Goal: Task Accomplishment & Management: Complete application form

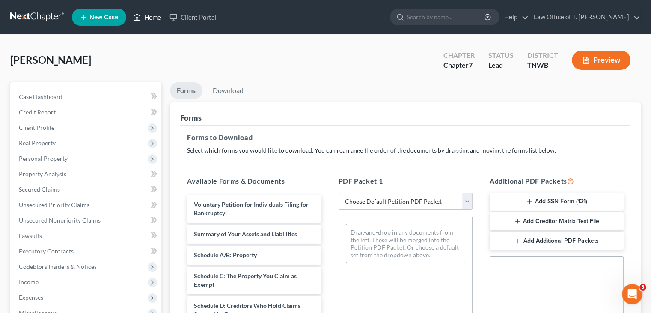
click at [159, 18] on link "Home" at bounding box center [147, 16] width 36 height 15
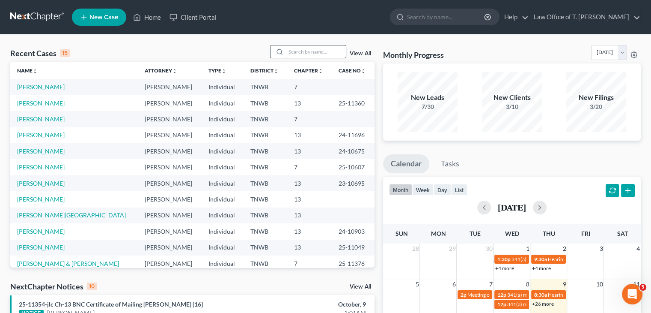
click at [293, 50] on input "search" at bounding box center [316, 51] width 60 height 12
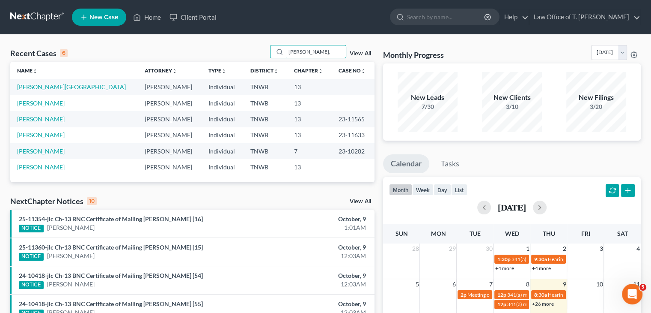
type input "[PERSON_NAME],"
click at [53, 87] on td "[PERSON_NAME][GEOGRAPHIC_DATA]" at bounding box center [74, 87] width 128 height 16
click at [43, 89] on link "[PERSON_NAME][GEOGRAPHIC_DATA]" at bounding box center [71, 86] width 109 height 7
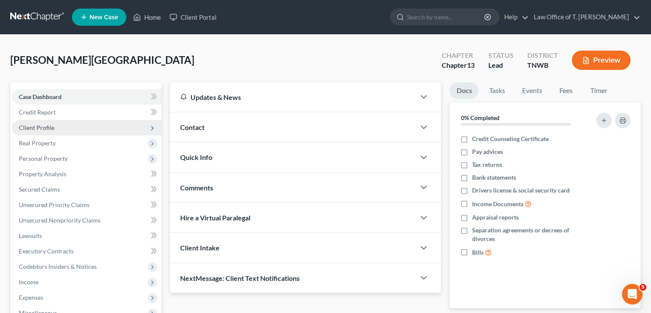
click at [45, 129] on span "Client Profile" at bounding box center [37, 127] width 36 height 7
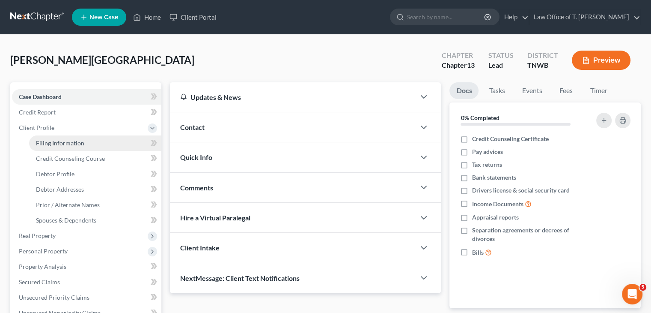
click at [62, 141] on span "Filing Information" at bounding box center [60, 142] width 48 height 7
select select "1"
select select "0"
select select "3"
select select "76"
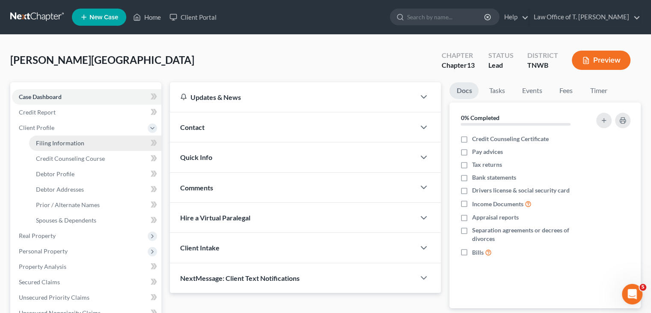
select select "44"
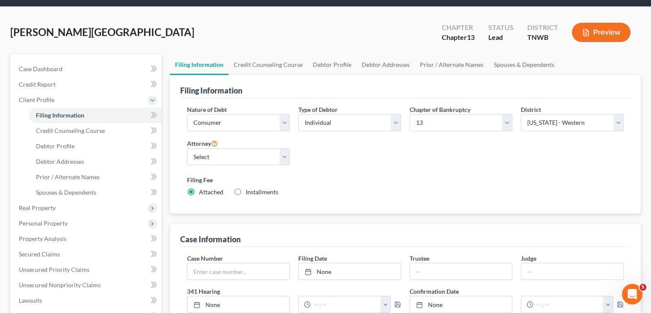
scroll to position [43, 0]
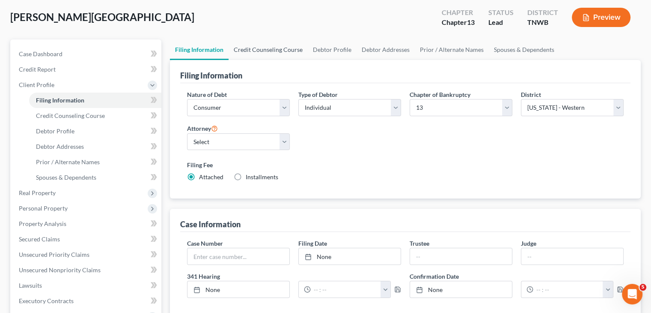
click at [277, 53] on link "Credit Counseling Course" at bounding box center [268, 49] width 79 height 21
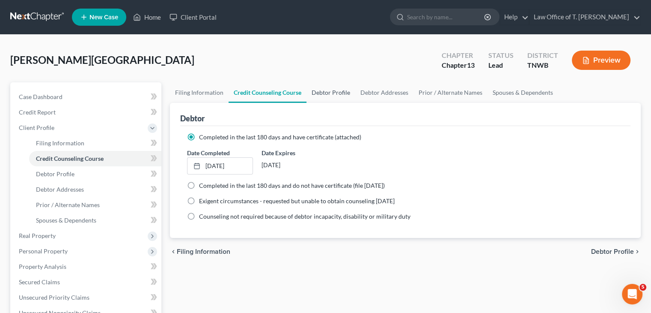
click at [338, 93] on link "Debtor Profile" at bounding box center [331, 92] width 49 height 21
select select "0"
select select "4"
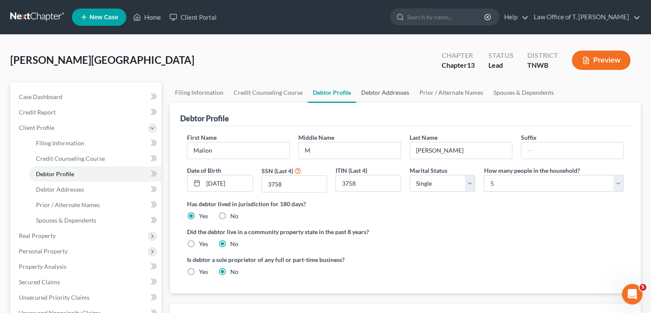
click at [374, 93] on link "Debtor Addresses" at bounding box center [385, 92] width 58 height 21
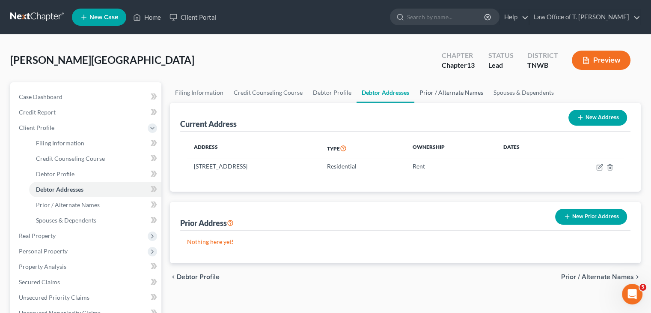
click at [435, 90] on link "Prior / Alternate Names" at bounding box center [452, 92] width 74 height 21
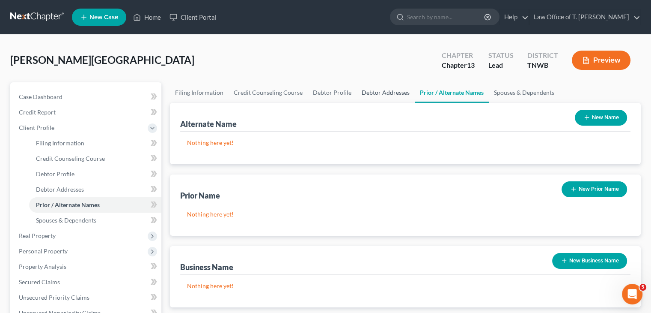
drag, startPoint x: 379, startPoint y: 93, endPoint x: 371, endPoint y: 96, distance: 8.4
click at [379, 93] on link "Debtor Addresses" at bounding box center [386, 92] width 58 height 21
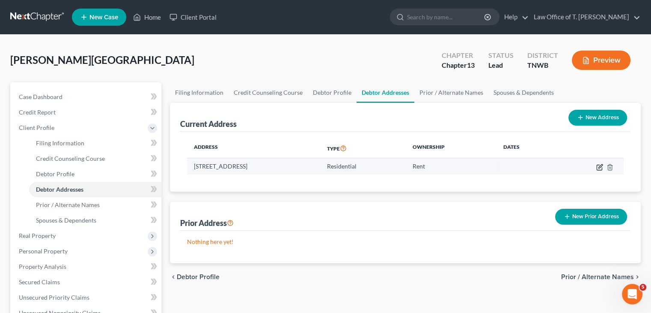
click at [599, 167] on icon "button" at bounding box center [601, 166] width 4 height 4
select select "44"
select select "0"
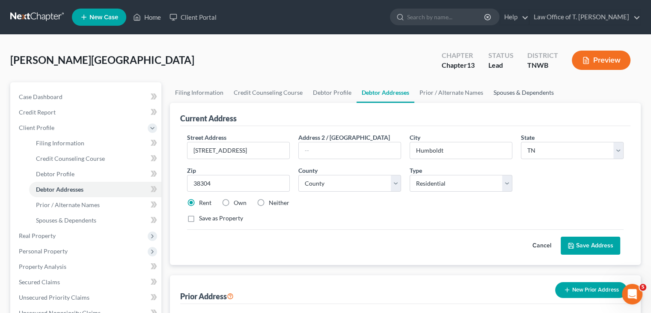
click at [511, 93] on link "Spouses & Dependents" at bounding box center [524, 92] width 71 height 21
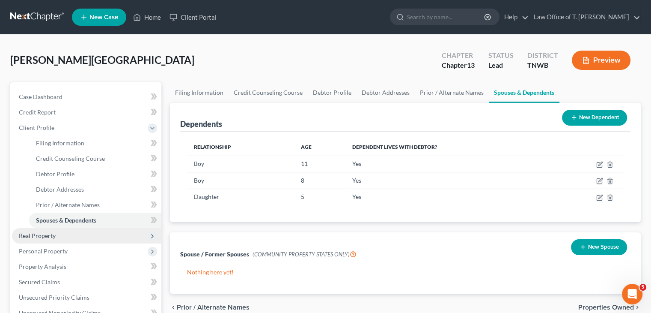
click at [67, 237] on span "Real Property" at bounding box center [86, 235] width 149 height 15
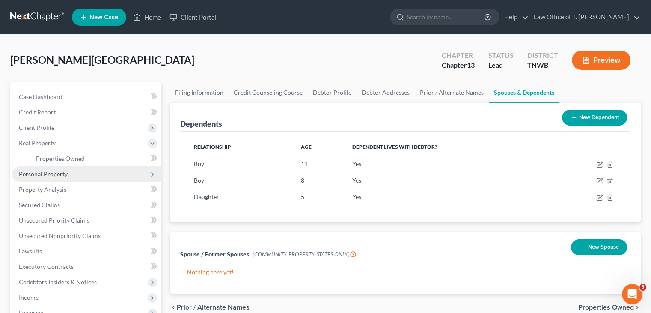
click at [62, 173] on span "Personal Property" at bounding box center [43, 173] width 49 height 7
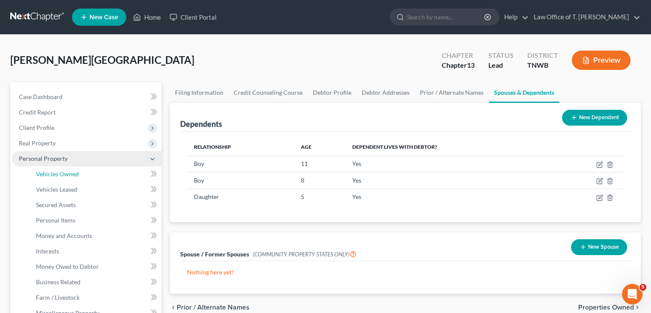
click at [62, 173] on span "Vehicles Owned" at bounding box center [57, 173] width 43 height 7
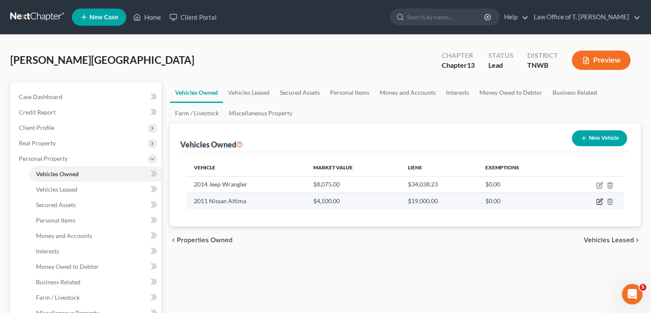
click at [599, 200] on icon "button" at bounding box center [600, 201] width 7 height 7
select select "0"
select select "15"
select select "3"
select select "0"
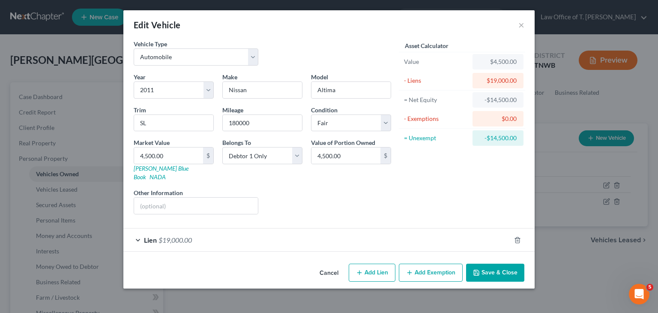
click at [137, 230] on div "Lien $19,000.00" at bounding box center [316, 239] width 387 height 23
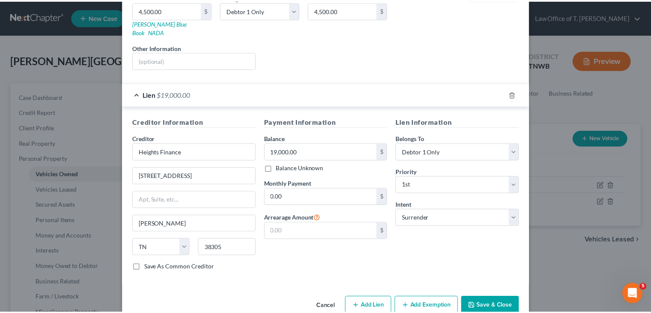
scroll to position [154, 0]
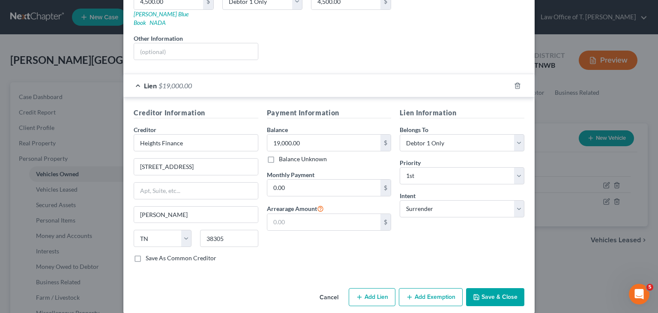
click at [490, 289] on button "Save & Close" at bounding box center [495, 297] width 58 height 18
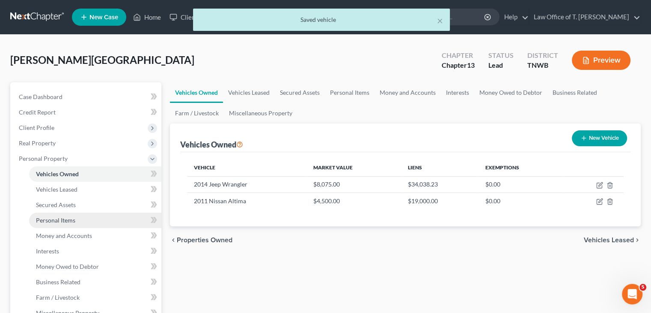
scroll to position [43, 0]
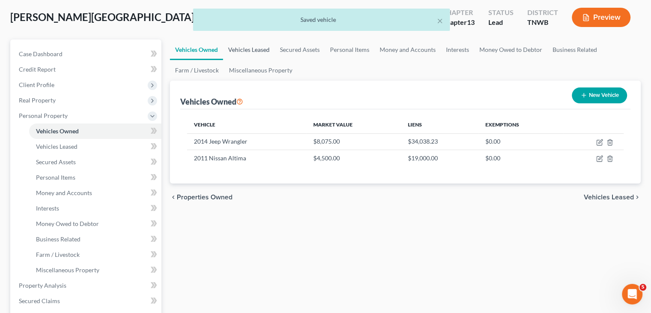
click at [260, 52] on link "Vehicles Leased" at bounding box center [249, 49] width 52 height 21
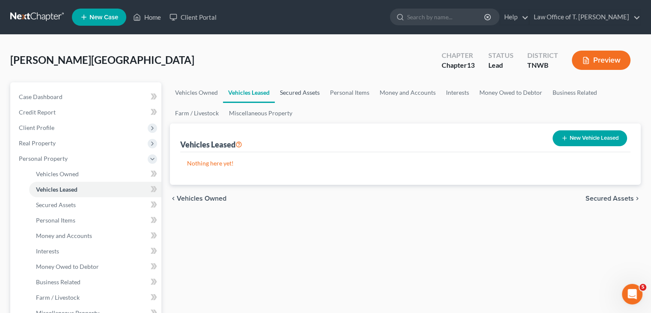
click at [307, 93] on link "Secured Assets" at bounding box center [300, 92] width 50 height 21
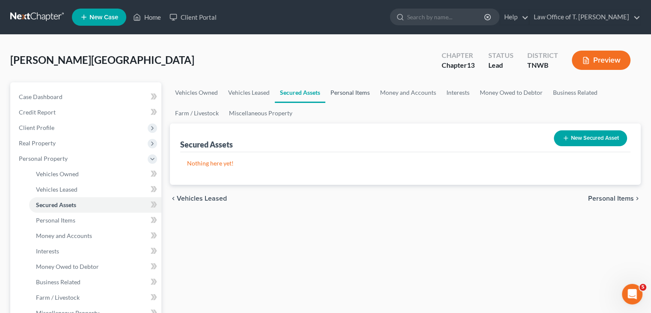
click at [346, 94] on link "Personal Items" at bounding box center [351, 92] width 50 height 21
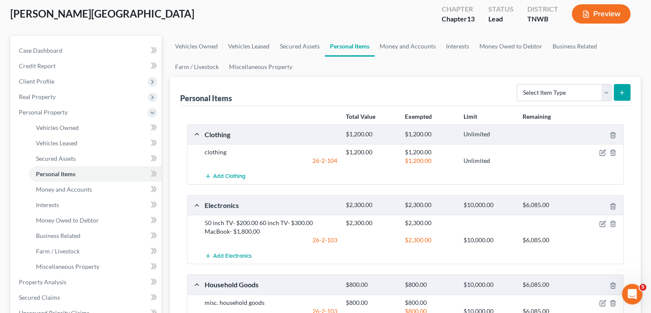
scroll to position [43, 0]
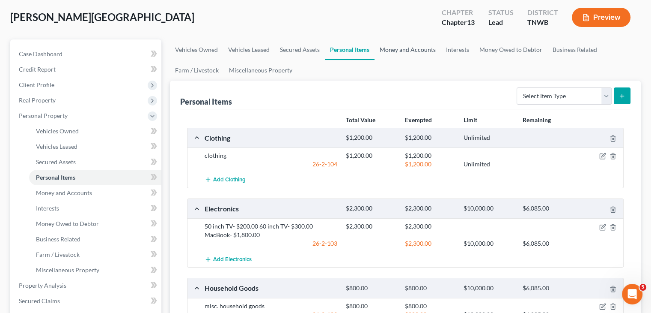
click at [406, 52] on link "Money and Accounts" at bounding box center [408, 49] width 66 height 21
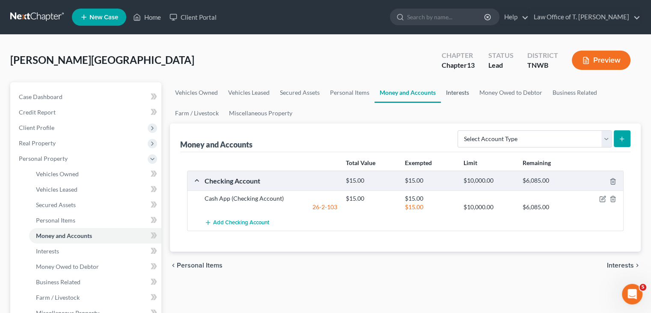
click at [457, 93] on link "Interests" at bounding box center [457, 92] width 33 height 21
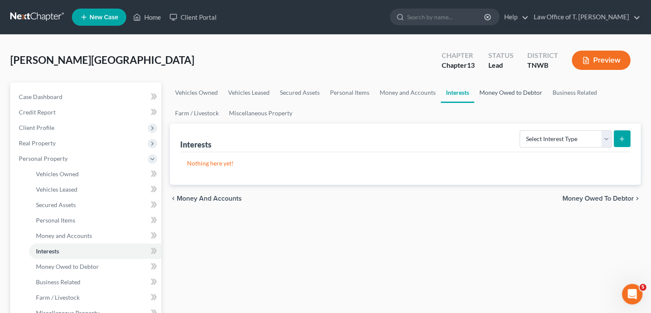
click at [500, 93] on link "Money Owed to Debtor" at bounding box center [511, 92] width 73 height 21
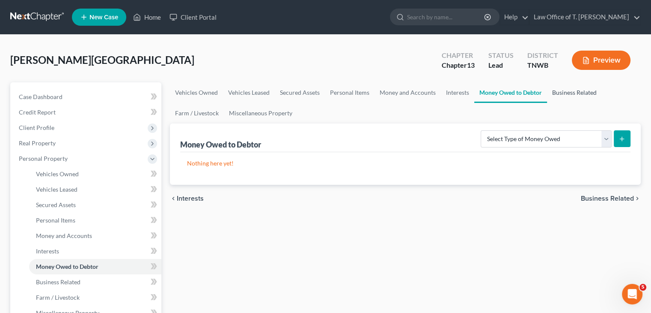
click at [568, 91] on link "Business Related" at bounding box center [574, 92] width 55 height 21
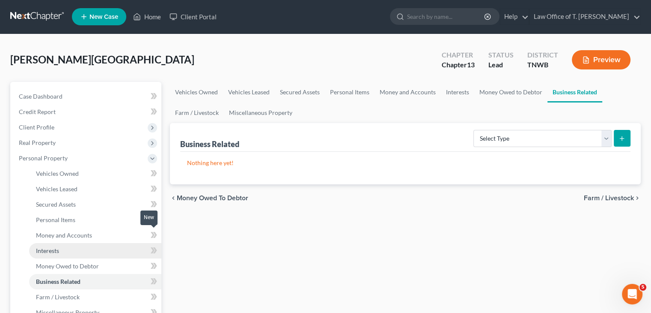
scroll to position [43, 0]
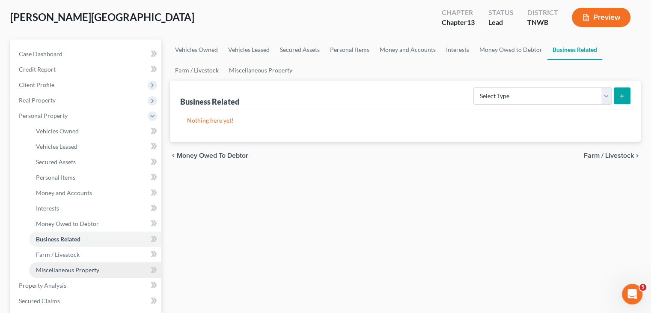
click at [66, 267] on span "Miscellaneous Property" at bounding box center [67, 269] width 63 height 7
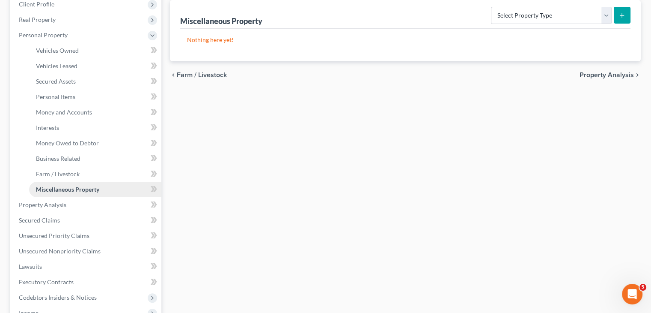
scroll to position [128, 0]
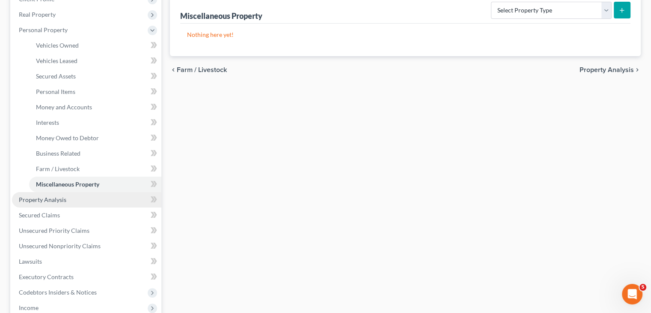
click at [58, 201] on span "Property Analysis" at bounding box center [43, 199] width 48 height 7
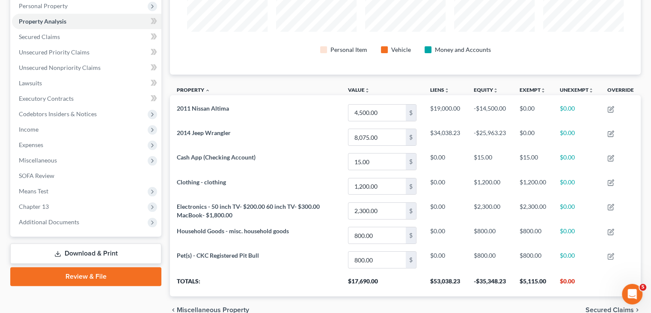
scroll to position [171, 0]
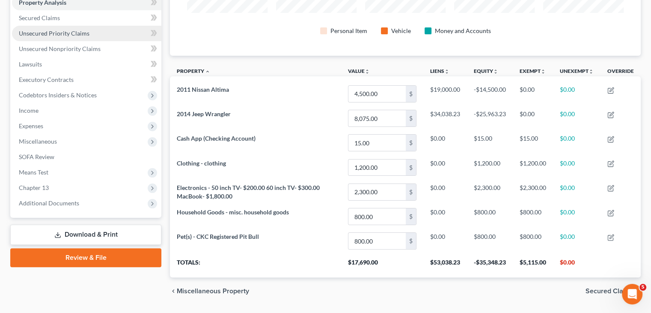
click at [79, 33] on span "Unsecured Priority Claims" at bounding box center [54, 33] width 71 height 7
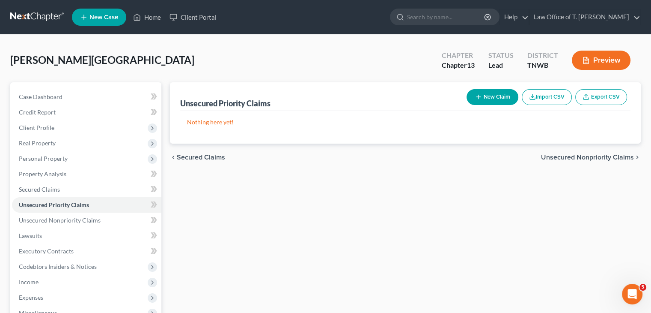
click at [495, 97] on button "New Claim" at bounding box center [493, 97] width 52 height 16
select select "0"
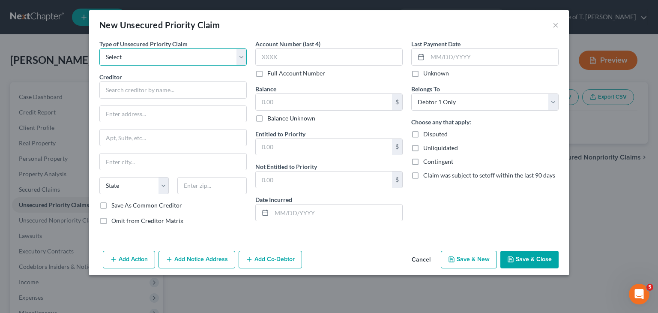
click at [241, 62] on select "Select Taxes & Other Government Units Domestic Support Obligations Extensions o…" at bounding box center [172, 56] width 147 height 17
click at [427, 256] on button "Cancel" at bounding box center [421, 259] width 33 height 17
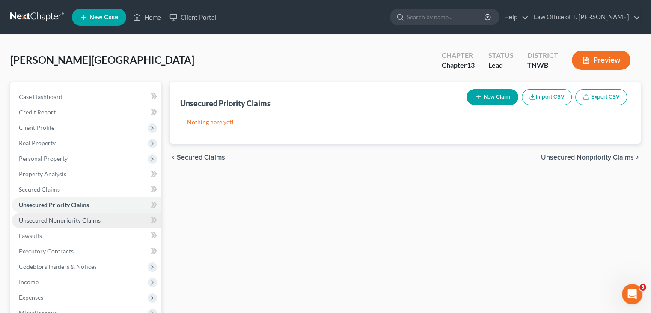
click at [78, 221] on span "Unsecured Nonpriority Claims" at bounding box center [60, 219] width 82 height 7
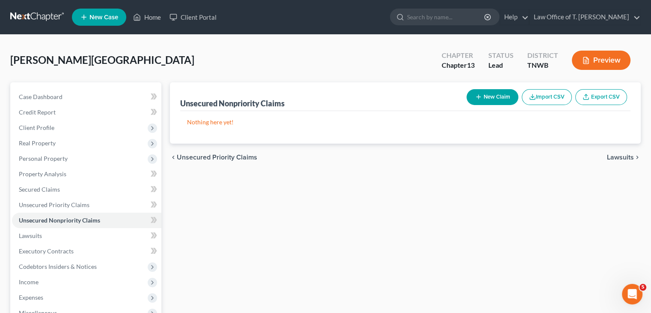
click at [477, 101] on button "New Claim" at bounding box center [493, 97] width 52 height 16
select select "0"
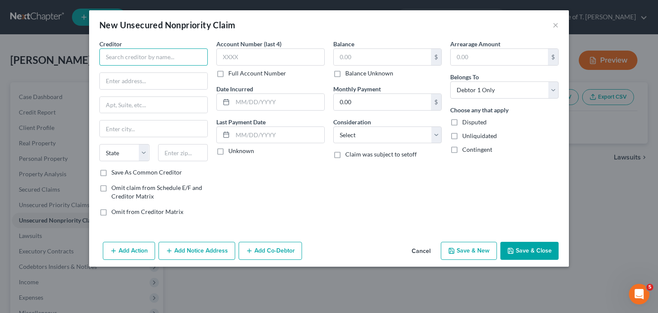
click at [182, 57] on input "text" at bounding box center [153, 56] width 108 height 17
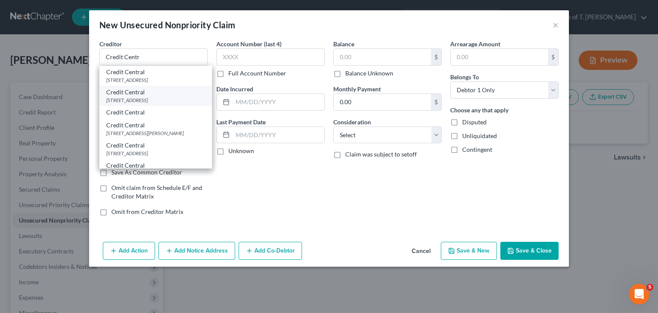
click at [146, 103] on div "[STREET_ADDRESS]" at bounding box center [155, 99] width 99 height 7
type input "Credit Central"
type input "[STREET_ADDRESS]"
type input "Humboldt"
select select "44"
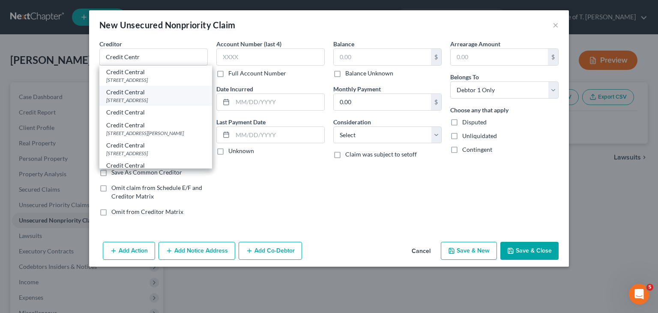
type input "38343-0000"
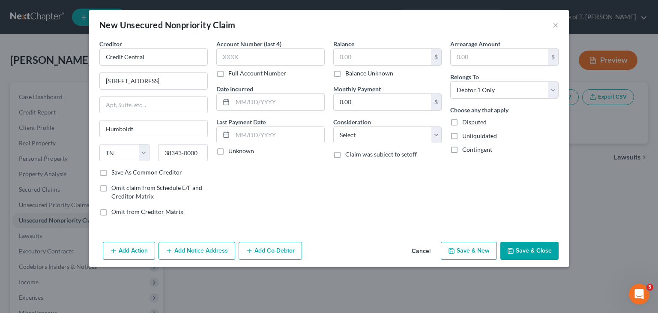
click at [228, 151] on label "Unknown" at bounding box center [241, 150] width 26 height 9
click at [232, 151] on input "Unknown" at bounding box center [235, 149] width 6 height 6
checkbox input "true"
click at [388, 55] on input "text" at bounding box center [382, 57] width 97 height 16
type input "1,160.00"
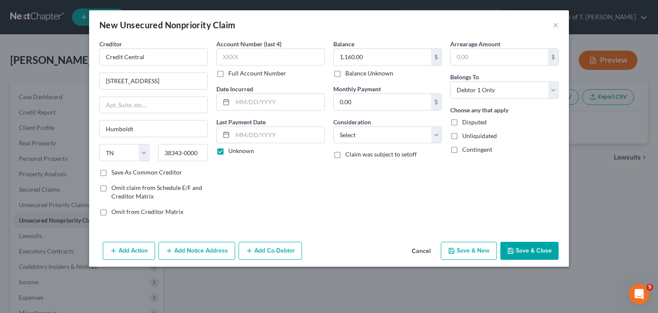
click at [520, 250] on button "Save & Close" at bounding box center [529, 251] width 58 height 18
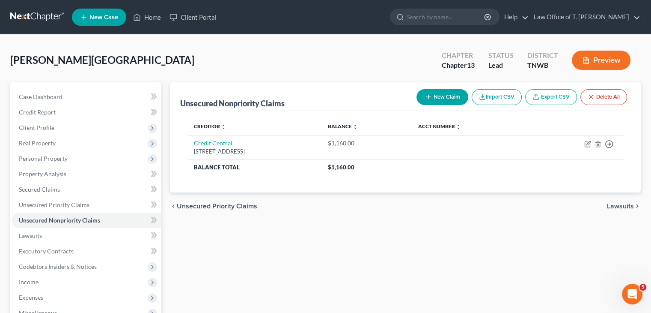
click at [446, 96] on button "New Claim" at bounding box center [443, 97] width 52 height 16
select select "0"
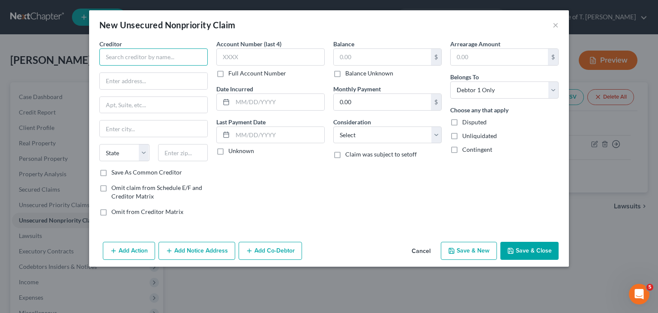
click at [168, 58] on input "text" at bounding box center [153, 56] width 108 height 17
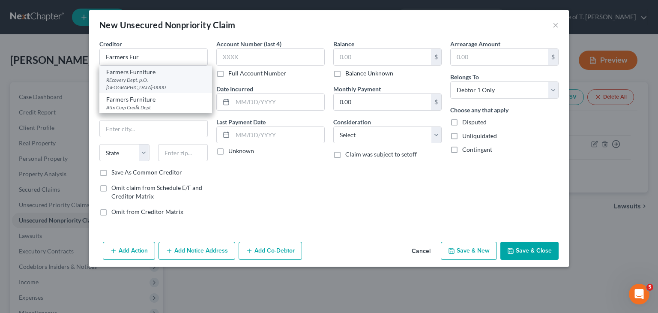
click at [123, 78] on div "REcovery Dept. p.O. [GEOGRAPHIC_DATA]-0000" at bounding box center [155, 83] width 99 height 15
type input "Farmers Furniture"
type input "REcovery Dept."
type input "p.O. Box 1140"
type input "[GEOGRAPHIC_DATA]"
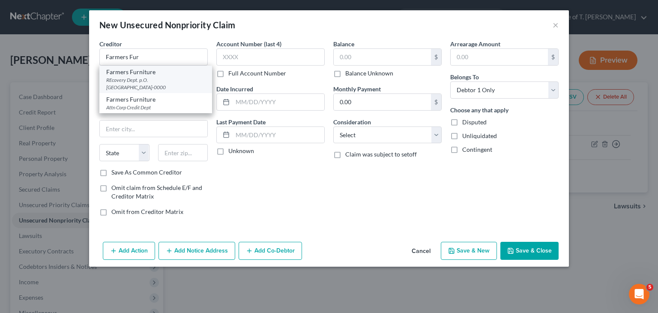
select select "10"
type input "31040-0000"
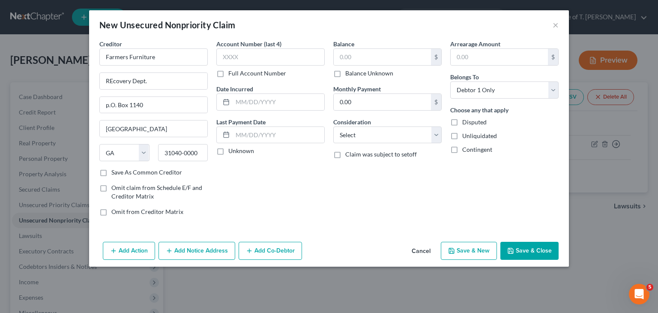
click at [228, 155] on label "Unknown" at bounding box center [241, 150] width 26 height 9
click at [232, 152] on input "Unknown" at bounding box center [235, 149] width 6 height 6
checkbox input "true"
click at [362, 54] on input "text" at bounding box center [382, 57] width 97 height 16
type input "4,203.00"
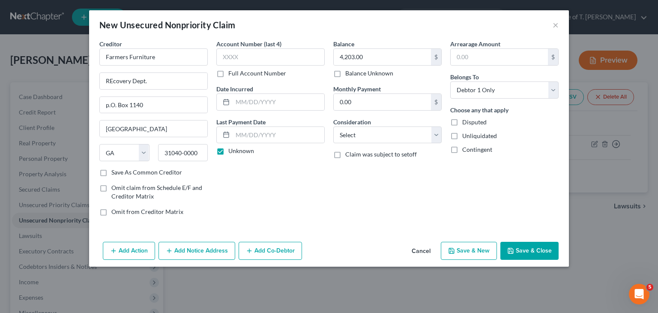
click at [128, 251] on button "Add Action" at bounding box center [129, 251] width 52 height 18
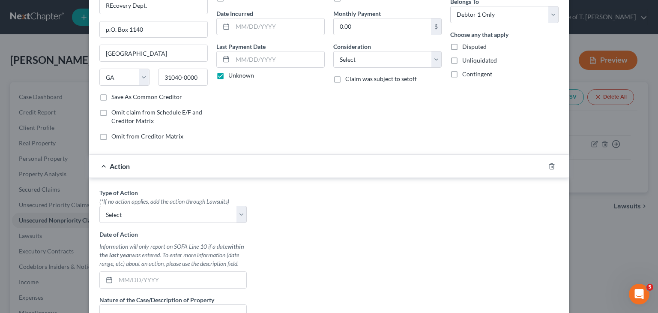
scroll to position [86, 0]
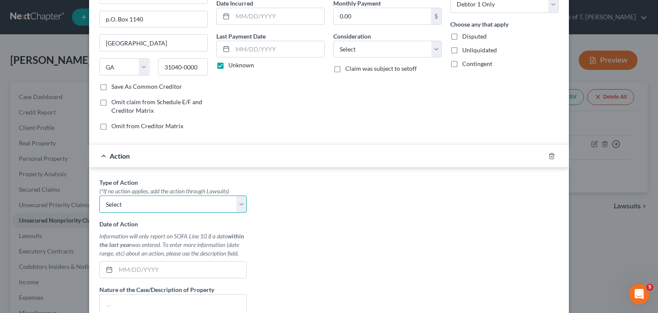
click at [238, 204] on select "Select Repossession Garnishment Foreclosure Personal Injury Attached, Seized, O…" at bounding box center [172, 203] width 147 height 17
click at [311, 203] on div "Type of Action * (*If no action applies, add the action through Lawsuits) Selec…" at bounding box center [329, 285] width 468 height 215
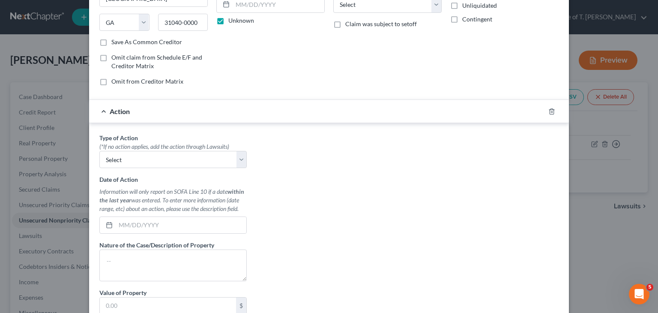
scroll to position [128, 0]
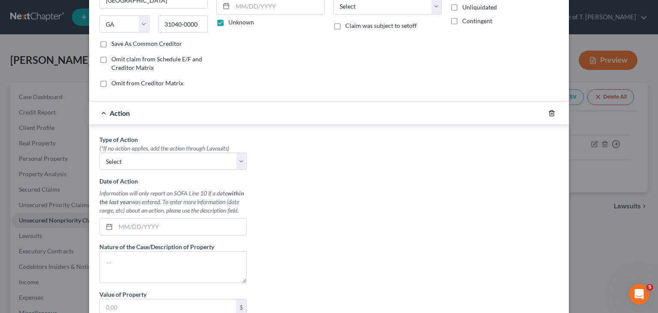
click at [550, 110] on icon "button" at bounding box center [552, 113] width 4 height 6
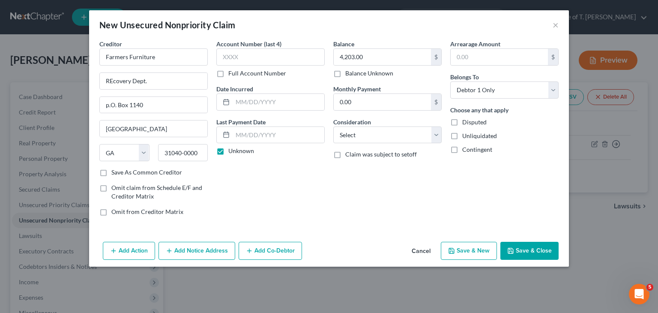
scroll to position [0, 0]
click at [437, 132] on select "Select Cable / Satellite Services Collection Agency Credit Card Debt Debt Couns…" at bounding box center [387, 134] width 108 height 17
click at [333, 126] on select "Select Cable / Satellite Services Collection Agency Credit Card Debt Debt Couns…" at bounding box center [387, 134] width 108 height 17
click at [528, 251] on button "Save & Close" at bounding box center [529, 251] width 58 height 18
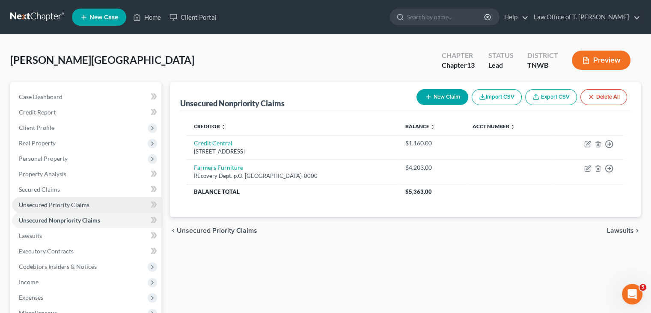
click at [42, 209] on link "Unsecured Priority Claims" at bounding box center [86, 204] width 149 height 15
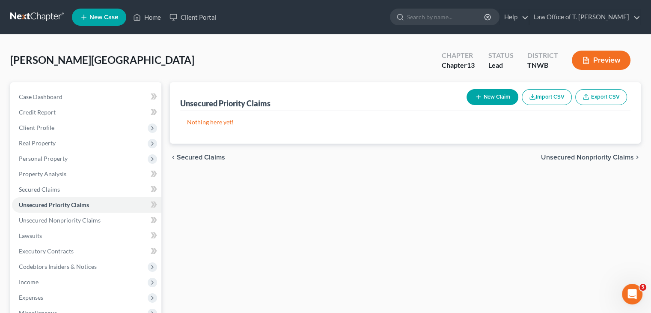
click at [498, 100] on button "New Claim" at bounding box center [493, 97] width 52 height 16
select select "0"
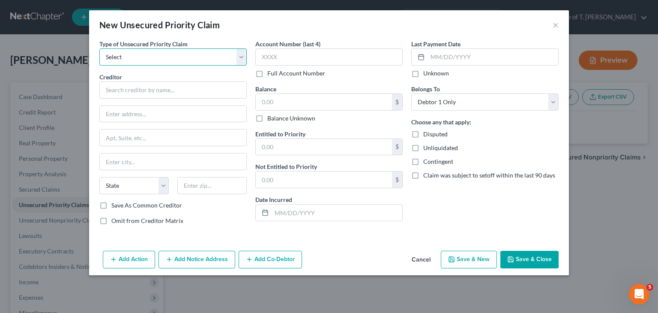
click at [242, 59] on select "Select Taxes & Other Government Units Domestic Support Obligations Extensions o…" at bounding box center [172, 56] width 147 height 17
click at [425, 255] on button "Cancel" at bounding box center [421, 259] width 33 height 17
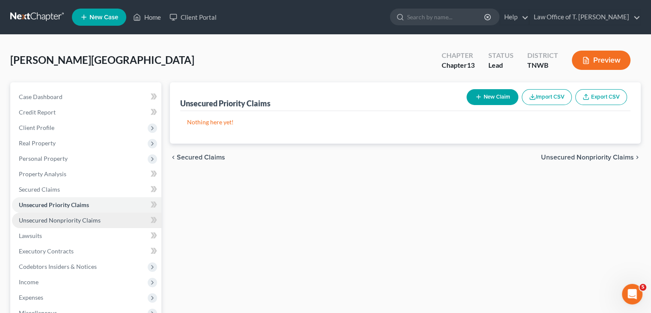
drag, startPoint x: 70, startPoint y: 220, endPoint x: 75, endPoint y: 214, distance: 7.3
click at [70, 220] on span "Unsecured Nonpriority Claims" at bounding box center [60, 219] width 82 height 7
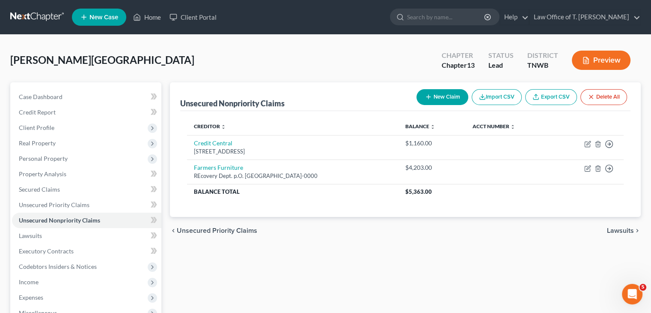
click at [448, 100] on button "New Claim" at bounding box center [443, 97] width 52 height 16
select select "0"
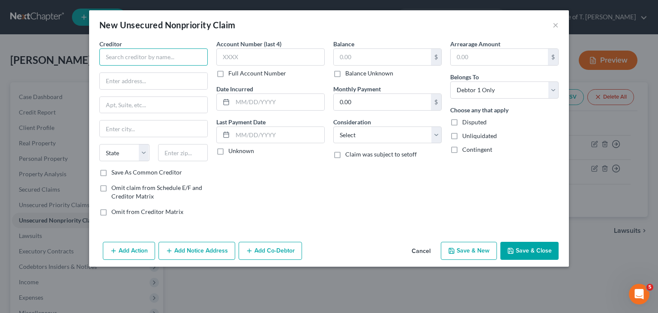
click at [131, 55] on input "text" at bounding box center [153, 56] width 108 height 17
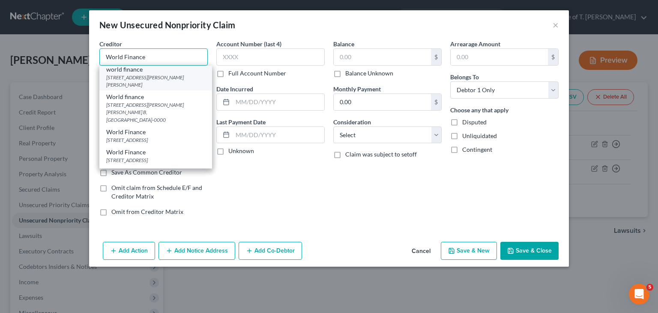
scroll to position [86, 0]
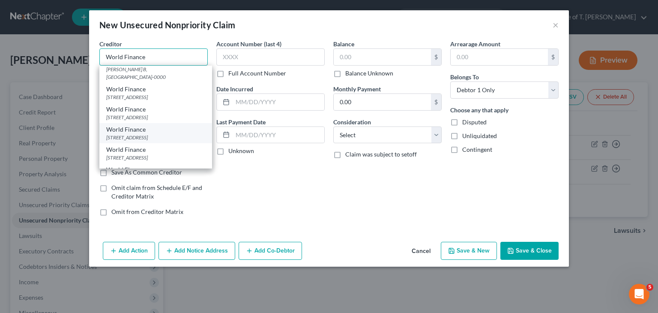
type input "World Finance"
click at [164, 140] on div "[STREET_ADDRESS]" at bounding box center [155, 137] width 99 height 7
type input "[STREET_ADDRESS]"
type input "[PERSON_NAME]"
select select "44"
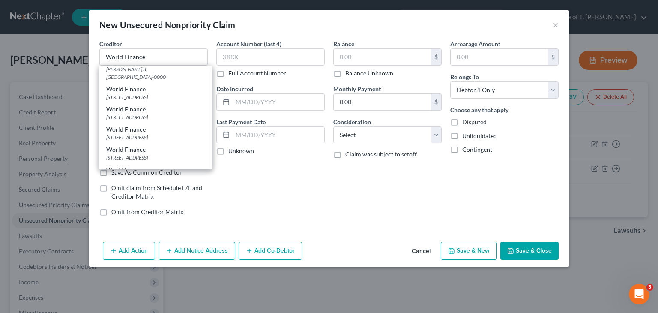
type input "38301-0000"
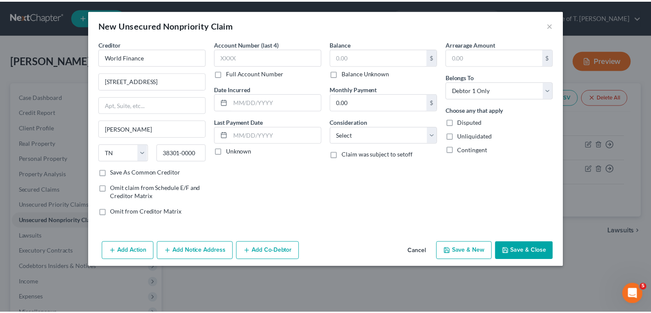
scroll to position [0, 0]
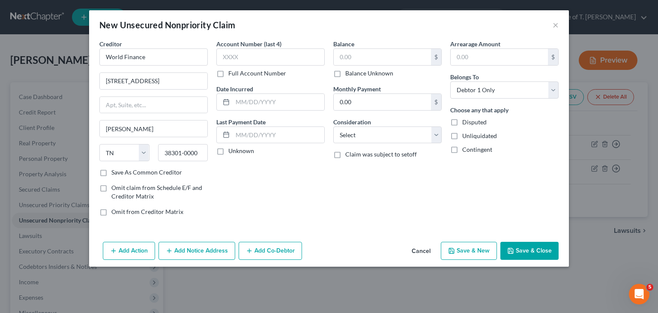
click at [228, 152] on label "Unknown" at bounding box center [241, 150] width 26 height 9
click at [232, 152] on input "Unknown" at bounding box center [235, 149] width 6 height 6
checkbox input "true"
click at [352, 54] on input "text" at bounding box center [382, 57] width 97 height 16
type input "790.00"
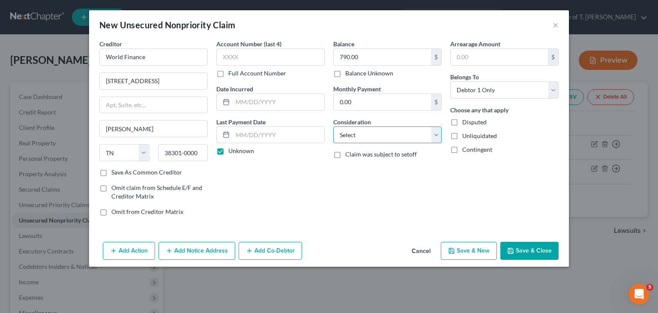
click at [433, 129] on select "Select Cable / Satellite Services Collection Agency Credit Card Debt Debt Couns…" at bounding box center [387, 134] width 108 height 17
click at [539, 249] on button "Save & Close" at bounding box center [529, 251] width 58 height 18
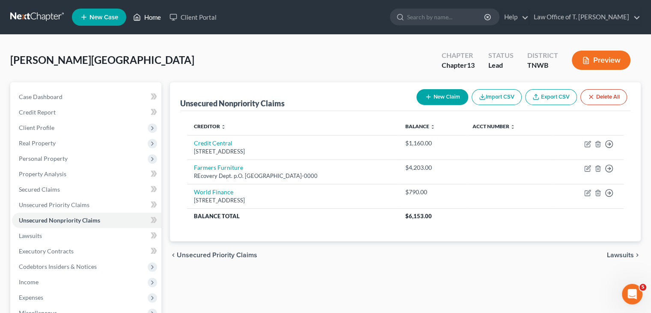
click at [148, 16] on link "Home" at bounding box center [147, 16] width 36 height 15
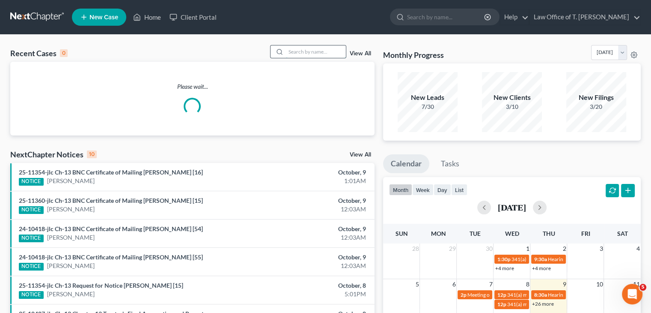
click at [287, 52] on input "search" at bounding box center [316, 51] width 60 height 12
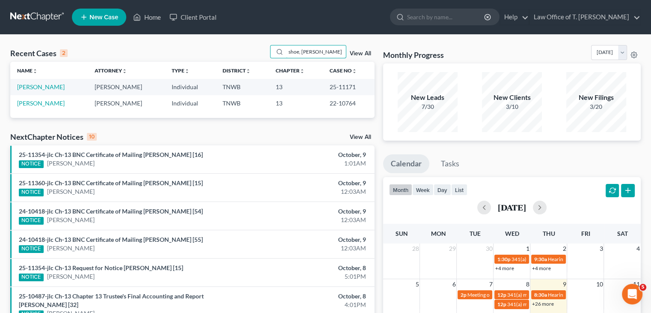
type input "shoe, [PERSON_NAME]"
click at [42, 102] on link "[PERSON_NAME]" at bounding box center [41, 102] width 48 height 7
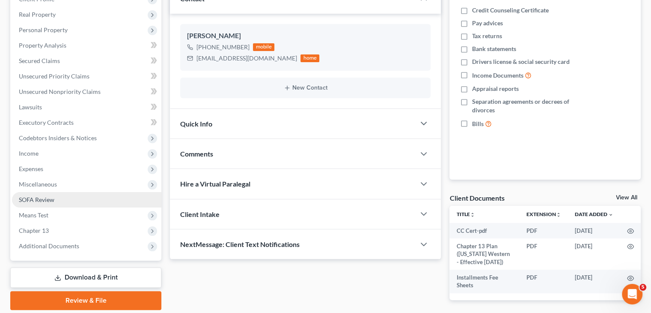
scroll to position [161, 0]
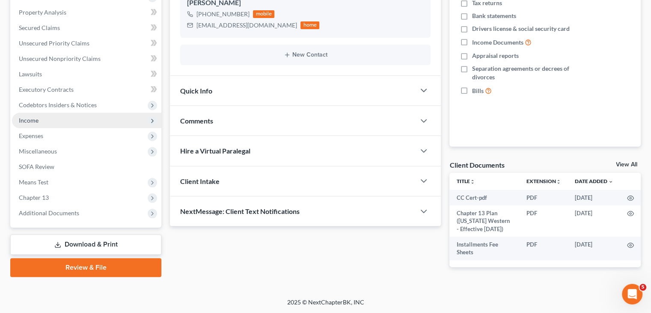
click at [81, 123] on span "Income" at bounding box center [86, 120] width 149 height 15
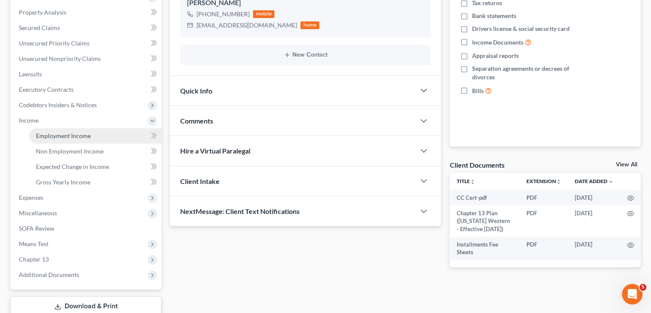
click at [89, 138] on span "Employment Income" at bounding box center [63, 135] width 55 height 7
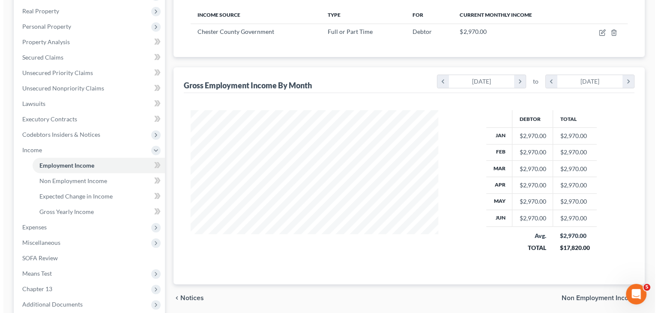
scroll to position [86, 0]
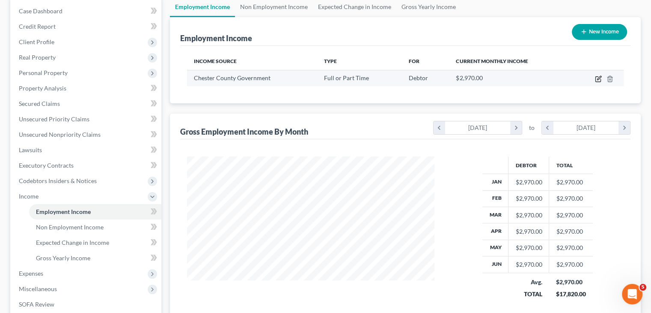
click at [598, 80] on icon "button" at bounding box center [598, 78] width 7 height 7
select select "0"
select select "44"
select select "1"
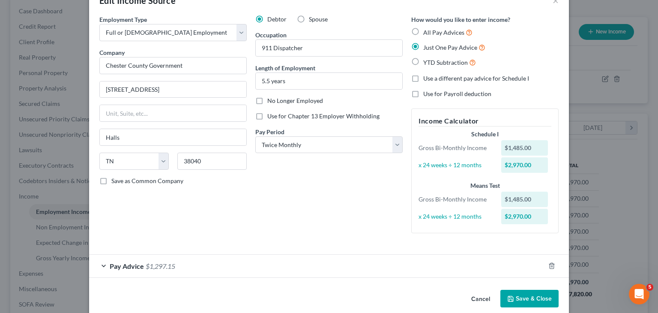
scroll to position [36, 0]
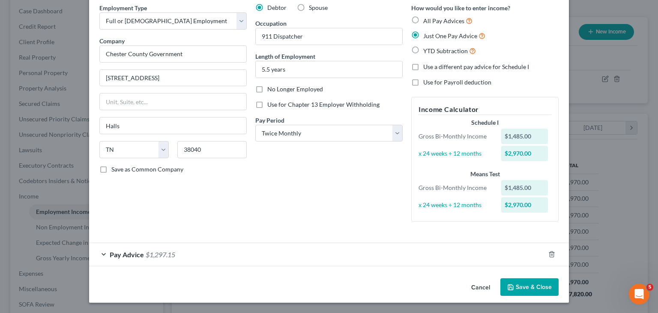
click at [95, 254] on div "Pay Advice $1,297.15" at bounding box center [317, 254] width 456 height 23
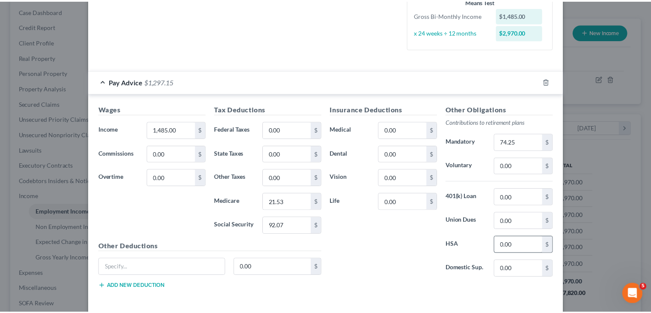
scroll to position [244, 0]
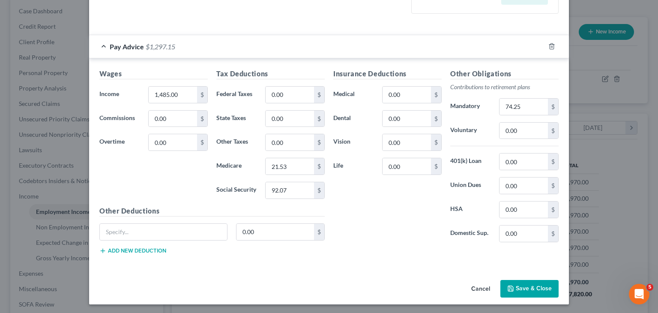
click at [517, 287] on button "Save & Close" at bounding box center [529, 289] width 58 height 18
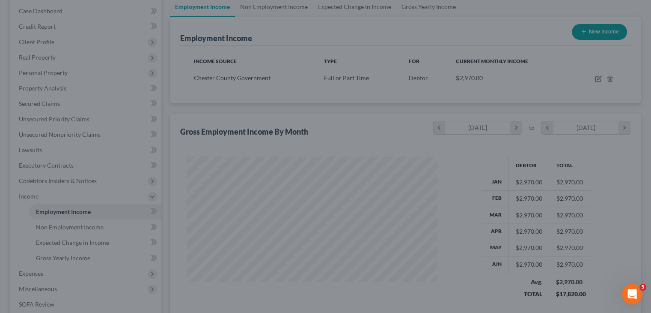
scroll to position [428173, 428061]
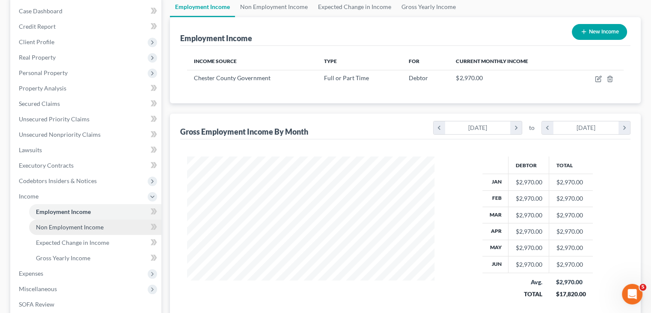
click at [90, 227] on span "Non Employment Income" at bounding box center [70, 226] width 68 height 7
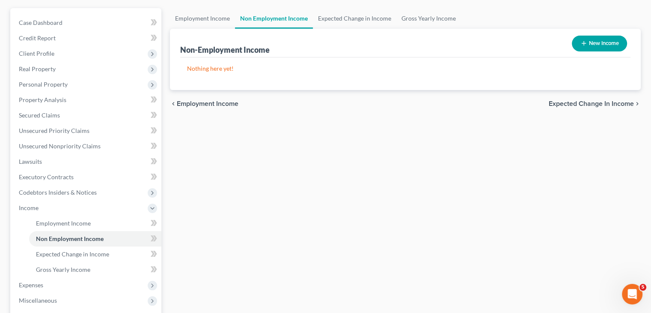
scroll to position [86, 0]
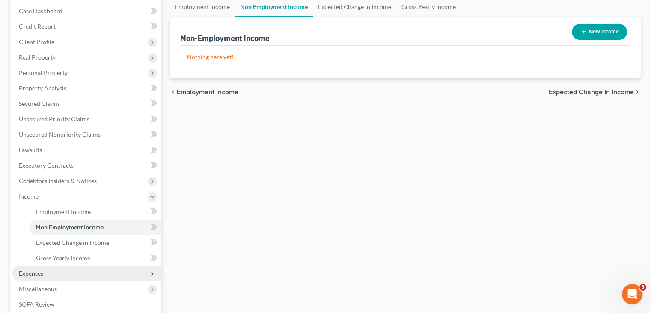
click at [43, 277] on span "Expenses" at bounding box center [86, 273] width 149 height 15
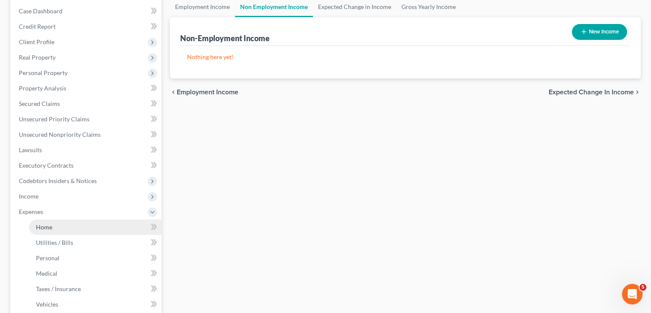
click at [56, 224] on link "Home" at bounding box center [95, 226] width 132 height 15
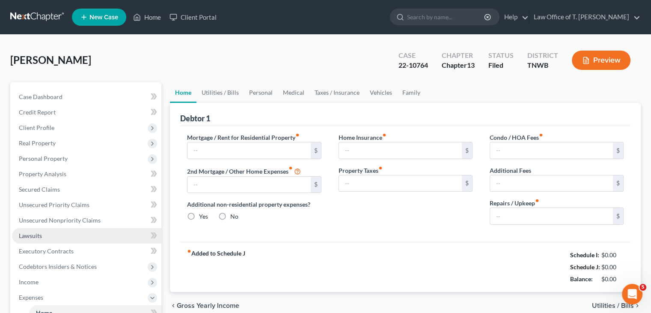
type input "550.00"
type input "0.00"
radio input "true"
type input "0.00"
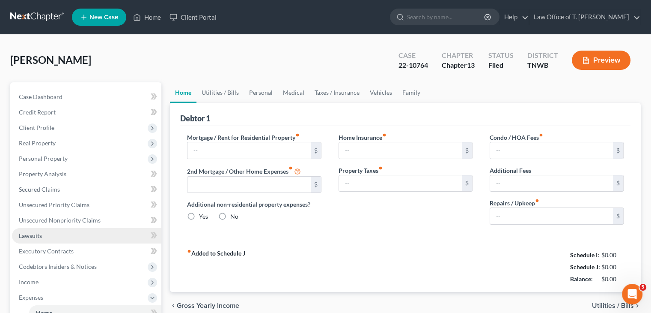
type input "0.00"
type input "50.00"
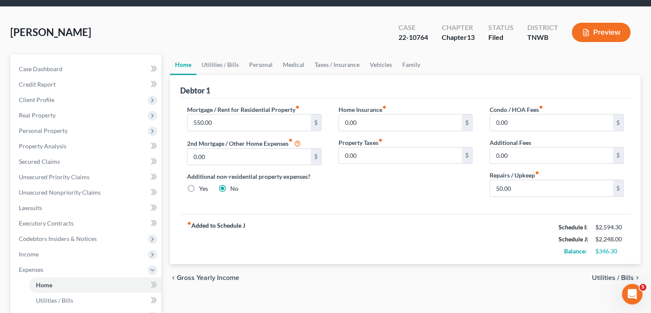
scroll to position [43, 0]
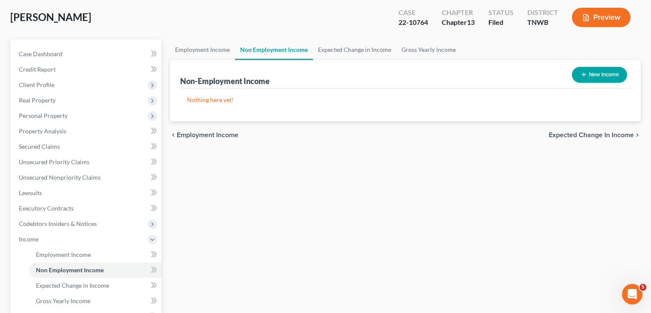
scroll to position [86, 0]
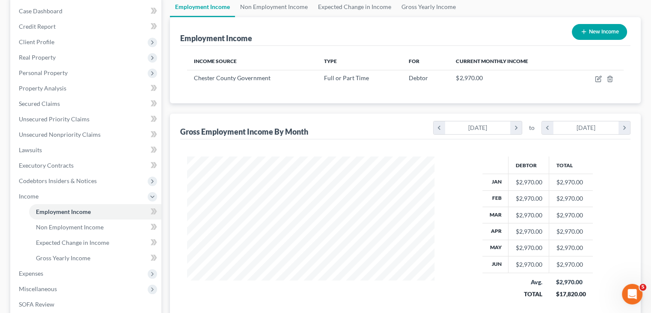
scroll to position [152, 264]
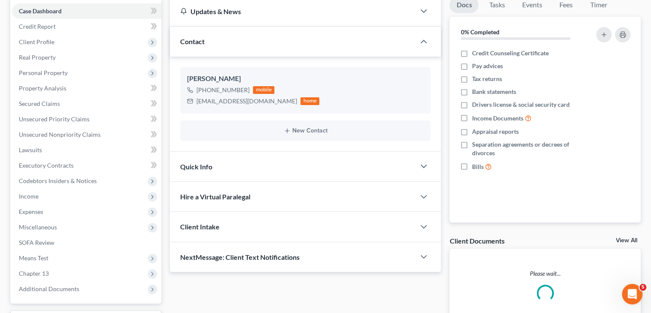
scroll to position [161, 0]
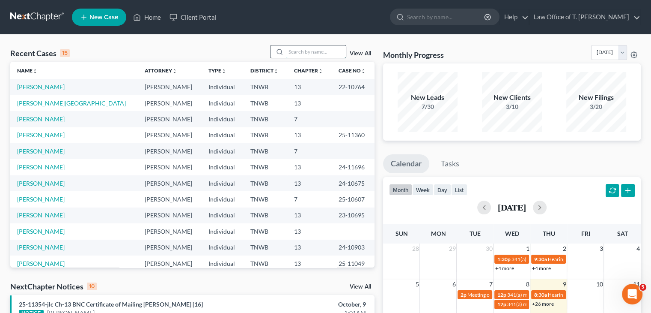
click at [286, 51] on input "search" at bounding box center [316, 51] width 60 height 12
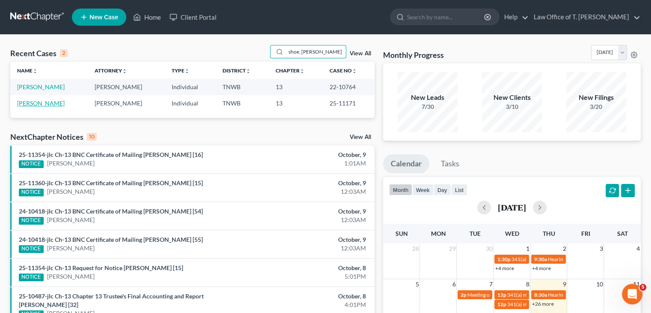
type input "shoe, [PERSON_NAME]"
click at [31, 102] on link "[PERSON_NAME]" at bounding box center [41, 102] width 48 height 7
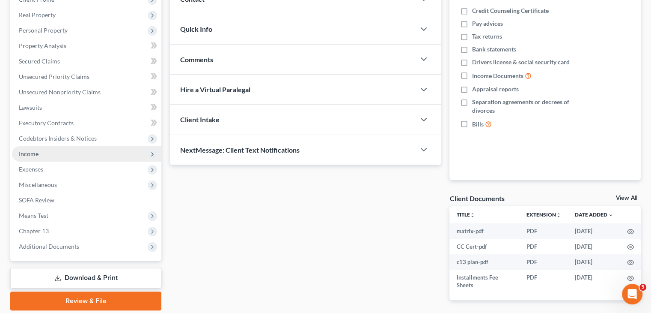
scroll to position [128, 0]
drag, startPoint x: 51, startPoint y: 149, endPoint x: 154, endPoint y: 146, distance: 103.3
click at [51, 149] on span "Income" at bounding box center [86, 153] width 149 height 15
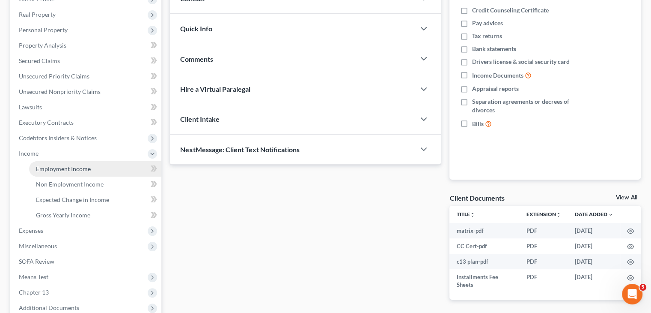
click at [72, 167] on span "Employment Income" at bounding box center [63, 168] width 55 height 7
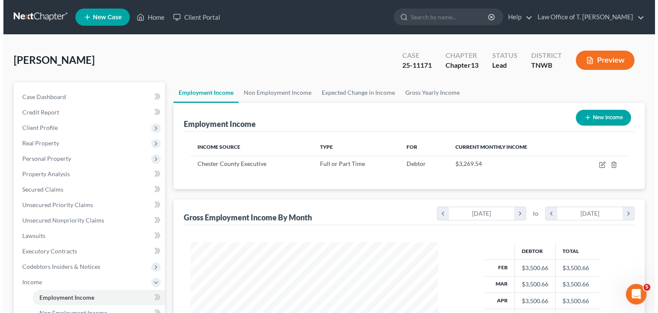
scroll to position [152, 264]
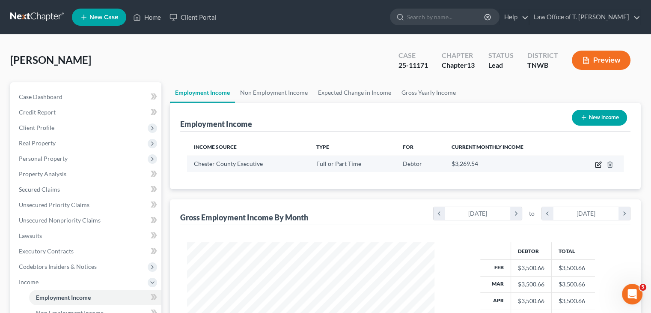
click at [600, 167] on icon "button" at bounding box center [598, 164] width 5 height 5
select select "0"
select select "44"
select select "2"
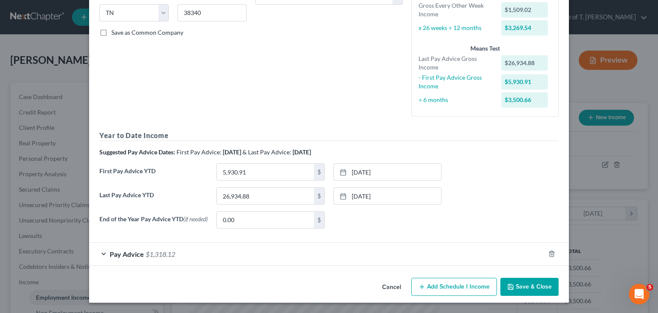
scroll to position [173, 0]
click at [100, 254] on div "Pay Advice $1,318.12" at bounding box center [317, 253] width 456 height 23
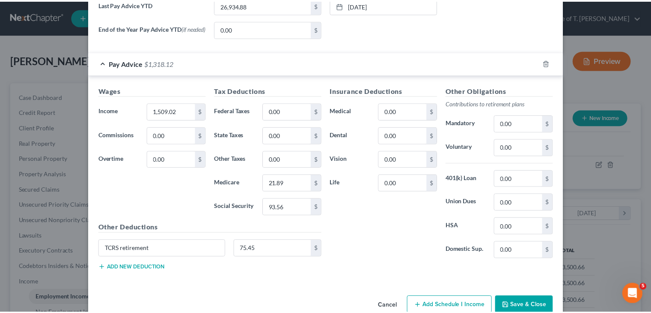
scroll to position [382, 0]
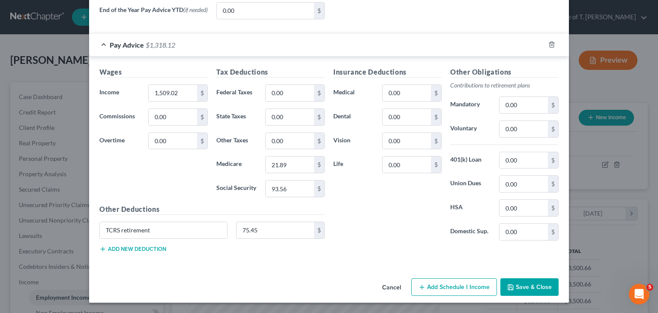
click at [393, 289] on button "Cancel" at bounding box center [391, 287] width 33 height 17
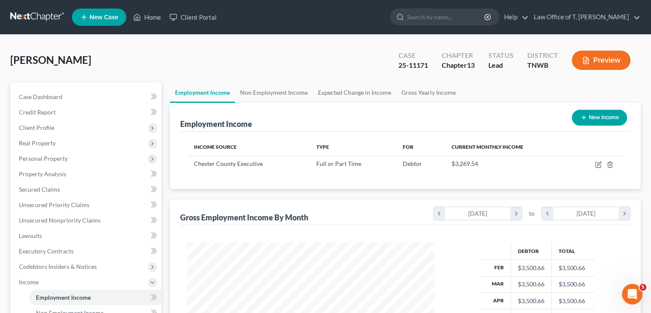
scroll to position [428173, 428061]
click at [262, 89] on link "Non Employment Income" at bounding box center [274, 92] width 78 height 21
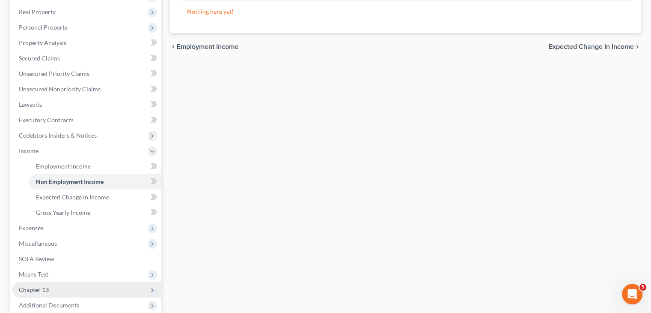
scroll to position [171, 0]
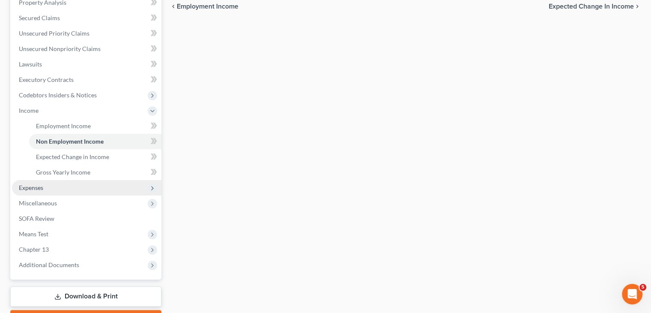
click at [40, 187] on span "Expenses" at bounding box center [31, 187] width 24 height 7
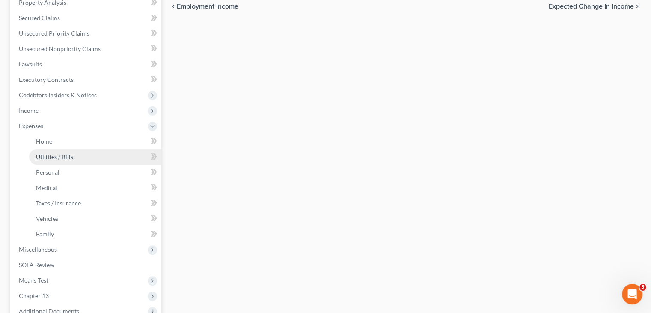
click at [46, 154] on span "Utilities / Bills" at bounding box center [54, 156] width 37 height 7
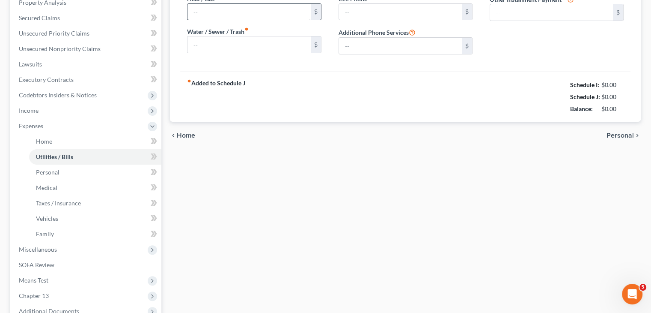
type input "245.00"
type input "0.00"
type input "160.00"
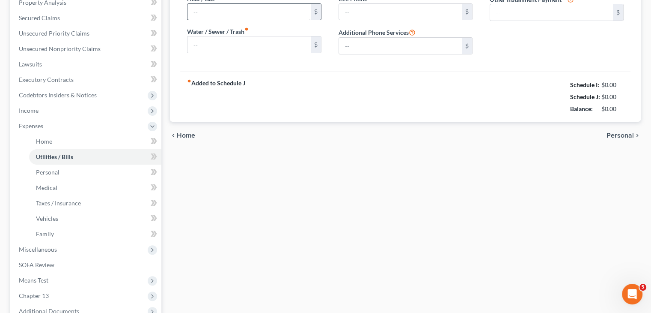
type input "0.00"
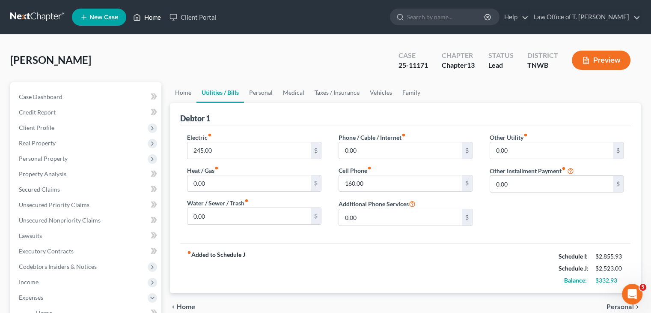
click at [147, 18] on link "Home" at bounding box center [147, 16] width 36 height 15
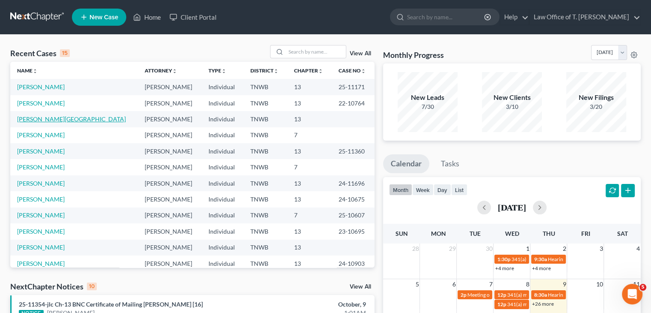
click at [46, 117] on link "[PERSON_NAME][GEOGRAPHIC_DATA]" at bounding box center [71, 118] width 109 height 7
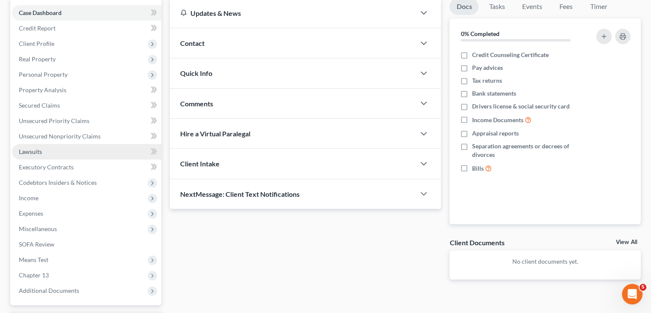
scroll to position [86, 0]
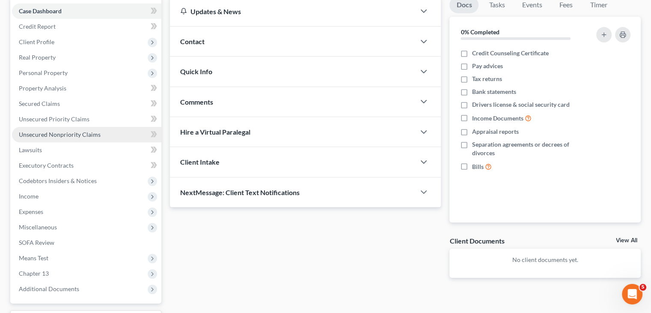
click at [75, 135] on span "Unsecured Nonpriority Claims" at bounding box center [60, 134] width 82 height 7
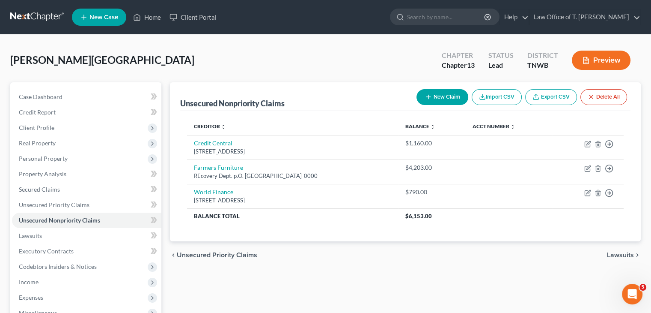
click at [441, 98] on button "New Claim" at bounding box center [443, 97] width 52 height 16
select select "0"
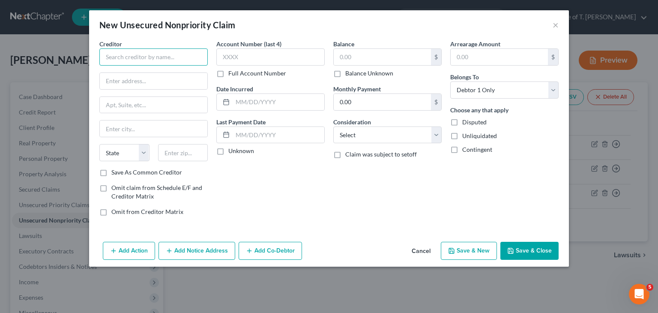
click at [119, 63] on input "text" at bounding box center [153, 56] width 108 height 17
click at [421, 247] on button "Cancel" at bounding box center [421, 250] width 33 height 17
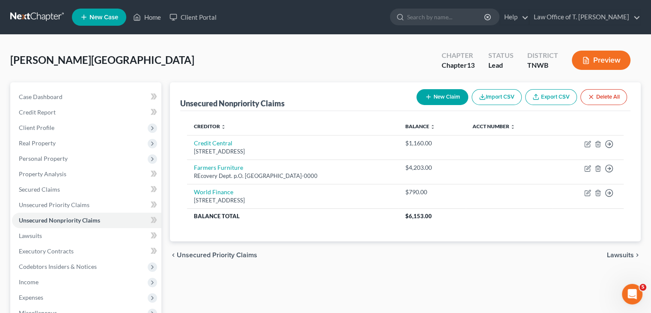
click at [442, 94] on button "New Claim" at bounding box center [443, 97] width 52 height 16
select select "0"
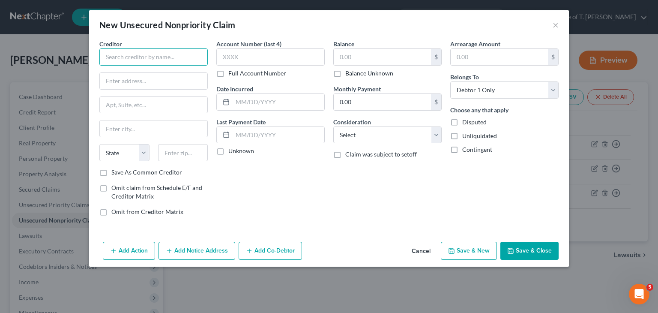
click at [164, 58] on input "text" at bounding box center [153, 56] width 108 height 17
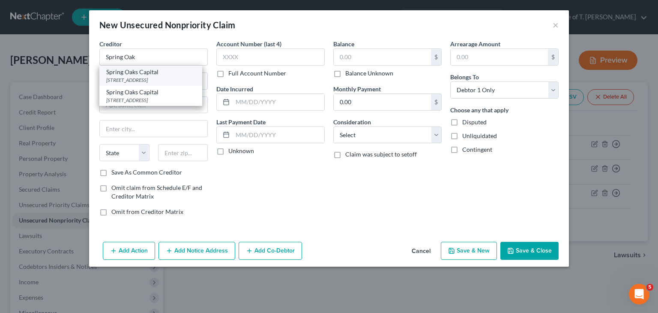
click at [158, 78] on div "[STREET_ADDRESS]" at bounding box center [150, 79] width 89 height 7
type input "Spring Oaks Capital"
type input "[STREET_ADDRESS]"
type input "Suite 100 B"
type input "Chesapeake"
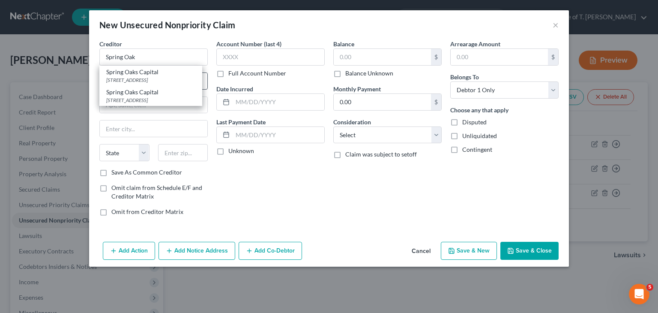
select select "48"
type input "23320"
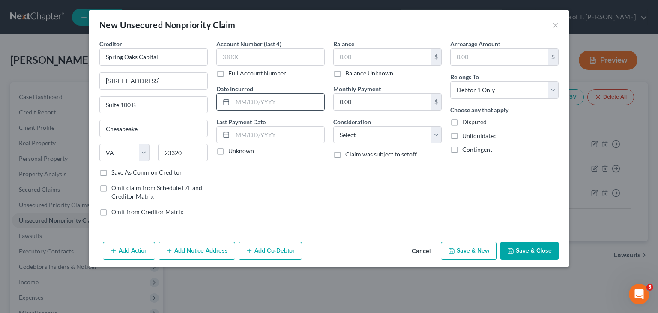
click at [228, 153] on label "Unknown" at bounding box center [241, 150] width 26 height 9
click at [232, 152] on input "Unknown" at bounding box center [235, 149] width 6 height 6
checkbox input "true"
click at [347, 62] on input "text" at bounding box center [382, 57] width 97 height 16
type input "1,081.00"
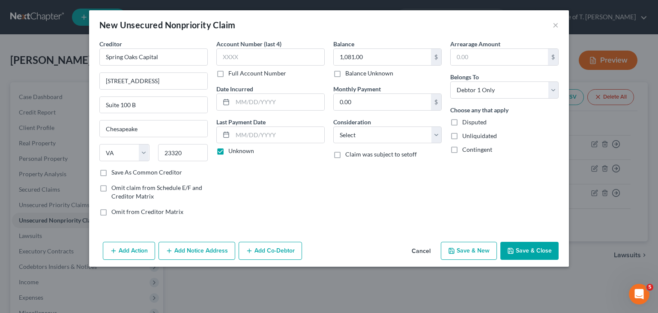
click at [529, 254] on button "Save & Close" at bounding box center [529, 251] width 58 height 18
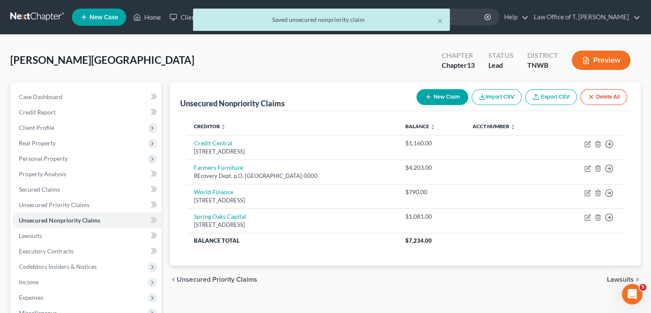
click at [446, 98] on button "New Claim" at bounding box center [443, 97] width 52 height 16
select select "0"
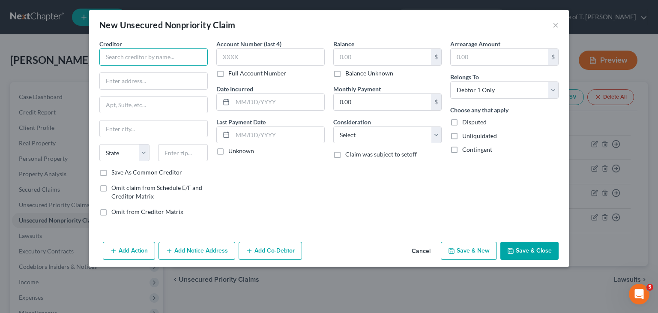
click at [162, 57] on input "text" at bounding box center [153, 56] width 108 height 17
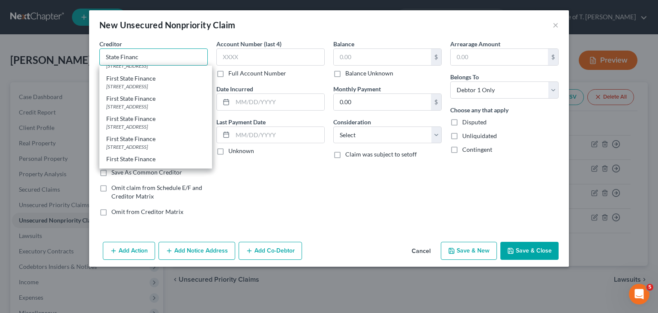
scroll to position [128, 0]
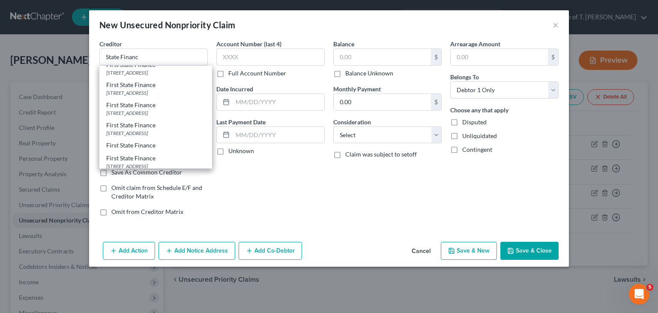
click at [164, 56] on div "[STREET_ADDRESS]" at bounding box center [155, 51] width 99 height 7
type input "First State Finance"
type input "[STREET_ADDRESS]"
type input "Suite Q"
type input "[PERSON_NAME]"
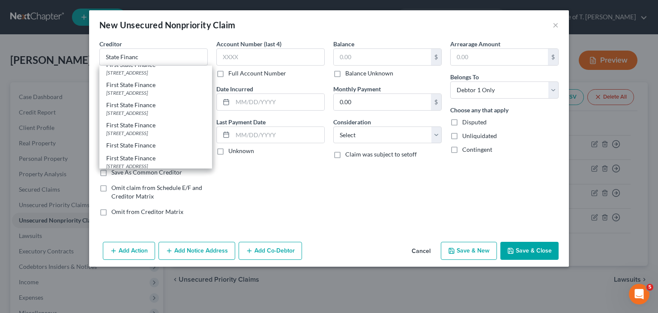
select select "44"
type input "38305-0000"
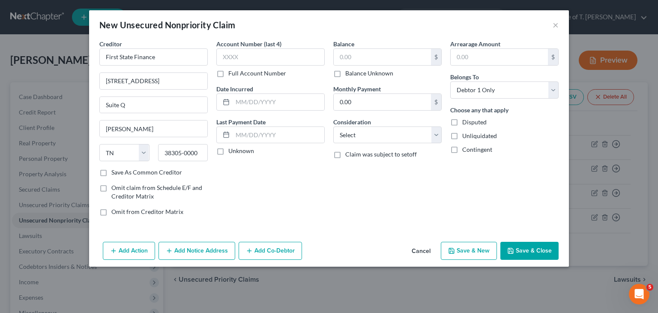
scroll to position [0, 0]
click at [228, 152] on label "Unknown" at bounding box center [241, 150] width 26 height 9
click at [232, 152] on input "Unknown" at bounding box center [235, 149] width 6 height 6
checkbox input "true"
drag, startPoint x: 354, startPoint y: 52, endPoint x: 350, endPoint y: 54, distance: 4.8
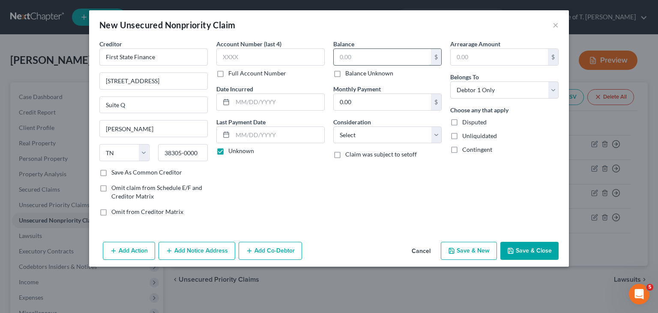
click at [354, 52] on input "text" at bounding box center [382, 57] width 97 height 16
type input "677.00"
click at [540, 245] on button "Save & Close" at bounding box center [529, 251] width 58 height 18
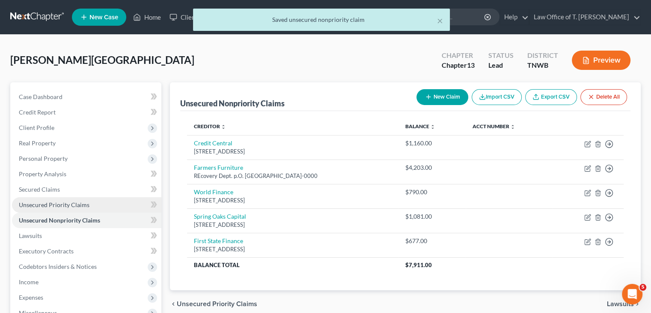
click at [63, 206] on span "Unsecured Priority Claims" at bounding box center [54, 204] width 71 height 7
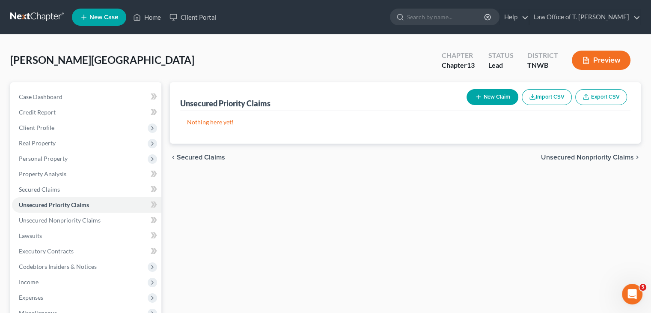
click at [496, 97] on button "New Claim" at bounding box center [493, 97] width 52 height 16
select select "0"
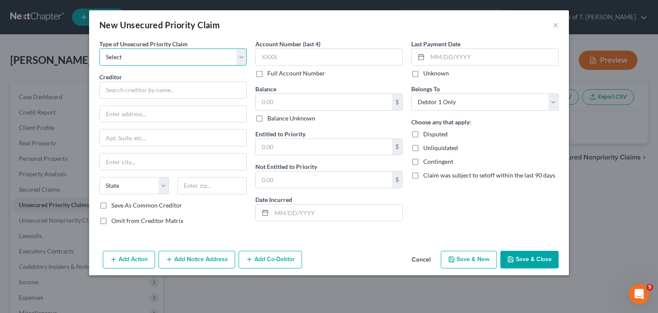
click at [242, 59] on select "Select Taxes & Other Government Units Domestic Support Obligations Extensions o…" at bounding box center [172, 56] width 147 height 17
click at [240, 59] on select "Select Taxes & Other Government Units Domestic Support Obligations Extensions o…" at bounding box center [172, 56] width 147 height 17
click at [244, 59] on select "Select Taxes & Other Government Units Domestic Support Obligations Extensions o…" at bounding box center [172, 56] width 147 height 17
click at [99, 48] on select "Select Taxes & Other Government Units Domestic Support Obligations Extensions o…" at bounding box center [172, 56] width 147 height 17
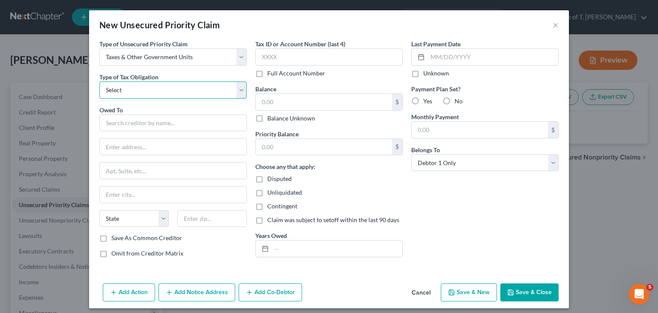
click at [238, 90] on select "Select Federal City State Franchise Tax Board Other" at bounding box center [172, 89] width 147 height 17
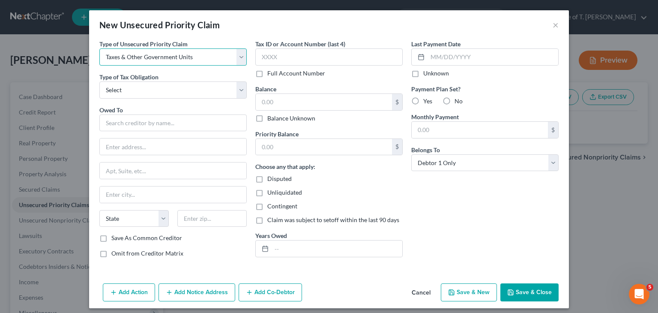
click at [233, 53] on select "Select Taxes & Other Government Units Domestic Support Obligations Extensions o…" at bounding box center [172, 56] width 147 height 17
select select "6"
click at [99, 48] on select "Select Taxes & Other Government Units Domestic Support Obligations Extensions o…" at bounding box center [172, 56] width 147 height 17
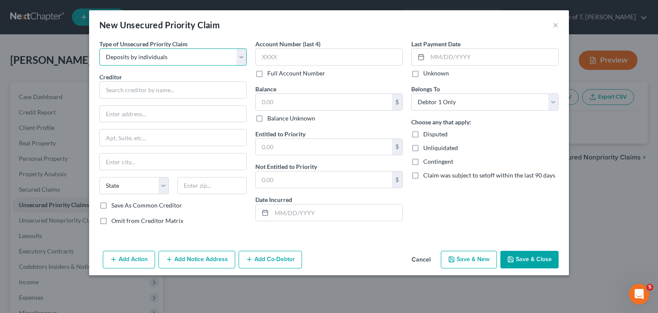
click at [242, 54] on select "Select Taxes & Other Government Units Domestic Support Obligations Extensions o…" at bounding box center [172, 56] width 147 height 17
click at [421, 257] on button "Cancel" at bounding box center [421, 259] width 33 height 17
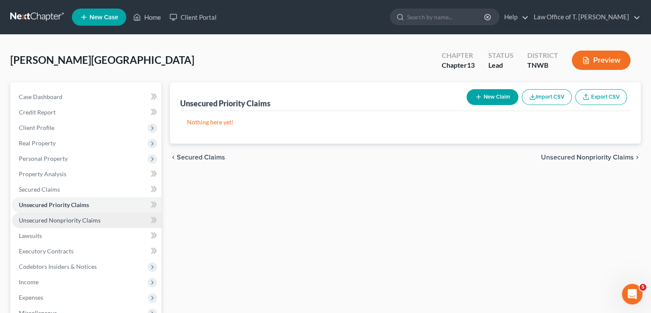
click at [62, 218] on span "Unsecured Nonpriority Claims" at bounding box center [60, 219] width 82 height 7
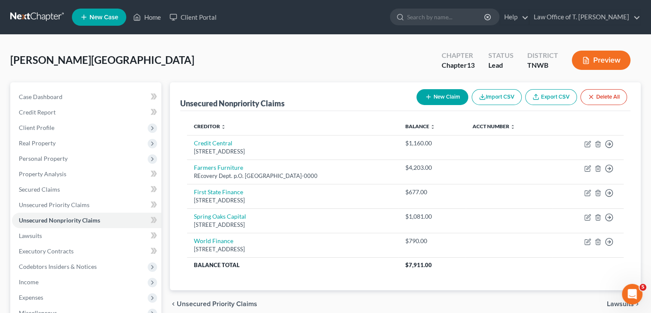
click at [444, 100] on button "New Claim" at bounding box center [443, 97] width 52 height 16
select select "0"
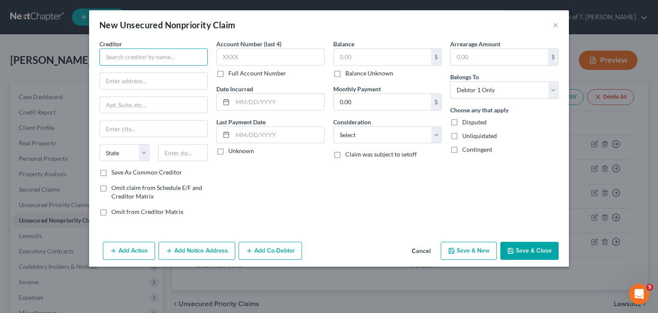
click at [168, 62] on input "text" at bounding box center [153, 56] width 108 height 17
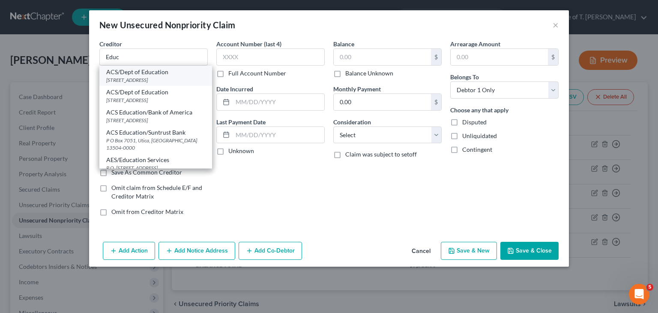
click at [139, 78] on div "[STREET_ADDRESS]" at bounding box center [155, 79] width 99 height 7
type input "ACS/Dept of Education"
type input "[STREET_ADDRESS]"
type input "[GEOGRAPHIC_DATA]"
select select "44"
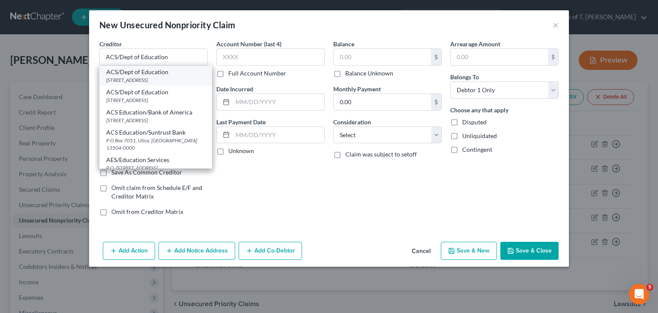
type input "37922-0000"
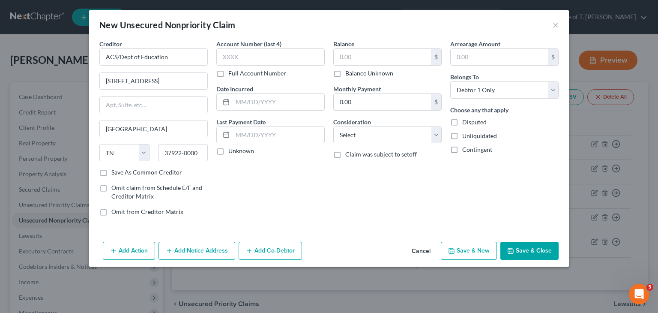
click at [228, 152] on label "Unknown" at bounding box center [241, 150] width 26 height 9
click at [232, 152] on input "Unknown" at bounding box center [235, 149] width 6 height 6
checkbox input "true"
click at [348, 63] on input "text" at bounding box center [382, 57] width 97 height 16
type input "32,534.00"
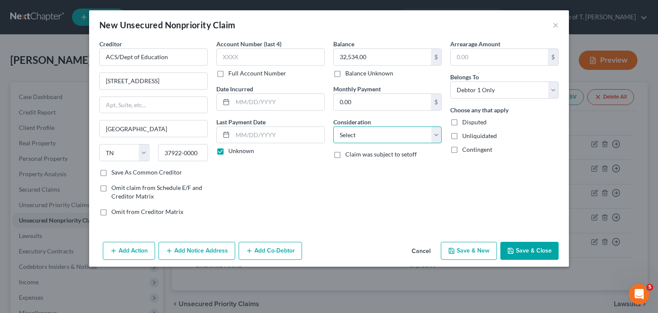
click at [437, 131] on select "Select Cable / Satellite Services Collection Agency Credit Card Debt Debt Couns…" at bounding box center [387, 134] width 108 height 17
select select "17"
click at [333, 126] on select "Select Cable / Satellite Services Collection Agency Credit Card Debt Debt Couns…" at bounding box center [387, 134] width 108 height 17
click at [523, 247] on button "Save & Close" at bounding box center [529, 251] width 58 height 18
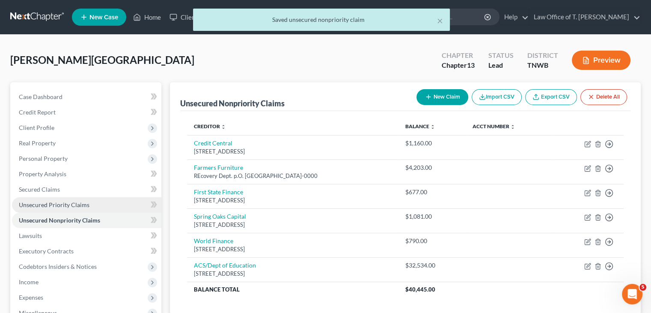
click at [84, 206] on span "Unsecured Priority Claims" at bounding box center [54, 204] width 71 height 7
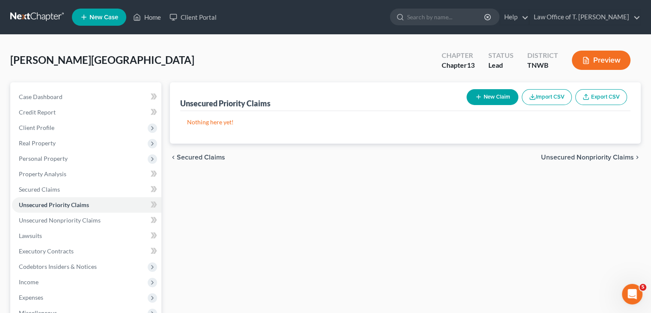
click at [489, 96] on button "New Claim" at bounding box center [493, 97] width 52 height 16
select select "0"
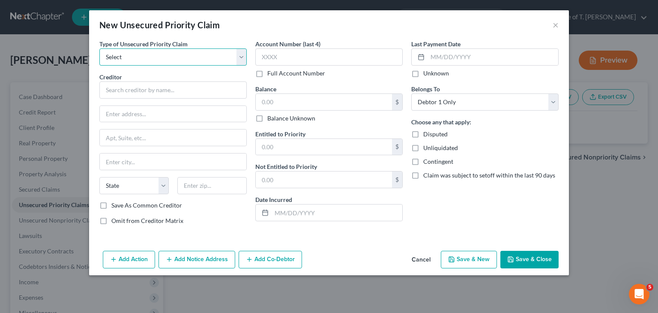
click at [245, 58] on select "Select Taxes & Other Government Units Domestic Support Obligations Extensions o…" at bounding box center [172, 56] width 147 height 17
select select "9"
click at [99, 48] on select "Select Taxes & Other Government Units Domestic Support Obligations Extensions o…" at bounding box center [172, 56] width 147 height 17
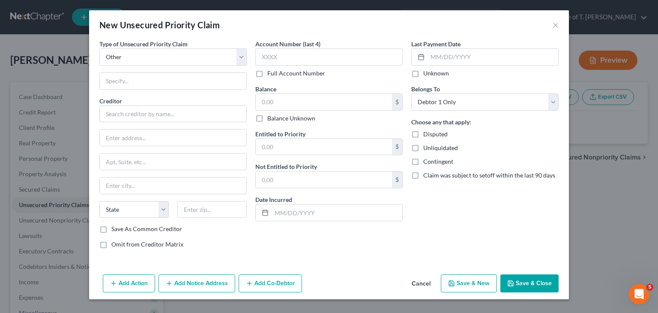
click at [427, 281] on button "Cancel" at bounding box center [421, 283] width 33 height 17
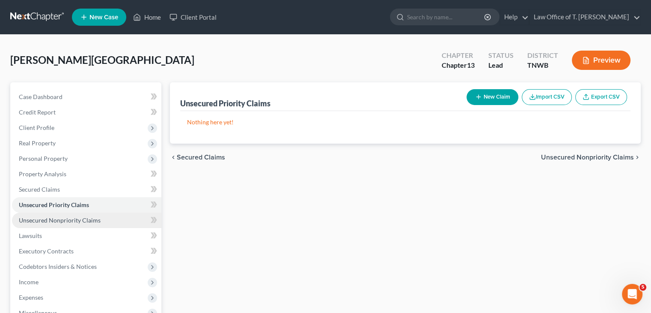
click at [49, 221] on span "Unsecured Nonpriority Claims" at bounding box center [60, 219] width 82 height 7
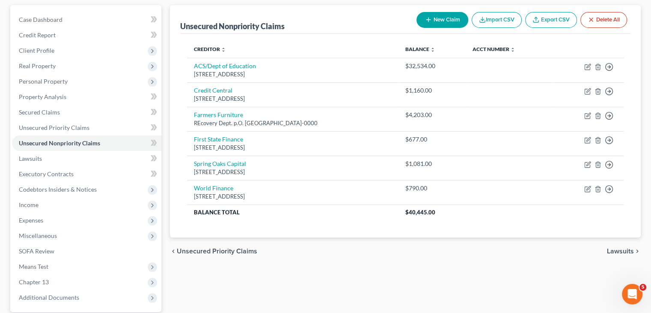
scroll to position [86, 0]
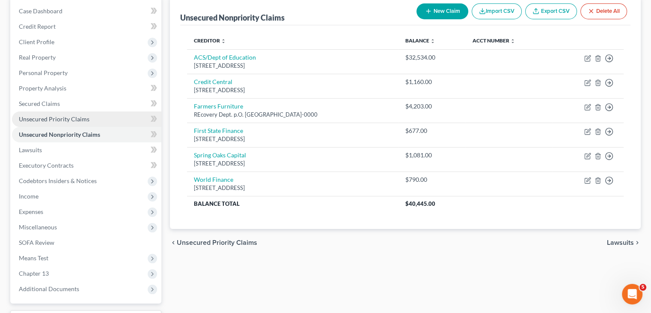
click at [74, 119] on span "Unsecured Priority Claims" at bounding box center [54, 118] width 71 height 7
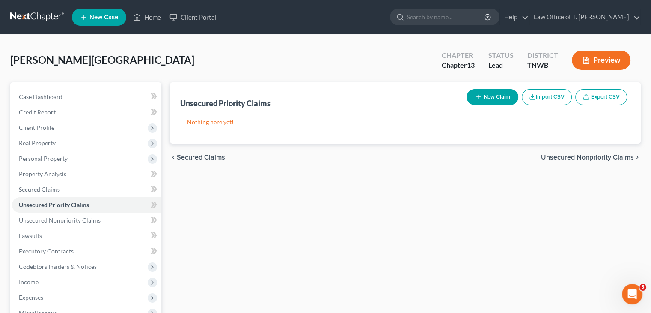
click at [493, 90] on button "New Claim" at bounding box center [493, 97] width 52 height 16
select select "0"
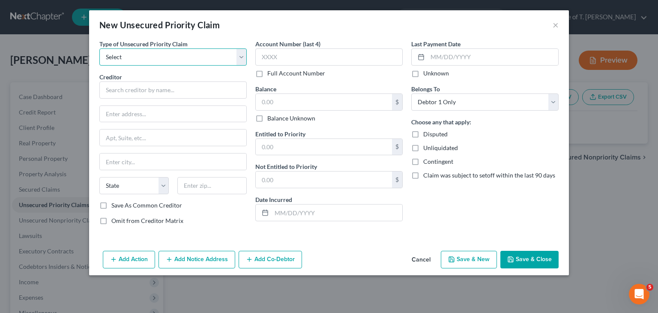
click at [238, 56] on select "Select Taxes & Other Government Units Domestic Support Obligations Extensions o…" at bounding box center [172, 56] width 147 height 17
drag, startPoint x: 420, startPoint y: 259, endPoint x: 245, endPoint y: 193, distance: 186.8
click at [420, 259] on button "Cancel" at bounding box center [421, 259] width 33 height 17
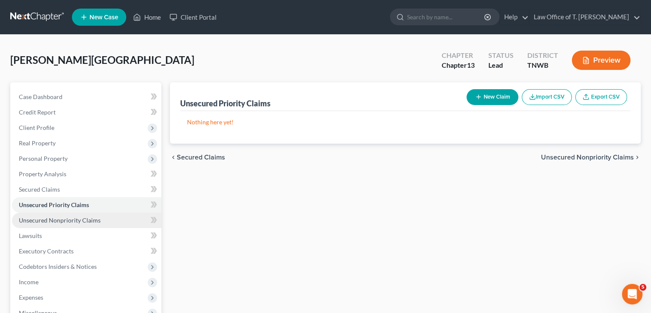
click at [87, 220] on span "Unsecured Nonpriority Claims" at bounding box center [60, 219] width 82 height 7
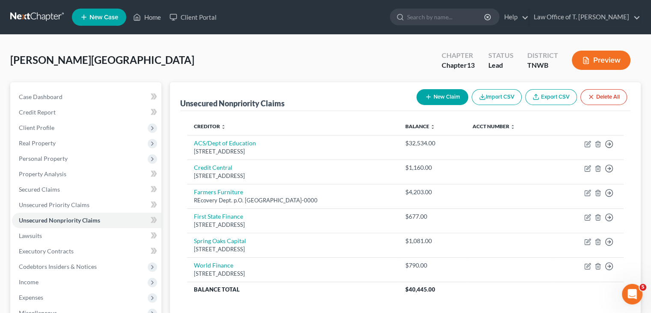
click at [425, 96] on icon "button" at bounding box center [428, 96] width 7 height 7
select select "0"
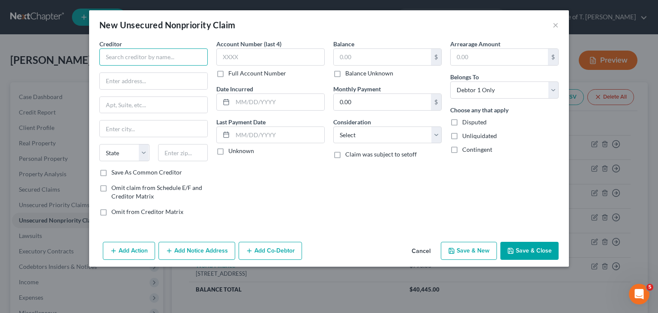
click at [172, 54] on input "text" at bounding box center [153, 56] width 108 height 17
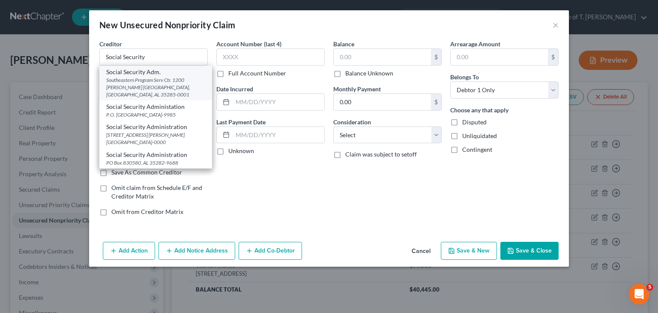
click at [163, 82] on div "Southeastern Program Serv Ctr. 1200 [PERSON_NAME] [GEOGRAPHIC_DATA], [GEOGRAPHI…" at bounding box center [155, 87] width 99 height 22
type input "Social Security Adm."
type input "Southeastern Program Serv Ctr."
type input "1200 [PERSON_NAME] Blvd."
type input "[GEOGRAPHIC_DATA]"
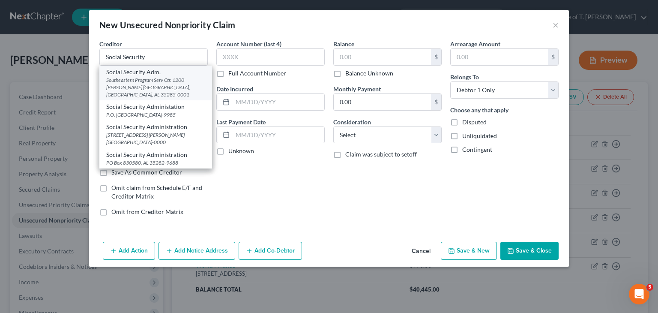
select select "0"
type input "35285-0001"
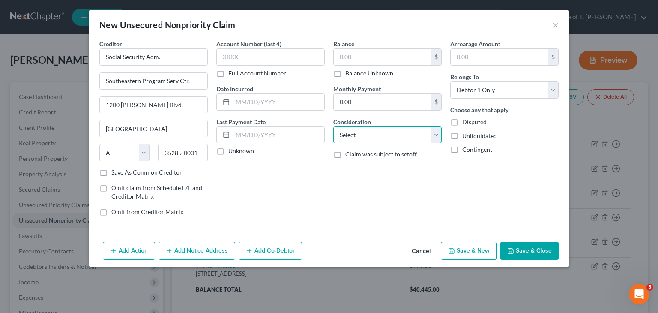
click at [429, 133] on select "Select Cable / Satellite Services Collection Agency Credit Card Debt Debt Couns…" at bounding box center [387, 134] width 108 height 17
select select "14"
click at [333, 126] on select "Select Cable / Satellite Services Collection Agency Credit Card Debt Debt Couns…" at bounding box center [387, 134] width 108 height 17
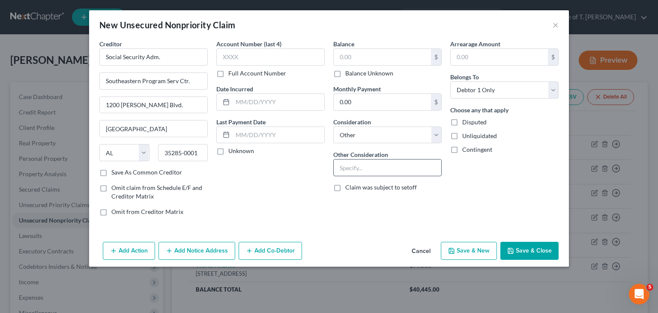
click at [385, 168] on input "text" at bounding box center [388, 167] width 108 height 16
click at [378, 172] on input "text" at bounding box center [388, 167] width 108 height 16
type input "SSI overpayment"
click at [462, 122] on label "Disputed" at bounding box center [474, 122] width 24 height 9
click at [466, 122] on input "Disputed" at bounding box center [469, 121] width 6 height 6
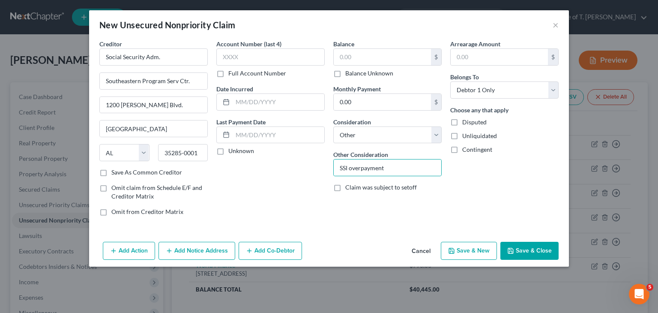
checkbox input "true"
click at [365, 60] on input "text" at bounding box center [382, 57] width 97 height 16
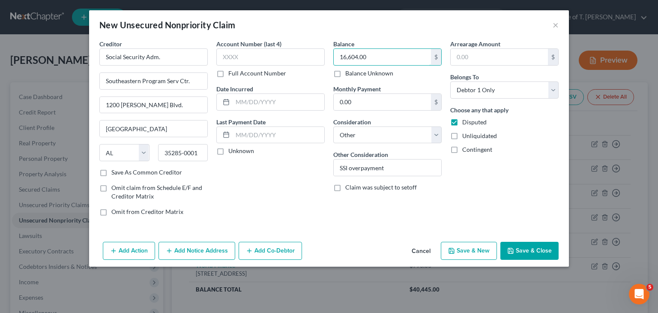
type input "16,604.00"
click at [535, 251] on button "Save & Close" at bounding box center [529, 251] width 58 height 18
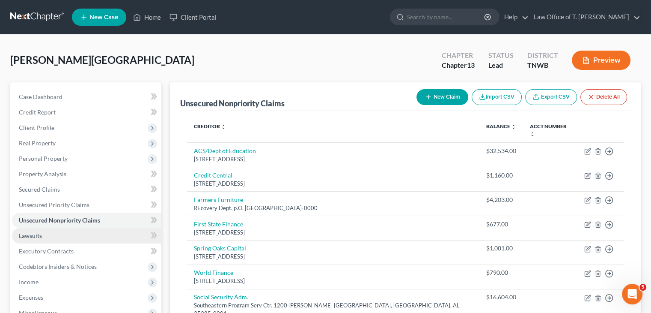
click at [74, 236] on link "Lawsuits" at bounding box center [86, 235] width 149 height 15
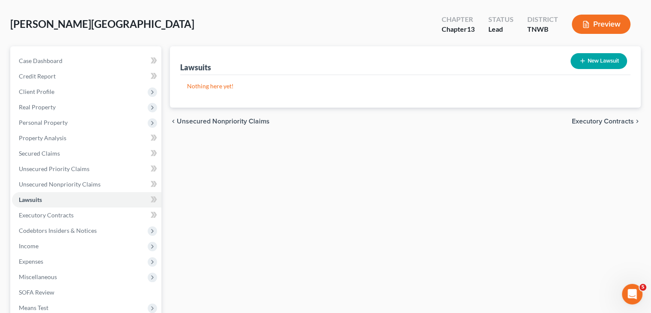
scroll to position [86, 0]
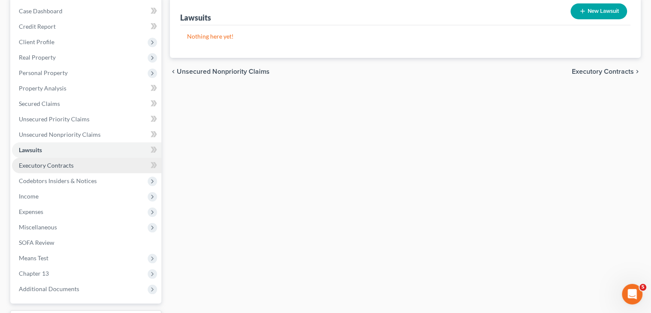
click at [58, 167] on span "Executory Contracts" at bounding box center [46, 164] width 55 height 7
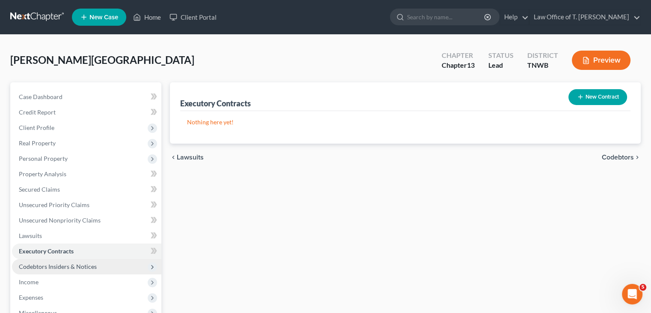
click at [61, 266] on span "Codebtors Insiders & Notices" at bounding box center [58, 266] width 78 height 7
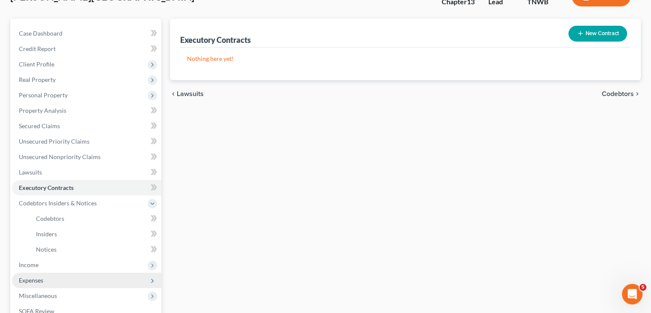
scroll to position [86, 0]
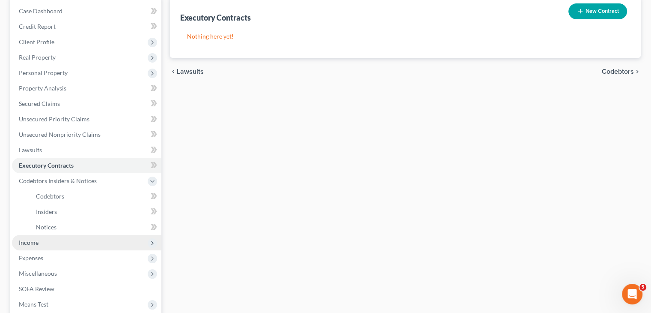
click at [57, 244] on span "Income" at bounding box center [86, 242] width 149 height 15
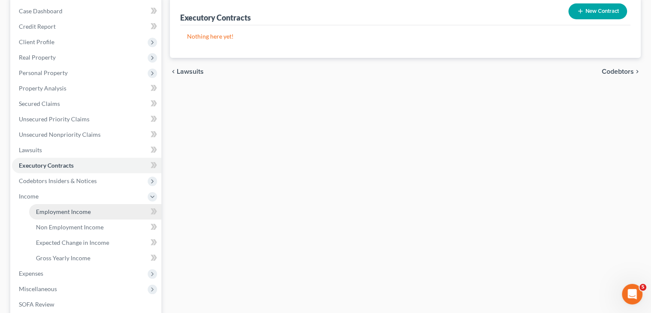
click at [91, 211] on link "Employment Income" at bounding box center [95, 211] width 132 height 15
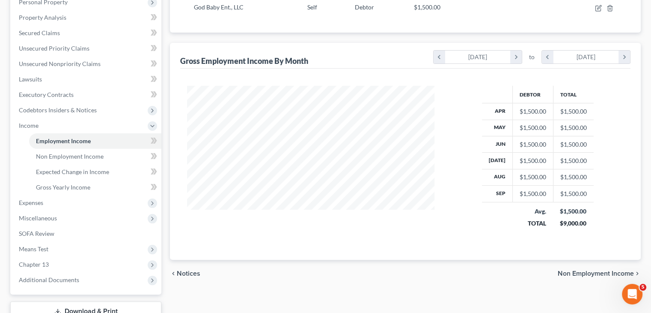
scroll to position [171, 0]
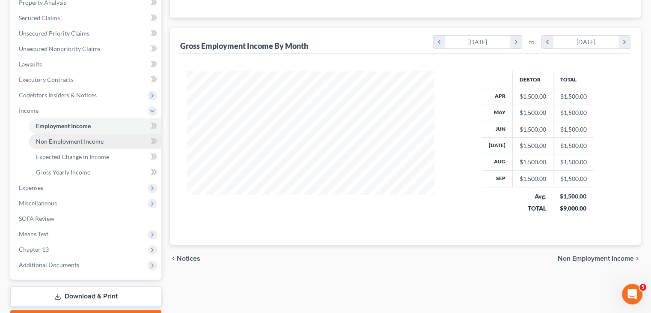
click at [90, 141] on span "Non Employment Income" at bounding box center [70, 140] width 68 height 7
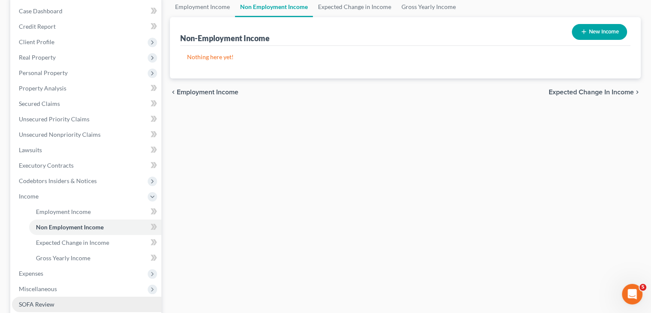
scroll to position [128, 0]
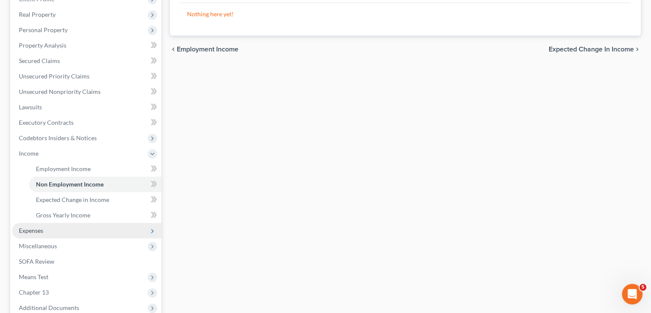
click at [40, 235] on span "Expenses" at bounding box center [86, 230] width 149 height 15
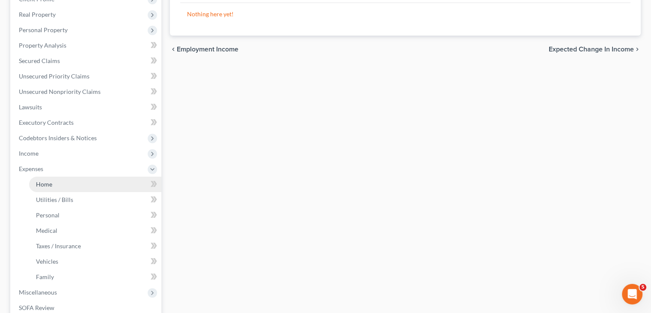
click at [48, 187] on span "Home" at bounding box center [44, 183] width 16 height 7
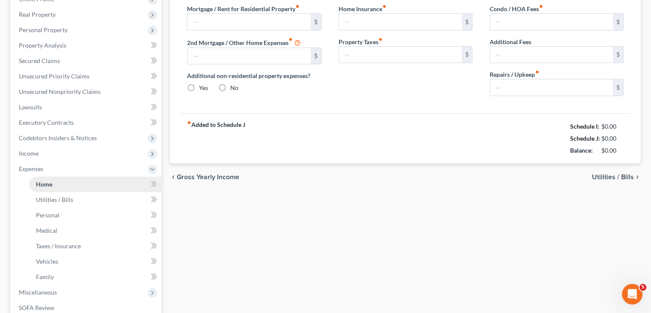
type input "450.00"
type input "0.00"
radio input "true"
type input "0.00"
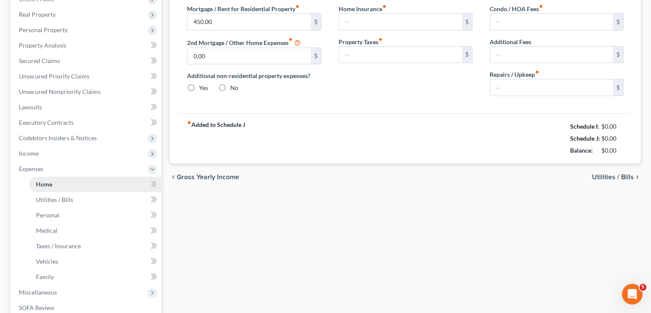
type input "0.00"
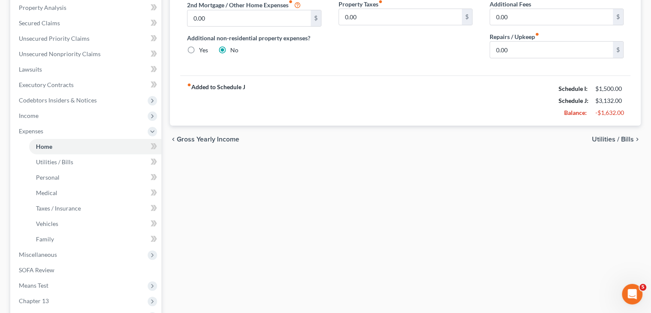
scroll to position [171, 0]
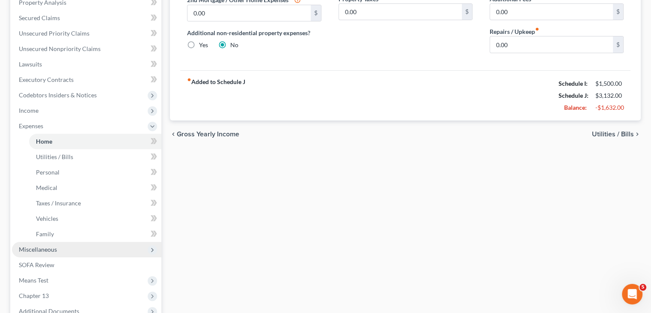
click at [74, 252] on span "Miscellaneous" at bounding box center [86, 249] width 149 height 15
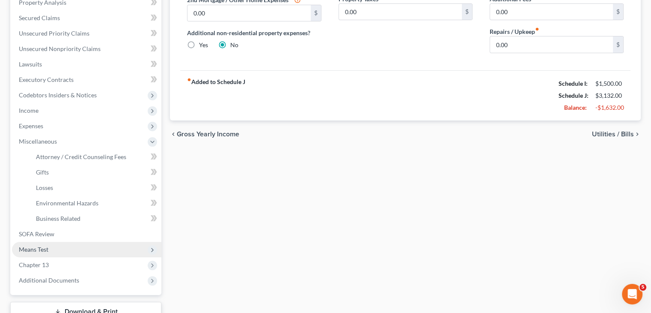
click at [59, 244] on span "Means Test" at bounding box center [86, 249] width 149 height 15
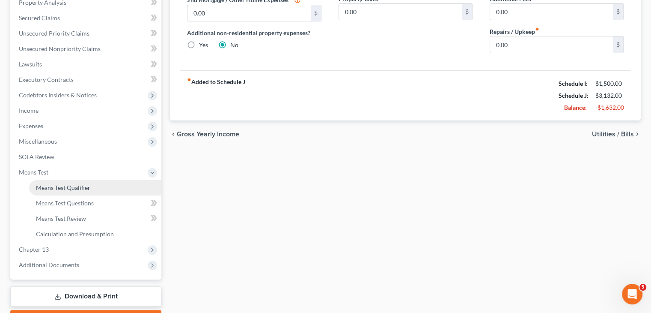
click at [72, 187] on span "Means Test Qualifier" at bounding box center [63, 187] width 54 height 7
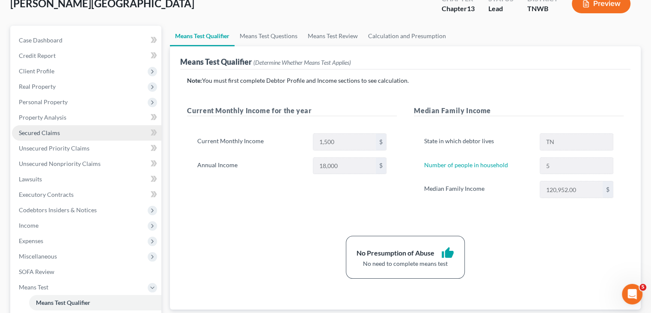
scroll to position [86, 0]
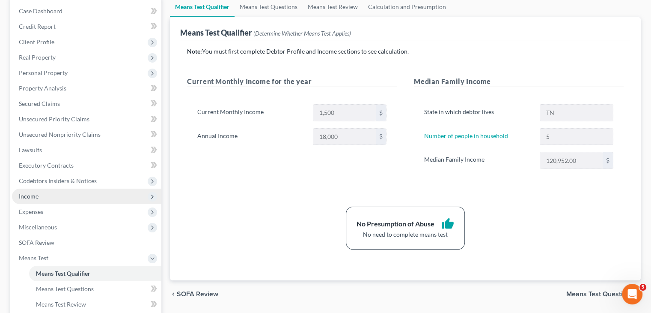
click at [36, 199] on span "Income" at bounding box center [29, 195] width 20 height 7
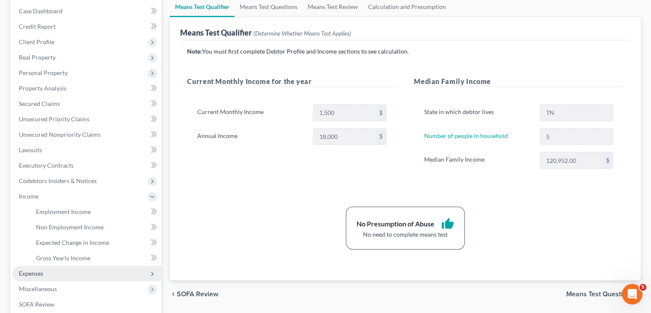
click at [36, 272] on span "Expenses" at bounding box center [31, 272] width 24 height 7
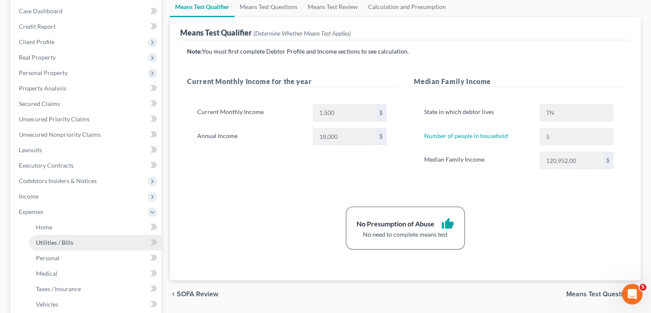
click at [54, 241] on span "Utilities / Bills" at bounding box center [54, 242] width 37 height 7
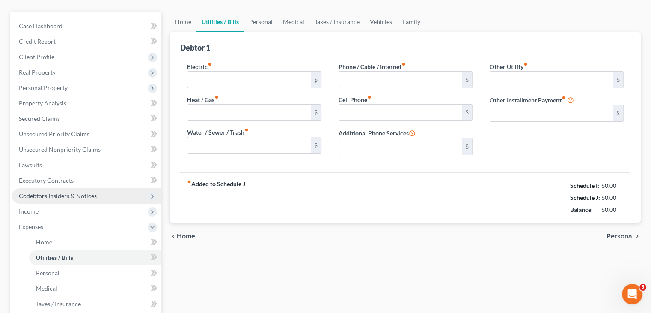
type input "300.00"
type input "0.00"
type input "60.00"
type input "100.00"
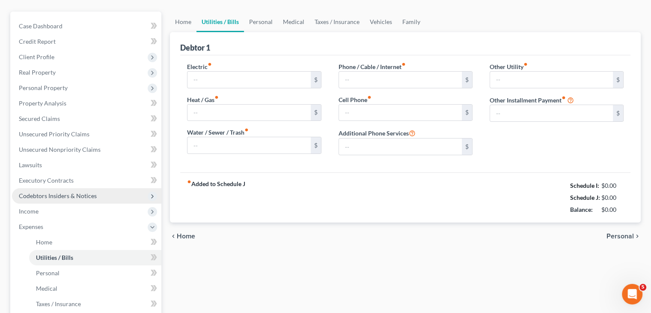
type input "0.00"
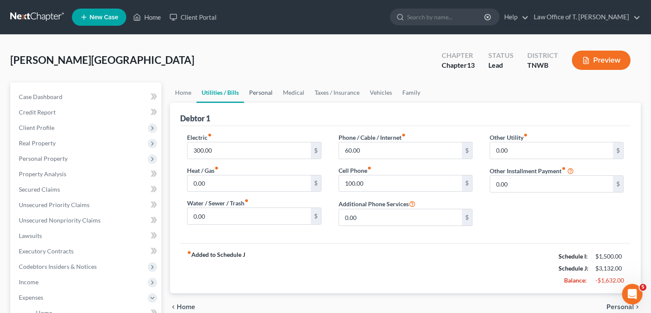
click at [260, 94] on link "Personal" at bounding box center [261, 92] width 34 height 21
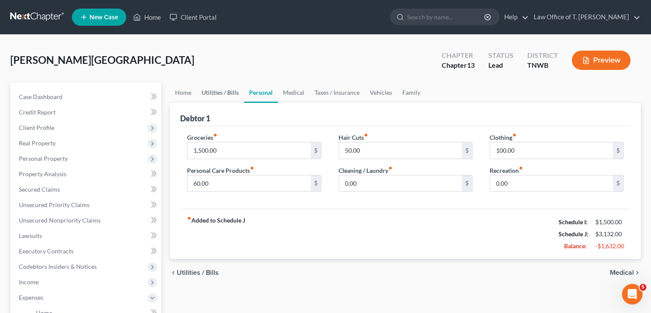
click at [216, 94] on link "Utilities / Bills" at bounding box center [221, 92] width 48 height 21
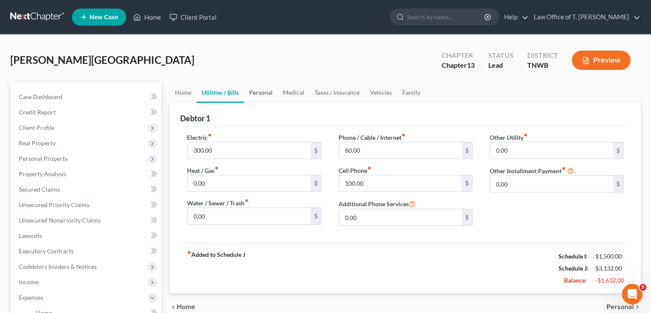
click at [264, 94] on link "Personal" at bounding box center [261, 92] width 34 height 21
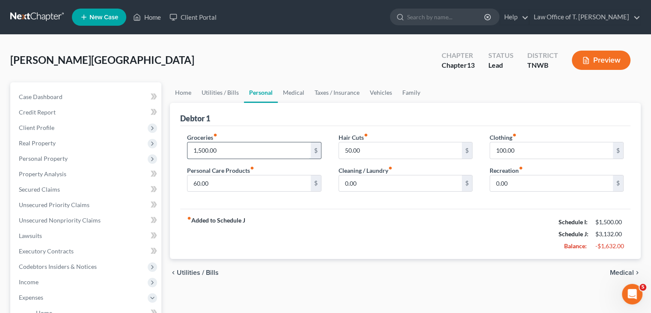
click at [221, 151] on input "1,500.00" at bounding box center [249, 150] width 123 height 16
type input "750.00"
click at [232, 93] on link "Utilities / Bills" at bounding box center [221, 92] width 48 height 21
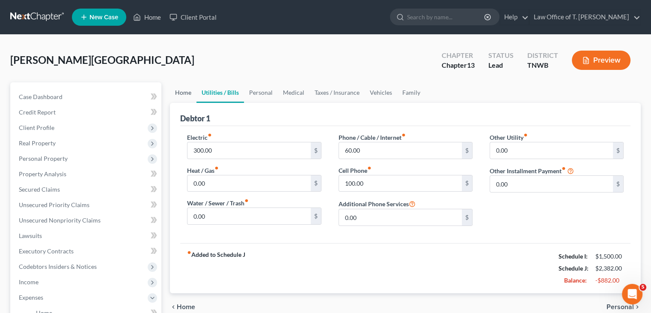
click at [176, 91] on link "Home" at bounding box center [183, 92] width 27 height 21
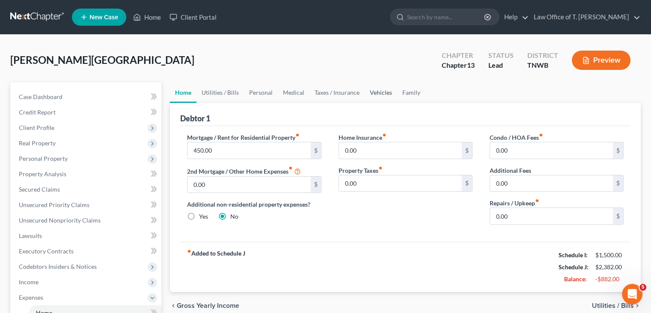
click at [381, 92] on link "Vehicles" at bounding box center [381, 92] width 33 height 21
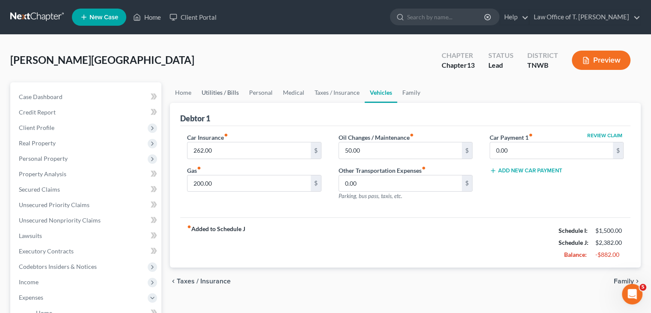
click at [228, 89] on link "Utilities / Bills" at bounding box center [221, 92] width 48 height 21
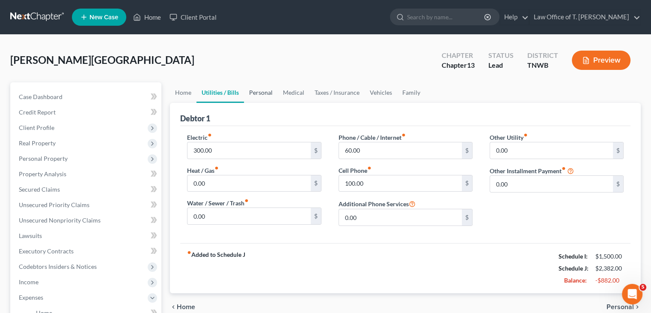
click at [259, 91] on link "Personal" at bounding box center [261, 92] width 34 height 21
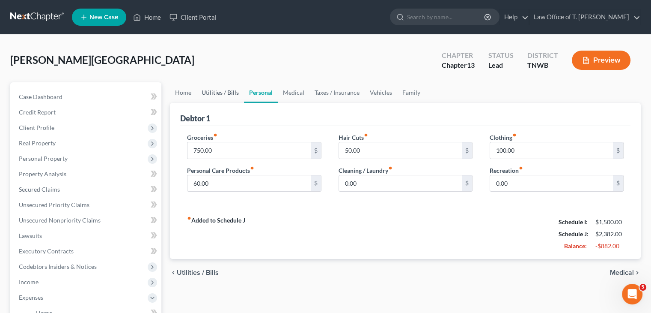
click at [216, 91] on link "Utilities / Bills" at bounding box center [221, 92] width 48 height 21
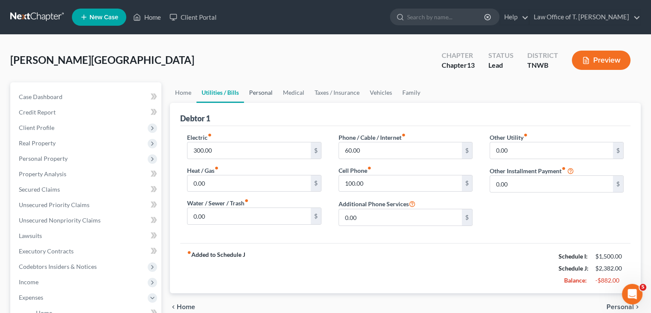
click at [269, 91] on link "Personal" at bounding box center [261, 92] width 34 height 21
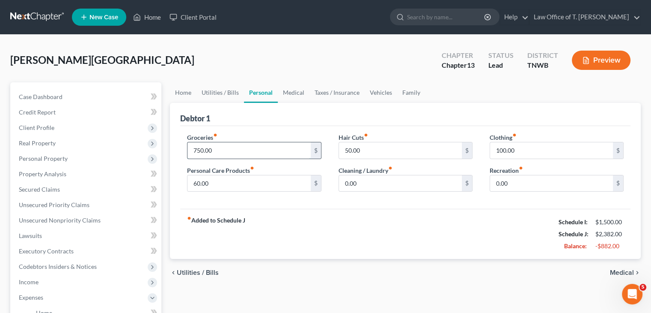
click at [212, 149] on input "750.00" at bounding box center [249, 150] width 123 height 16
type input "400.00"
click at [288, 95] on link "Medical" at bounding box center [294, 92] width 32 height 21
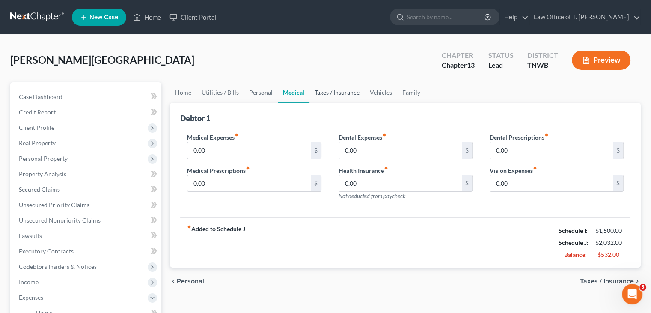
click at [336, 94] on link "Taxes / Insurance" at bounding box center [337, 92] width 55 height 21
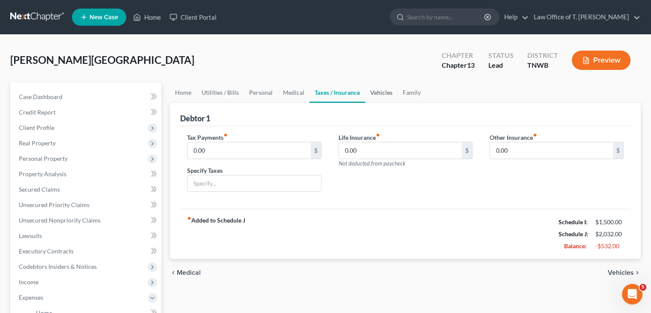
click at [385, 90] on link "Vehicles" at bounding box center [381, 92] width 33 height 21
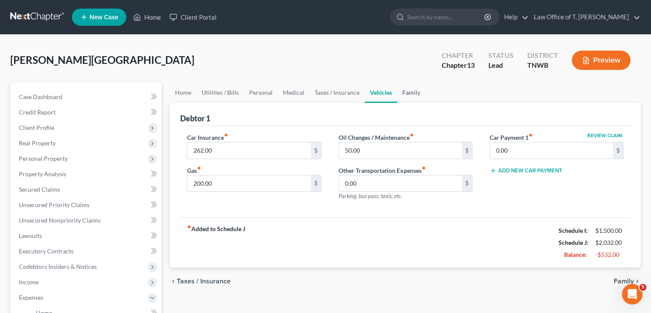
click at [403, 91] on link "Family" at bounding box center [411, 92] width 28 height 21
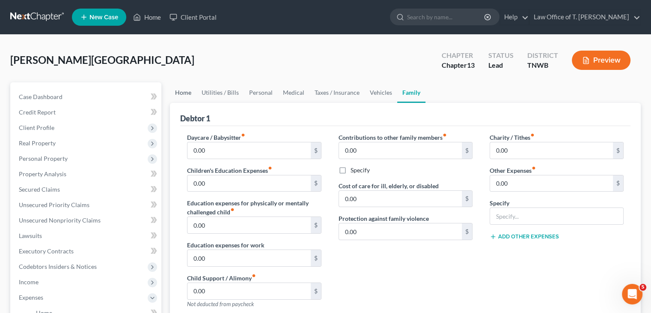
click at [188, 92] on link "Home" at bounding box center [183, 92] width 27 height 21
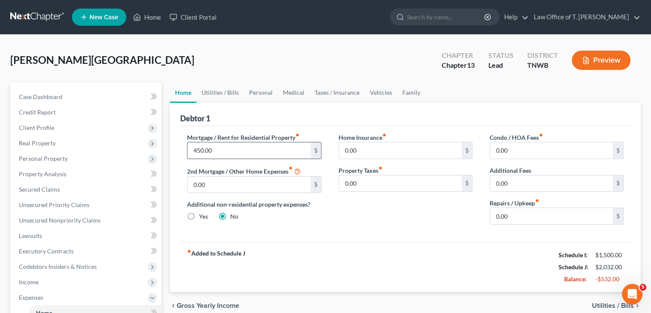
click at [218, 152] on input "450.00" at bounding box center [249, 150] width 123 height 16
click at [236, 92] on link "Utilities / Bills" at bounding box center [221, 92] width 48 height 21
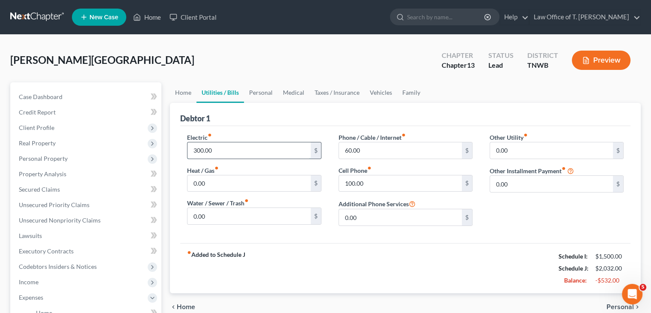
click at [213, 146] on input "300.00" at bounding box center [249, 150] width 123 height 16
type input "200.0"
click at [261, 91] on link "Personal" at bounding box center [261, 92] width 34 height 21
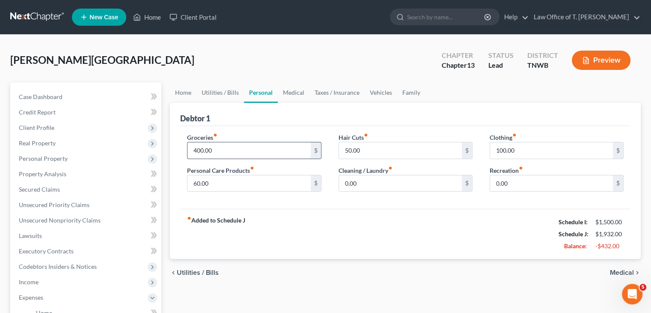
click at [218, 148] on input "400.00" at bounding box center [249, 150] width 123 height 16
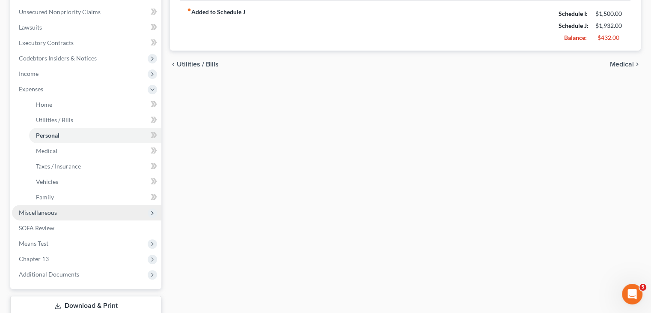
scroll to position [214, 0]
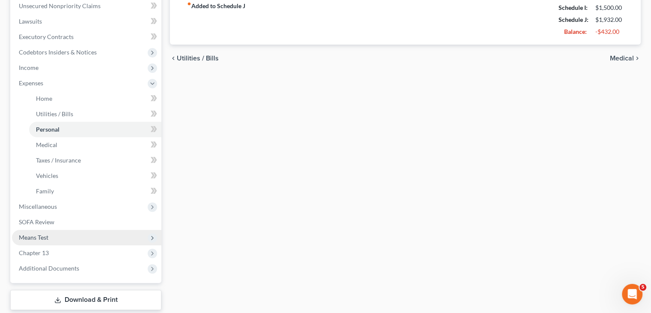
click at [50, 235] on span "Means Test" at bounding box center [86, 237] width 149 height 15
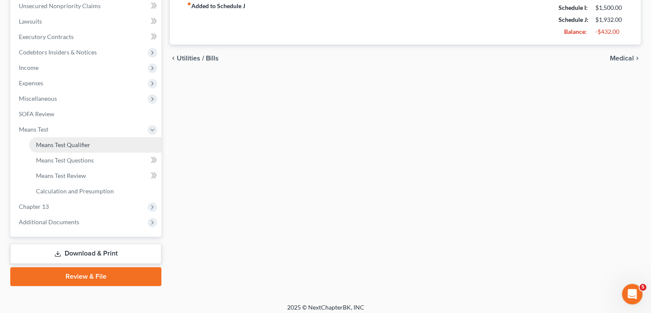
click at [90, 144] on span "Means Test Qualifier" at bounding box center [63, 144] width 54 height 7
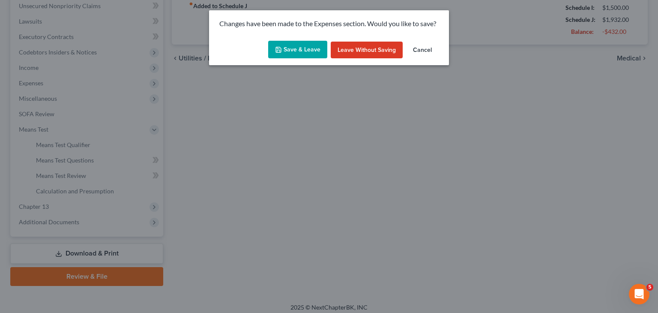
click at [296, 51] on button "Save & Leave" at bounding box center [297, 50] width 59 height 18
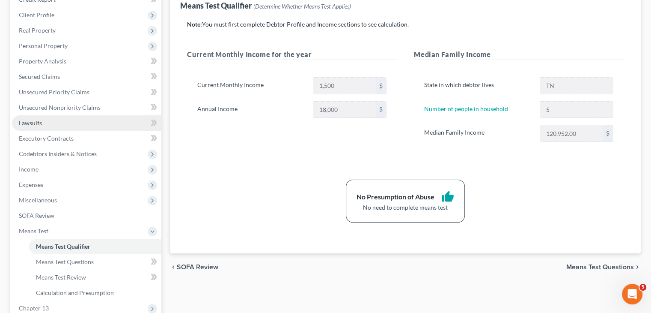
scroll to position [86, 0]
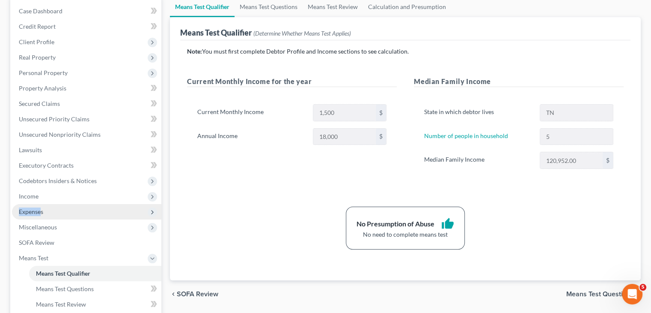
drag, startPoint x: 41, startPoint y: 203, endPoint x: 41, endPoint y: 210, distance: 7.7
click at [41, 210] on ul "Case Dashboard Payments Invoices Payments Payments Credit Report Client Profile" at bounding box center [86, 180] width 149 height 355
click at [31, 211] on span "Expenses" at bounding box center [31, 211] width 24 height 7
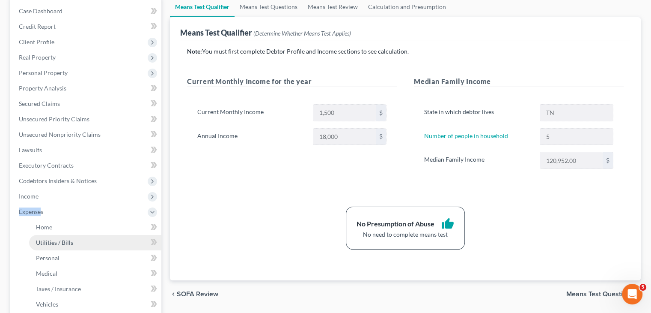
click at [51, 240] on span "Utilities / Bills" at bounding box center [54, 242] width 37 height 7
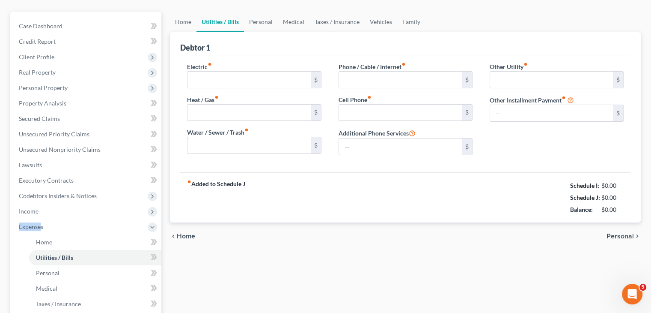
type input "200.00"
type input "0.00"
type input "60.00"
type input "100.00"
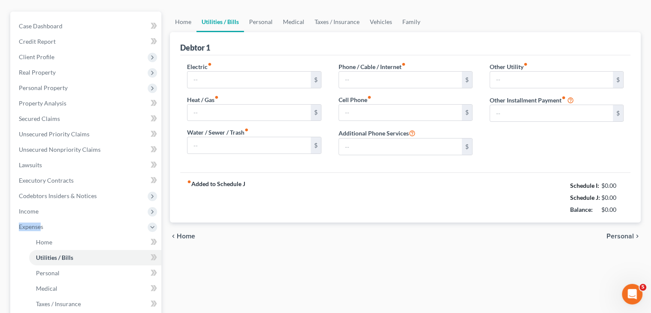
type input "0.00"
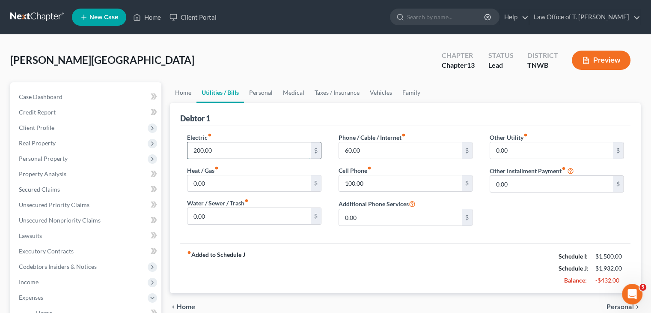
click at [215, 150] on input "200.00" at bounding box center [249, 150] width 123 height 16
type input "350.00"
click at [258, 93] on link "Personal" at bounding box center [261, 92] width 34 height 21
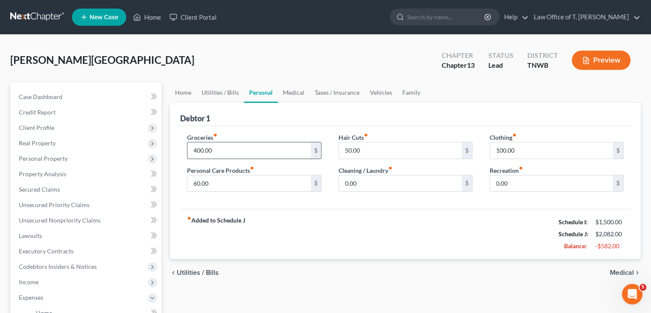
click at [220, 155] on input "400.00" at bounding box center [249, 150] width 123 height 16
type input "1,500.00"
click at [438, 302] on div "Home Utilities / Bills Personal Medical Taxes / Insurance Vehicles Family Debto…" at bounding box center [406, 314] width 480 height 464
click at [420, 244] on div "fiber_manual_record Added to Schedule J Schedule I: $1,500.00 Schedule J: $3,18…" at bounding box center [405, 234] width 451 height 50
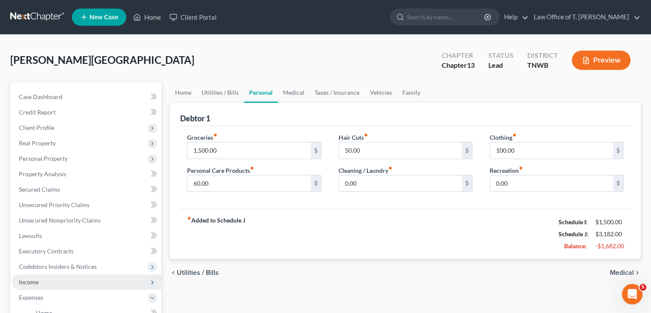
click at [27, 282] on span "Income" at bounding box center [29, 281] width 20 height 7
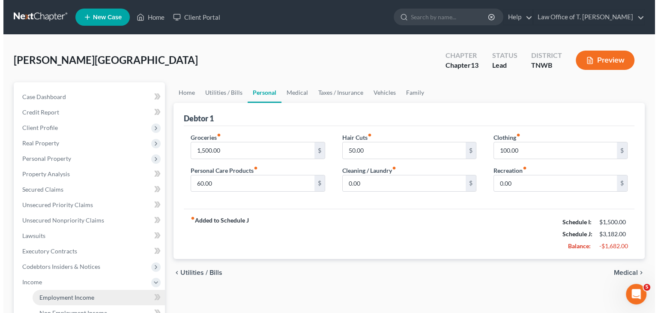
scroll to position [43, 0]
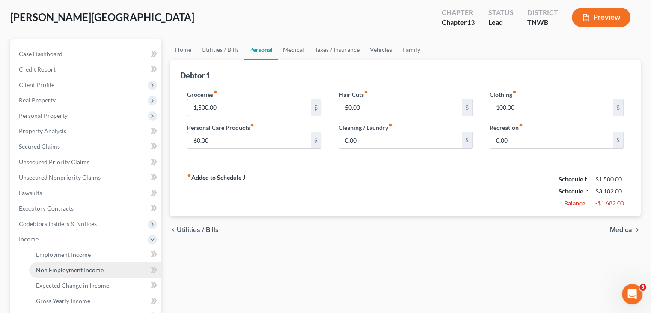
click at [74, 273] on link "Non Employment Income" at bounding box center [95, 269] width 132 height 15
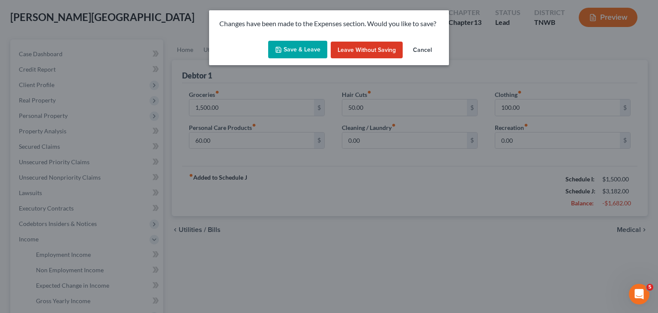
click at [287, 52] on button "Save & Leave" at bounding box center [297, 50] width 59 height 18
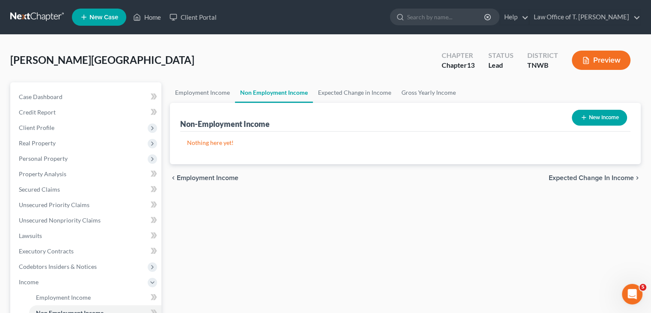
click at [582, 112] on button "New Income" at bounding box center [599, 118] width 55 height 16
select select "0"
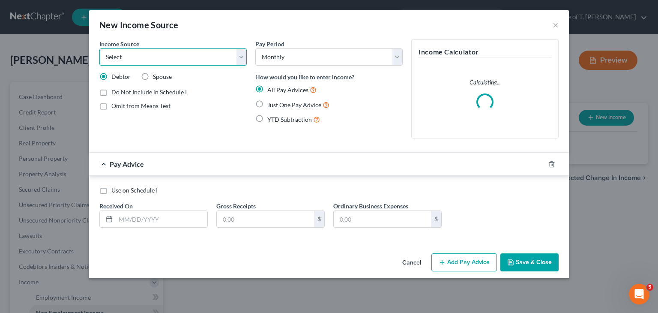
click at [241, 63] on select "Select Unemployment Disability (from employer) Pension Retirement Social Securi…" at bounding box center [172, 56] width 147 height 17
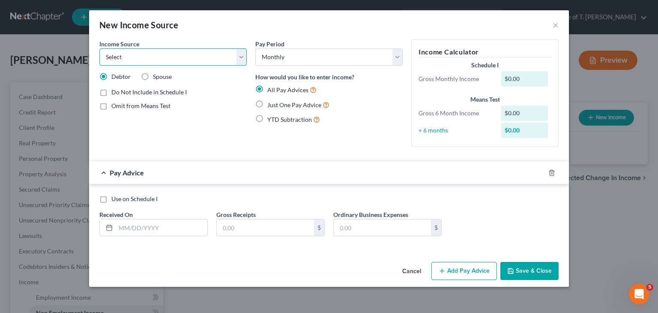
select select "13"
click at [99, 48] on select "Select Unemployment Disability (from employer) Pension Retirement Social Securi…" at bounding box center [172, 56] width 147 height 17
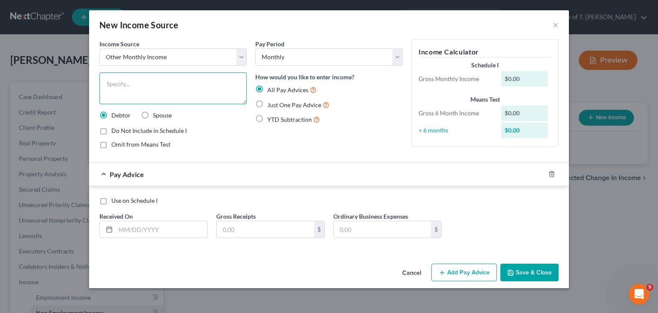
click at [143, 88] on textarea at bounding box center [172, 88] width 147 height 32
type textarea "I"
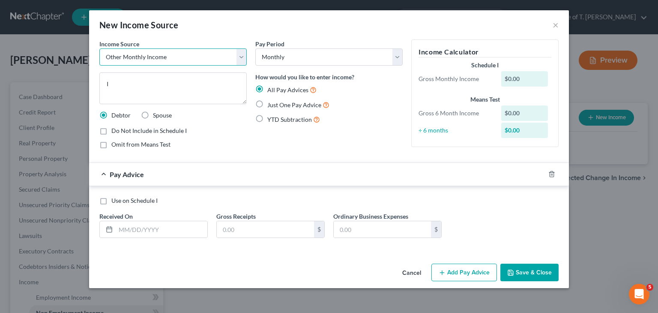
click at [243, 59] on select "Select Unemployment Disability (from employer) Pension Retirement Social Securi…" at bounding box center [172, 56] width 147 height 17
select select "8"
click at [99, 48] on select "Select Unemployment Disability (from employer) Pension Retirement Social Securi…" at bounding box center [172, 56] width 147 height 17
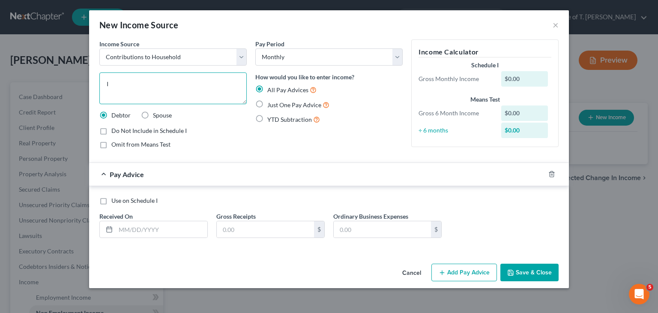
click at [164, 93] on textarea "I" at bounding box center [172, 88] width 147 height 32
type textarea "Girlfriend [PERSON_NAME]"
click at [267, 103] on label "Just One Pay Advice" at bounding box center [298, 105] width 62 height 10
click at [271, 103] on input "Just One Pay Advice" at bounding box center [274, 103] width 6 height 6
radio input "true"
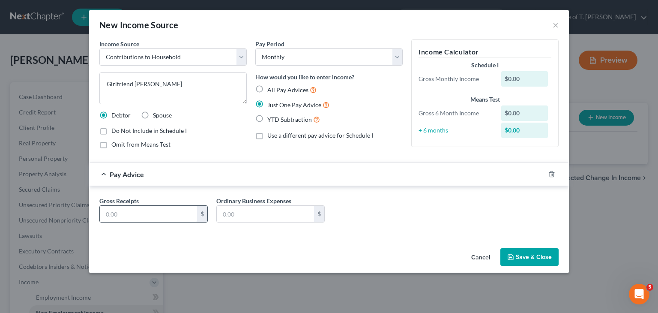
click at [137, 212] on input "text" at bounding box center [148, 214] width 97 height 16
type input "1,150.00"
click at [545, 256] on button "Save & Close" at bounding box center [529, 257] width 58 height 18
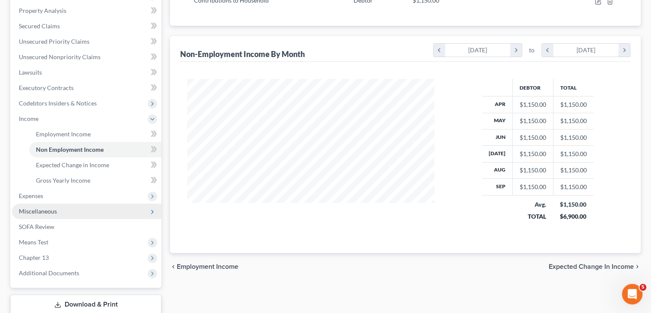
scroll to position [171, 0]
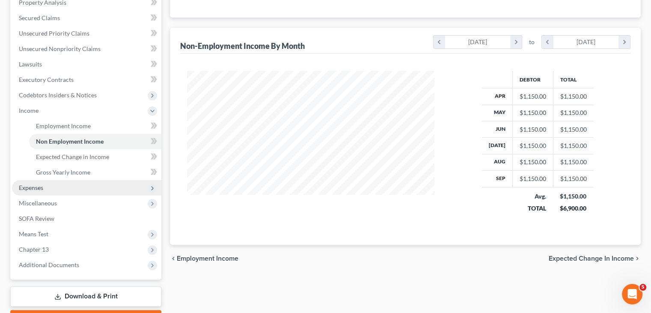
click at [36, 191] on span "Expenses" at bounding box center [31, 187] width 24 height 7
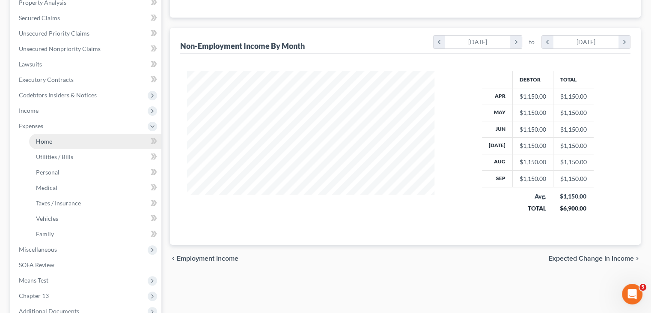
click at [44, 143] on span "Home" at bounding box center [44, 140] width 16 height 7
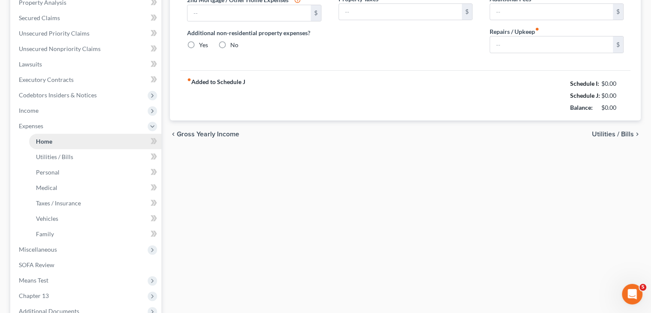
scroll to position [67, 0]
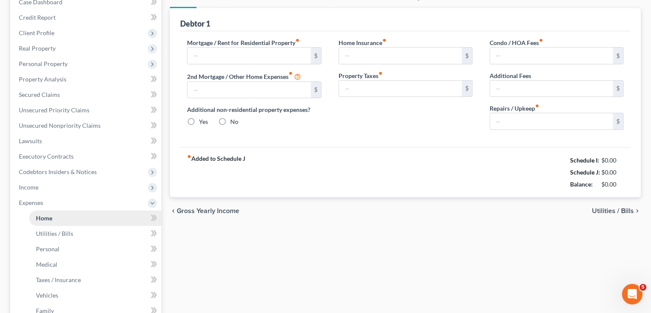
type input "450.00"
type input "0.00"
radio input "true"
type input "0.00"
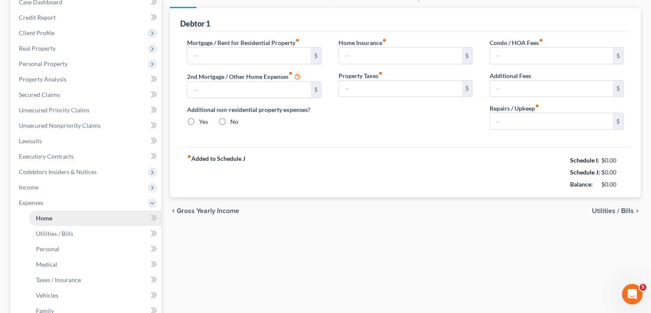
type input "0.00"
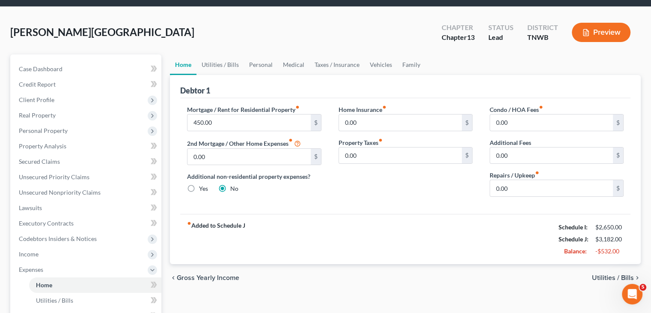
scroll to position [43, 0]
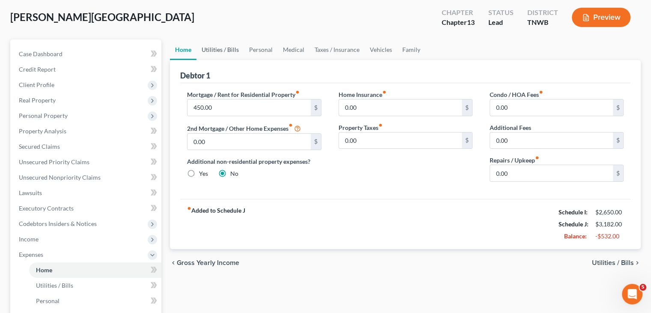
click at [231, 51] on link "Utilities / Bills" at bounding box center [221, 49] width 48 height 21
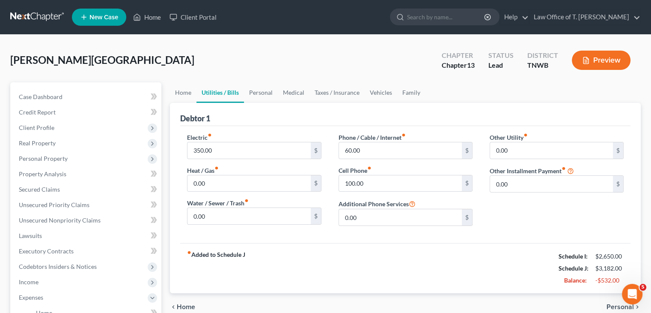
click at [232, 137] on div "Electric fiber_manual_record 350.00 $" at bounding box center [254, 146] width 134 height 26
click at [232, 145] on input "350.00" at bounding box center [249, 150] width 123 height 16
type input "175.00"
click at [267, 92] on link "Personal" at bounding box center [261, 92] width 34 height 21
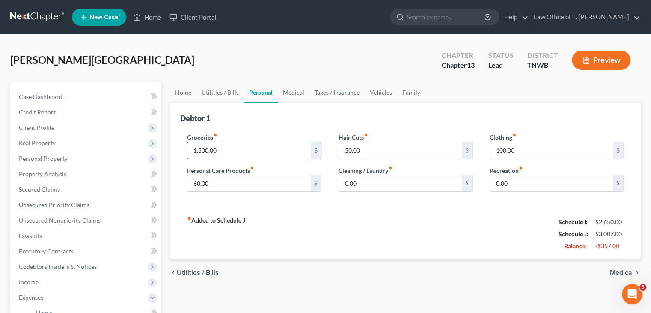
click at [227, 148] on input "1,500.00" at bounding box center [249, 150] width 123 height 16
type input "750.00"
click at [220, 92] on link "Utilities / Bills" at bounding box center [221, 92] width 48 height 21
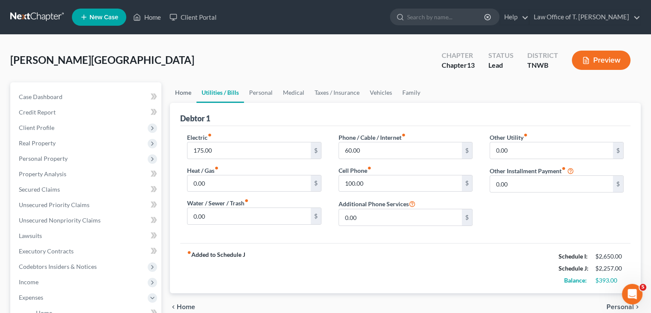
click at [192, 91] on link "Home" at bounding box center [183, 92] width 27 height 21
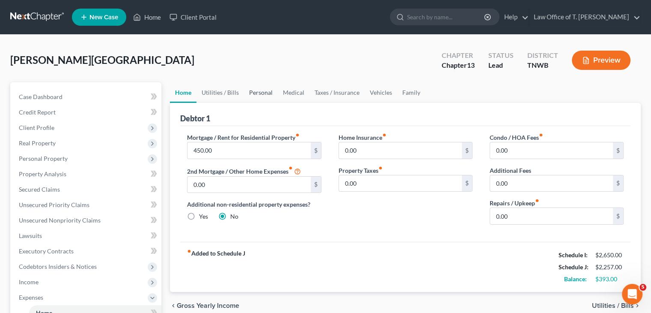
click at [260, 93] on link "Personal" at bounding box center [261, 92] width 34 height 21
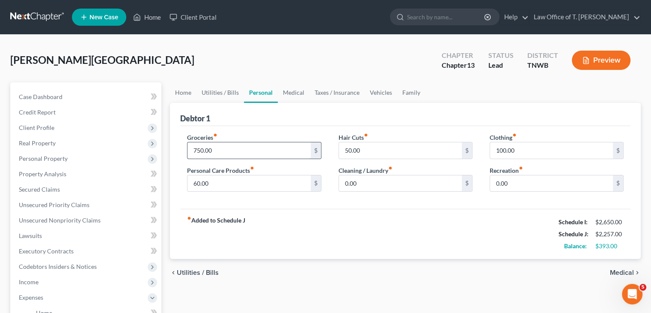
click at [215, 149] on input "750.00" at bounding box center [249, 150] width 123 height 16
type input "400.00"
click at [380, 95] on link "Vehicles" at bounding box center [381, 92] width 33 height 21
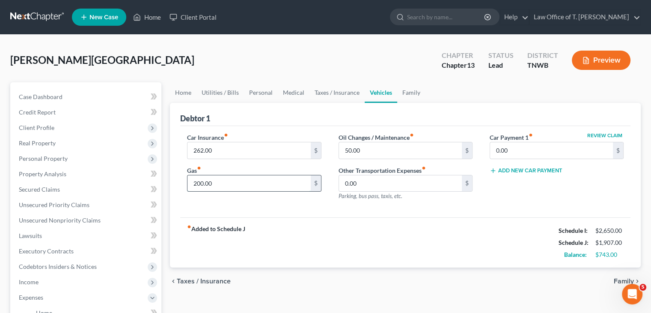
click at [238, 179] on input "200.00" at bounding box center [249, 183] width 123 height 16
type input "100.00"
click at [266, 94] on link "Personal" at bounding box center [261, 92] width 34 height 21
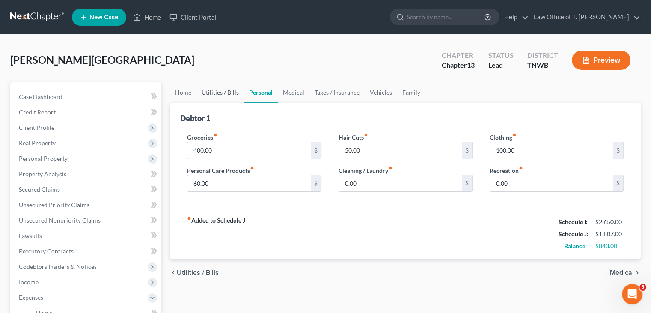
click at [224, 89] on link "Utilities / Bills" at bounding box center [221, 92] width 48 height 21
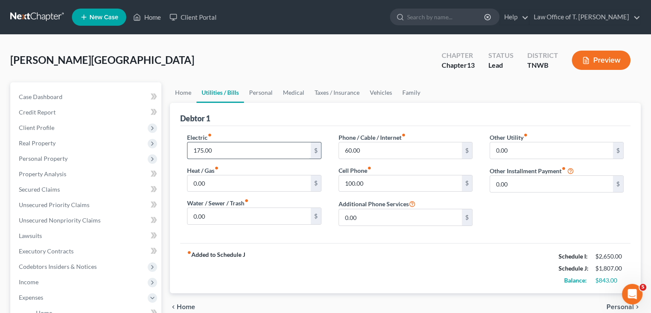
click at [203, 149] on input "175.00" at bounding box center [249, 150] width 123 height 16
type input "185.00"
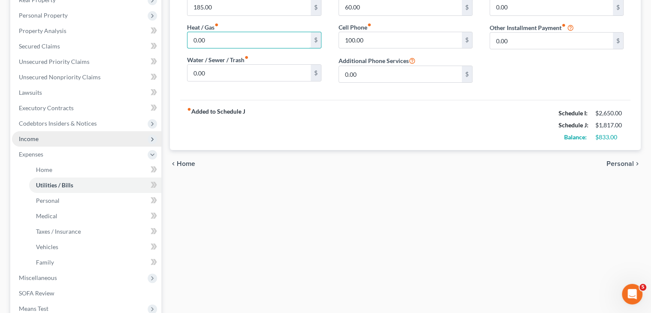
scroll to position [128, 0]
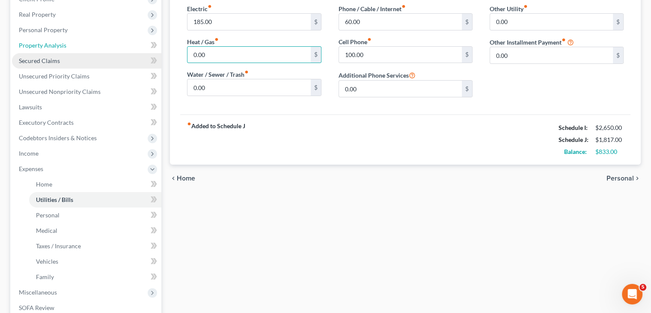
drag, startPoint x: 47, startPoint y: 45, endPoint x: 106, endPoint y: 64, distance: 62.6
click at [47, 45] on span "Property Analysis" at bounding box center [43, 45] width 48 height 7
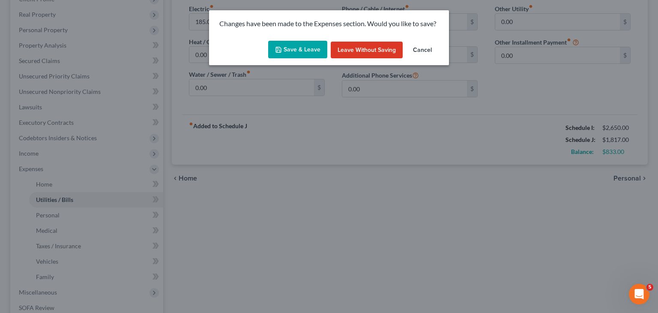
click at [296, 46] on button "Save & Leave" at bounding box center [297, 50] width 59 height 18
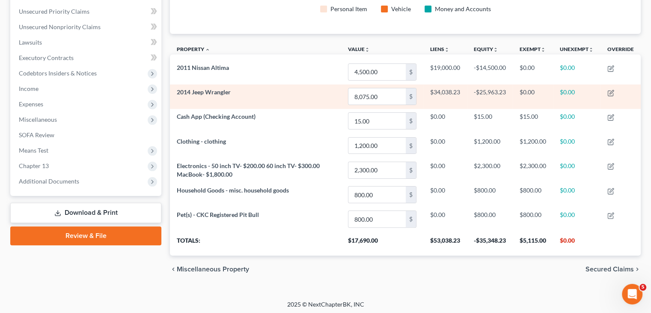
scroll to position [194, 0]
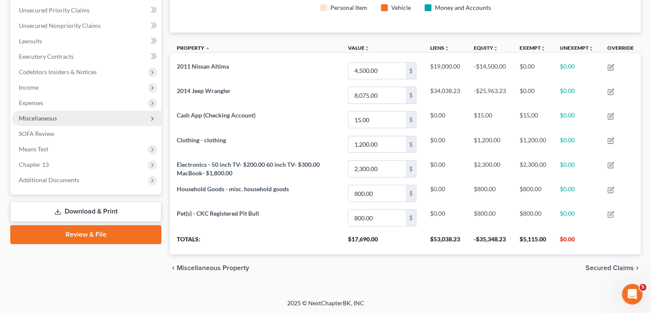
click at [51, 122] on span "Miscellaneous" at bounding box center [86, 118] width 149 height 15
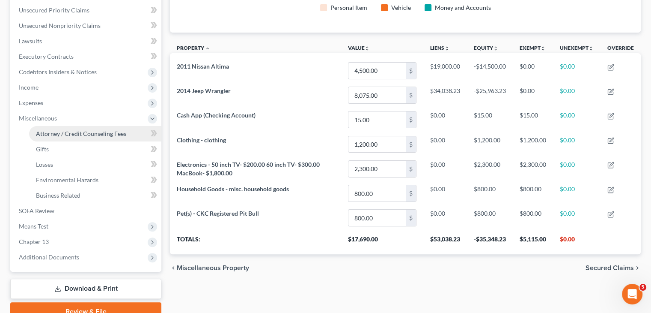
click at [58, 134] on span "Attorney / Credit Counseling Fees" at bounding box center [81, 133] width 90 height 7
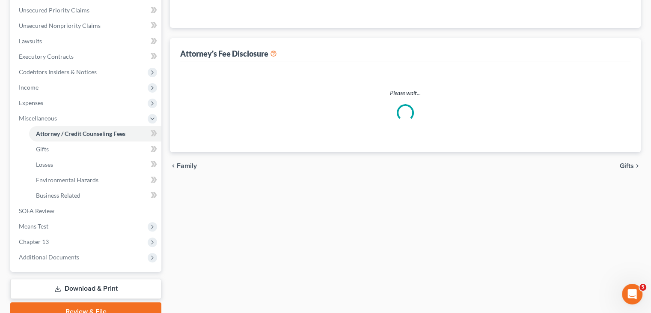
select select "1"
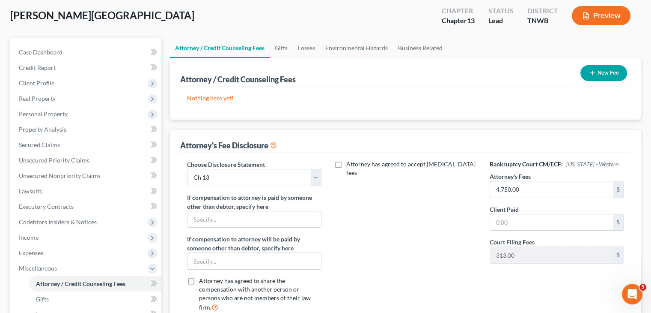
scroll to position [43, 0]
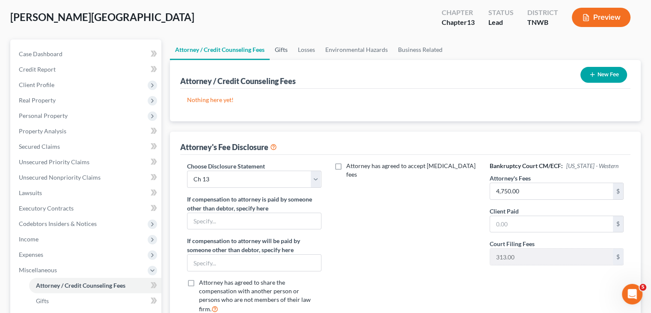
click at [277, 48] on link "Gifts" at bounding box center [281, 49] width 23 height 21
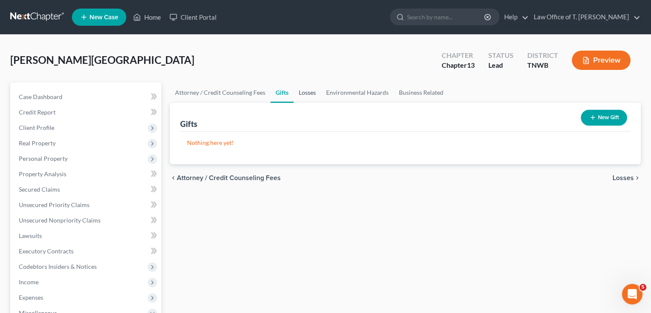
click at [305, 91] on link "Losses" at bounding box center [307, 92] width 27 height 21
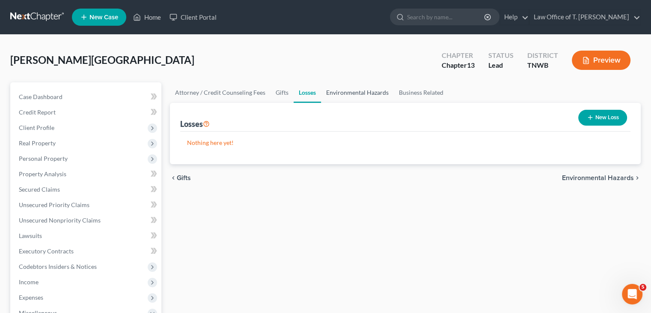
click at [348, 95] on link "Environmental Hazards" at bounding box center [357, 92] width 73 height 21
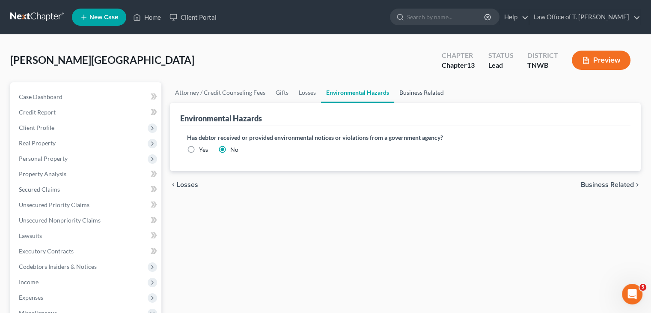
click at [417, 93] on link "Business Related" at bounding box center [421, 92] width 55 height 21
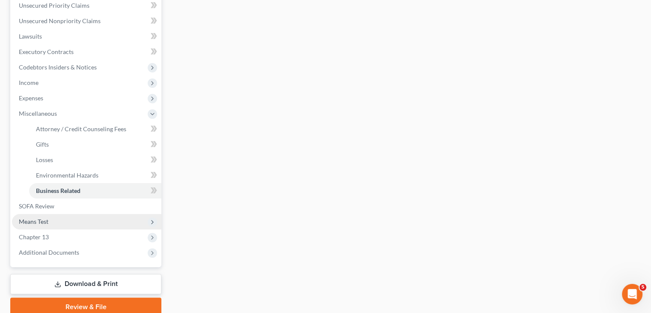
scroll to position [214, 0]
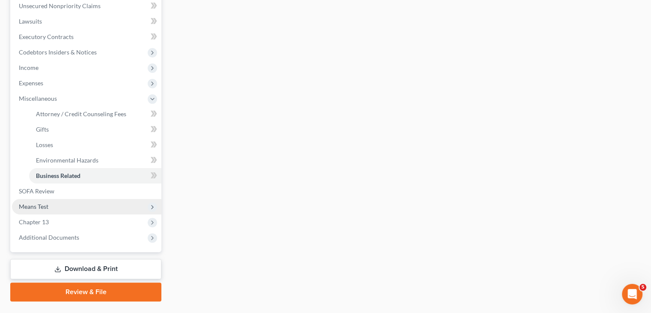
click at [44, 204] on span "Means Test" at bounding box center [34, 206] width 30 height 7
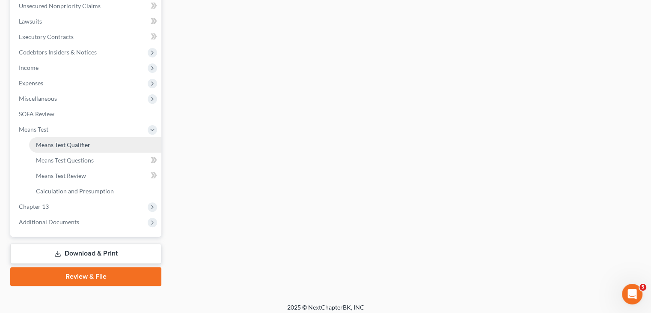
click at [70, 146] on span "Means Test Qualifier" at bounding box center [63, 144] width 54 height 7
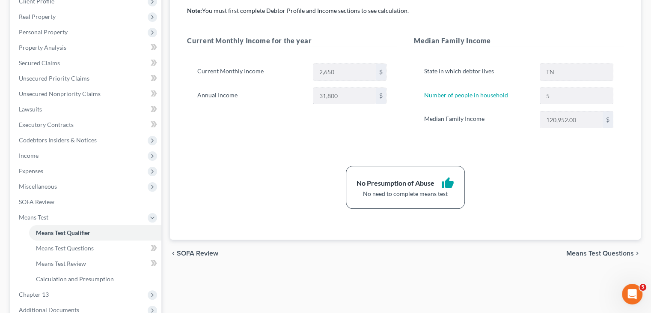
scroll to position [171, 0]
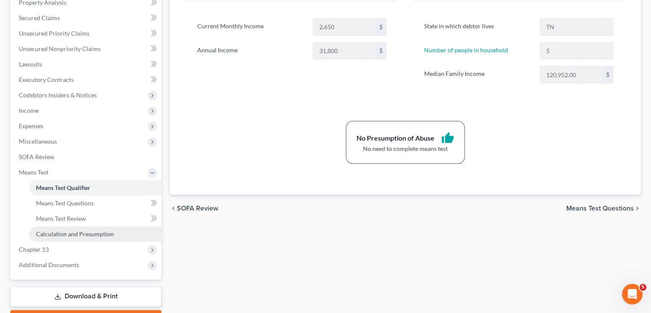
click at [93, 232] on span "Calculation and Presumption" at bounding box center [75, 233] width 78 height 7
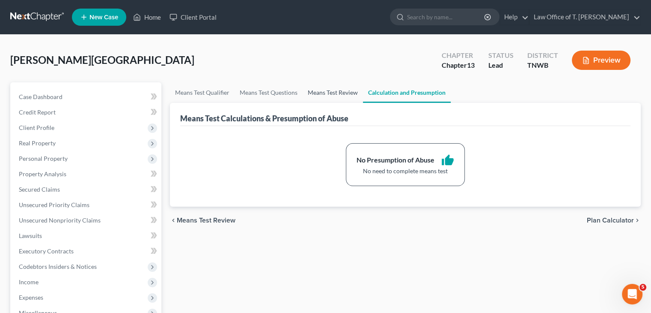
click at [322, 93] on link "Means Test Review" at bounding box center [333, 92] width 60 height 21
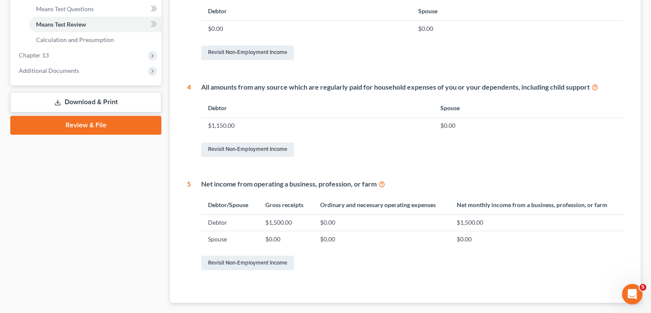
scroll to position [329, 0]
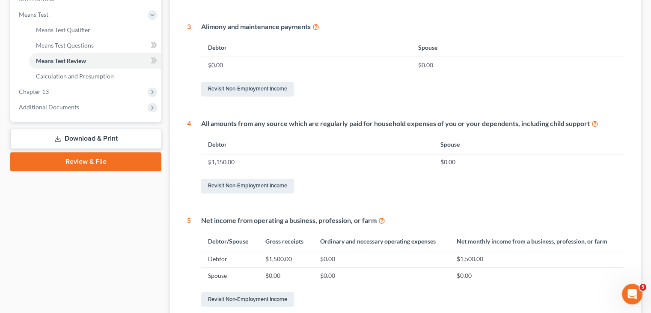
drag, startPoint x: 79, startPoint y: 139, endPoint x: 85, endPoint y: 143, distance: 7.5
click at [79, 139] on link "Download & Print" at bounding box center [85, 138] width 151 height 20
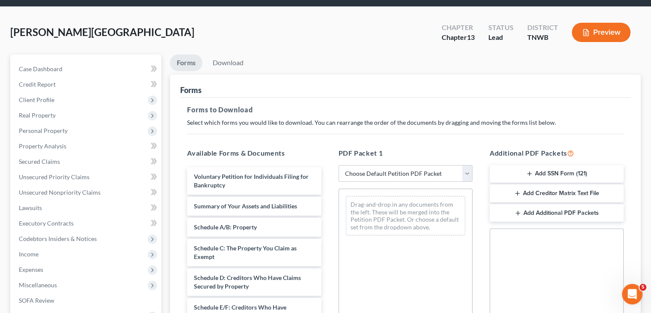
scroll to position [43, 0]
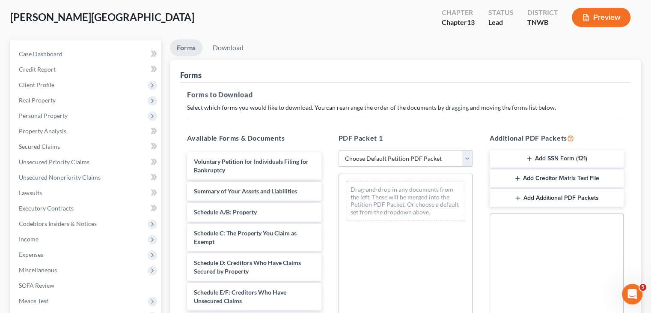
click at [571, 177] on button "Add Creditor Matrix Text File" at bounding box center [557, 178] width 134 height 18
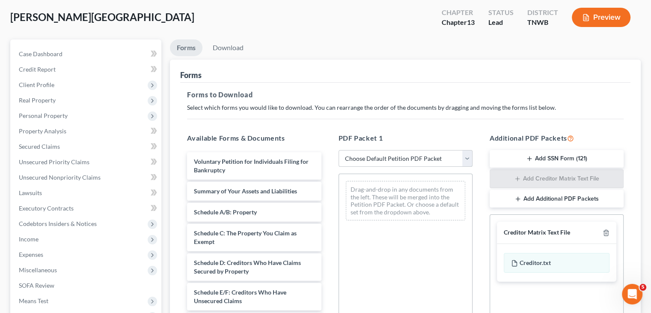
click at [463, 156] on select "Choose Default Petition PDF Packet Complete Bankruptcy Petition (all forms and …" at bounding box center [406, 158] width 134 height 17
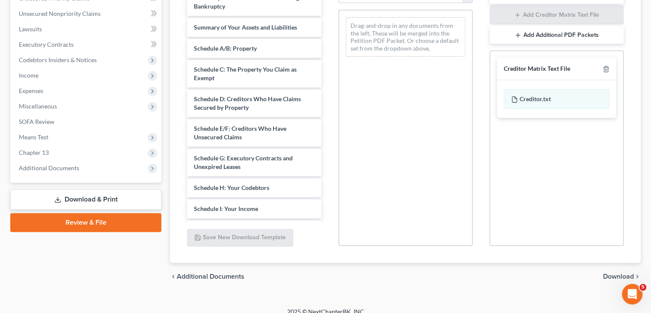
scroll to position [216, 0]
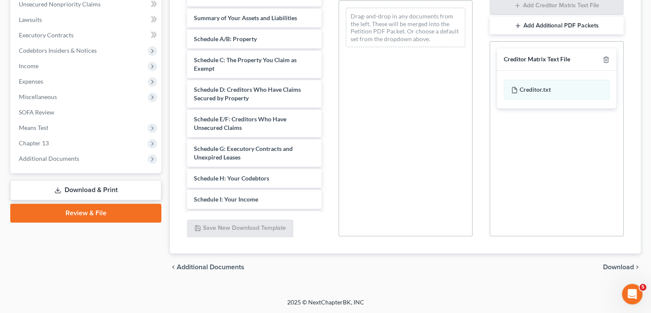
click at [620, 263] on span "Download" at bounding box center [619, 266] width 31 height 7
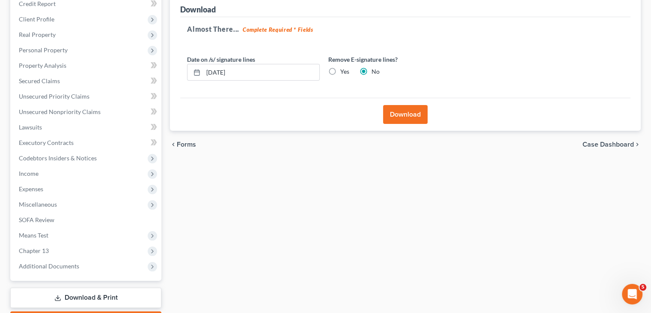
scroll to position [72, 0]
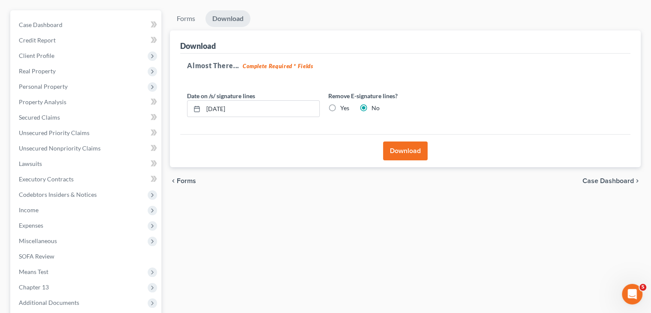
click at [402, 149] on button "Download" at bounding box center [405, 150] width 45 height 19
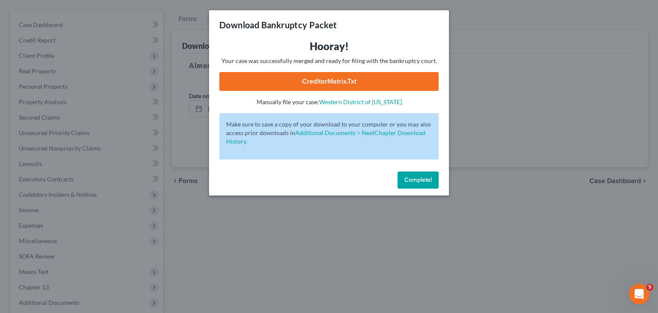
click at [332, 80] on link "CreditorMatrix.txt" at bounding box center [328, 81] width 219 height 19
click at [416, 179] on span "Complete!" at bounding box center [417, 179] width 27 height 7
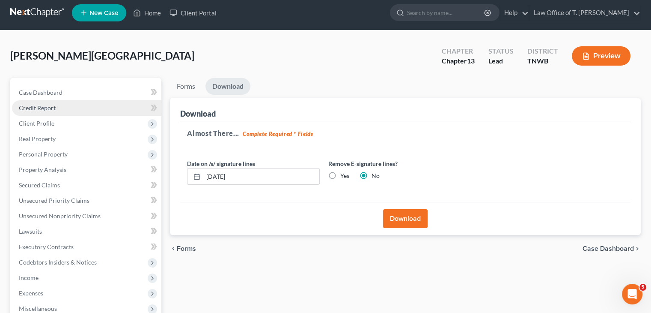
scroll to position [0, 0]
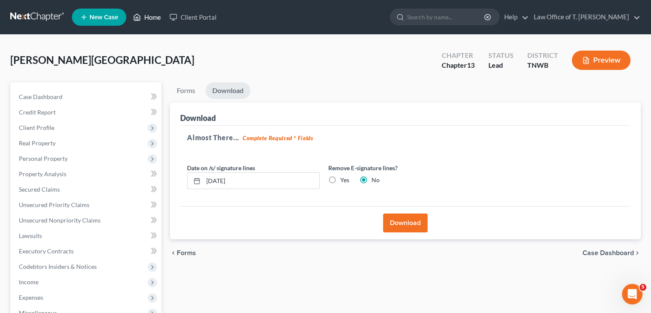
click at [152, 18] on link "Home" at bounding box center [147, 16] width 36 height 15
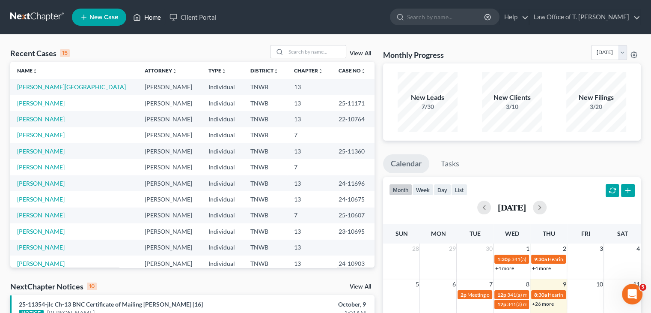
click at [152, 15] on link "Home" at bounding box center [147, 16] width 36 height 15
click at [111, 19] on span "New Case" at bounding box center [104, 17] width 29 height 6
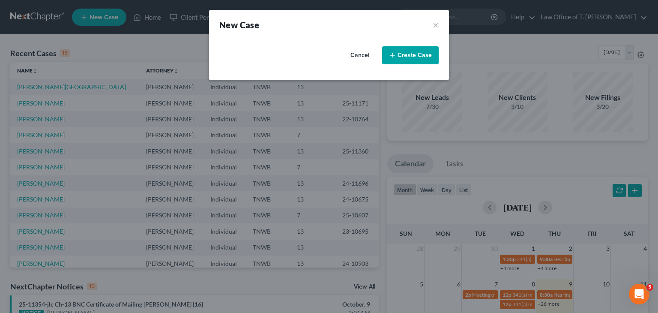
select select "76"
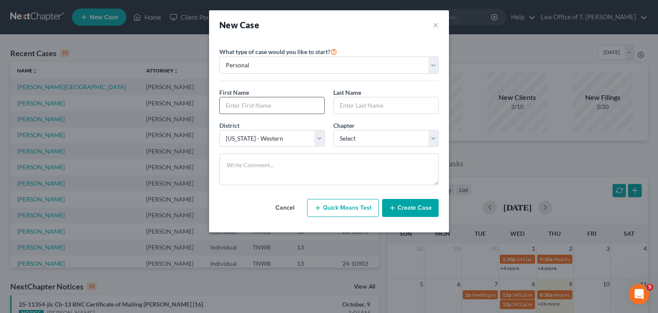
click at [257, 107] on input "text" at bounding box center [272, 105] width 105 height 16
type input "[PERSON_NAME]"
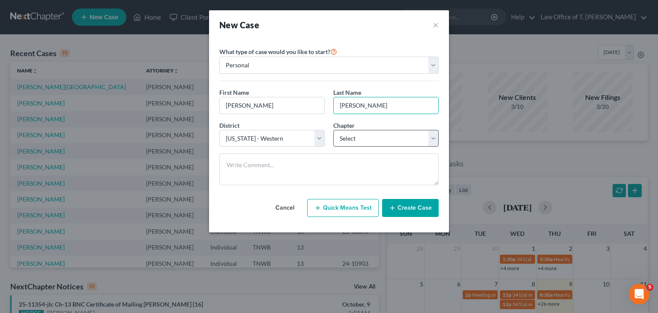
type input "[PERSON_NAME]"
click at [415, 139] on select "Select 7 11 12 13" at bounding box center [385, 138] width 105 height 17
select select "0"
click at [333, 130] on select "Select 7 11 12 13" at bounding box center [385, 138] width 105 height 17
click at [427, 205] on button "Create Case" at bounding box center [410, 208] width 57 height 18
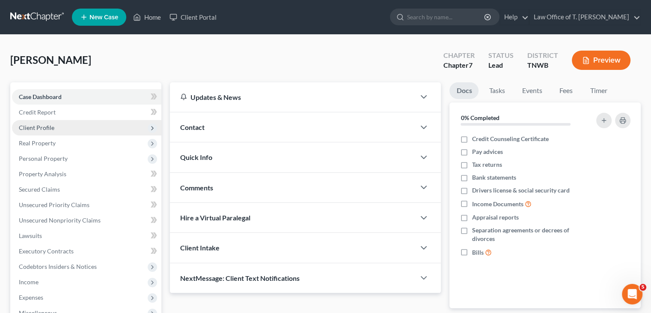
drag, startPoint x: 75, startPoint y: 127, endPoint x: 92, endPoint y: 132, distance: 18.3
click at [75, 127] on span "Client Profile" at bounding box center [86, 127] width 149 height 15
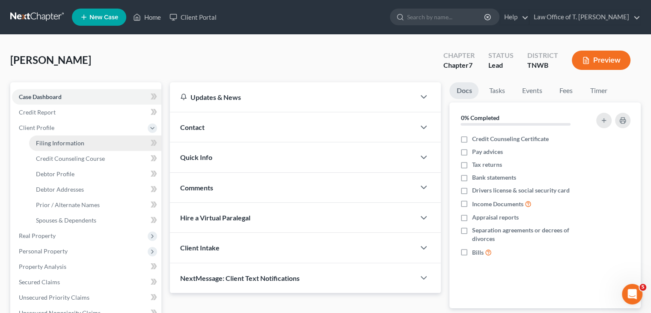
drag, startPoint x: 76, startPoint y: 144, endPoint x: 139, endPoint y: 142, distance: 63.0
click at [77, 144] on span "Filing Information" at bounding box center [60, 142] width 48 height 7
select select "1"
select select "0"
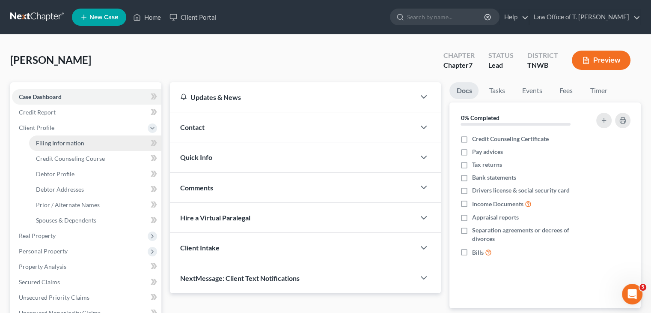
select select "76"
select select "44"
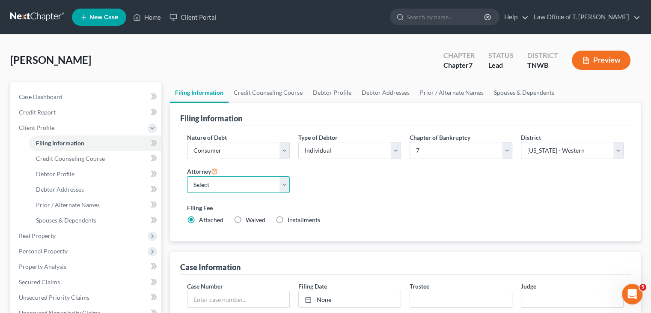
click at [289, 187] on select "Select [PERSON_NAME] - TNWB [PERSON_NAME] - TNMB" at bounding box center [238, 184] width 103 height 17
select select "0"
click at [187, 176] on select "Select [PERSON_NAME] - TNWB [PERSON_NAME] - TNMB" at bounding box center [238, 184] width 103 height 17
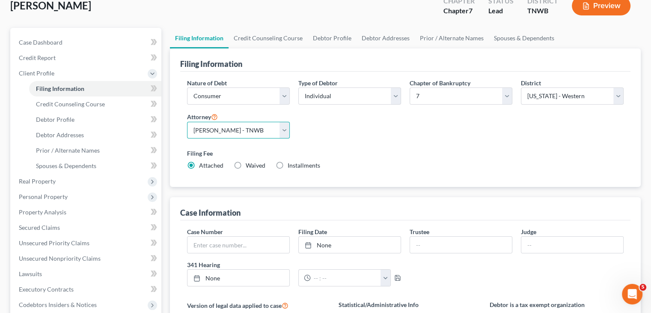
scroll to position [43, 0]
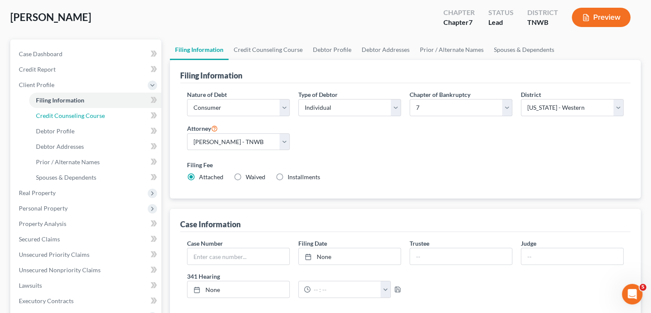
drag, startPoint x: 95, startPoint y: 116, endPoint x: 159, endPoint y: 101, distance: 66.5
click at [95, 116] on span "Credit Counseling Course" at bounding box center [70, 115] width 69 height 7
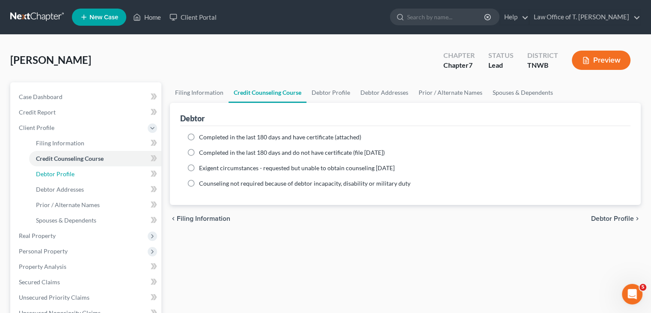
drag, startPoint x: 63, startPoint y: 174, endPoint x: 158, endPoint y: 173, distance: 95.5
click at [63, 174] on span "Debtor Profile" at bounding box center [55, 173] width 39 height 7
select select "0"
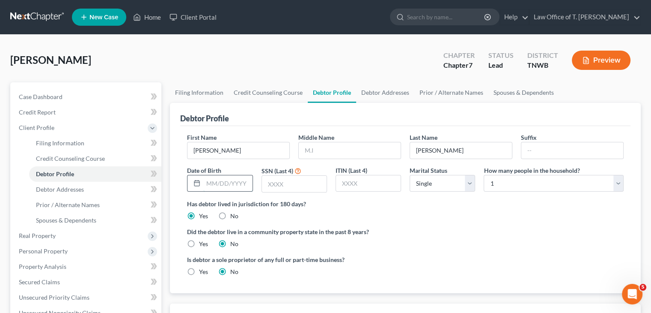
click at [216, 180] on input "text" at bounding box center [227, 183] width 49 height 16
type input "[DATE]"
click at [280, 188] on input "text" at bounding box center [294, 184] width 65 height 16
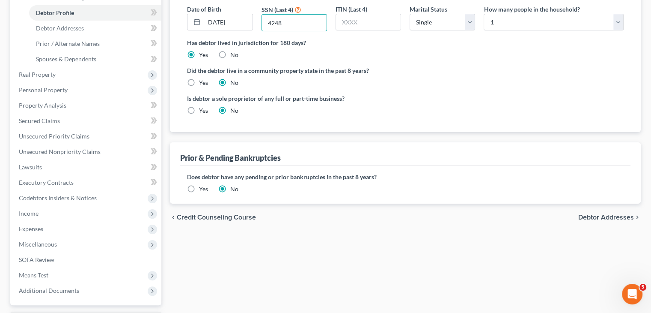
scroll to position [171, 0]
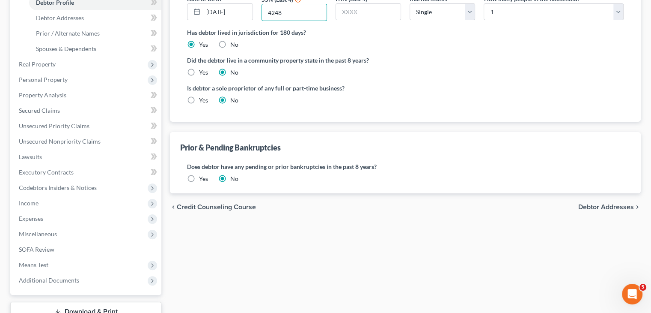
type input "4248"
click at [603, 209] on span "Debtor Addresses" at bounding box center [607, 206] width 56 height 7
select select "0"
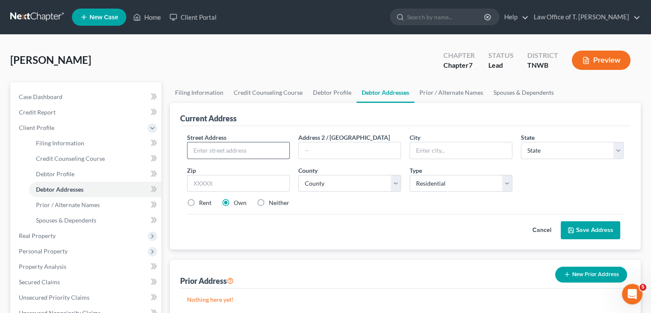
click at [240, 148] on input "text" at bounding box center [239, 150] width 102 height 16
click at [240, 148] on input "35 Cla" at bounding box center [239, 150] width 102 height 16
type input "[STREET_ADDRESS]"
type input "[PERSON_NAME]"
select select "44"
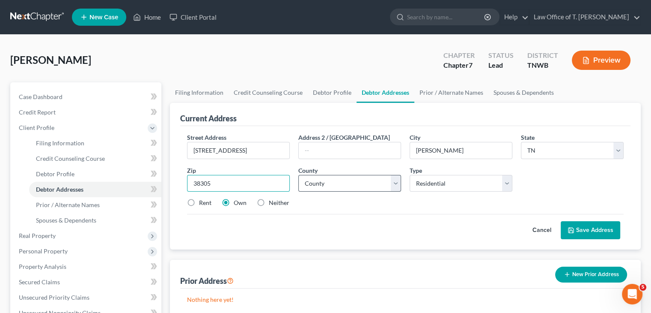
type input "38305"
click at [384, 184] on select "County [GEOGRAPHIC_DATA] [GEOGRAPHIC_DATA] [GEOGRAPHIC_DATA] [GEOGRAPHIC_DATA] …" at bounding box center [350, 183] width 103 height 17
select select "54"
click at [299, 175] on select "County [GEOGRAPHIC_DATA] [GEOGRAPHIC_DATA] [GEOGRAPHIC_DATA] [GEOGRAPHIC_DATA] …" at bounding box center [350, 183] width 103 height 17
click at [199, 203] on label "Rent" at bounding box center [205, 202] width 12 height 9
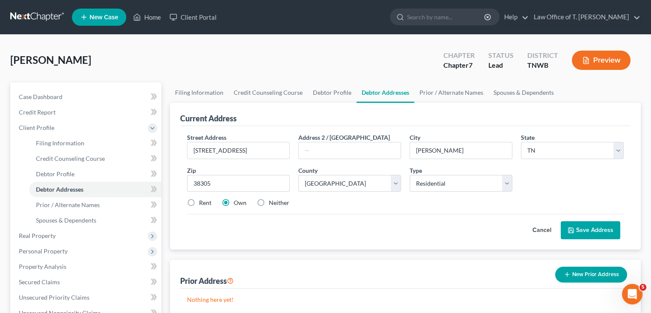
click at [203, 203] on input "Rent" at bounding box center [206, 201] width 6 height 6
radio input "true"
click at [199, 201] on label "Rent" at bounding box center [205, 202] width 12 height 9
click at [203, 201] on input "Rent" at bounding box center [206, 201] width 6 height 6
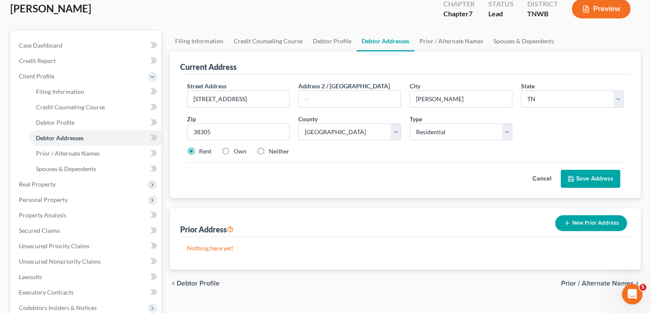
scroll to position [86, 0]
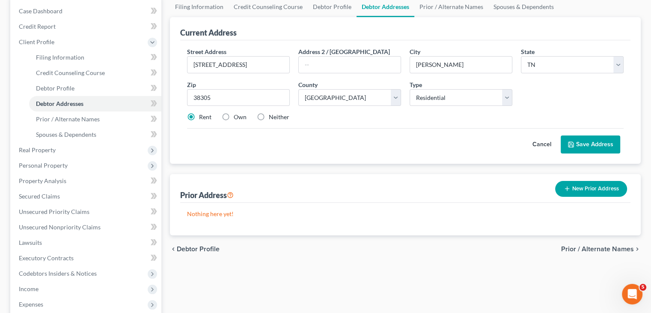
click at [590, 141] on button "Save Address" at bounding box center [591, 144] width 60 height 18
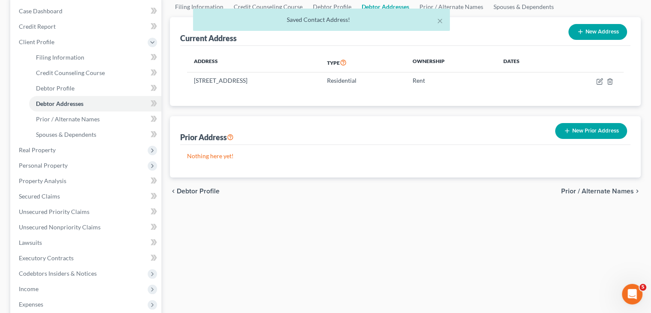
click at [589, 132] on button "New Prior Address" at bounding box center [592, 131] width 72 height 16
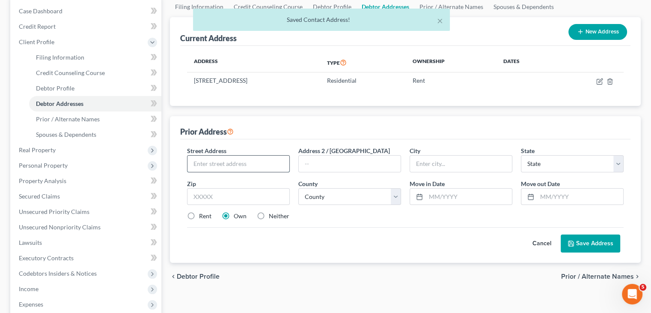
click at [250, 163] on input "text" at bounding box center [239, 163] width 102 height 16
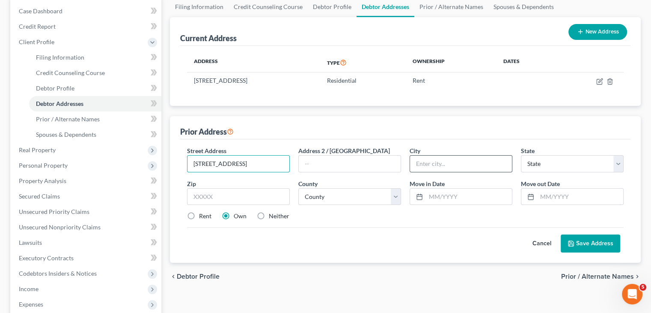
type input "[STREET_ADDRESS]"
click at [436, 165] on input "text" at bounding box center [461, 163] width 102 height 16
type input "[GEOGRAPHIC_DATA]"
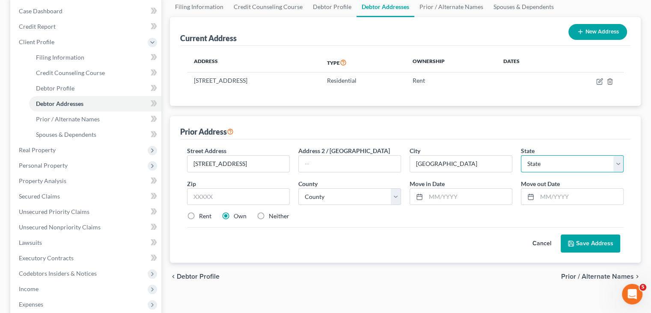
select select "44"
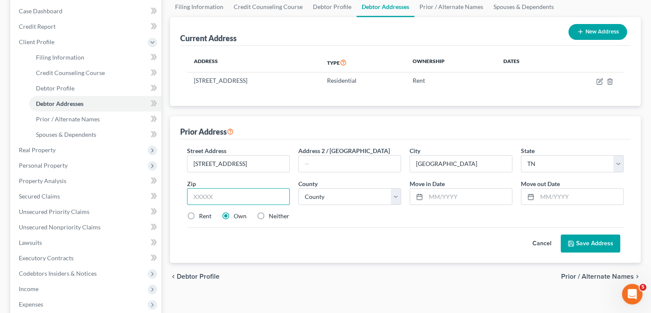
click at [251, 195] on input "text" at bounding box center [238, 196] width 103 height 17
type input "3812"
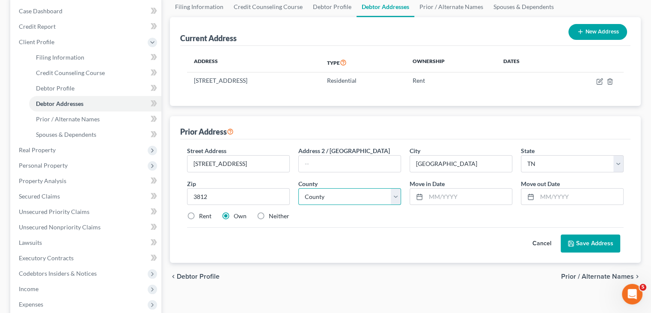
drag, startPoint x: 371, startPoint y: 200, endPoint x: 372, endPoint y: 195, distance: 4.9
click at [371, 200] on select "County [GEOGRAPHIC_DATA] [GEOGRAPHIC_DATA] [GEOGRAPHIC_DATA] [GEOGRAPHIC_DATA] …" at bounding box center [350, 196] width 103 height 17
select select "37"
click at [299, 188] on select "County [GEOGRAPHIC_DATA] [GEOGRAPHIC_DATA] [GEOGRAPHIC_DATA] [GEOGRAPHIC_DATA] …" at bounding box center [350, 196] width 103 height 17
click at [553, 193] on input "text" at bounding box center [581, 196] width 86 height 16
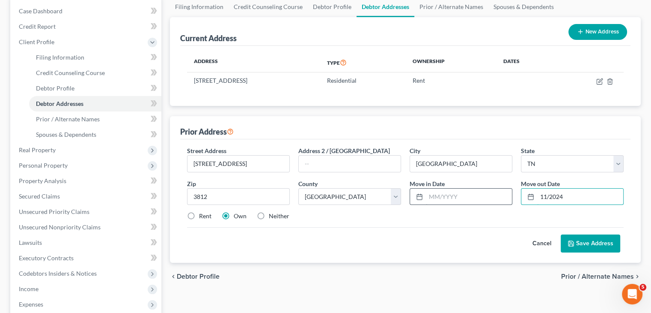
type input "11/2024"
click at [466, 197] on input "text" at bounding box center [469, 196] width 86 height 16
type input "11/2022"
click at [596, 240] on button "Save Address" at bounding box center [591, 243] width 60 height 18
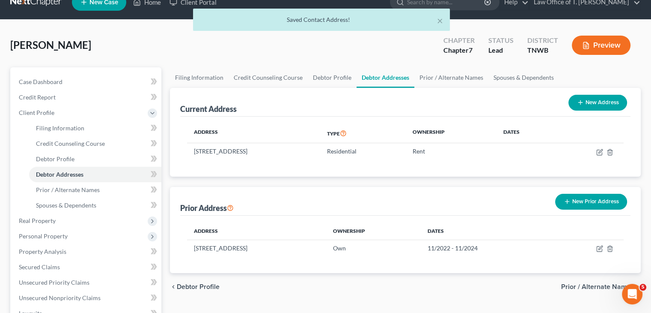
scroll to position [0, 0]
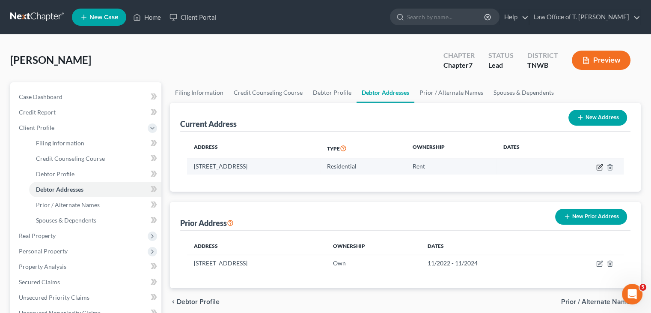
click at [600, 168] on icon "button" at bounding box center [600, 167] width 7 height 7
select select "44"
select select "54"
select select "0"
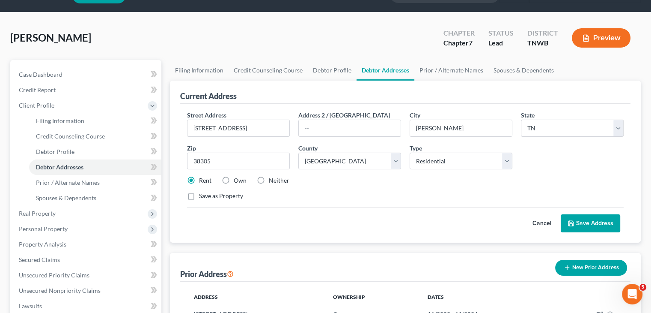
scroll to position [43, 0]
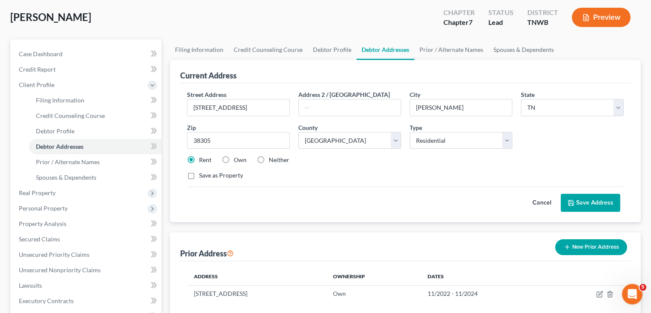
click at [592, 202] on button "Save Address" at bounding box center [591, 203] width 60 height 18
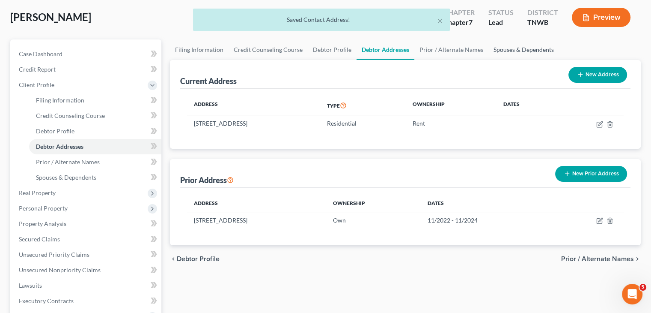
click at [508, 49] on link "Spouses & Dependents" at bounding box center [524, 49] width 71 height 21
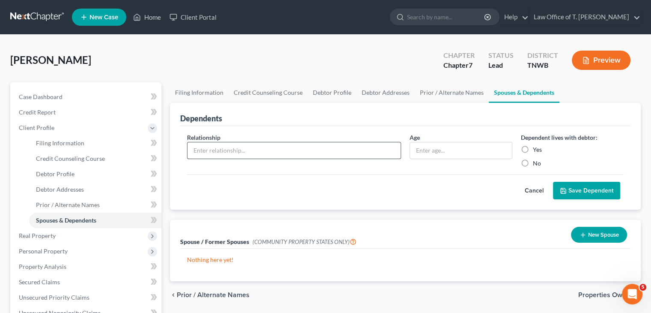
click at [301, 148] on input "text" at bounding box center [294, 150] width 213 height 16
type input "Boy"
click at [437, 152] on input "text" at bounding box center [461, 150] width 102 height 16
type input "18"
click at [533, 149] on label "Yes" at bounding box center [537, 149] width 9 height 9
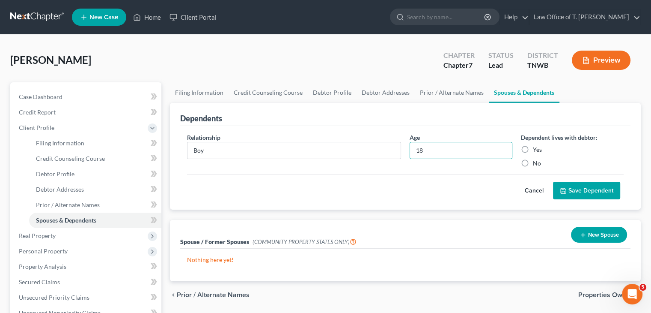
click at [537, 149] on input "Yes" at bounding box center [540, 148] width 6 height 6
radio input "true"
click at [581, 186] on button "Save Dependent" at bounding box center [586, 191] width 67 height 18
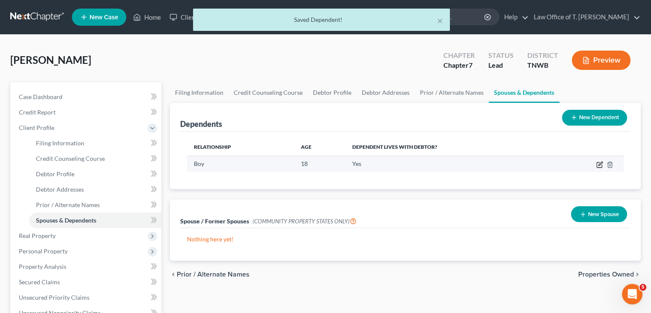
click at [601, 166] on icon "button" at bounding box center [600, 164] width 7 height 7
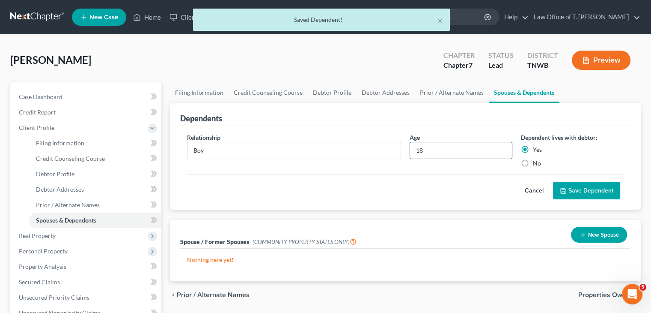
drag, startPoint x: 433, startPoint y: 156, endPoint x: 418, endPoint y: 154, distance: 14.8
click at [433, 156] on input "18" at bounding box center [461, 150] width 102 height 16
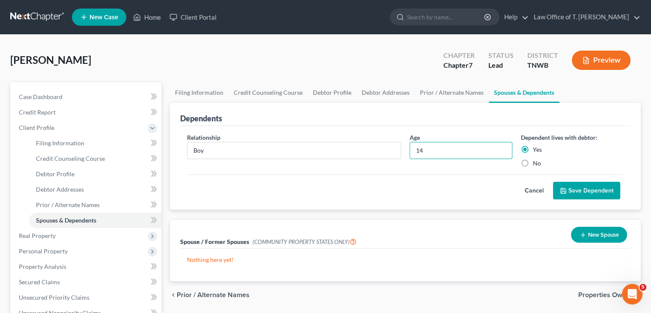
type input "14"
click at [575, 191] on button "Save Dependent" at bounding box center [586, 191] width 67 height 18
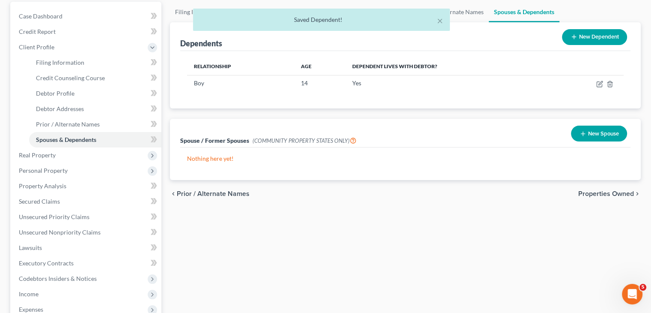
scroll to position [86, 0]
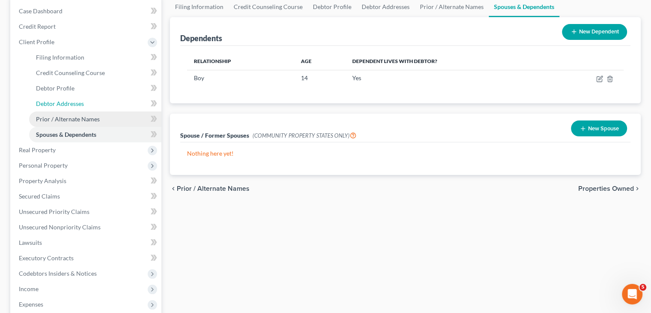
drag, startPoint x: 70, startPoint y: 102, endPoint x: 75, endPoint y: 116, distance: 14.8
click at [70, 102] on span "Debtor Addresses" at bounding box center [60, 103] width 48 height 7
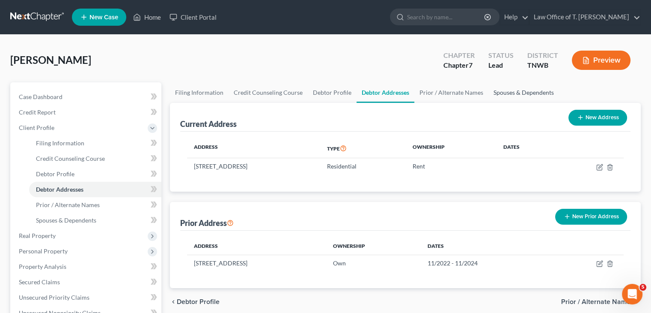
click at [505, 93] on link "Spouses & Dependents" at bounding box center [524, 92] width 71 height 21
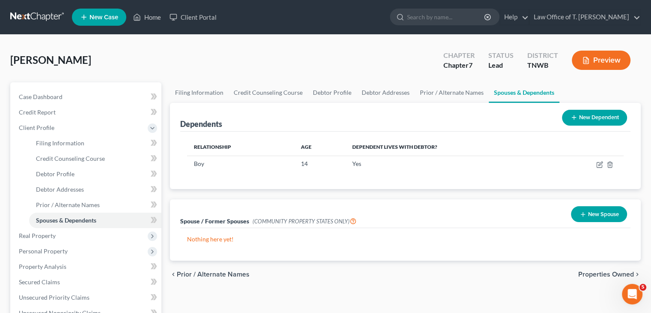
click at [600, 126] on div "New Dependent" at bounding box center [595, 117] width 72 height 23
click at [595, 120] on button "New Dependent" at bounding box center [594, 118] width 65 height 16
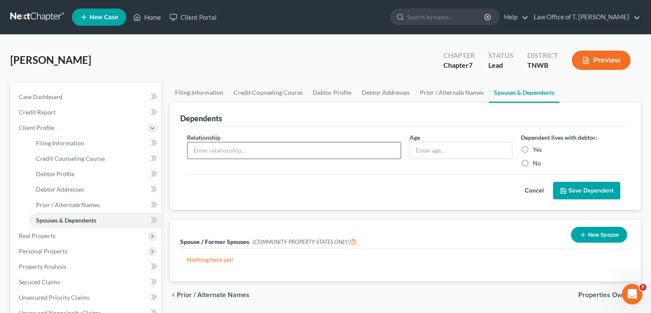
click at [240, 149] on input "text" at bounding box center [294, 150] width 213 height 16
type input "Boy"
click at [418, 153] on input "text" at bounding box center [461, 150] width 102 height 16
type input "18"
click at [533, 147] on label "Yes" at bounding box center [537, 149] width 9 height 9
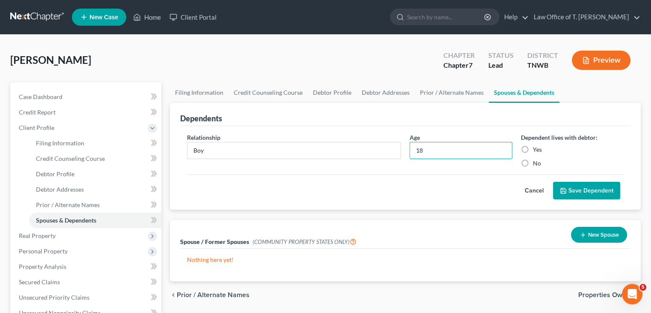
click at [537, 147] on input "Yes" at bounding box center [540, 148] width 6 height 6
radio input "true"
click at [533, 148] on label "Yes" at bounding box center [537, 149] width 9 height 9
click at [537, 148] on input "Yes" at bounding box center [540, 148] width 6 height 6
click at [533, 151] on label "Yes" at bounding box center [537, 149] width 9 height 9
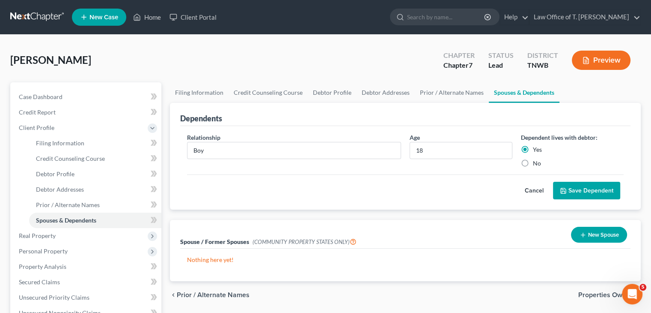
click at [537, 151] on input "Yes" at bounding box center [540, 148] width 6 height 6
click at [592, 191] on button "Save Dependent" at bounding box center [586, 191] width 67 height 18
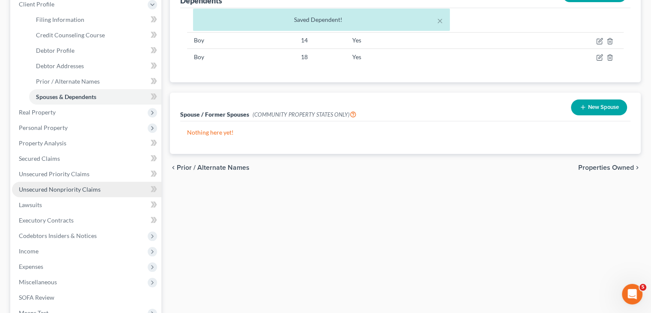
scroll to position [128, 0]
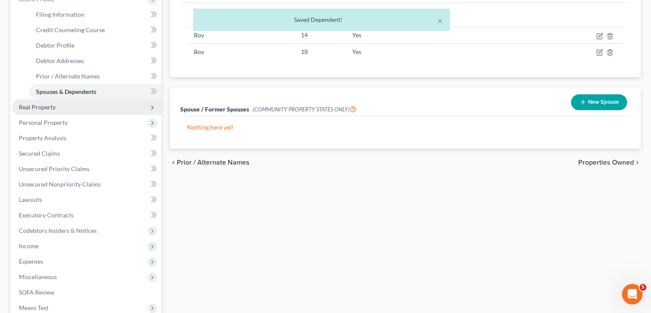
click at [41, 107] on span "Real Property" at bounding box center [37, 106] width 37 height 7
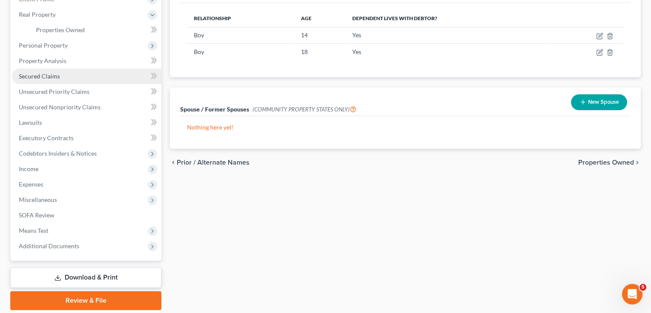
scroll to position [0, 0]
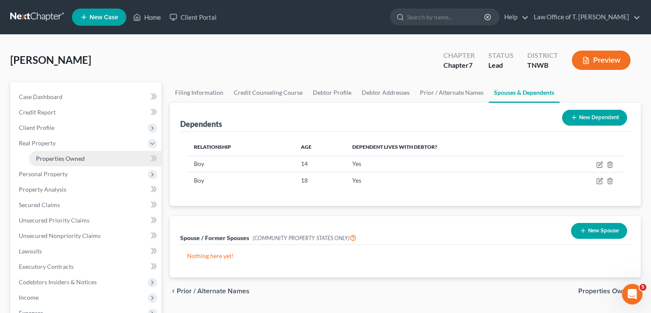
click at [81, 158] on span "Properties Owned" at bounding box center [60, 158] width 49 height 7
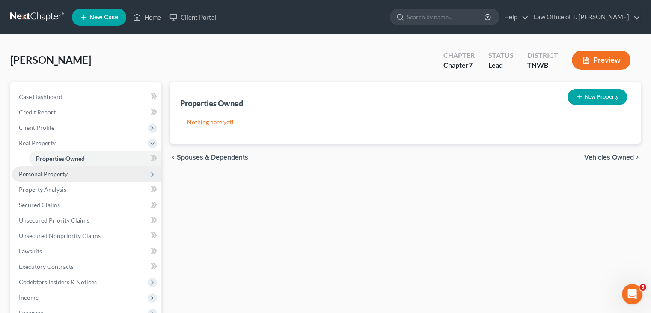
click at [51, 174] on span "Personal Property" at bounding box center [43, 173] width 49 height 7
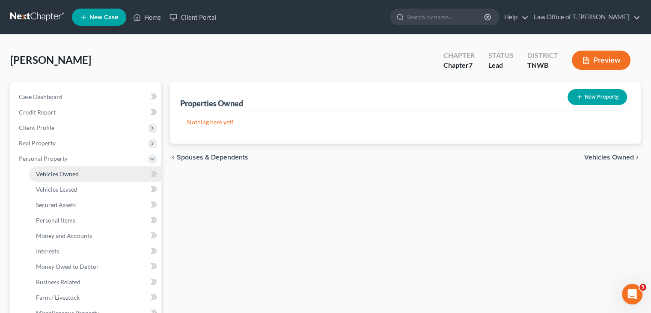
click at [76, 175] on span "Vehicles Owned" at bounding box center [57, 173] width 43 height 7
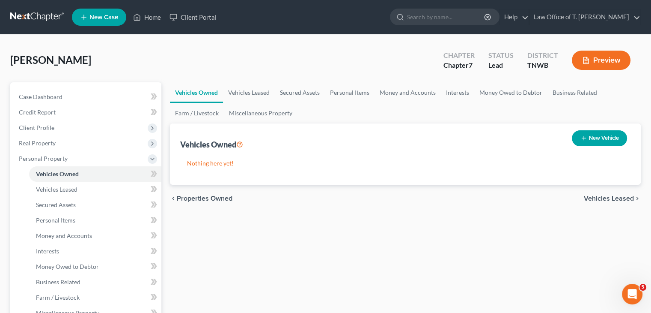
click at [594, 139] on button "New Vehicle" at bounding box center [599, 138] width 55 height 16
select select "0"
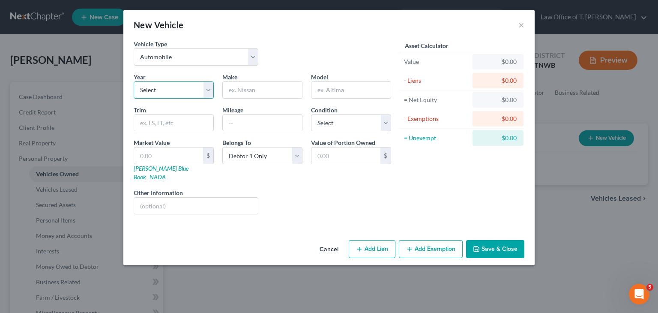
click at [206, 93] on select "Select 2026 2025 2024 2023 2022 2021 2020 2019 2018 2017 2016 2015 2014 2013 20…" at bounding box center [174, 89] width 80 height 17
select select "4"
click at [134, 81] on select "Select 2026 2025 2024 2023 2022 2021 2020 2019 2018 2017 2016 2015 2014 2013 20…" at bounding box center [174, 89] width 80 height 17
click at [254, 90] on input "text" at bounding box center [262, 90] width 79 height 16
click at [257, 123] on input "text" at bounding box center [262, 123] width 79 height 16
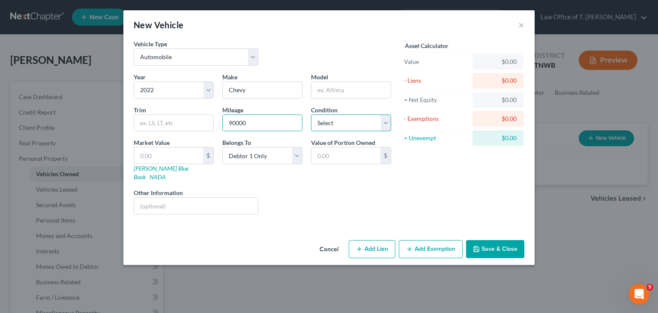
drag, startPoint x: 359, startPoint y: 124, endPoint x: 367, endPoint y: 124, distance: 8.6
click at [359, 124] on select "Select Excellent Very Good Good Fair Poor" at bounding box center [351, 122] width 80 height 17
click at [311, 114] on select "Select Excellent Very Good Good Fair Poor" at bounding box center [351, 122] width 80 height 17
click at [166, 173] on link "NADA" at bounding box center [157, 176] width 16 height 7
drag, startPoint x: 161, startPoint y: 125, endPoint x: 159, endPoint y: 120, distance: 4.8
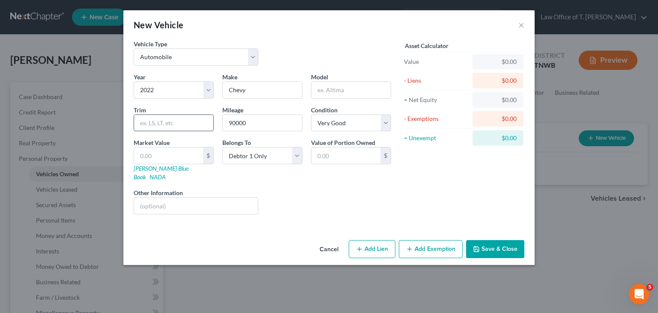
click at [161, 125] on input "text" at bounding box center [173, 123] width 79 height 16
click at [180, 156] on input "text" at bounding box center [168, 155] width 69 height 16
drag, startPoint x: 339, startPoint y: 90, endPoint x: 333, endPoint y: 89, distance: 6.0
click at [338, 90] on input "text" at bounding box center [350, 90] width 79 height 16
click at [333, 89] on input "Eq" at bounding box center [350, 90] width 79 height 16
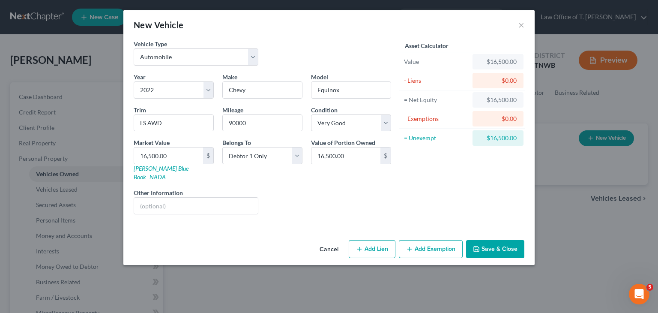
click at [490, 240] on button "Save & Close" at bounding box center [495, 249] width 58 height 18
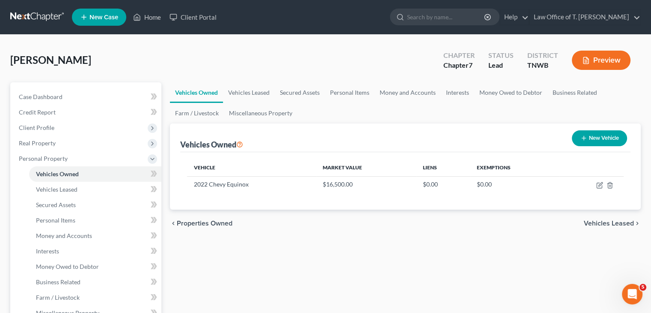
click at [601, 140] on button "New Vehicle" at bounding box center [599, 138] width 55 height 16
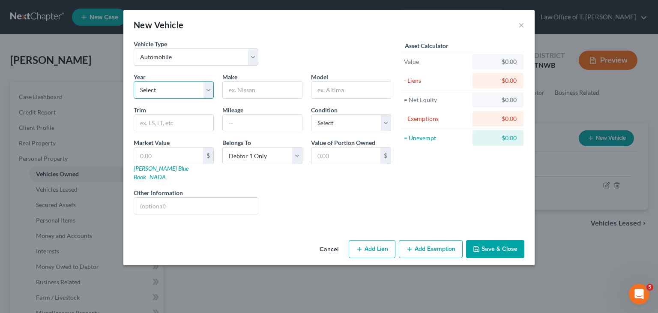
click at [204, 90] on select "Select 2026 2025 2024 2023 2022 2021 2020 2019 2018 2017 2016 2015 2014 2013 20…" at bounding box center [174, 89] width 80 height 17
click at [134, 81] on select "Select 2026 2025 2024 2023 2022 2021 2020 2019 2018 2017 2016 2015 2014 2013 20…" at bounding box center [174, 89] width 80 height 17
click at [258, 94] on input "text" at bounding box center [262, 90] width 79 height 16
click at [250, 124] on input "text" at bounding box center [262, 123] width 79 height 16
click at [365, 124] on select "Select Excellent Very Good Good Fair Poor" at bounding box center [351, 122] width 80 height 17
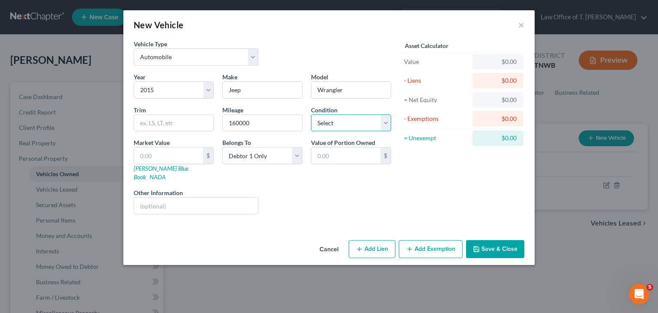
click at [360, 120] on select "Select Excellent Very Good Good Fair Poor" at bounding box center [351, 122] width 80 height 17
click at [311, 114] on select "Select Excellent Very Good Good Fair Poor" at bounding box center [351, 122] width 80 height 17
click at [166, 173] on link "NADA" at bounding box center [157, 176] width 16 height 7
click at [161, 118] on input "text" at bounding box center [173, 123] width 79 height 16
click at [175, 122] on input "Unlimited Rubocon" at bounding box center [173, 123] width 79 height 16
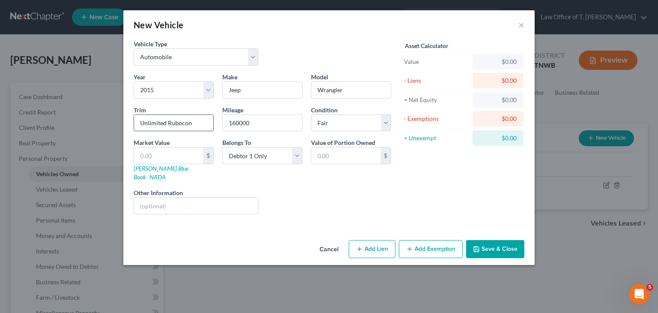
click at [174, 122] on input "Unlimited Rubocon" at bounding box center [173, 123] width 79 height 16
click at [163, 158] on input "text" at bounding box center [168, 155] width 69 height 16
click at [497, 242] on button "Save & Close" at bounding box center [495, 249] width 58 height 18
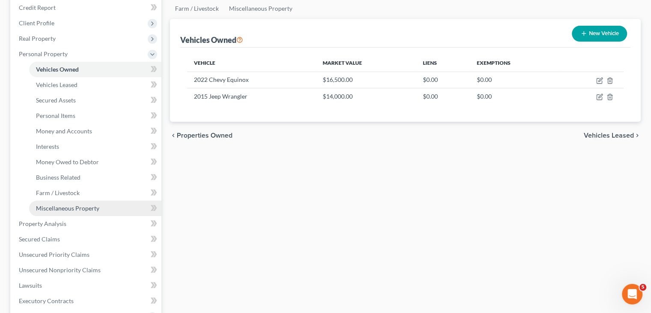
scroll to position [128, 0]
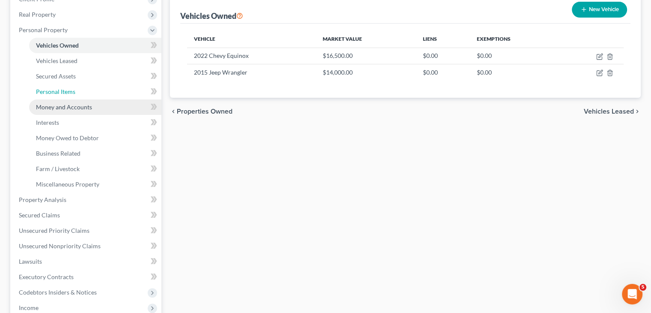
drag, startPoint x: 68, startPoint y: 90, endPoint x: 68, endPoint y: 104, distance: 14.1
click at [68, 90] on span "Personal Items" at bounding box center [55, 91] width 39 height 7
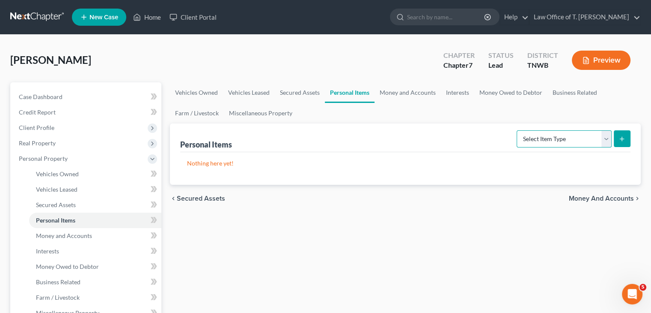
click at [607, 139] on select "Select Item Type Clothing Collectibles Of Value Electronics Firearms Household …" at bounding box center [564, 138] width 95 height 17
click at [518, 130] on select "Select Item Type Clothing Collectibles Of Value Electronics Firearms Household …" at bounding box center [564, 138] width 95 height 17
click at [627, 138] on button "submit" at bounding box center [622, 138] width 17 height 17
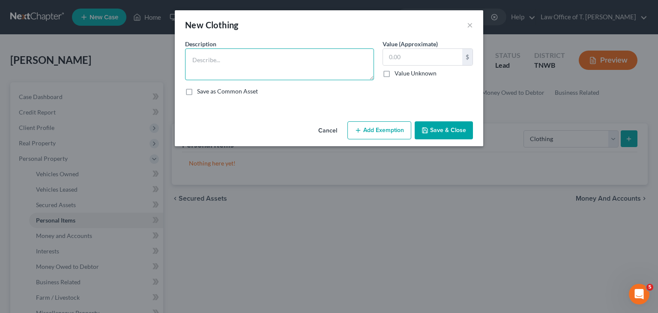
click at [279, 49] on textarea at bounding box center [279, 64] width 189 height 32
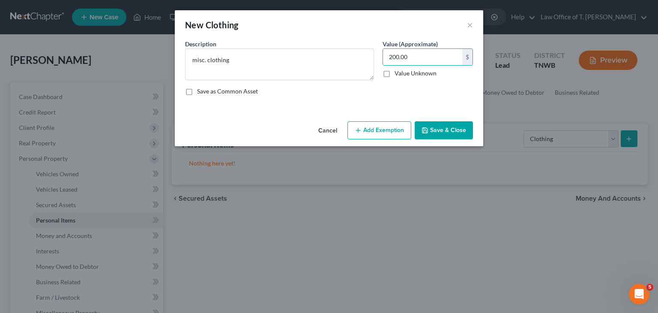
click at [437, 127] on button "Save & Close" at bounding box center [444, 130] width 58 height 18
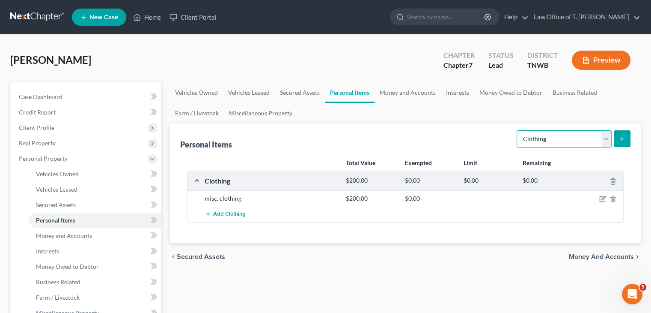
drag, startPoint x: 606, startPoint y: 139, endPoint x: 599, endPoint y: 145, distance: 9.4
click at [606, 139] on select "Select Item Type Clothing Collectibles Of Value Electronics Firearms Household …" at bounding box center [564, 138] width 95 height 17
click at [518, 130] on select "Select Item Type Clothing Collectibles Of Value Electronics Firearms Household …" at bounding box center [564, 138] width 95 height 17
click at [625, 138] on button "submit" at bounding box center [622, 138] width 17 height 17
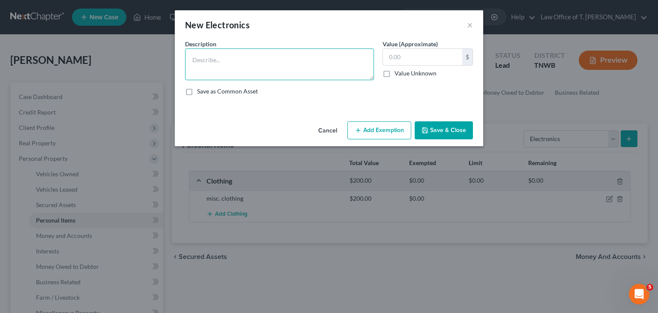
click at [335, 57] on textarea at bounding box center [279, 64] width 189 height 32
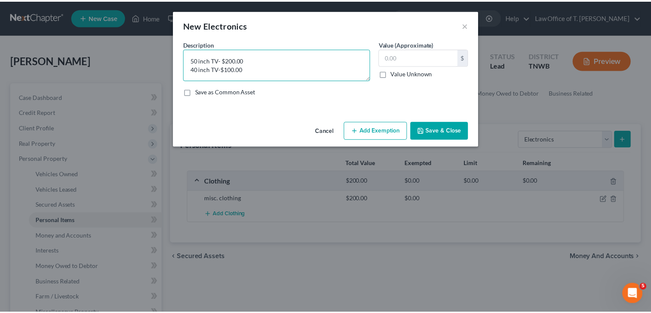
scroll to position [2, 0]
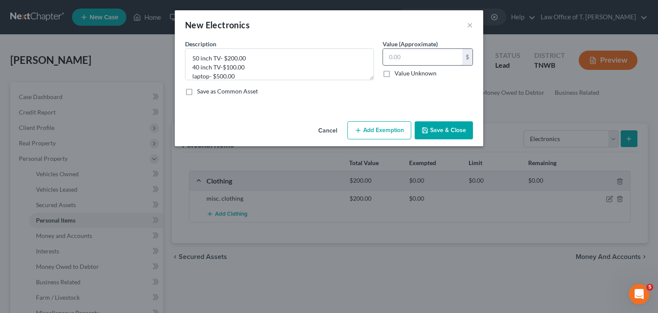
click at [421, 57] on input "text" at bounding box center [422, 57] width 79 height 16
click at [447, 131] on button "Save & Close" at bounding box center [444, 130] width 58 height 18
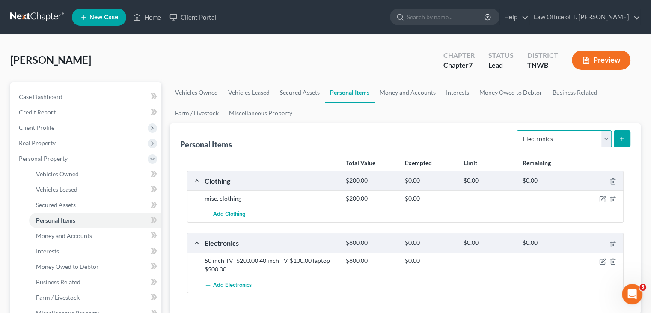
click at [604, 143] on select "Select Item Type Clothing Collectibles Of Value Electronics Firearms Household …" at bounding box center [564, 138] width 95 height 17
click at [518, 130] on select "Select Item Type Clothing Collectibles Of Value Electronics Firearms Household …" at bounding box center [564, 138] width 95 height 17
click at [620, 145] on button "submit" at bounding box center [622, 138] width 17 height 17
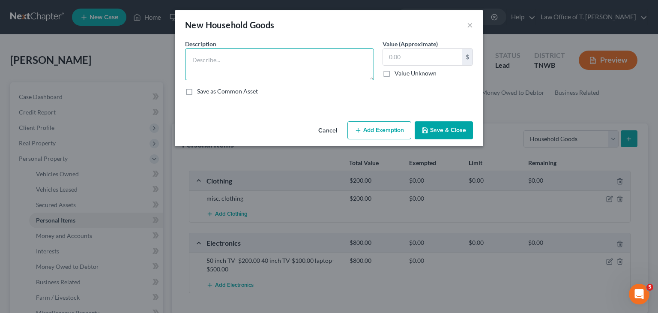
click at [254, 61] on textarea at bounding box center [279, 64] width 189 height 32
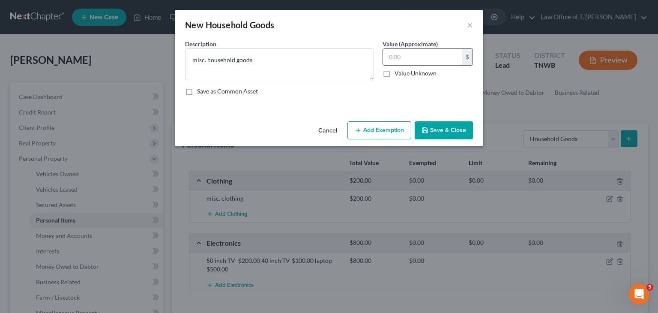
click at [391, 62] on input "text" at bounding box center [422, 57] width 79 height 16
drag, startPoint x: 449, startPoint y: 125, endPoint x: 454, endPoint y: 128, distance: 6.0
click at [449, 125] on button "Save & Close" at bounding box center [444, 130] width 58 height 18
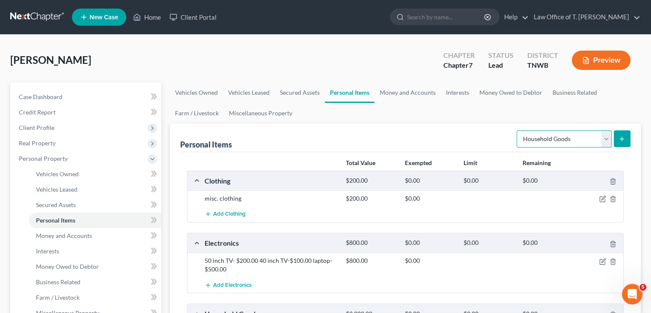
click at [608, 140] on select "Select Item Type Clothing Collectibles Of Value Electronics Firearms Household …" at bounding box center [564, 138] width 95 height 17
click at [518, 130] on select "Select Item Type Clothing Collectibles Of Value Electronics Firearms Household …" at bounding box center [564, 138] width 95 height 17
click at [625, 140] on icon "submit" at bounding box center [622, 138] width 7 height 7
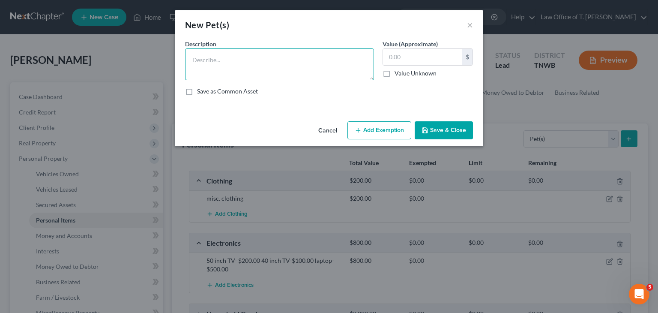
click at [280, 66] on textarea at bounding box center [279, 64] width 189 height 32
click at [209, 60] on textarea "Cockerspanial" at bounding box center [279, 64] width 189 height 32
drag, startPoint x: 208, startPoint y: 60, endPoint x: 201, endPoint y: 60, distance: 7.3
click at [201, 60] on textarea "Cockerspanial" at bounding box center [279, 64] width 189 height 32
drag, startPoint x: 201, startPoint y: 60, endPoint x: 237, endPoint y: 58, distance: 36.0
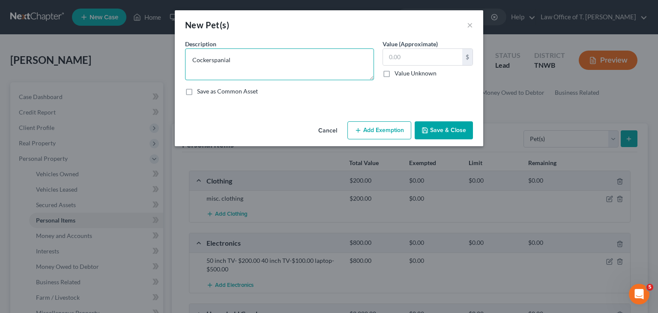
click at [243, 57] on textarea "Cockerspanial" at bounding box center [279, 64] width 189 height 32
drag, startPoint x: 233, startPoint y: 59, endPoint x: 190, endPoint y: 59, distance: 42.8
click at [190, 59] on textarea "Cockerspanial" at bounding box center [279, 64] width 189 height 32
click at [190, 59] on textarea "$" at bounding box center [279, 64] width 189 height 32
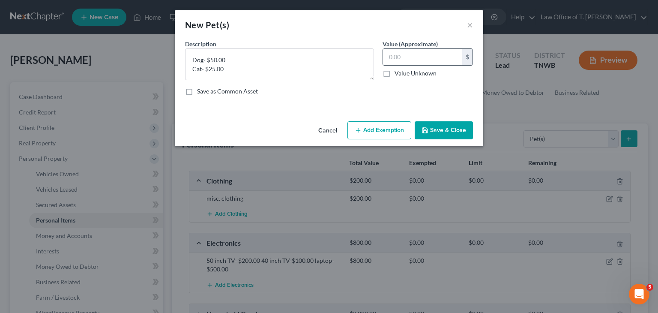
click at [404, 63] on input "text" at bounding box center [422, 57] width 79 height 16
click at [435, 126] on button "Save & Close" at bounding box center [444, 130] width 58 height 18
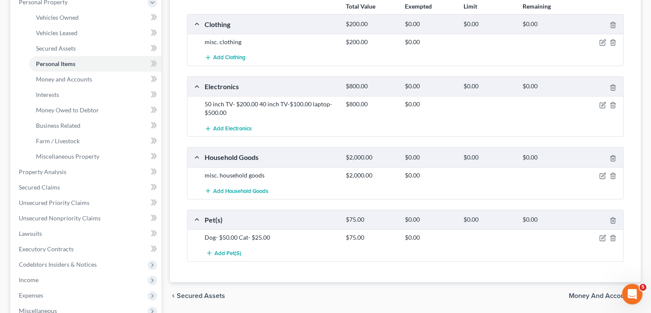
scroll to position [171, 0]
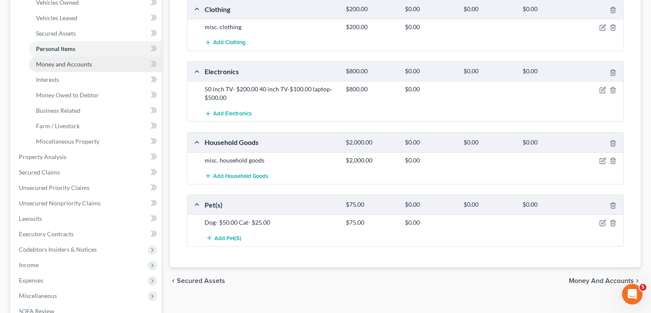
drag, startPoint x: 89, startPoint y: 64, endPoint x: 99, endPoint y: 69, distance: 11.5
click at [89, 64] on span "Money and Accounts" at bounding box center [64, 63] width 56 height 7
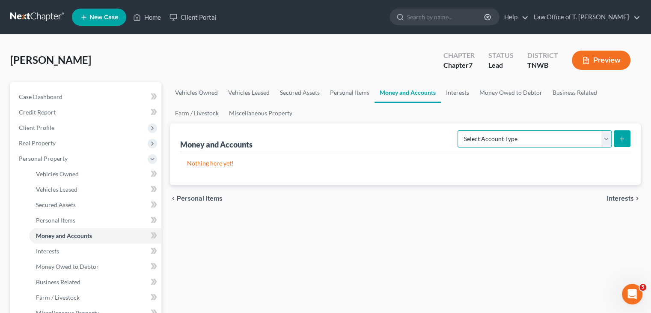
drag, startPoint x: 607, startPoint y: 139, endPoint x: 600, endPoint y: 141, distance: 7.1
click at [607, 139] on select "Select Account Type Brokerage Cash on Hand Certificates of Deposit Checking Acc…" at bounding box center [535, 138] width 154 height 17
click at [460, 130] on select "Select Account Type Brokerage Cash on Hand Certificates of Deposit Checking Acc…" at bounding box center [535, 138] width 154 height 17
click at [629, 137] on button "submit" at bounding box center [622, 138] width 17 height 17
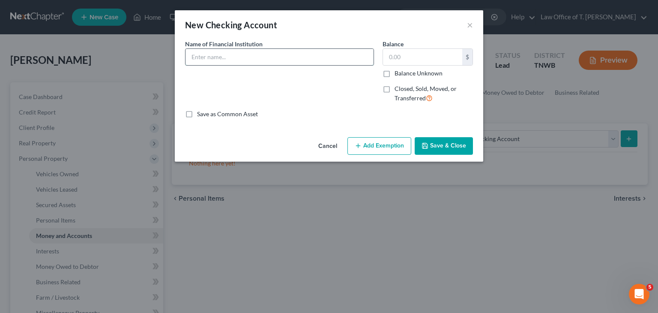
click at [225, 56] on input "text" at bounding box center [279, 57] width 188 height 16
click at [404, 61] on input "text" at bounding box center [422, 57] width 79 height 16
click at [454, 144] on button "Save & Close" at bounding box center [444, 146] width 58 height 18
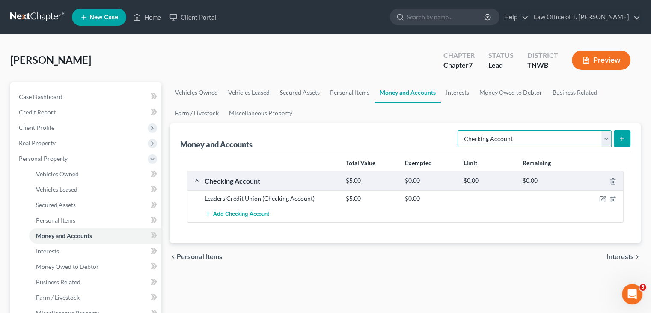
drag, startPoint x: 606, startPoint y: 142, endPoint x: 596, endPoint y: 145, distance: 10.8
click at [606, 142] on select "Select Account Type Brokerage Cash on Hand Certificates of Deposit Checking Acc…" at bounding box center [535, 138] width 154 height 17
click at [460, 130] on select "Select Account Type Brokerage Cash on Hand Certificates of Deposit Checking Acc…" at bounding box center [535, 138] width 154 height 17
click at [622, 140] on line "submit" at bounding box center [622, 139] width 0 height 4
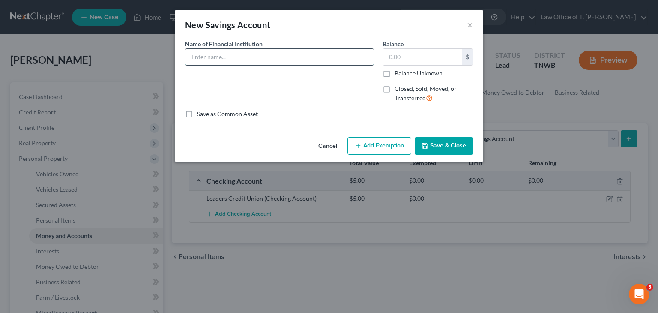
click at [260, 57] on input "text" at bounding box center [279, 57] width 188 height 16
click at [393, 62] on input "text" at bounding box center [422, 57] width 79 height 16
click at [454, 141] on button "Save & Close" at bounding box center [444, 146] width 58 height 18
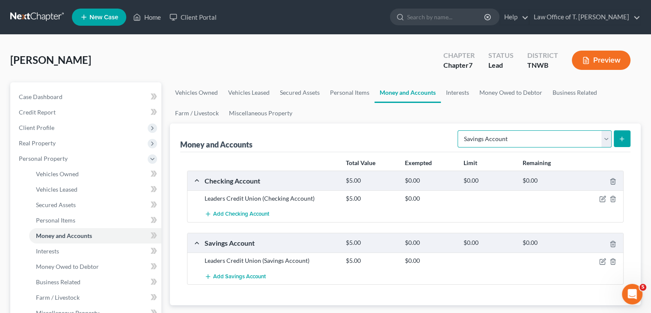
drag, startPoint x: 607, startPoint y: 138, endPoint x: 553, endPoint y: 146, distance: 53.7
click at [607, 138] on select "Select Account Type Brokerage Cash on Hand Certificates of Deposit Checking Acc…" at bounding box center [535, 138] width 154 height 17
click at [460, 130] on select "Select Account Type Brokerage Cash on Hand Certificates of Deposit Checking Acc…" at bounding box center [535, 138] width 154 height 17
click at [626, 140] on button "submit" at bounding box center [622, 138] width 17 height 17
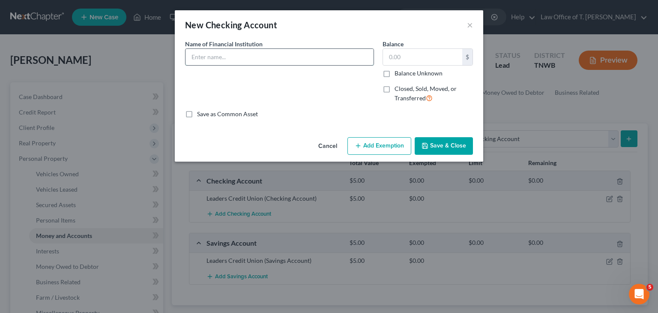
click at [244, 54] on input "text" at bounding box center [279, 57] width 188 height 16
click at [414, 64] on input "text" at bounding box center [422, 57] width 79 height 16
click at [454, 144] on button "Save & Close" at bounding box center [444, 146] width 58 height 18
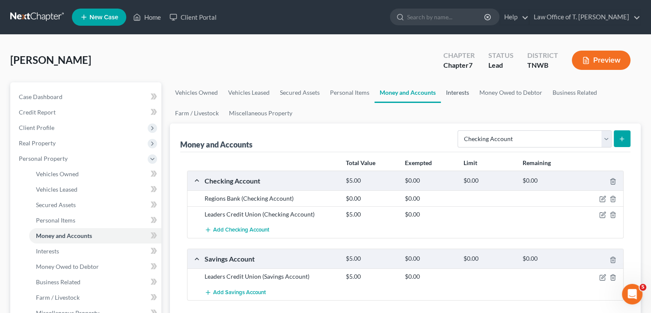
click at [461, 91] on link "Interests" at bounding box center [457, 92] width 33 height 21
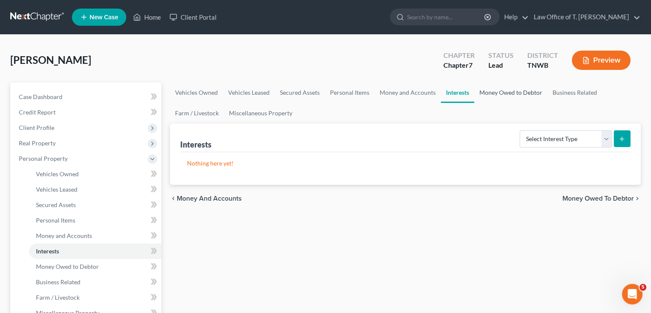
click at [508, 93] on link "Money Owed to Debtor" at bounding box center [511, 92] width 73 height 21
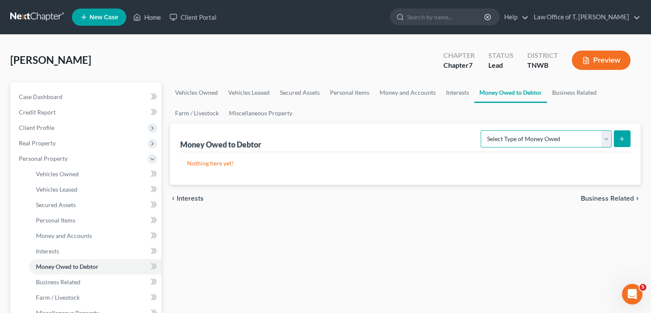
click at [593, 141] on select "Select Type of Money Owed Accounts Receivable Alimony Child Support Claims Agai…" at bounding box center [546, 138] width 131 height 17
click at [472, 199] on div "chevron_left Interests Business Related chevron_right" at bounding box center [405, 198] width 471 height 27
drag, startPoint x: 239, startPoint y: 110, endPoint x: 247, endPoint y: 112, distance: 7.9
click at [239, 110] on link "Miscellaneous Property" at bounding box center [261, 113] width 74 height 21
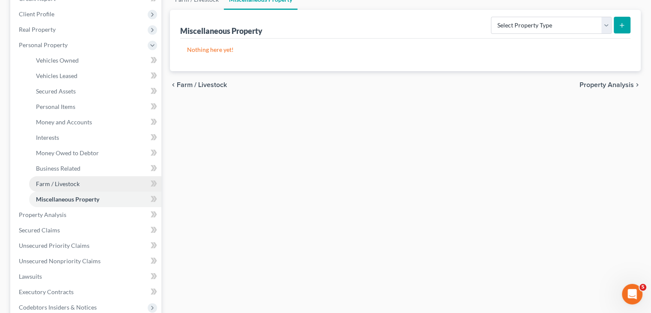
scroll to position [128, 0]
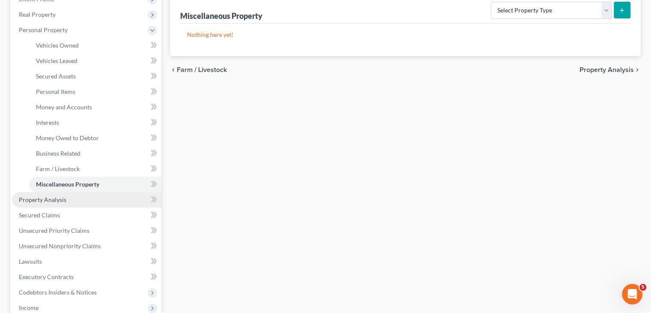
click at [45, 202] on span "Property Analysis" at bounding box center [43, 199] width 48 height 7
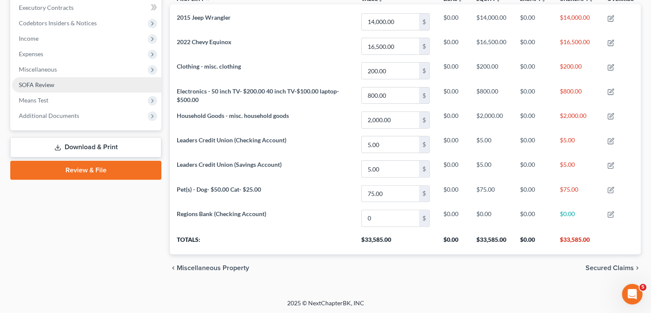
scroll to position [158, 0]
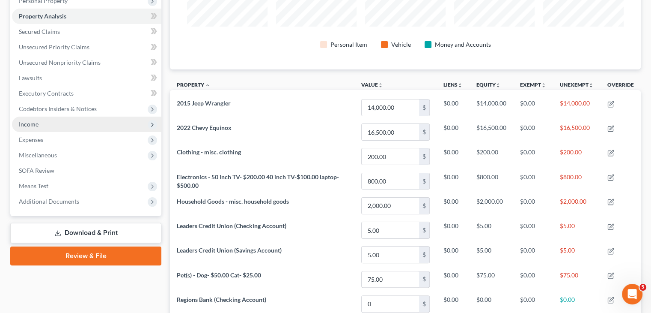
click at [30, 123] on span "Income" at bounding box center [29, 123] width 20 height 7
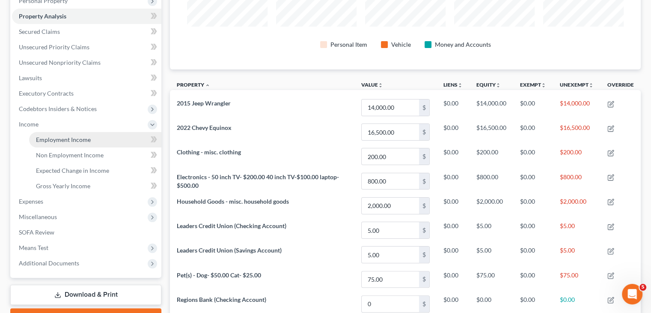
click at [56, 140] on span "Employment Income" at bounding box center [63, 139] width 55 height 7
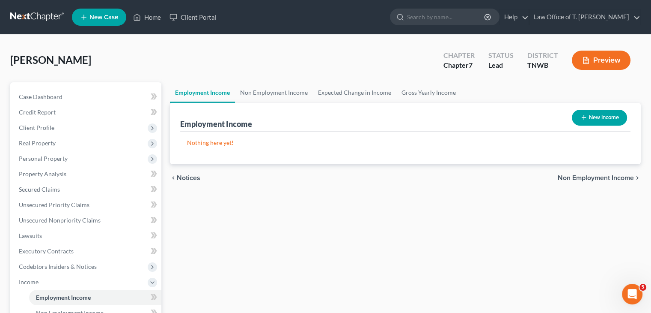
click at [586, 119] on button "New Income" at bounding box center [599, 118] width 55 height 16
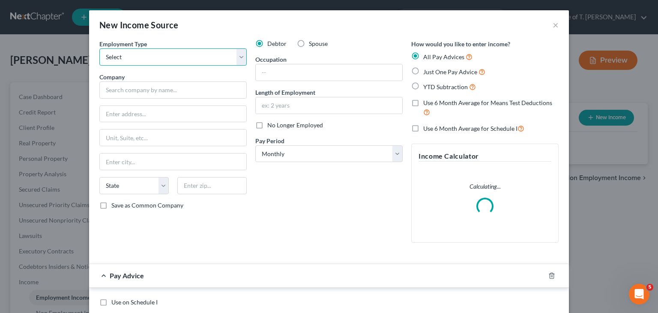
click at [237, 57] on select "Select Full or [DEMOGRAPHIC_DATA] Employment Self Employment" at bounding box center [172, 56] width 147 height 17
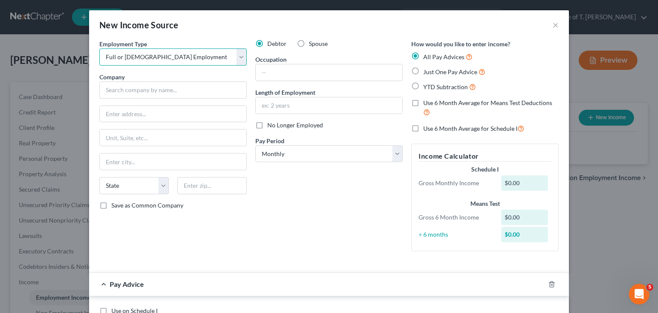
click at [99, 48] on select "Select Full or [DEMOGRAPHIC_DATA] Employment Self Employment" at bounding box center [172, 56] width 147 height 17
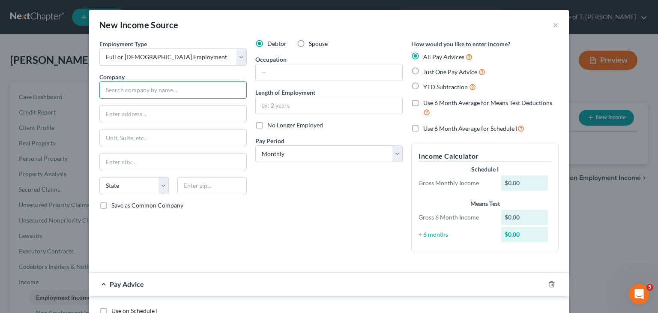
click at [206, 87] on input "text" at bounding box center [172, 89] width 147 height 17
drag, startPoint x: 143, startPoint y: 115, endPoint x: 137, endPoint y: 114, distance: 5.8
click at [142, 115] on input "text" at bounding box center [173, 114] width 146 height 16
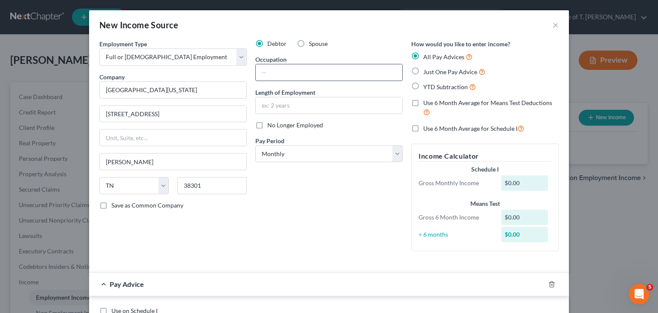
click at [274, 70] on input "text" at bounding box center [329, 72] width 146 height 16
click at [264, 107] on input "text" at bounding box center [329, 105] width 146 height 16
click at [423, 84] on label "YTD Subtraction" at bounding box center [449, 87] width 53 height 10
click at [427, 84] on input "YTD Subtraction" at bounding box center [430, 85] width 6 height 6
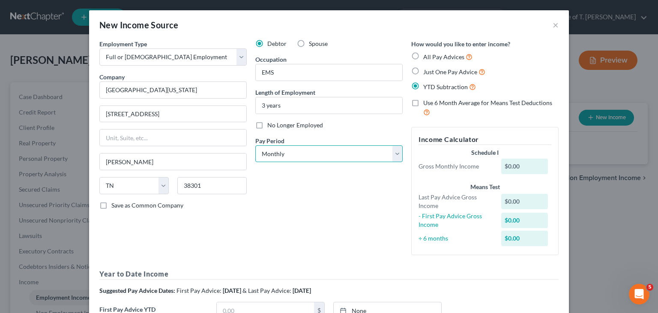
click at [395, 152] on select "Select Monthly Twice Monthly Every Other Week Weekly" at bounding box center [328, 153] width 147 height 17
click at [255, 145] on select "Select Monthly Twice Monthly Every Other Week Weekly" at bounding box center [328, 153] width 147 height 17
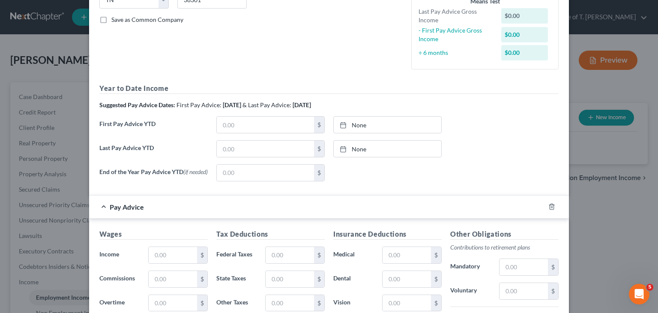
scroll to position [257, 0]
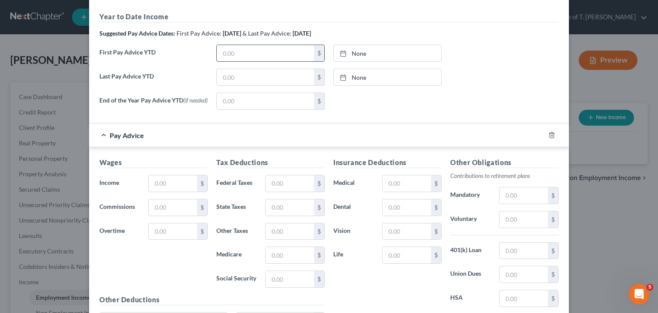
click at [261, 55] on div "Year to Date Income Suggested Pay Advice Dates: First Pay Advice: [DATE] & Last…" at bounding box center [328, 64] width 459 height 105
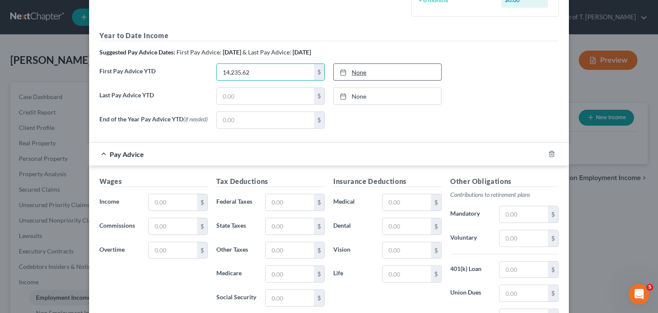
click at [357, 72] on link "None" at bounding box center [388, 72] width 108 height 16
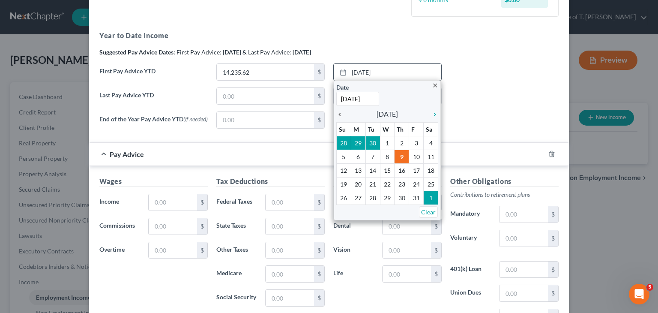
click at [336, 111] on icon "chevron_left" at bounding box center [341, 114] width 11 height 7
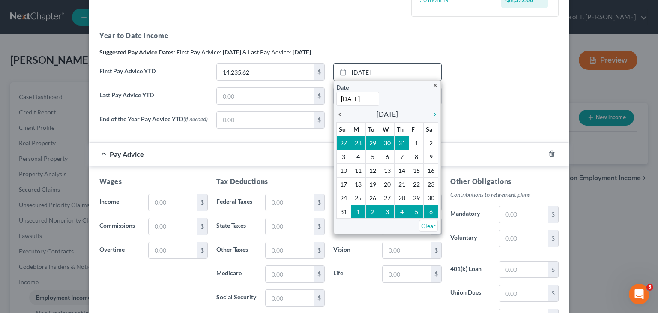
click at [336, 115] on icon "chevron_left" at bounding box center [341, 114] width 11 height 7
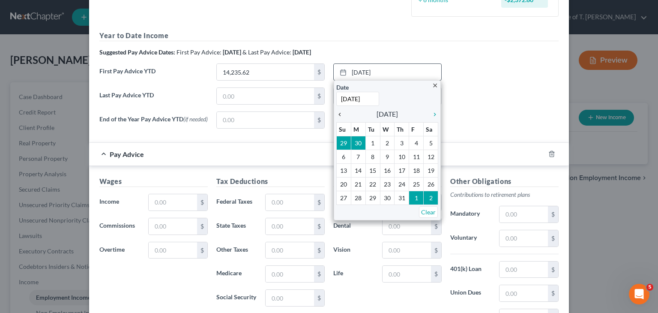
click at [336, 115] on icon "chevron_left" at bounding box center [341, 114] width 11 height 7
click at [337, 115] on icon "chevron_left" at bounding box center [341, 114] width 11 height 7
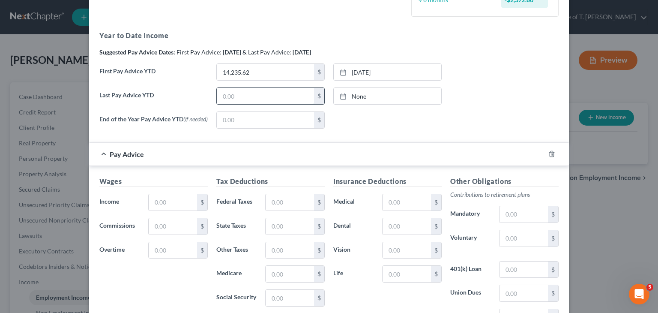
drag, startPoint x: 255, startPoint y: 97, endPoint x: 260, endPoint y: 97, distance: 5.1
click at [255, 97] on input "text" at bounding box center [265, 96] width 97 height 16
drag, startPoint x: 364, startPoint y: 98, endPoint x: 350, endPoint y: 96, distance: 13.3
click at [364, 98] on link "None" at bounding box center [388, 96] width 108 height 16
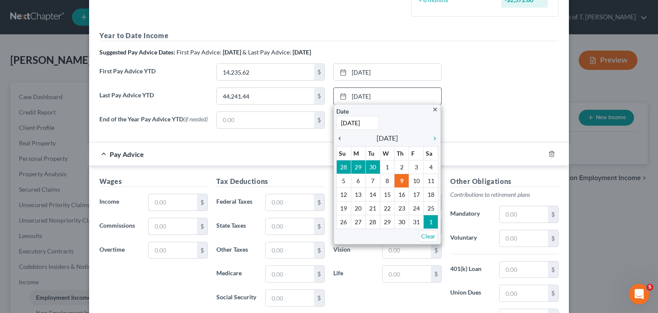
click at [337, 137] on icon "chevron_left" at bounding box center [341, 138] width 11 height 7
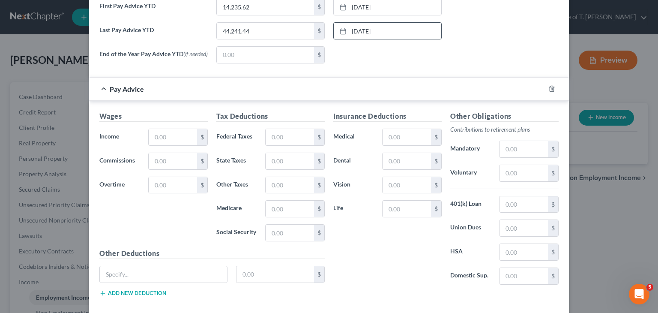
scroll to position [343, 0]
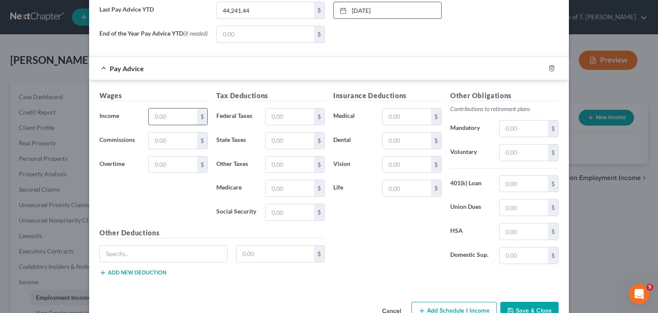
click at [161, 120] on input "text" at bounding box center [173, 116] width 48 height 16
drag, startPoint x: 176, startPoint y: 120, endPoint x: 154, endPoint y: 118, distance: 22.8
click at [154, 118] on input "1,388.40" at bounding box center [173, 116] width 48 height 16
click at [171, 168] on input "text" at bounding box center [173, 164] width 48 height 16
click at [276, 119] on input "text" at bounding box center [290, 116] width 48 height 16
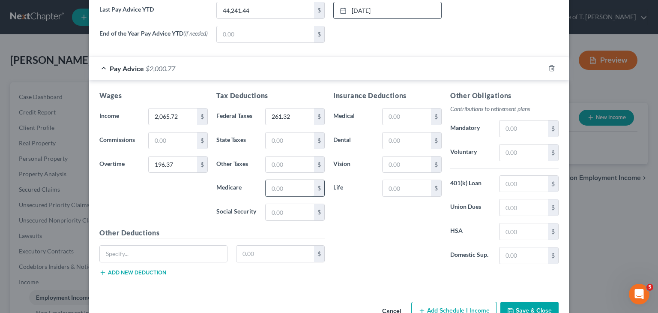
click at [266, 190] on input "text" at bounding box center [290, 188] width 48 height 16
click at [290, 211] on input "text" at bounding box center [290, 212] width 48 height 16
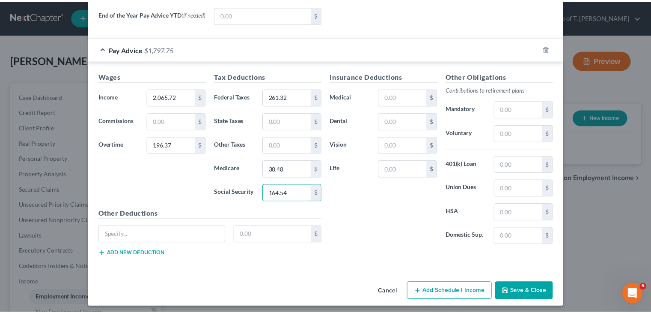
scroll to position [366, 0]
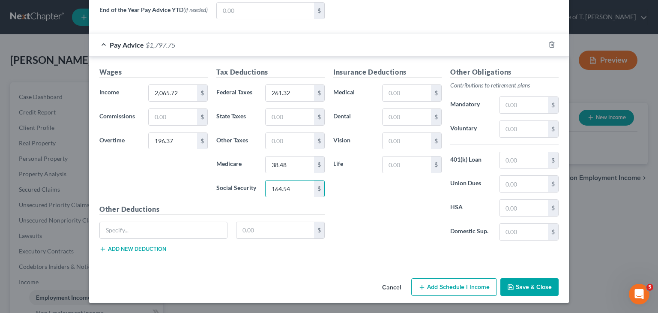
click at [538, 288] on button "Save & Close" at bounding box center [529, 287] width 58 height 18
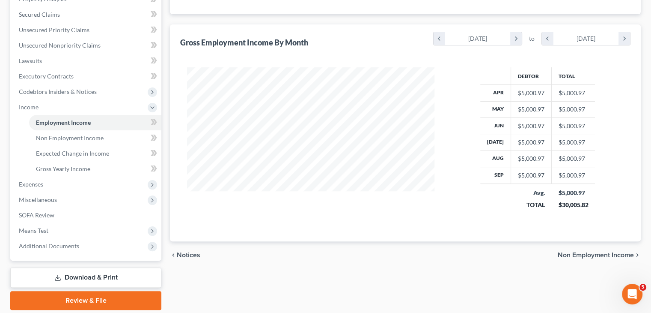
scroll to position [204, 0]
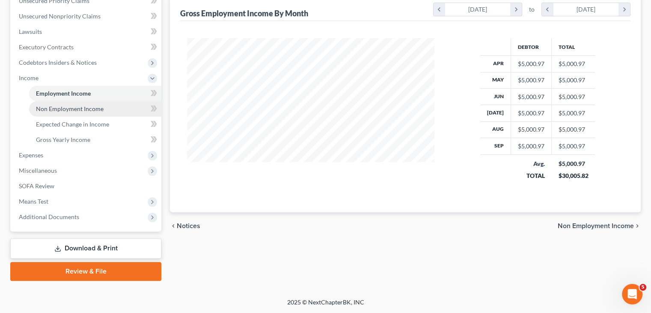
click at [84, 107] on span "Non Employment Income" at bounding box center [70, 108] width 68 height 7
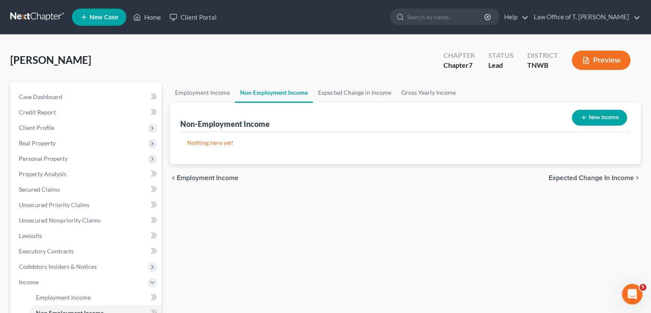
click at [602, 115] on button "New Income" at bounding box center [599, 118] width 55 height 16
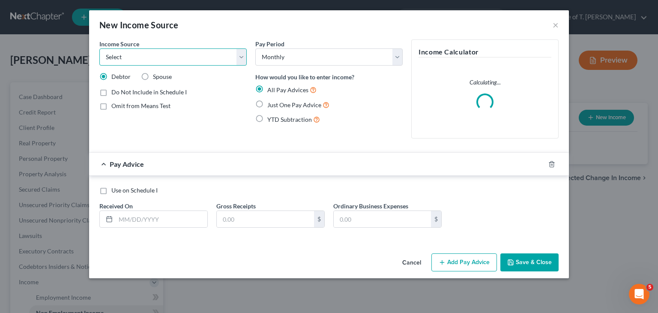
drag, startPoint x: 241, startPoint y: 60, endPoint x: 237, endPoint y: 64, distance: 5.8
click at [241, 60] on select "Select Unemployment Disability (from employer) Pension Retirement Social Securi…" at bounding box center [172, 56] width 147 height 17
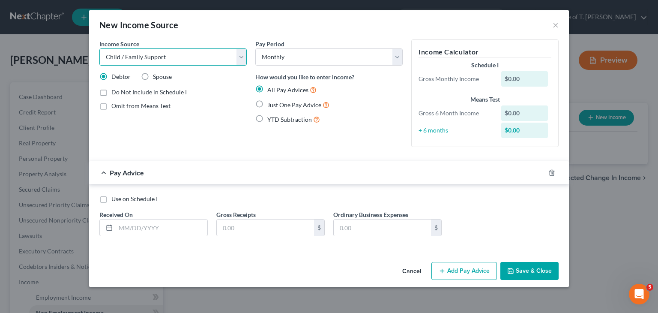
click at [99, 48] on select "Select Unemployment Disability (from employer) Pension Retirement Social Securi…" at bounding box center [172, 56] width 147 height 17
click at [267, 104] on label "Just One Pay Advice" at bounding box center [298, 105] width 62 height 10
click at [271, 104] on input "Just One Pay Advice" at bounding box center [274, 103] width 6 height 6
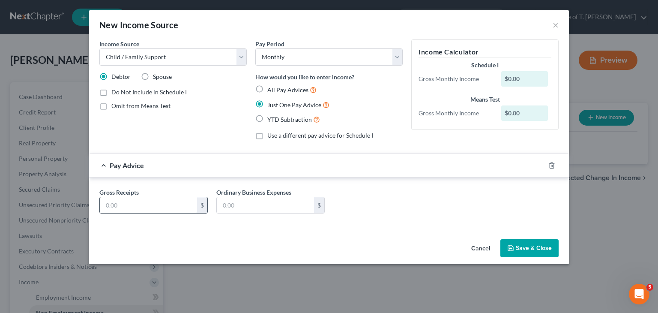
click at [157, 207] on input "text" at bounding box center [148, 205] width 97 height 16
click at [535, 245] on button "Save & Close" at bounding box center [529, 248] width 58 height 18
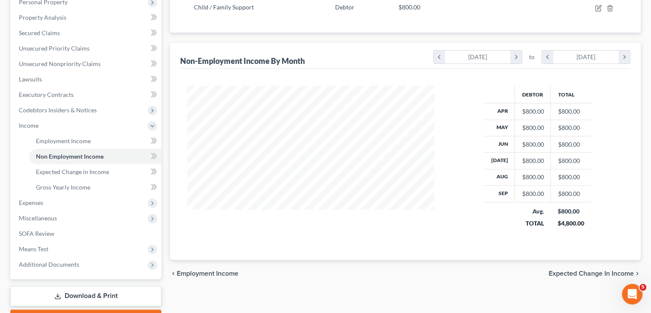
scroll to position [171, 0]
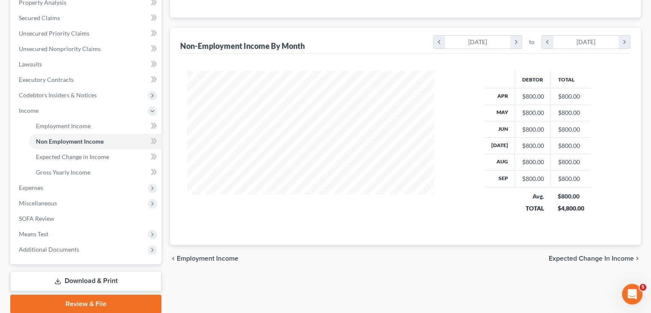
drag, startPoint x: 44, startPoint y: 187, endPoint x: 165, endPoint y: 191, distance: 120.8
click at [44, 187] on span "Expenses" at bounding box center [86, 187] width 149 height 15
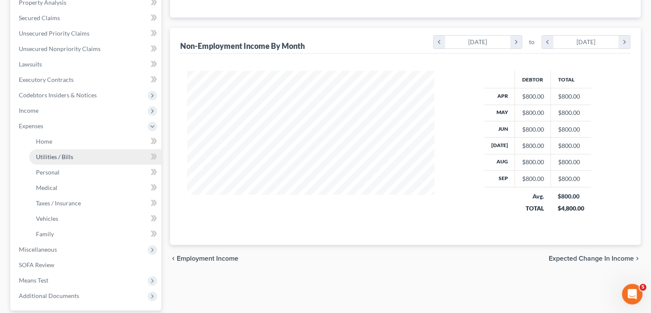
click at [60, 158] on span "Utilities / Bills" at bounding box center [54, 156] width 37 height 7
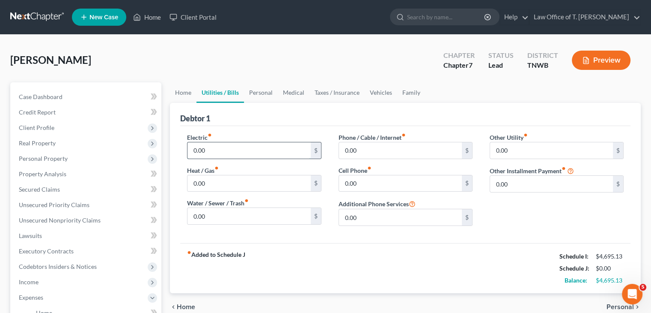
click at [213, 148] on input "0.00" at bounding box center [249, 150] width 123 height 16
click at [185, 88] on link "Home" at bounding box center [183, 92] width 27 height 21
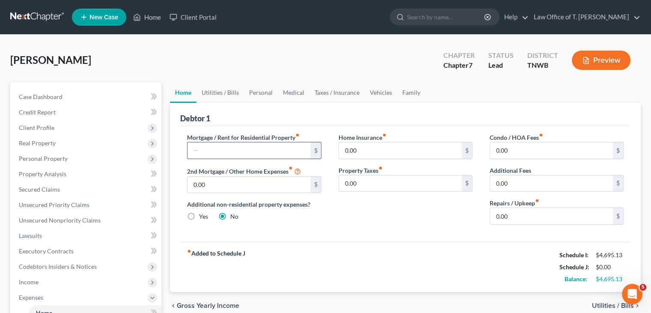
click at [235, 152] on input "text" at bounding box center [249, 150] width 123 height 16
click at [232, 91] on link "Utilities / Bills" at bounding box center [221, 92] width 48 height 21
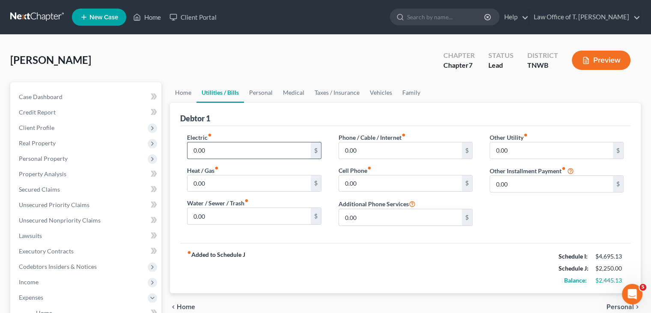
click at [218, 150] on input "0.00" at bounding box center [249, 150] width 123 height 16
click at [365, 152] on input "0.00" at bounding box center [400, 150] width 123 height 16
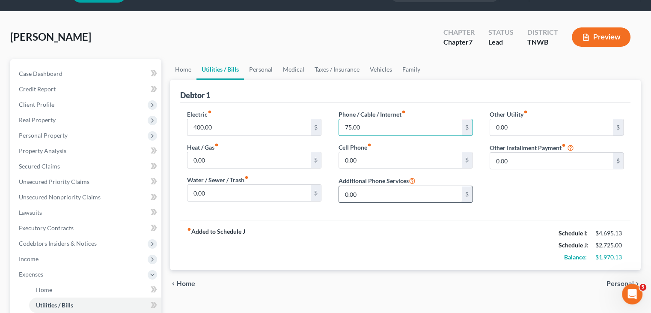
scroll to position [86, 0]
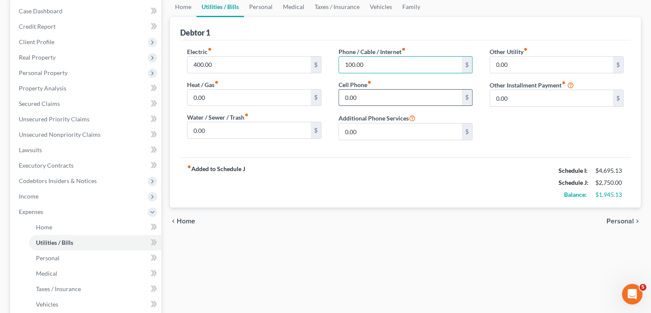
click at [360, 96] on input "0.00" at bounding box center [400, 98] width 123 height 16
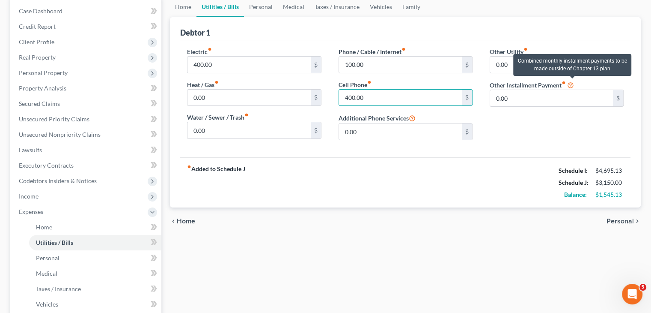
click at [573, 84] on icon at bounding box center [571, 85] width 7 height 8
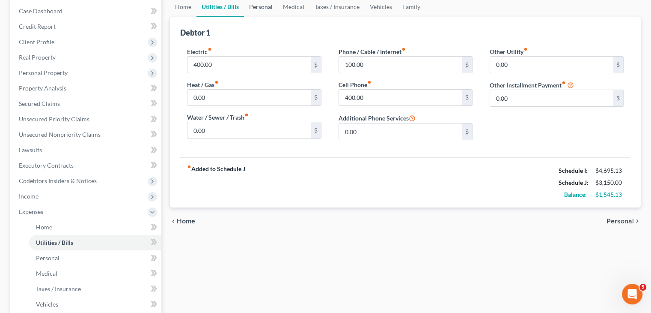
drag, startPoint x: 264, startPoint y: 6, endPoint x: 309, endPoint y: 44, distance: 59.2
click at [264, 6] on link "Personal" at bounding box center [261, 7] width 34 height 21
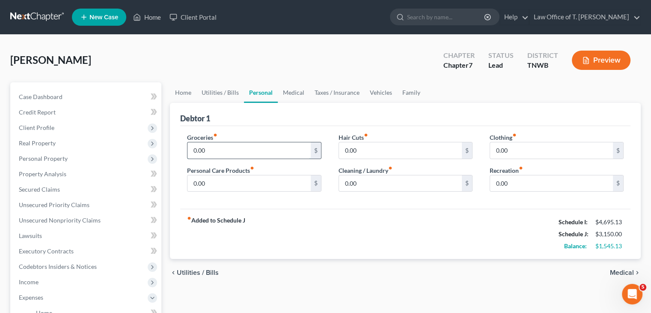
click at [219, 146] on input "0.00" at bounding box center [249, 150] width 123 height 16
click at [300, 90] on link "Medical" at bounding box center [294, 92] width 32 height 21
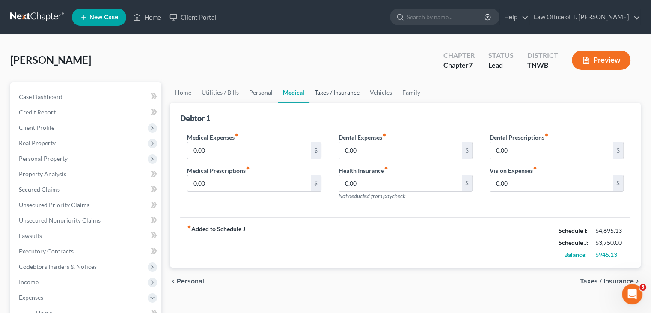
click at [345, 94] on link "Taxes / Insurance" at bounding box center [337, 92] width 55 height 21
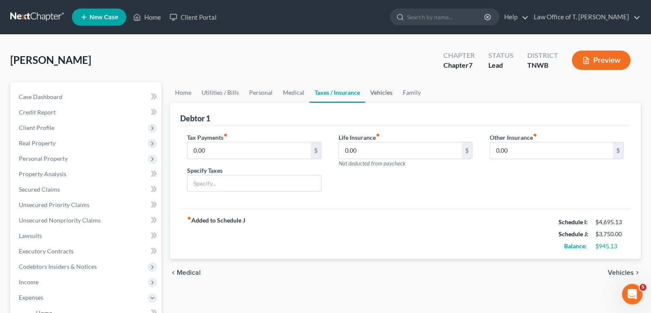
click at [374, 91] on link "Vehicles" at bounding box center [381, 92] width 33 height 21
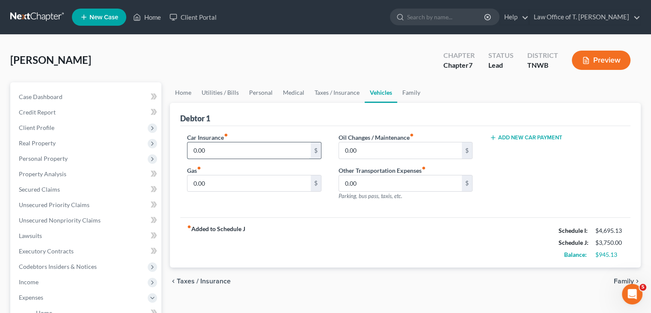
click at [233, 152] on input "0.00" at bounding box center [249, 150] width 123 height 16
click at [216, 180] on input "0.00" at bounding box center [249, 183] width 123 height 16
click at [367, 154] on input "0.00" at bounding box center [400, 150] width 123 height 16
click at [415, 89] on link "Family" at bounding box center [411, 92] width 28 height 21
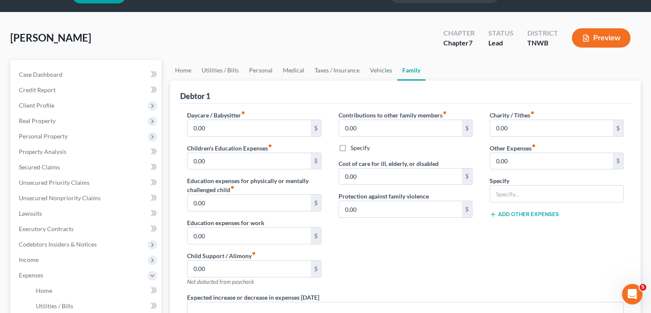
scroll to position [43, 0]
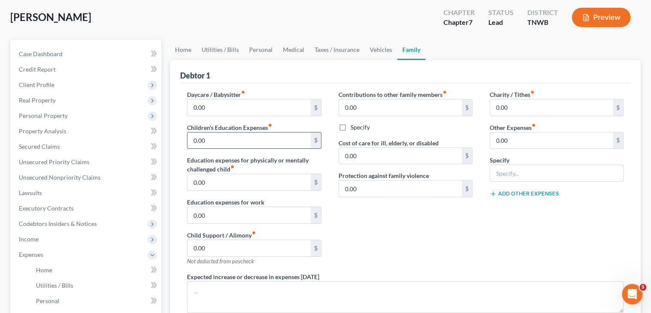
click at [229, 141] on input "0.00" at bounding box center [249, 140] width 123 height 16
click at [468, 240] on div "Contributions to other family members fiber_manual_record 0.00 $ Specify Cost o…" at bounding box center [405, 181] width 151 height 182
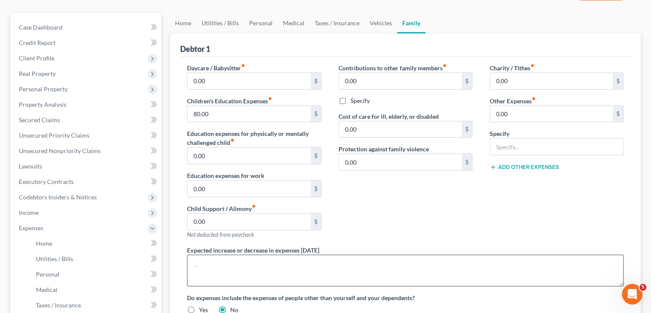
scroll to position [0, 0]
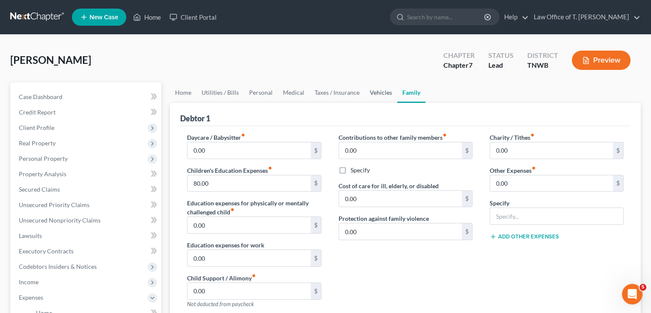
click at [385, 91] on link "Vehicles" at bounding box center [381, 92] width 33 height 21
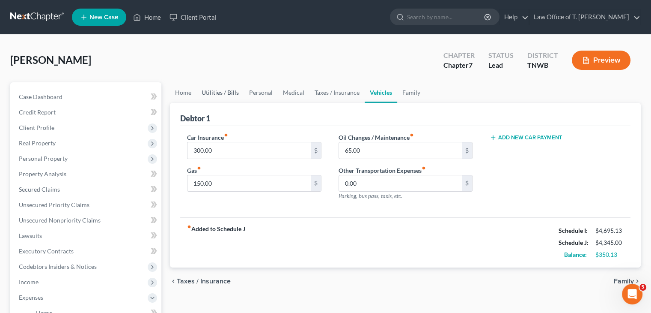
click at [225, 93] on link "Utilities / Bills" at bounding box center [221, 92] width 48 height 21
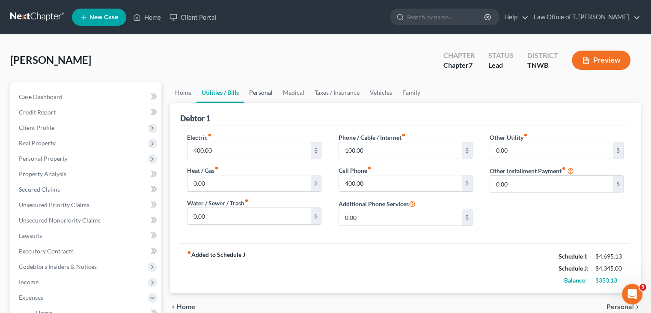
click at [259, 93] on link "Personal" at bounding box center [261, 92] width 34 height 21
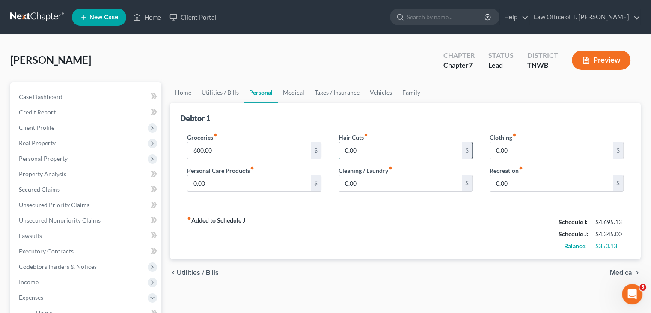
click at [360, 144] on input "0.00" at bounding box center [400, 150] width 123 height 16
click at [526, 147] on input "0.00" at bounding box center [551, 150] width 123 height 16
click at [518, 186] on input "0.00" at bounding box center [551, 183] width 123 height 16
click at [240, 151] on input "600.00" at bounding box center [249, 150] width 123 height 16
click at [218, 177] on input "0.00" at bounding box center [249, 183] width 123 height 16
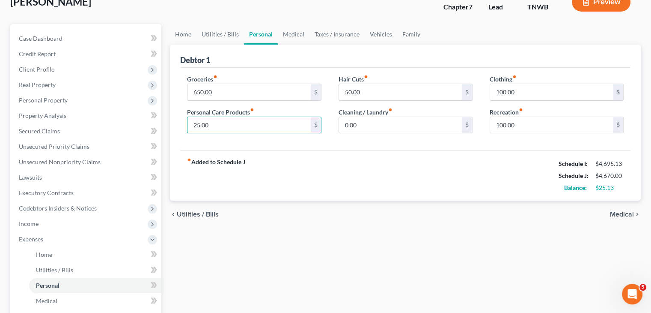
scroll to position [86, 0]
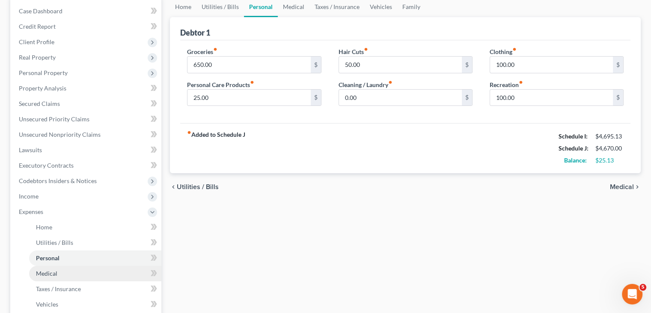
click at [57, 275] on span "Medical" at bounding box center [46, 272] width 21 height 7
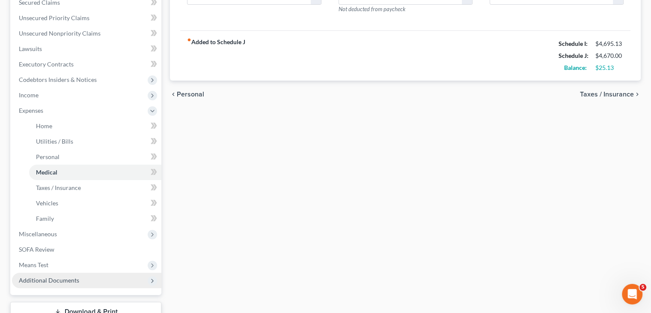
scroll to position [250, 0]
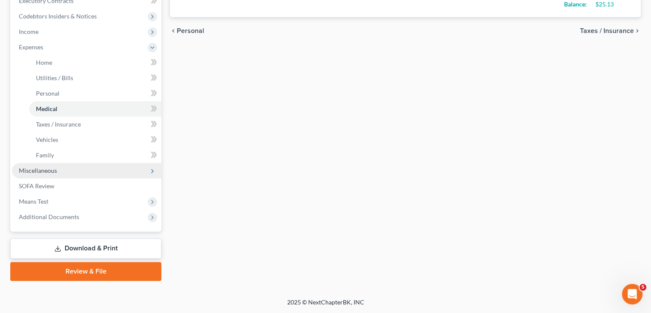
click at [57, 170] on span "Miscellaneous" at bounding box center [86, 170] width 149 height 15
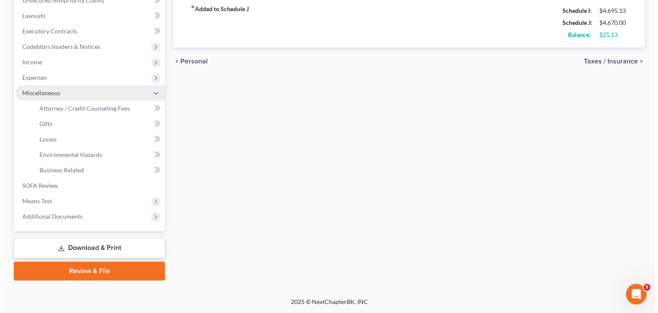
scroll to position [219, 0]
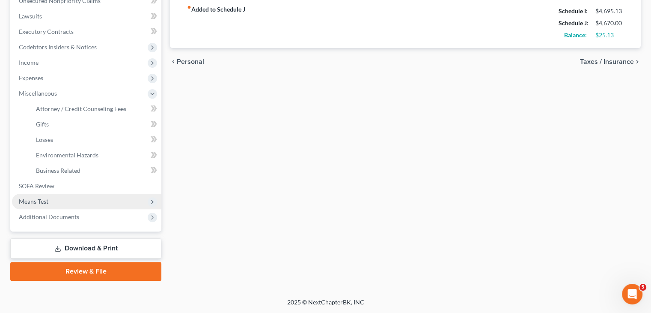
click at [36, 203] on span "Means Test" at bounding box center [34, 200] width 30 height 7
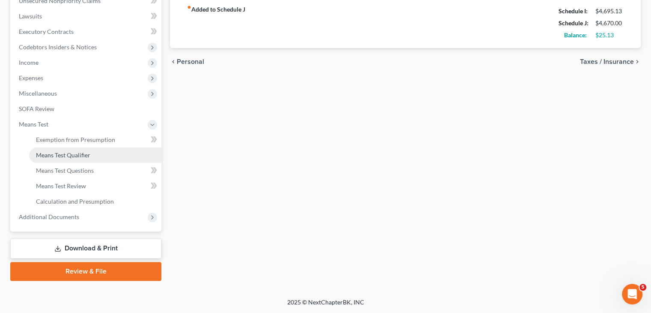
click at [70, 156] on span "Means Test Qualifier" at bounding box center [63, 154] width 54 height 7
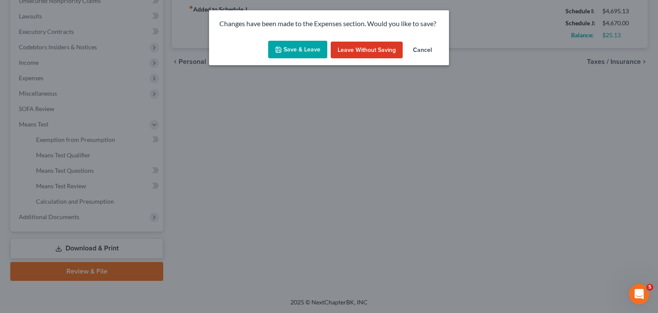
click at [300, 48] on button "Save & Leave" at bounding box center [297, 50] width 59 height 18
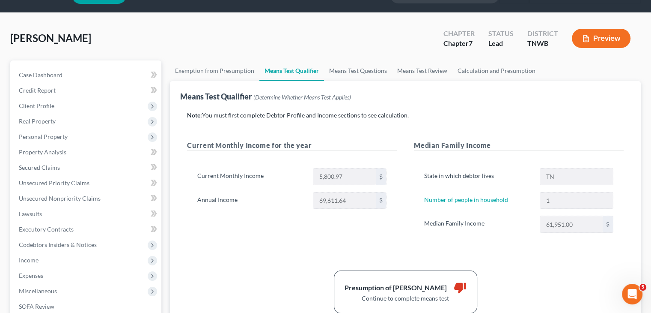
scroll to position [43, 0]
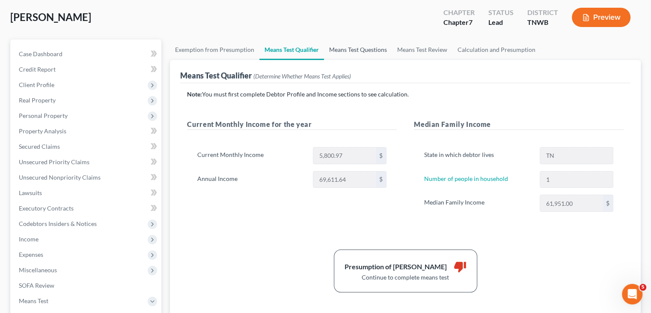
click at [361, 48] on link "Means Test Questions" at bounding box center [358, 49] width 68 height 21
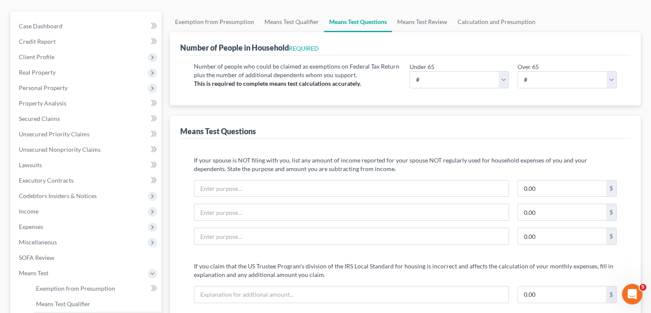
scroll to position [86, 0]
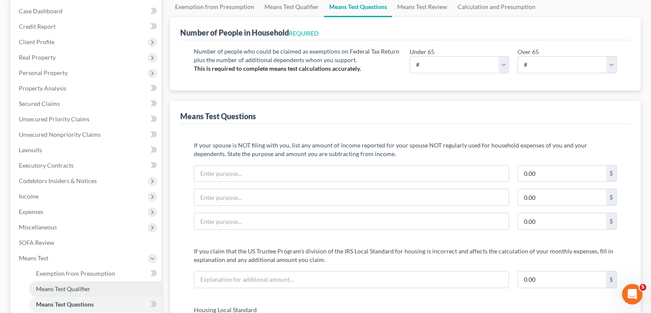
click at [63, 288] on span "Means Test Qualifier" at bounding box center [63, 288] width 54 height 7
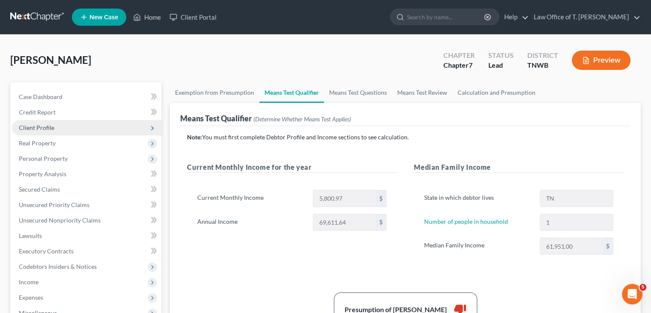
click at [63, 125] on span "Client Profile" at bounding box center [86, 127] width 149 height 15
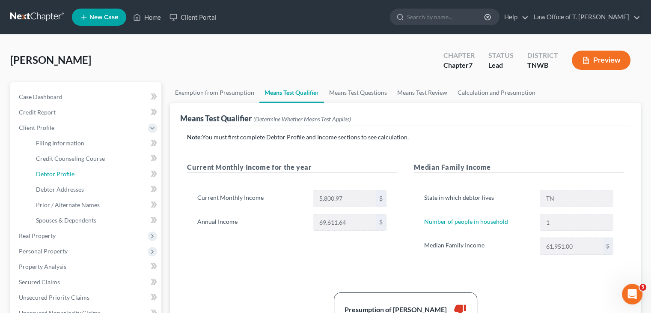
drag, startPoint x: 65, startPoint y: 171, endPoint x: 166, endPoint y: 176, distance: 101.2
click at [65, 171] on span "Debtor Profile" at bounding box center [55, 173] width 39 height 7
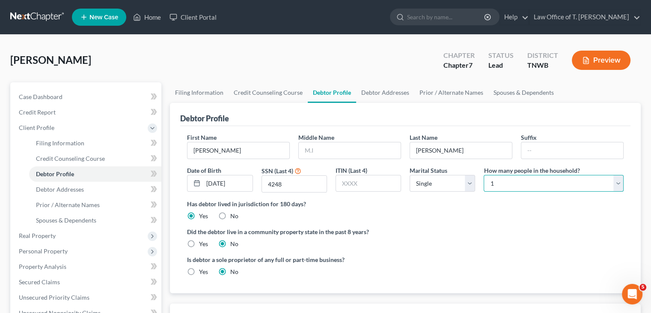
drag, startPoint x: 621, startPoint y: 185, endPoint x: 553, endPoint y: 177, distance: 68.2
click at [621, 185] on select "Select 1 2 3 4 5 6 7 8 9 10 11 12 13 14 15 16 17 18 19 20" at bounding box center [554, 183] width 140 height 17
click at [484, 175] on select "Select 1 2 3 4 5 6 7 8 9 10 11 12 13 14 15 16 17 18 19 20" at bounding box center [554, 183] width 140 height 17
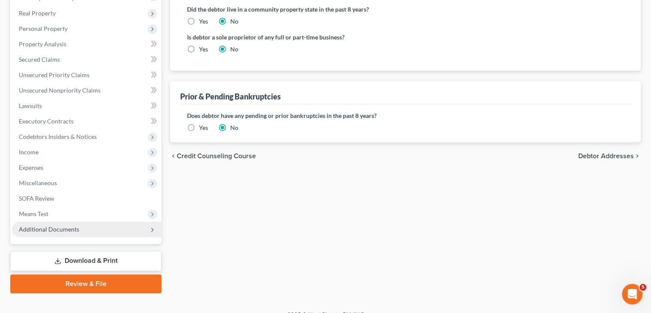
scroll to position [235, 0]
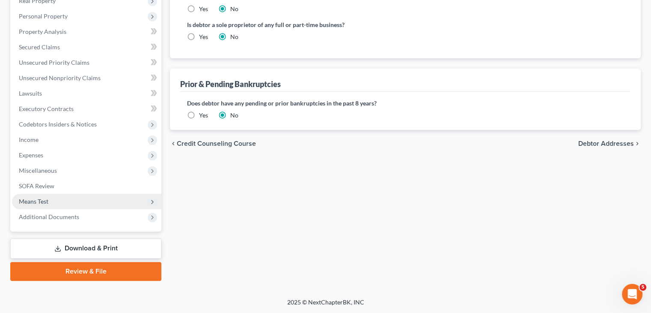
click at [41, 199] on span "Means Test" at bounding box center [34, 200] width 30 height 7
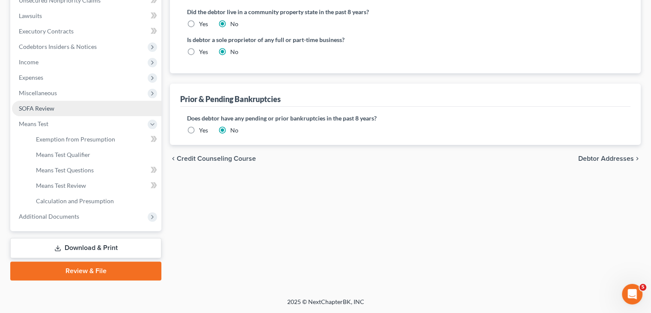
scroll to position [142, 0]
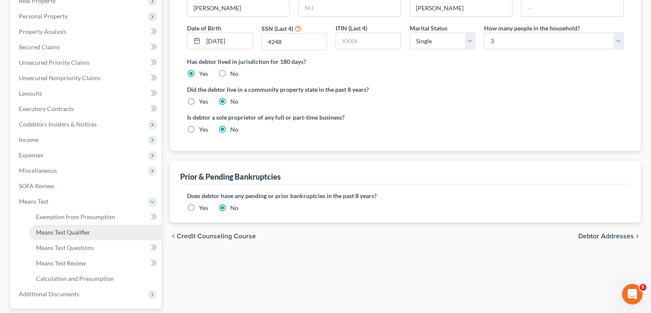
click at [80, 231] on span "Means Test Qualifier" at bounding box center [63, 231] width 54 height 7
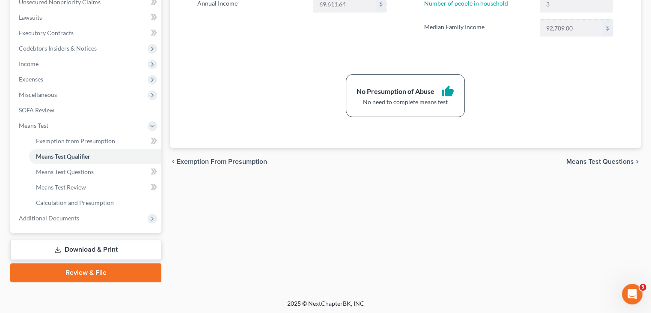
scroll to position [219, 0]
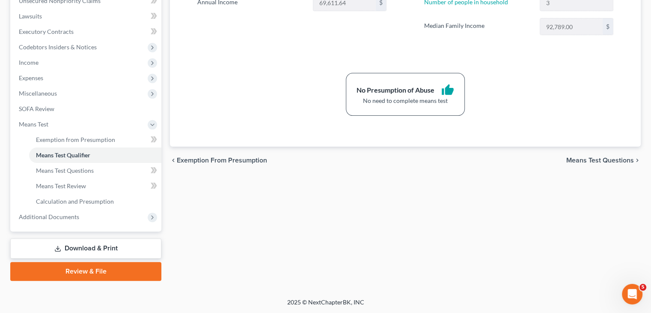
drag, startPoint x: 112, startPoint y: 245, endPoint x: 121, endPoint y: 249, distance: 10.0
click at [112, 245] on link "Download & Print" at bounding box center [85, 248] width 151 height 20
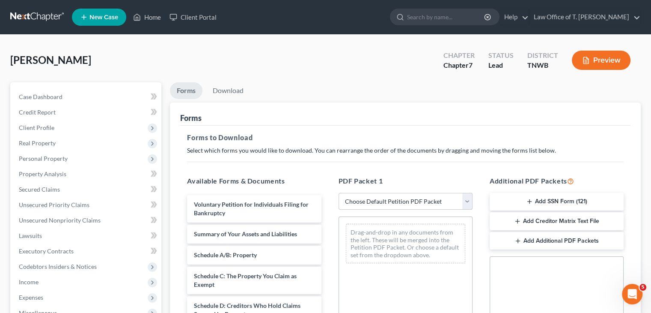
drag, startPoint x: 441, startPoint y: 203, endPoint x: 437, endPoint y: 208, distance: 6.4
click at [441, 203] on select "Choose Default Petition PDF Packet Complete Bankruptcy Petition (all forms and …" at bounding box center [406, 201] width 134 height 17
click at [339, 193] on select "Choose Default Petition PDF Packet Complete Bankruptcy Petition (all forms and …" at bounding box center [406, 201] width 134 height 17
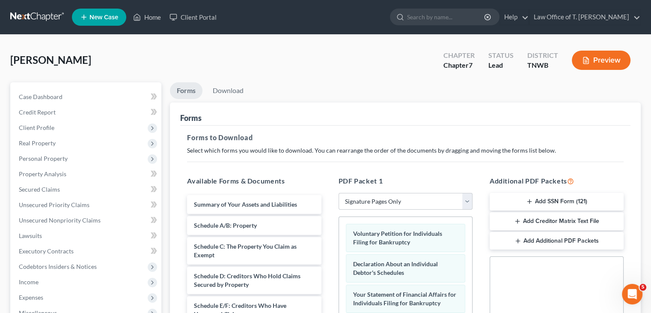
click at [564, 197] on button "Add SSN Form (121)" at bounding box center [557, 202] width 134 height 18
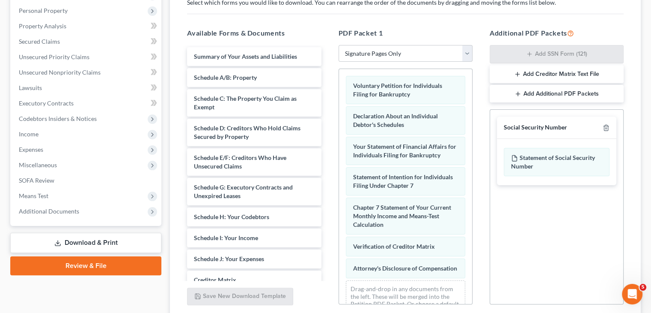
scroll to position [216, 0]
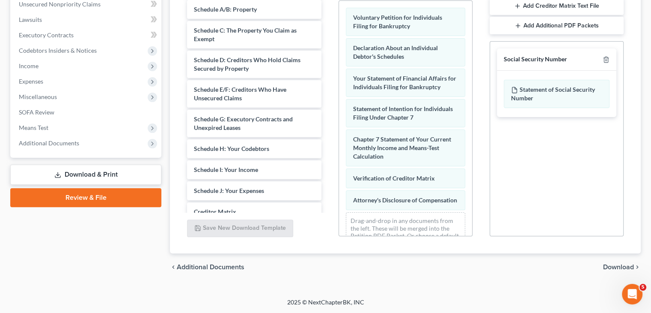
drag, startPoint x: 613, startPoint y: 263, endPoint x: 613, endPoint y: 267, distance: 4.7
click at [613, 266] on span "Download" at bounding box center [619, 266] width 31 height 7
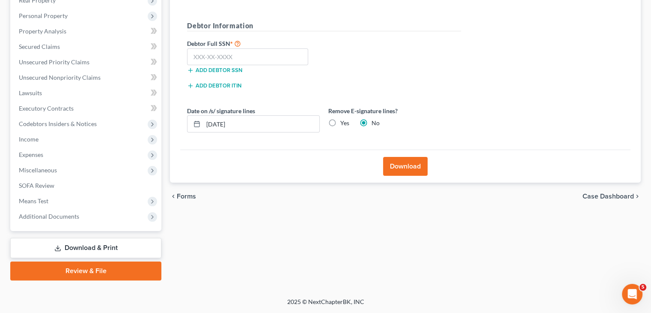
scroll to position [142, 0]
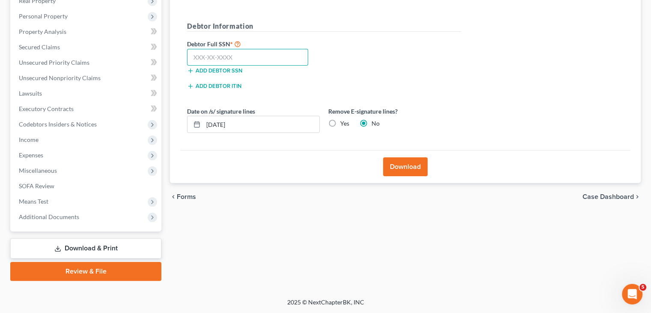
click at [232, 61] on input "text" at bounding box center [247, 57] width 121 height 17
drag, startPoint x: 405, startPoint y: 168, endPoint x: 393, endPoint y: 168, distance: 12.0
click at [406, 168] on button "Download" at bounding box center [405, 166] width 45 height 19
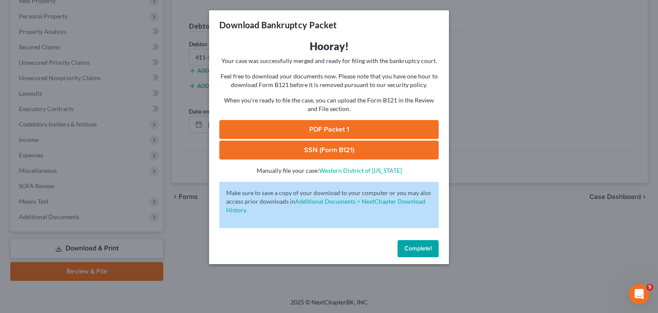
drag, startPoint x: 365, startPoint y: 132, endPoint x: 363, endPoint y: 127, distance: 6.0
click at [365, 132] on link "PDF Packet 1" at bounding box center [328, 129] width 219 height 19
click at [334, 145] on link "SSN (Form B121)" at bounding box center [328, 149] width 219 height 19
drag, startPoint x: 421, startPoint y: 245, endPoint x: 397, endPoint y: 228, distance: 28.5
click at [421, 245] on span "Complete!" at bounding box center [417, 248] width 27 height 7
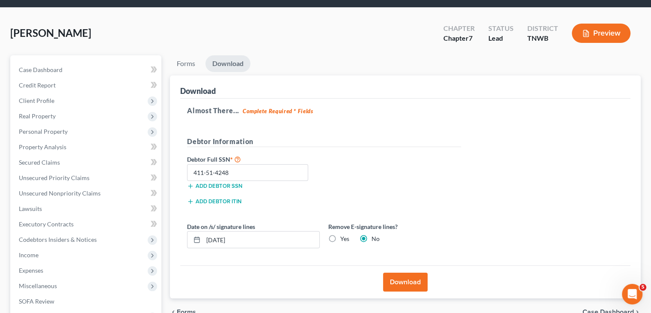
scroll to position [0, 0]
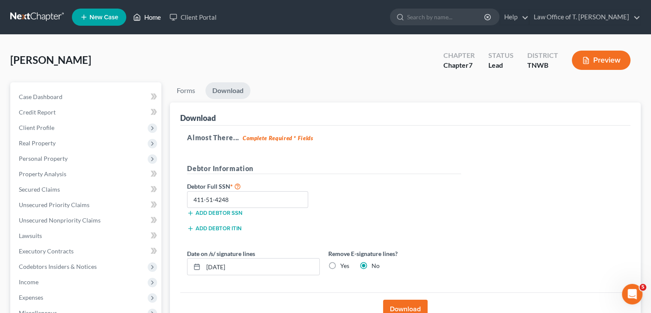
click at [144, 17] on link "Home" at bounding box center [147, 16] width 36 height 15
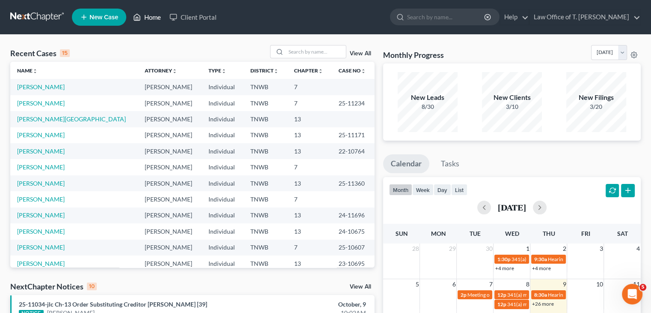
drag, startPoint x: 151, startPoint y: 15, endPoint x: 164, endPoint y: 24, distance: 16.4
click at [151, 15] on link "Home" at bounding box center [147, 16] width 36 height 15
click at [105, 16] on span "New Case" at bounding box center [104, 17] width 29 height 6
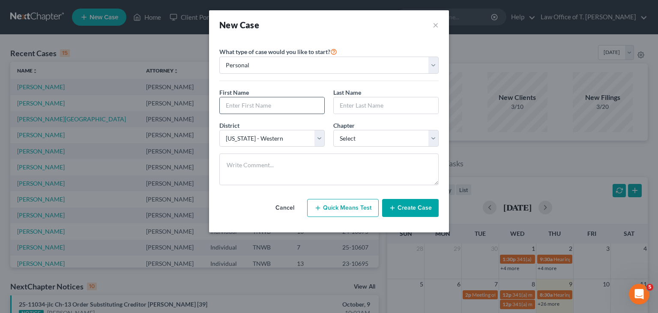
click at [273, 102] on input "text" at bounding box center [272, 105] width 105 height 16
click at [398, 136] on select "Select 7 11 12 13" at bounding box center [385, 138] width 105 height 17
click at [333, 130] on select "Select 7 11 12 13" at bounding box center [385, 138] width 105 height 17
click at [419, 208] on button "Create Case" at bounding box center [410, 208] width 57 height 18
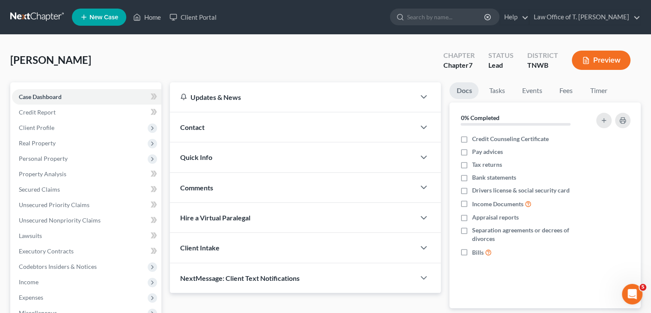
drag, startPoint x: 51, startPoint y: 129, endPoint x: 257, endPoint y: 175, distance: 210.3
click at [51, 129] on span "Client Profile" at bounding box center [37, 127] width 36 height 7
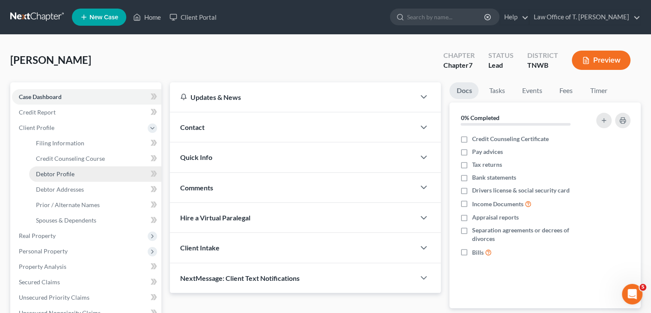
click at [69, 173] on span "Debtor Profile" at bounding box center [55, 173] width 39 height 7
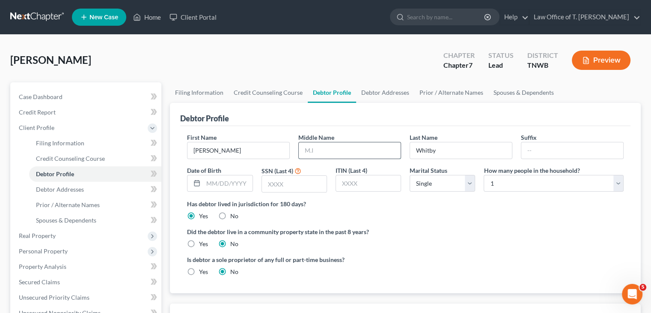
click at [303, 152] on input "text" at bounding box center [350, 150] width 102 height 16
drag, startPoint x: 236, startPoint y: 182, endPoint x: 240, endPoint y: 177, distance: 6.7
click at [236, 182] on input "text" at bounding box center [227, 183] width 49 height 16
drag, startPoint x: 284, startPoint y: 185, endPoint x: 278, endPoint y: 187, distance: 6.6
click at [284, 185] on input "text" at bounding box center [294, 184] width 65 height 16
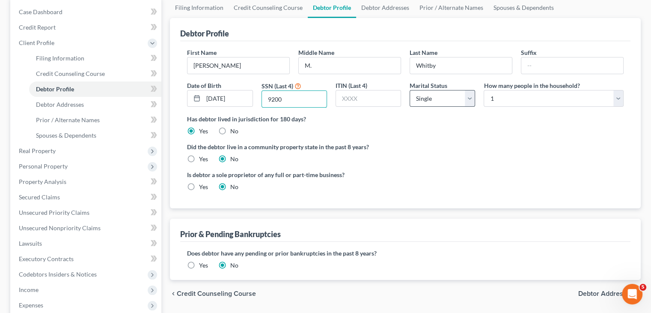
scroll to position [43, 0]
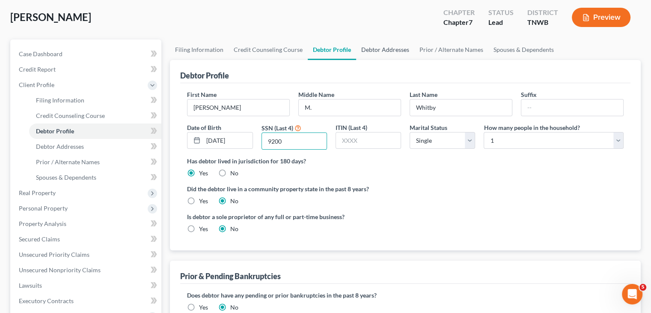
click at [383, 51] on link "Debtor Addresses" at bounding box center [385, 49] width 58 height 21
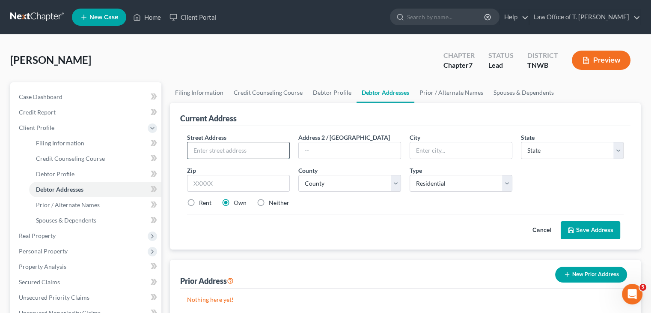
drag, startPoint x: 231, startPoint y: 153, endPoint x: 226, endPoint y: 150, distance: 5.7
click at [231, 153] on input "text" at bounding box center [239, 150] width 102 height 16
click at [438, 155] on input "text" at bounding box center [461, 150] width 102 height 16
click at [267, 177] on input "text" at bounding box center [238, 183] width 103 height 17
click at [269, 202] on label "Neither" at bounding box center [279, 202] width 21 height 9
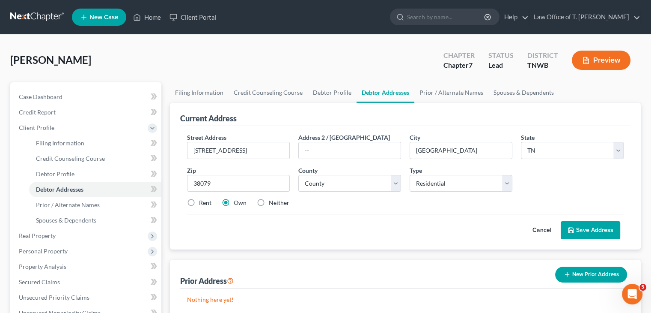
click at [272, 202] on input "Neither" at bounding box center [275, 201] width 6 height 6
drag, startPoint x: 398, startPoint y: 179, endPoint x: 387, endPoint y: 175, distance: 11.8
click at [398, 179] on select "County [GEOGRAPHIC_DATA] [GEOGRAPHIC_DATA] [GEOGRAPHIC_DATA] [GEOGRAPHIC_DATA] …" at bounding box center [350, 183] width 103 height 17
drag, startPoint x: 396, startPoint y: 181, endPoint x: 379, endPoint y: 175, distance: 17.9
click at [396, 181] on select "County [GEOGRAPHIC_DATA] [GEOGRAPHIC_DATA] [GEOGRAPHIC_DATA] [GEOGRAPHIC_DATA] …" at bounding box center [350, 183] width 103 height 17
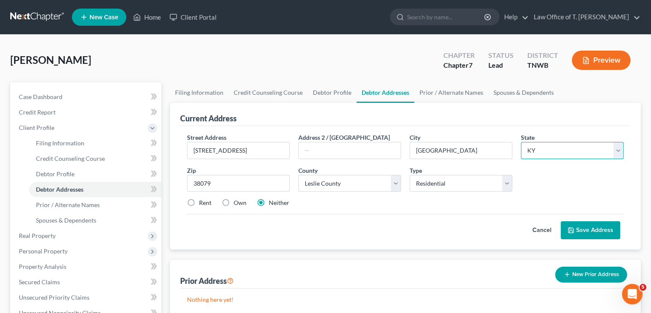
click at [605, 149] on select "State [US_STATE] AK AR AZ CA CO CT DE DC [GEOGRAPHIC_DATA] [GEOGRAPHIC_DATA] GU…" at bounding box center [572, 150] width 103 height 17
click at [521, 142] on select "State [US_STATE] AK AR AZ CA CO CT DE DC [GEOGRAPHIC_DATA] [GEOGRAPHIC_DATA] GU…" at bounding box center [572, 150] width 103 height 17
click at [395, 184] on select "County [GEOGRAPHIC_DATA] [GEOGRAPHIC_DATA] [GEOGRAPHIC_DATA] [GEOGRAPHIC_DATA] …" at bounding box center [350, 183] width 103 height 17
click at [299, 175] on select "County [GEOGRAPHIC_DATA] [GEOGRAPHIC_DATA] [GEOGRAPHIC_DATA] [GEOGRAPHIC_DATA] …" at bounding box center [350, 183] width 103 height 17
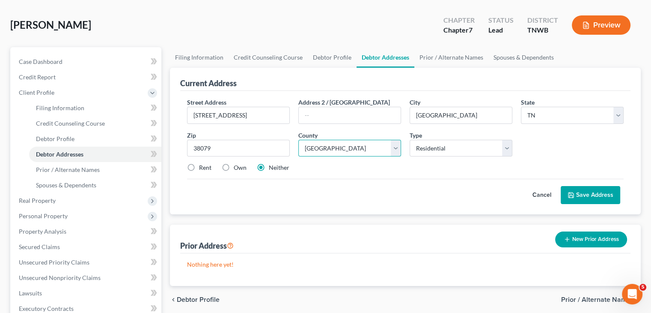
scroll to position [86, 0]
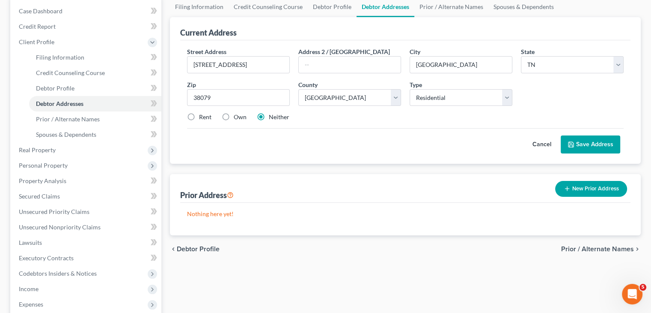
click at [591, 143] on button "Save Address" at bounding box center [591, 144] width 60 height 18
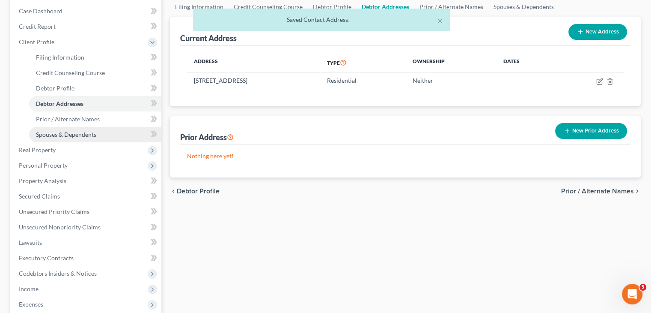
click at [82, 134] on span "Spouses & Dependents" at bounding box center [66, 134] width 60 height 7
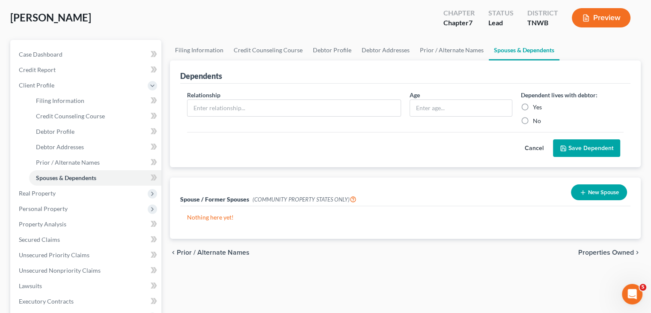
scroll to position [43, 0]
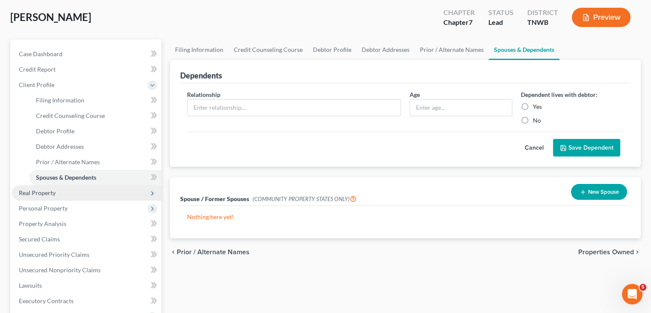
click at [33, 194] on span "Real Property" at bounding box center [37, 192] width 37 height 7
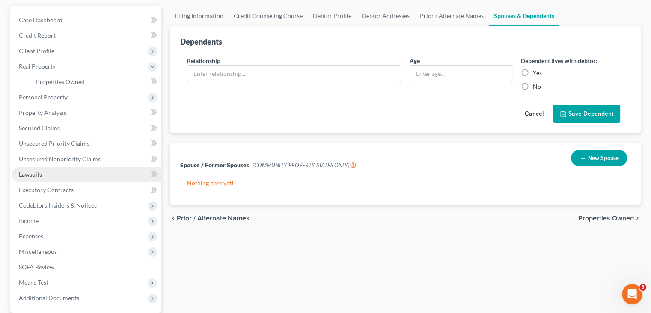
scroll to position [86, 0]
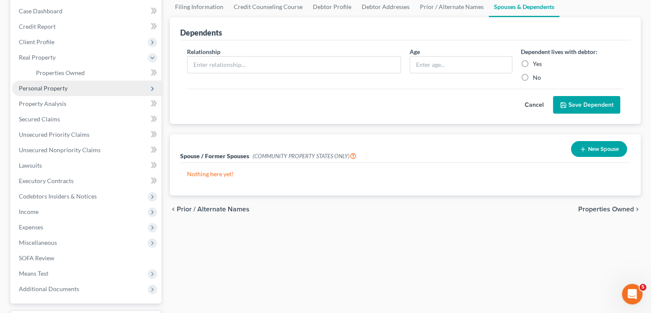
click at [57, 88] on span "Personal Property" at bounding box center [43, 87] width 49 height 7
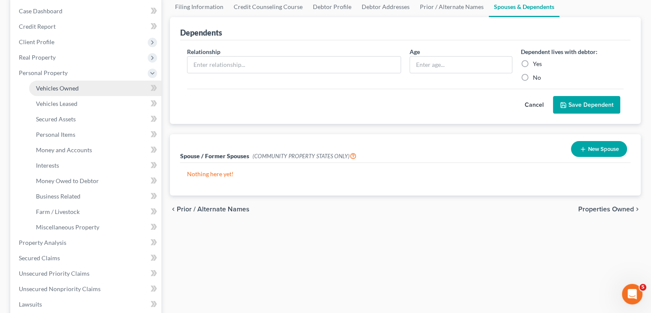
click at [63, 89] on span "Vehicles Owned" at bounding box center [57, 87] width 43 height 7
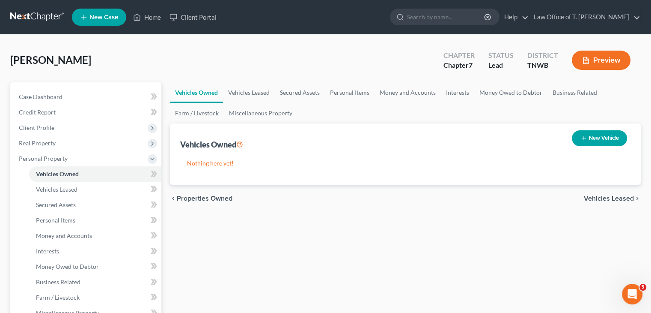
click at [586, 140] on button "New Vehicle" at bounding box center [599, 138] width 55 height 16
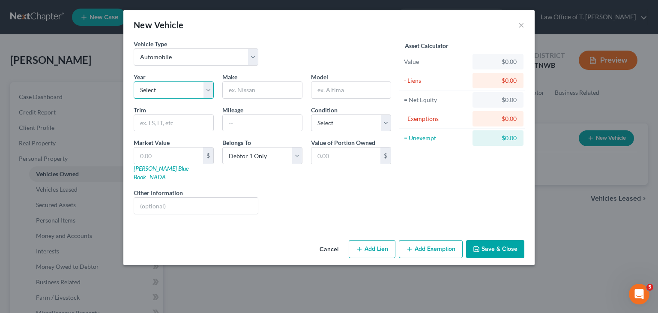
drag, startPoint x: 207, startPoint y: 92, endPoint x: 206, endPoint y: 97, distance: 5.3
click at [207, 92] on select "Select 2026 2025 2024 2023 2022 2021 2020 2019 2018 2017 2016 2015 2014 2013 20…" at bounding box center [174, 89] width 80 height 17
click at [134, 81] on select "Select 2026 2025 2024 2023 2022 2021 2020 2019 2018 2017 2016 2015 2014 2013 20…" at bounding box center [174, 89] width 80 height 17
click at [260, 87] on input "text" at bounding box center [262, 90] width 79 height 16
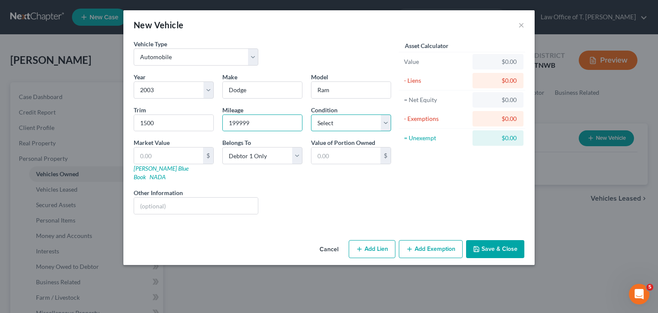
click at [387, 125] on select "Select Excellent Very Good Good Fair Poor" at bounding box center [351, 122] width 80 height 17
click at [311, 114] on select "Select Excellent Very Good Good Fair Poor" at bounding box center [351, 122] width 80 height 17
click at [166, 173] on link "NADA" at bounding box center [157, 176] width 16 height 7
click at [178, 153] on input "text" at bounding box center [168, 155] width 69 height 16
click at [518, 241] on button "Save & Close" at bounding box center [495, 249] width 58 height 18
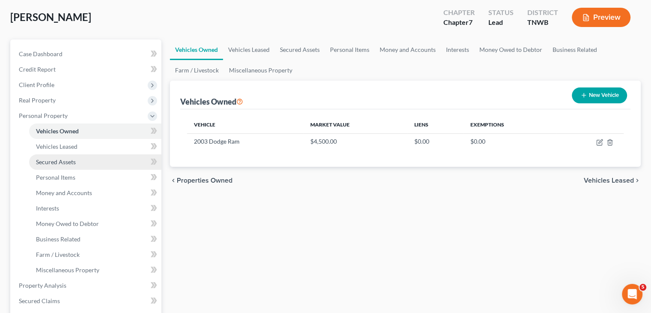
scroll to position [86, 0]
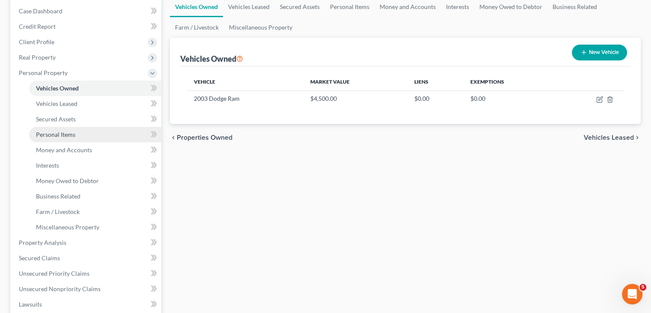
drag, startPoint x: 72, startPoint y: 133, endPoint x: 91, endPoint y: 131, distance: 18.6
click at [73, 134] on span "Personal Items" at bounding box center [55, 134] width 39 height 7
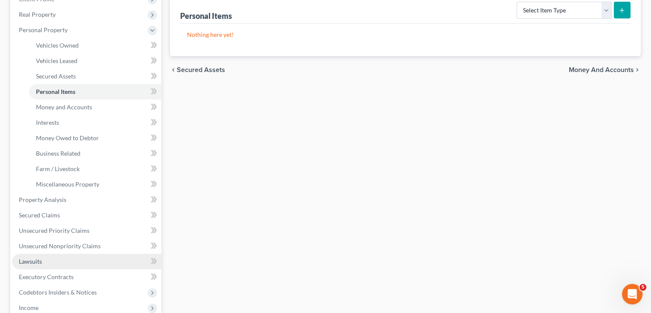
scroll to position [171, 0]
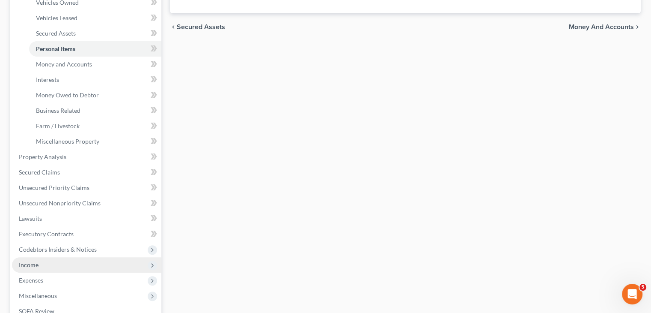
click at [38, 266] on span "Income" at bounding box center [86, 264] width 149 height 15
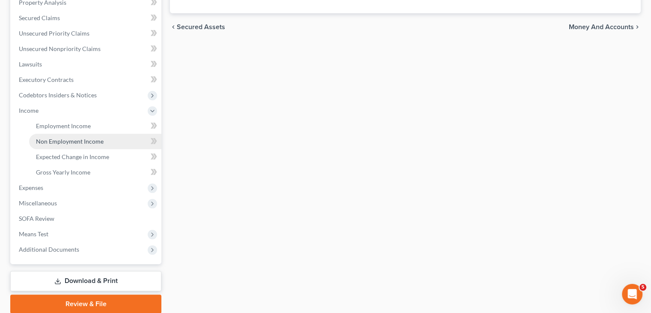
click at [83, 140] on span "Non Employment Income" at bounding box center [70, 140] width 68 height 7
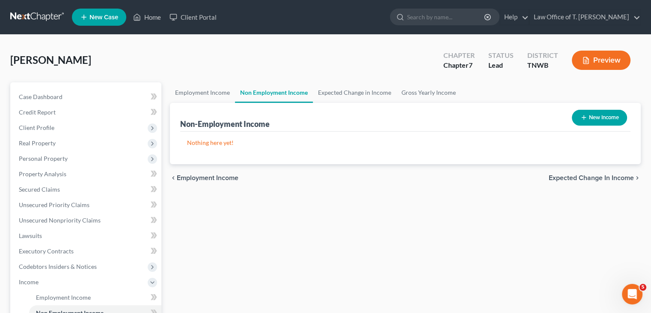
click at [589, 119] on button "New Income" at bounding box center [599, 118] width 55 height 16
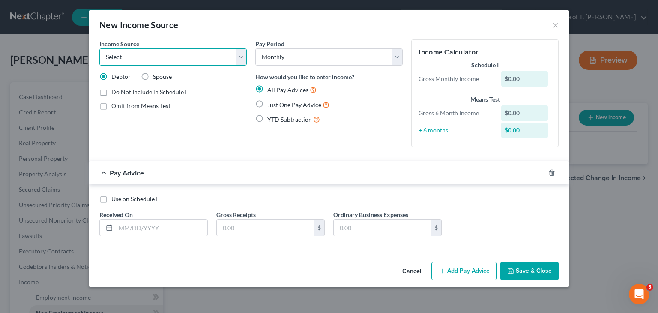
click at [242, 57] on select "Select Unemployment Disability (from employer) Pension Retirement Social Securi…" at bounding box center [172, 56] width 147 height 17
click at [99, 48] on select "Select Unemployment Disability (from employer) Pension Retirement Social Securi…" at bounding box center [172, 56] width 147 height 17
drag, startPoint x: 242, startPoint y: 61, endPoint x: 230, endPoint y: 64, distance: 12.1
click at [242, 61] on select "Select Unemployment Disability (from employer) Pension Retirement Social Securi…" at bounding box center [172, 56] width 147 height 17
click at [99, 48] on select "Select Unemployment Disability (from employer) Pension Retirement Social Securi…" at bounding box center [172, 56] width 147 height 17
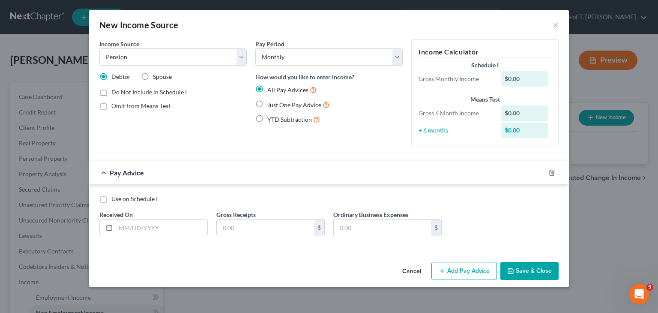
click at [267, 104] on label "Just One Pay Advice" at bounding box center [298, 105] width 62 height 10
click at [271, 104] on input "Just One Pay Advice" at bounding box center [274, 103] width 6 height 6
click at [267, 103] on label "Just One Pay Advice" at bounding box center [298, 105] width 62 height 10
click at [271, 103] on input "Just One Pay Advice" at bounding box center [274, 103] width 6 height 6
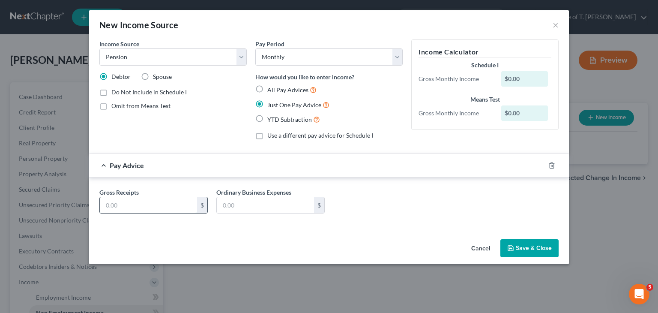
click at [134, 207] on input "text" at bounding box center [148, 205] width 97 height 16
click at [544, 249] on button "Save & Close" at bounding box center [529, 248] width 58 height 18
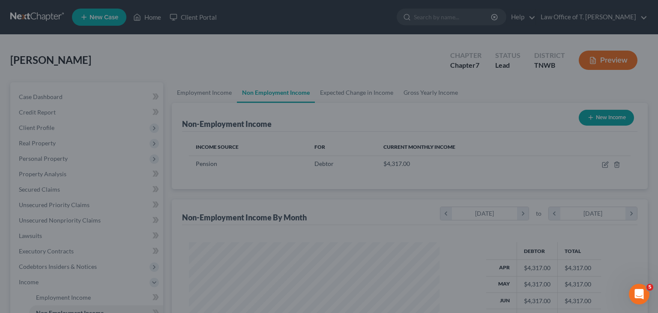
scroll to position [152, 264]
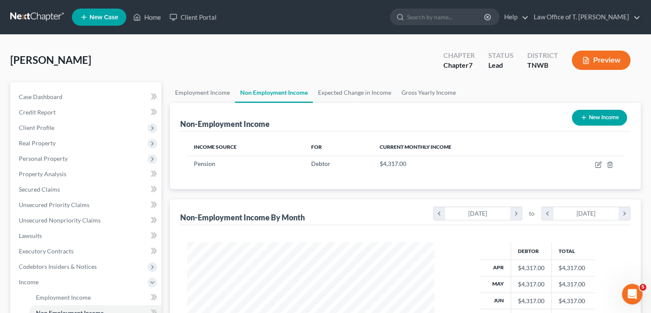
click at [610, 115] on button "New Income" at bounding box center [599, 118] width 55 height 16
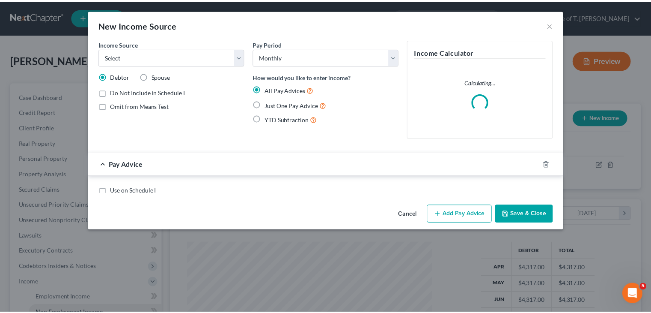
scroll to position [152, 267]
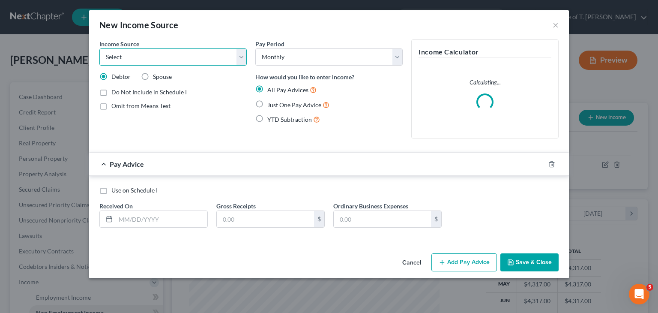
drag, startPoint x: 238, startPoint y: 57, endPoint x: 230, endPoint y: 63, distance: 10.2
click at [238, 57] on select "Select Unemployment Disability (from employer) Pension Retirement Social Securi…" at bounding box center [172, 56] width 147 height 17
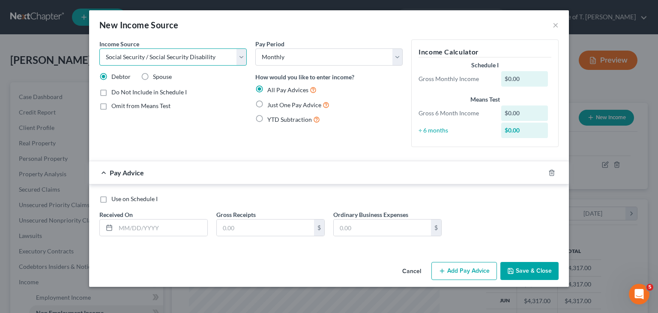
click at [99, 48] on select "Select Unemployment Disability (from employer) Pension Retirement Social Securi…" at bounding box center [172, 56] width 147 height 17
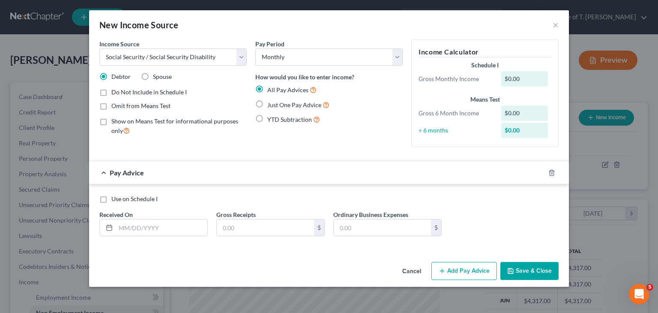
click at [267, 105] on label "Just One Pay Advice" at bounding box center [298, 105] width 62 height 10
click at [271, 105] on input "Just One Pay Advice" at bounding box center [274, 103] width 6 height 6
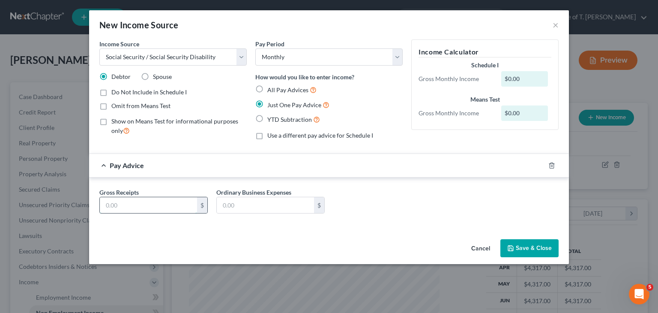
click at [132, 208] on input "text" at bounding box center [148, 205] width 97 height 16
click at [531, 250] on button "Save & Close" at bounding box center [529, 248] width 58 height 18
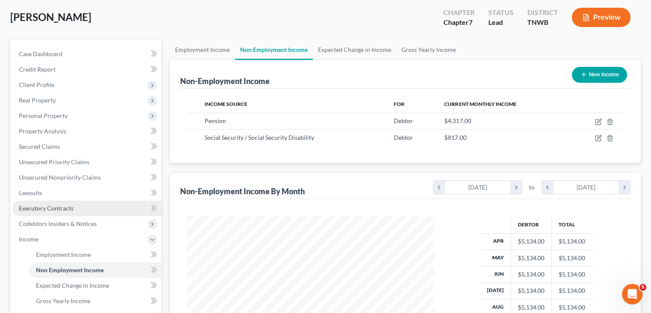
scroll to position [86, 0]
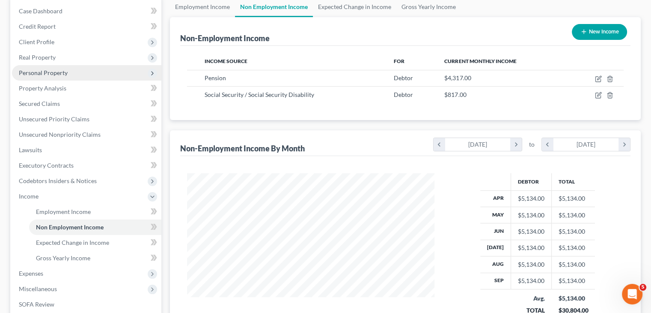
click at [51, 72] on span "Personal Property" at bounding box center [43, 72] width 49 height 7
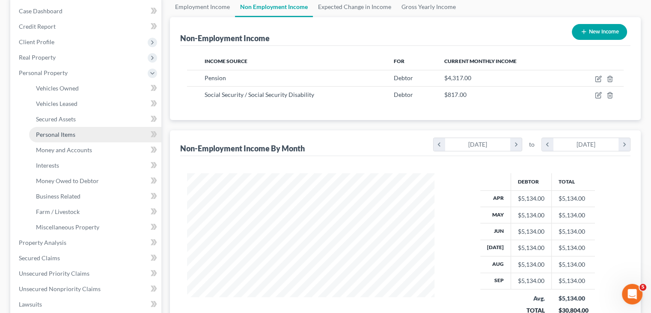
click at [63, 136] on span "Personal Items" at bounding box center [55, 134] width 39 height 7
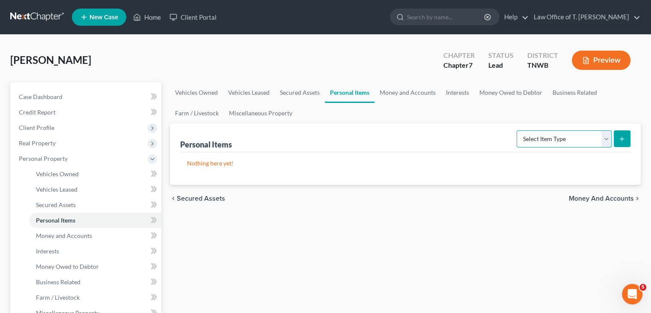
drag, startPoint x: 607, startPoint y: 137, endPoint x: 591, endPoint y: 146, distance: 18.4
click at [607, 137] on select "Select Item Type Clothing Collectibles Of Value Electronics Firearms Household …" at bounding box center [564, 138] width 95 height 17
click at [518, 130] on select "Select Item Type Clothing Collectibles Of Value Electronics Firearms Household …" at bounding box center [564, 138] width 95 height 17
click at [624, 141] on icon "submit" at bounding box center [622, 138] width 7 height 7
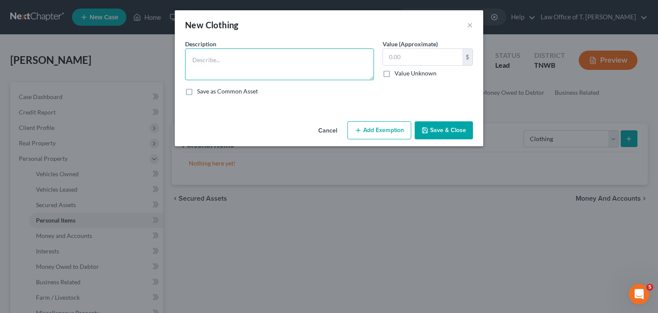
click at [286, 63] on textarea at bounding box center [279, 64] width 189 height 32
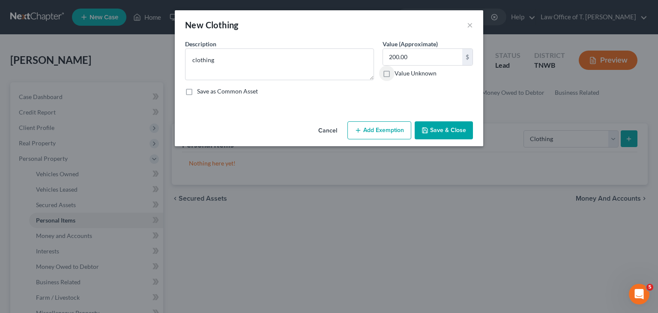
click at [465, 127] on button "Save & Close" at bounding box center [444, 130] width 58 height 18
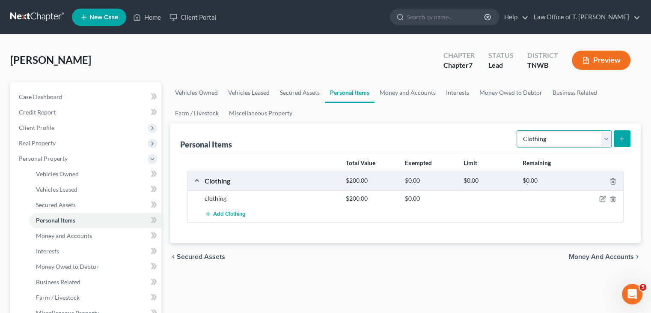
click at [607, 137] on select "Select Item Type Clothing Collectibles Of Value Electronics Firearms Household …" at bounding box center [564, 138] width 95 height 17
click at [518, 130] on select "Select Item Type Clothing Collectibles Of Value Electronics Firearms Household …" at bounding box center [564, 138] width 95 height 17
click at [625, 138] on icon "submit" at bounding box center [622, 138] width 7 height 7
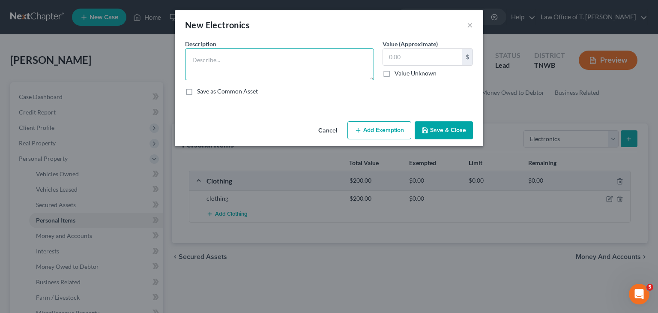
click at [224, 59] on textarea at bounding box center [279, 64] width 189 height 32
click at [228, 59] on textarea "32 inch TV-" at bounding box center [279, 64] width 189 height 32
click at [233, 59] on textarea "32 inch TV- $200.00" at bounding box center [279, 64] width 189 height 32
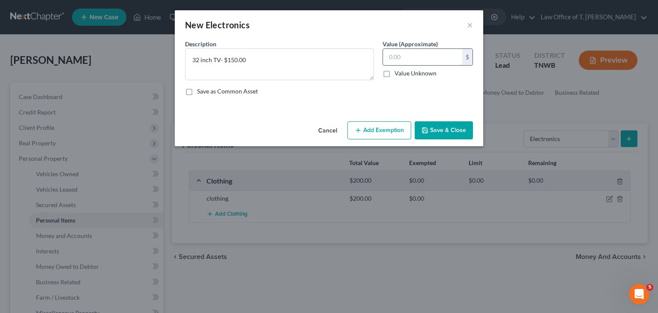
click at [403, 55] on input "text" at bounding box center [422, 57] width 79 height 16
click at [452, 126] on button "Save & Close" at bounding box center [444, 130] width 58 height 18
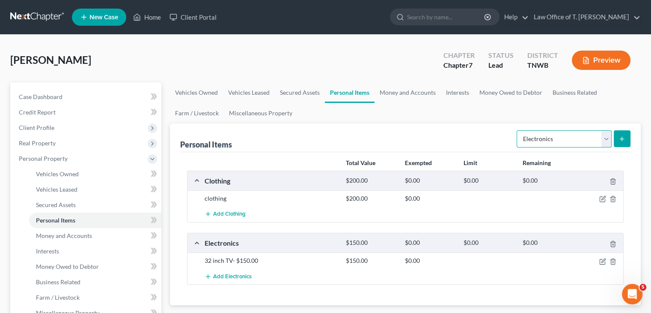
drag, startPoint x: 610, startPoint y: 137, endPoint x: 606, endPoint y: 144, distance: 8.3
click at [610, 137] on select "Select Item Type Clothing Collectibles Of Value Electronics Firearms Household …" at bounding box center [564, 138] width 95 height 17
click at [518, 130] on select "Select Item Type Clothing Collectibles Of Value Electronics Firearms Household …" at bounding box center [564, 138] width 95 height 17
click at [625, 137] on icon "submit" at bounding box center [622, 138] width 7 height 7
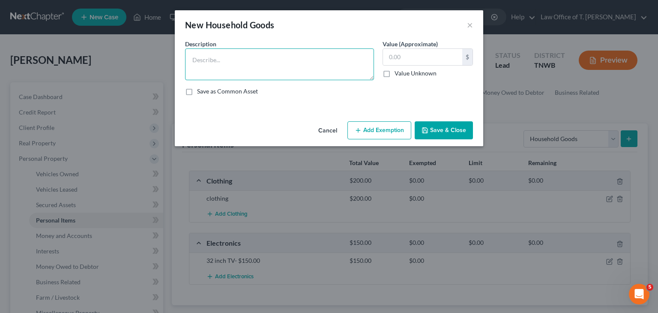
click at [279, 60] on textarea at bounding box center [279, 64] width 189 height 32
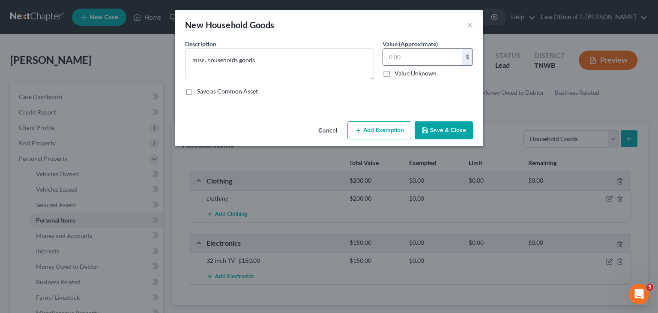
click at [430, 57] on input "text" at bounding box center [422, 57] width 79 height 16
click at [451, 129] on button "Save & Close" at bounding box center [444, 130] width 58 height 18
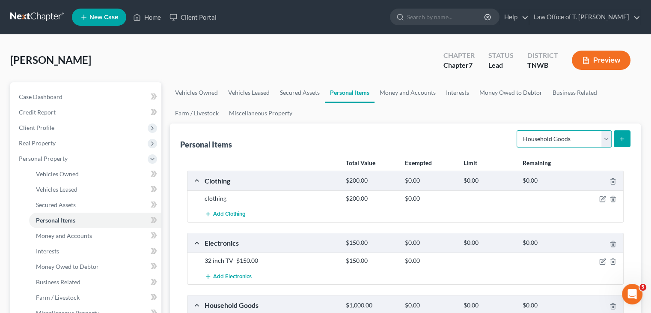
drag, startPoint x: 600, startPoint y: 136, endPoint x: 608, endPoint y: 145, distance: 12.1
click at [600, 136] on select "Select Item Type Clothing Collectibles Of Value Electronics Firearms Household …" at bounding box center [564, 138] width 95 height 17
drag, startPoint x: 444, startPoint y: 139, endPoint x: 438, endPoint y: 129, distance: 11.7
click at [444, 139] on div "Personal Items Select Item Type Clothing Collectibles Of Value Electronics Fire…" at bounding box center [405, 137] width 451 height 29
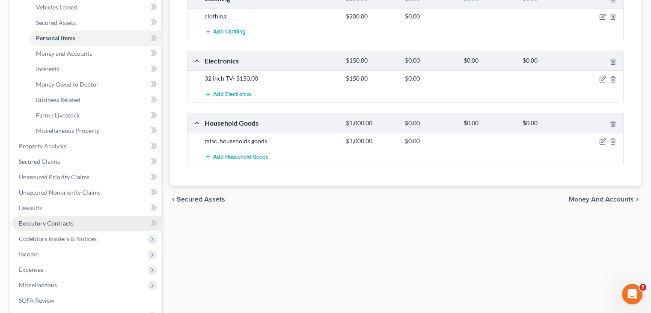
scroll to position [214, 0]
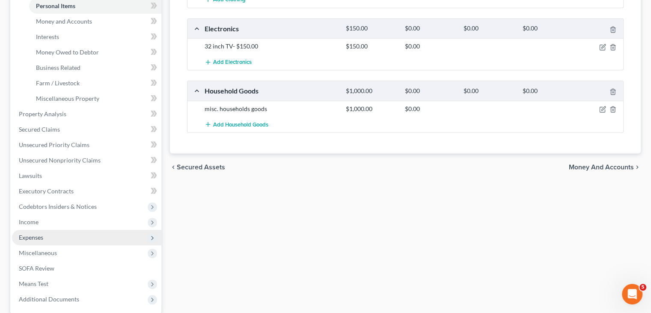
click at [40, 239] on span "Expenses" at bounding box center [31, 236] width 24 height 7
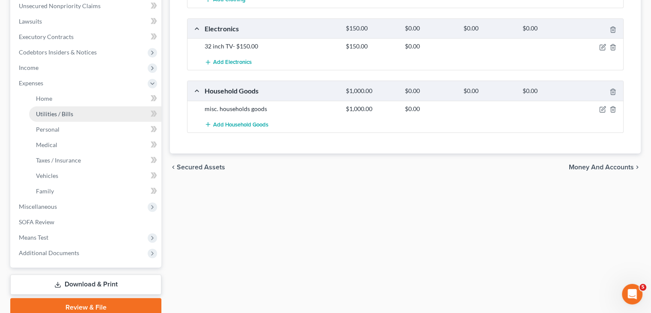
click at [59, 115] on span "Utilities / Bills" at bounding box center [54, 113] width 37 height 7
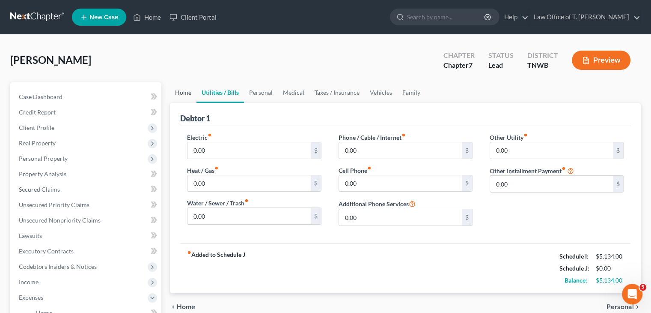
click at [188, 90] on link "Home" at bounding box center [183, 92] width 27 height 21
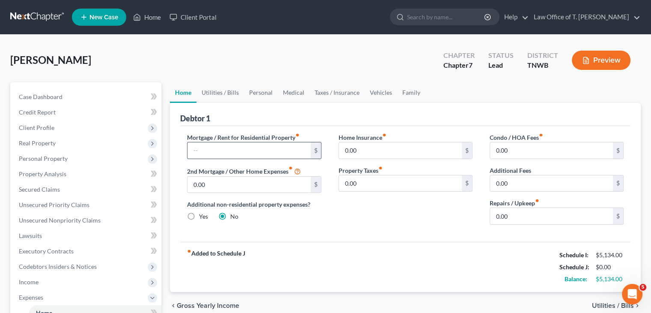
click at [224, 148] on input "text" at bounding box center [249, 150] width 123 height 16
click at [225, 94] on link "Utilities / Bills" at bounding box center [221, 92] width 48 height 21
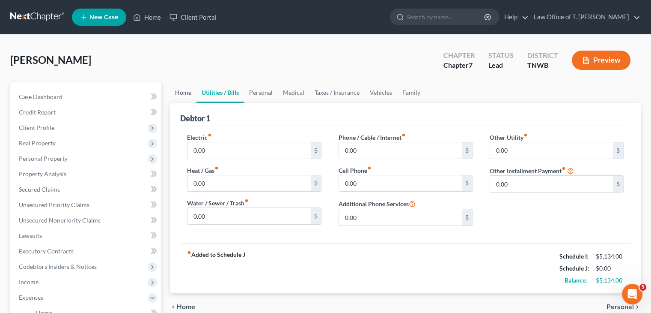
click at [177, 93] on link "Home" at bounding box center [183, 92] width 27 height 21
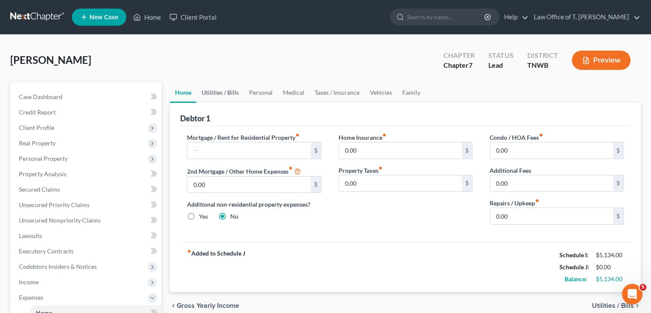
click at [218, 93] on link "Utilities / Bills" at bounding box center [221, 92] width 48 height 21
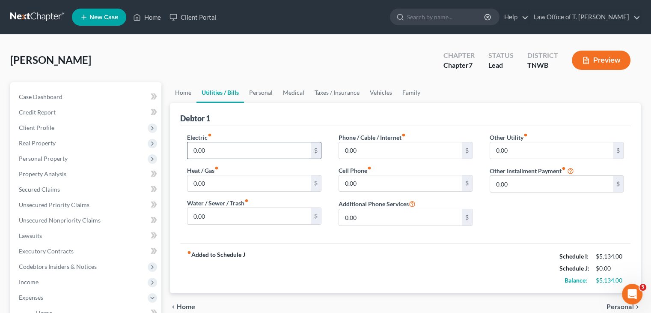
click at [215, 149] on input "0.00" at bounding box center [249, 150] width 123 height 16
click at [210, 180] on input "0.00" at bounding box center [249, 183] width 123 height 16
click at [213, 215] on input "0.00" at bounding box center [249, 216] width 123 height 16
click at [380, 153] on input "0.00" at bounding box center [400, 150] width 123 height 16
click at [376, 179] on input "0.00" at bounding box center [400, 183] width 123 height 16
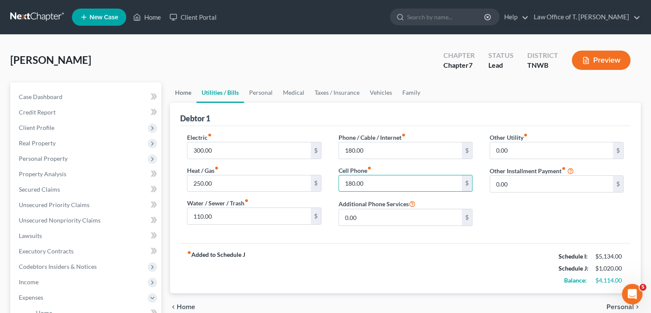
click at [190, 90] on link "Home" at bounding box center [183, 92] width 27 height 21
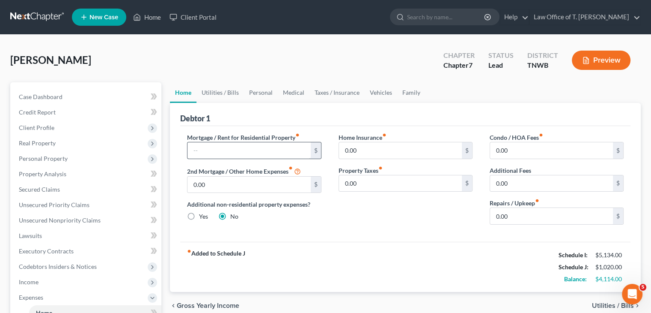
drag, startPoint x: 222, startPoint y: 165, endPoint x: 218, endPoint y: 150, distance: 15.7
click at [222, 166] on label "2nd Mortgage / Other Home Expenses fiber_manual_record" at bounding box center [244, 171] width 114 height 10
click at [218, 150] on input "text" at bounding box center [249, 150] width 123 height 16
drag, startPoint x: 225, startPoint y: 92, endPoint x: 262, endPoint y: 92, distance: 36.8
click at [225, 92] on link "Utilities / Bills" at bounding box center [221, 92] width 48 height 21
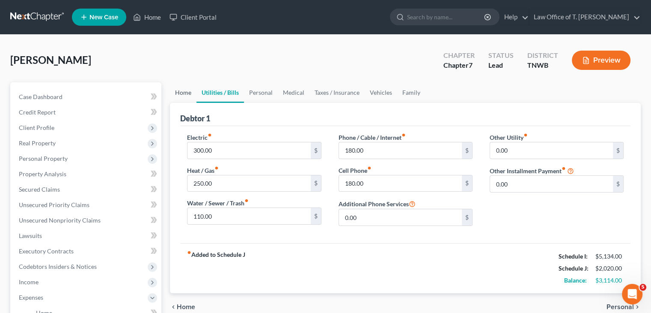
click at [185, 91] on link "Home" at bounding box center [183, 92] width 27 height 21
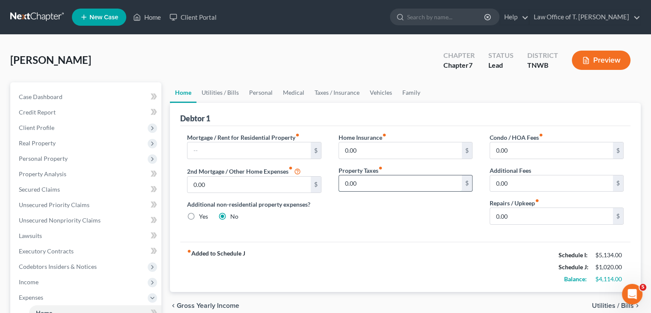
click at [370, 179] on input "0.00" at bounding box center [400, 183] width 123 height 16
click at [384, 95] on link "Vehicles" at bounding box center [381, 92] width 33 height 21
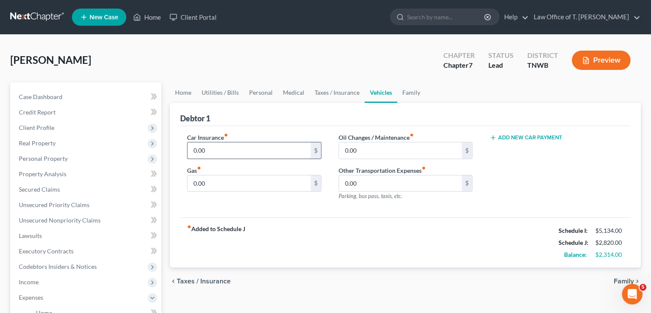
click at [233, 146] on input "0.00" at bounding box center [249, 150] width 123 height 16
click at [243, 184] on input "0.00" at bounding box center [249, 183] width 123 height 16
click at [348, 93] on link "Taxes / Insurance" at bounding box center [337, 92] width 55 height 21
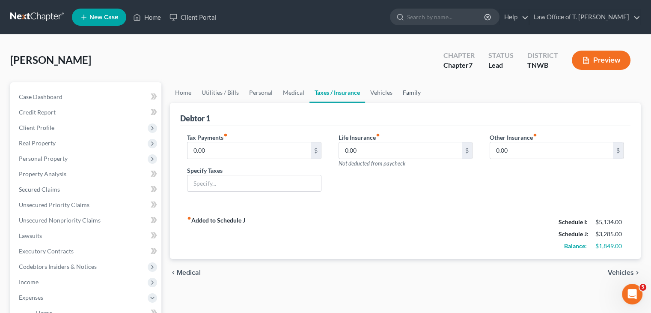
click at [406, 94] on link "Family" at bounding box center [412, 92] width 28 height 21
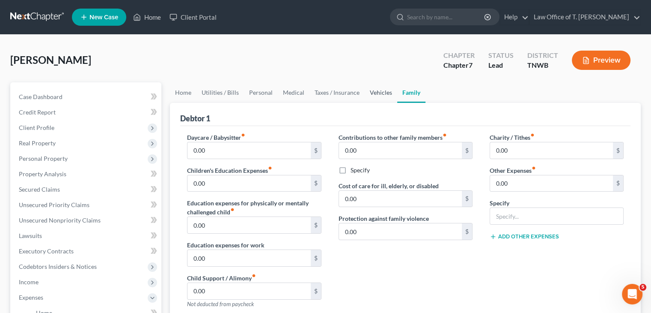
click at [377, 93] on link "Vehicles" at bounding box center [381, 92] width 33 height 21
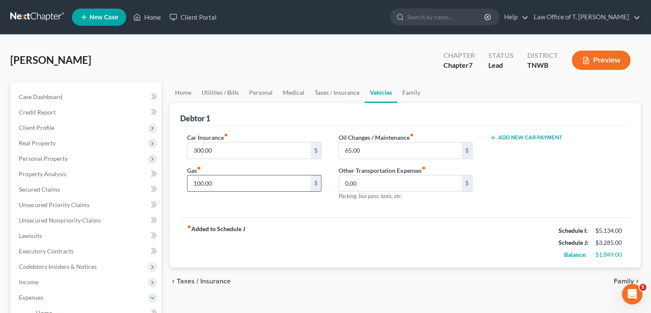
click at [219, 184] on input "100.00" at bounding box center [249, 183] width 123 height 16
click at [350, 92] on link "Taxes / Insurance" at bounding box center [337, 92] width 55 height 21
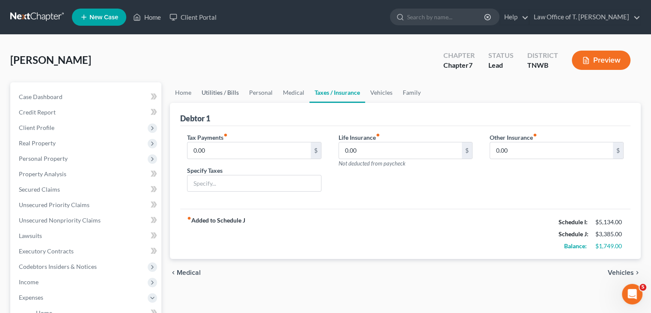
click at [212, 93] on link "Utilities / Bills" at bounding box center [221, 92] width 48 height 21
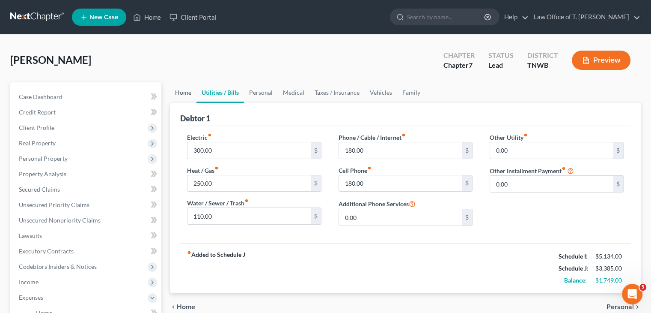
click at [182, 92] on link "Home" at bounding box center [183, 92] width 27 height 21
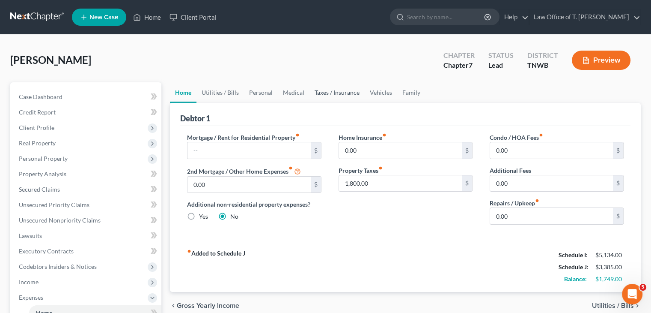
click at [331, 92] on link "Taxes / Insurance" at bounding box center [337, 92] width 55 height 21
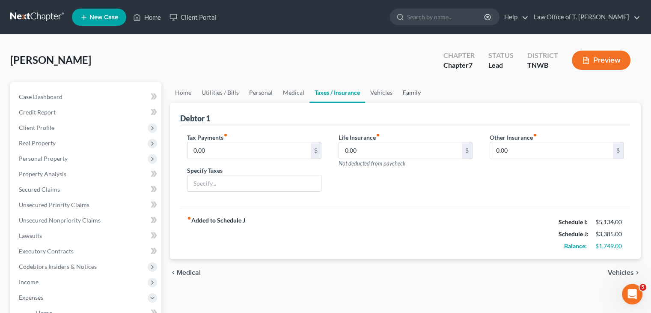
click at [409, 93] on link "Family" at bounding box center [412, 92] width 28 height 21
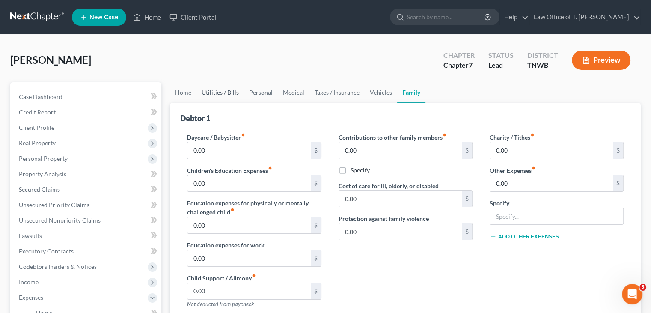
click at [218, 92] on link "Utilities / Bills" at bounding box center [221, 92] width 48 height 21
click at [183, 93] on link "Home" at bounding box center [183, 92] width 27 height 21
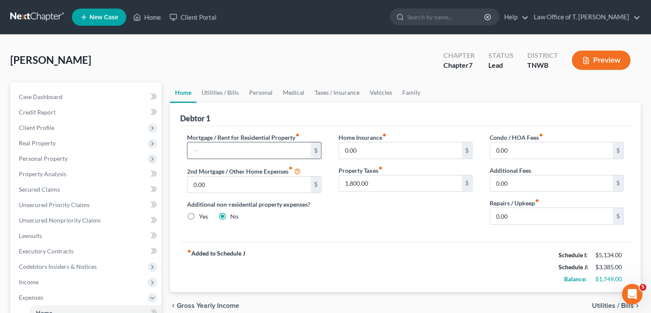
click at [214, 146] on input "text" at bounding box center [249, 150] width 123 height 16
click at [236, 91] on link "Utilities / Bills" at bounding box center [221, 92] width 48 height 21
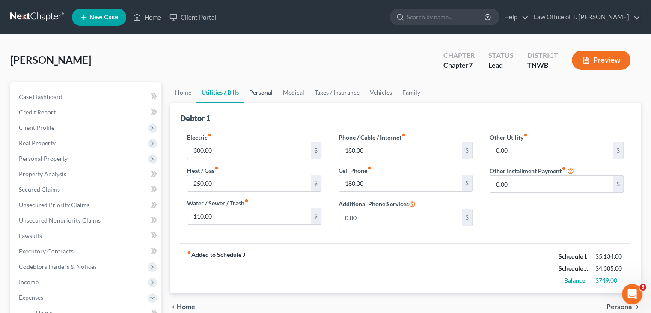
click at [262, 93] on link "Personal" at bounding box center [261, 92] width 34 height 21
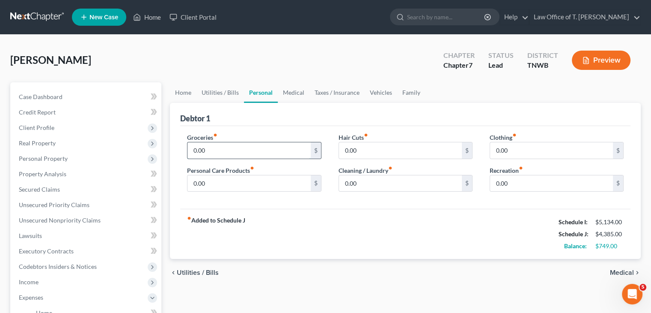
click at [218, 152] on input "0.00" at bounding box center [249, 150] width 123 height 16
click at [193, 93] on link "Home" at bounding box center [183, 92] width 27 height 21
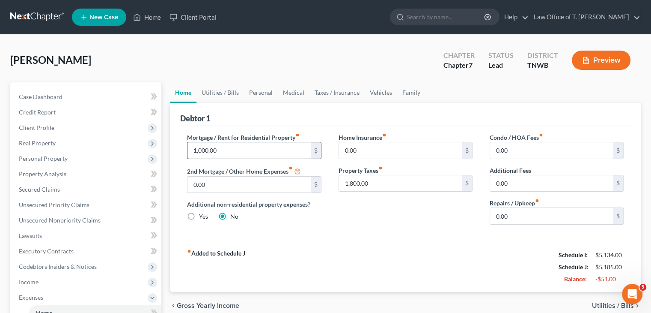
drag, startPoint x: 221, startPoint y: 145, endPoint x: 220, endPoint y: 155, distance: 10.4
click at [221, 145] on input "1,000.00" at bounding box center [249, 150] width 123 height 16
click at [221, 91] on link "Utilities / Bills" at bounding box center [221, 92] width 48 height 21
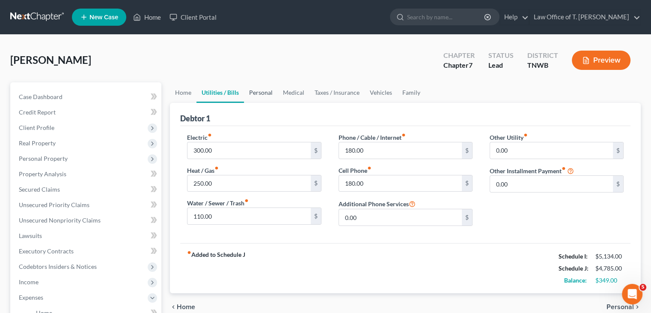
click at [262, 95] on link "Personal" at bounding box center [261, 92] width 34 height 21
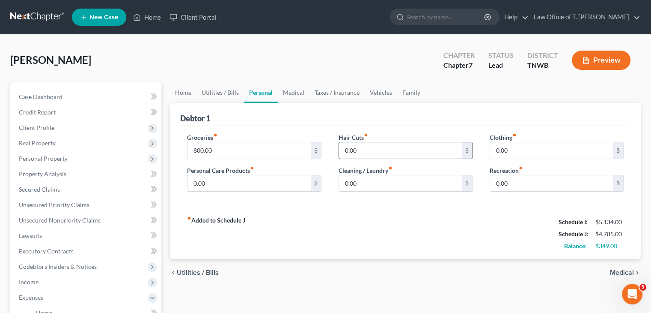
click at [361, 149] on input "0.00" at bounding box center [400, 150] width 123 height 16
click at [301, 91] on link "Medical" at bounding box center [294, 92] width 32 height 21
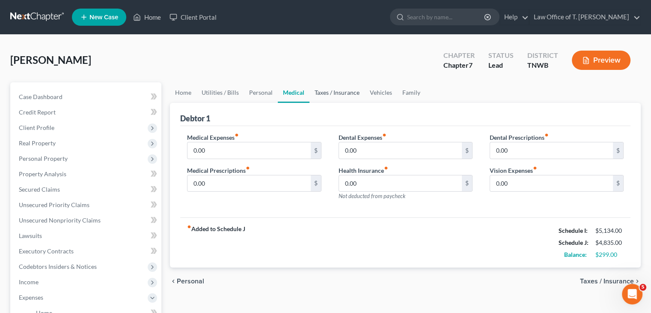
drag, startPoint x: 348, startPoint y: 90, endPoint x: 353, endPoint y: 93, distance: 5.7
click at [348, 90] on link "Taxes / Insurance" at bounding box center [337, 92] width 55 height 21
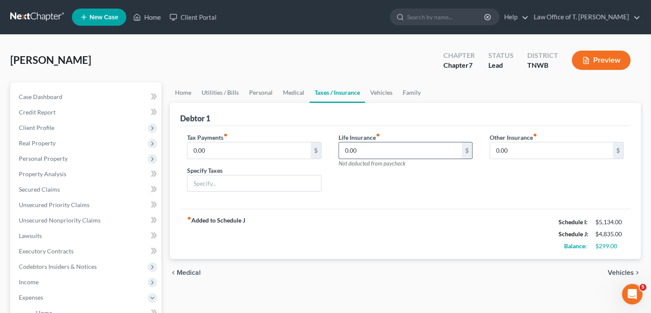
click at [363, 151] on input "0.00" at bounding box center [400, 150] width 123 height 16
click at [189, 93] on link "Home" at bounding box center [183, 92] width 27 height 21
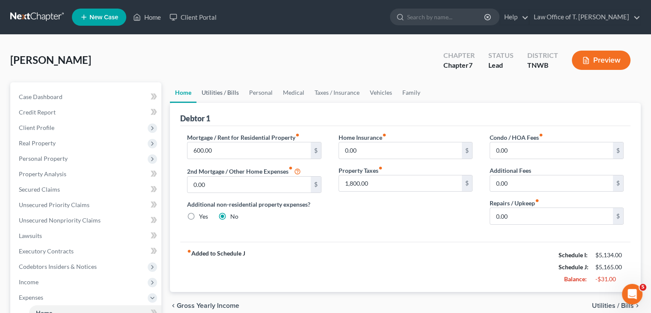
click at [225, 94] on link "Utilities / Bills" at bounding box center [221, 92] width 48 height 21
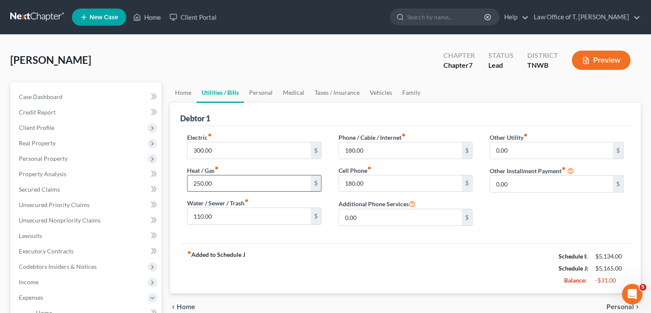
click at [202, 181] on input "250.00" at bounding box center [249, 183] width 123 height 16
click at [212, 182] on input "220.00" at bounding box center [249, 183] width 123 height 16
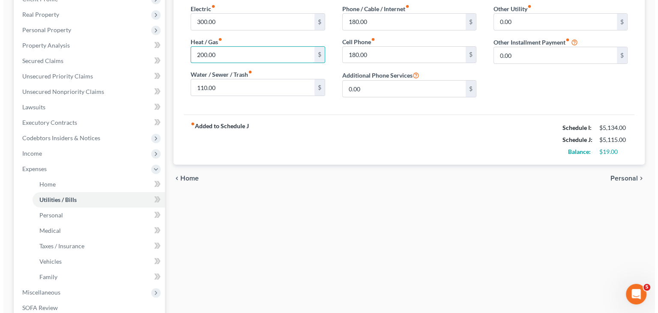
scroll to position [171, 0]
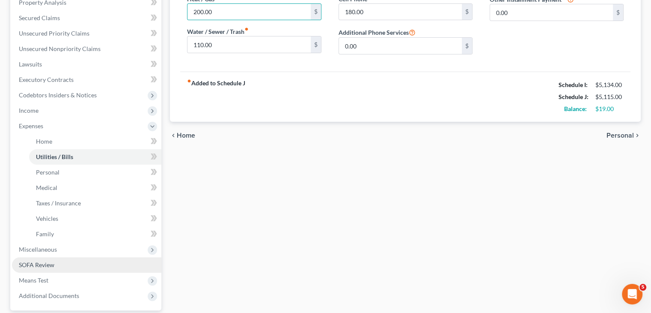
click at [60, 264] on link "SOFA Review" at bounding box center [86, 264] width 149 height 15
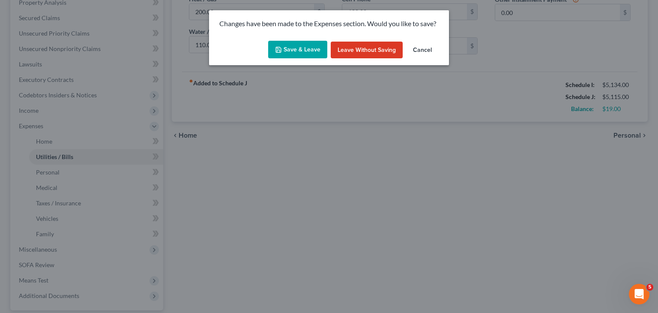
click at [292, 48] on button "Save & Leave" at bounding box center [297, 50] width 59 height 18
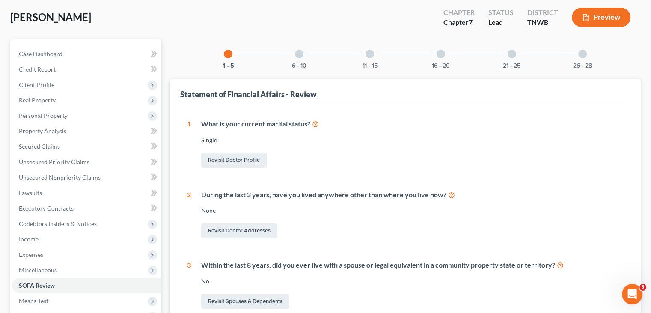
scroll to position [86, 0]
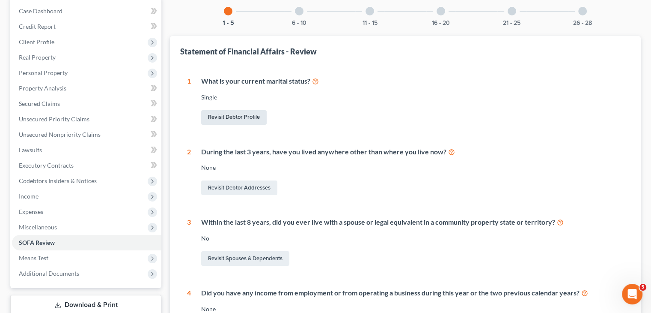
click at [233, 117] on link "Revisit Debtor Profile" at bounding box center [234, 117] width 66 height 15
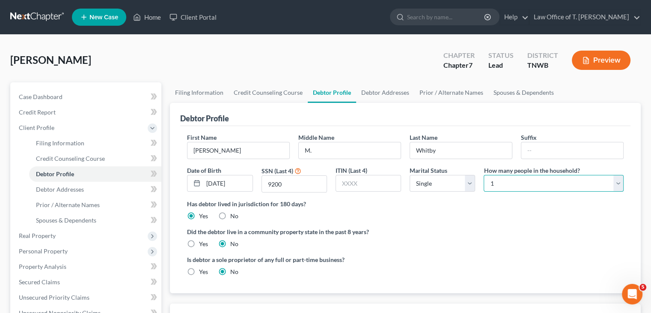
click at [617, 184] on select "Select 1 2 3 4 5 6 7 8 9 10 11 12 13 14 15 16 17 18 19 20" at bounding box center [554, 183] width 140 height 17
click at [484, 175] on select "Select 1 2 3 4 5 6 7 8 9 10 11 12 13 14 15 16 17 18 19 20" at bounding box center [554, 183] width 140 height 17
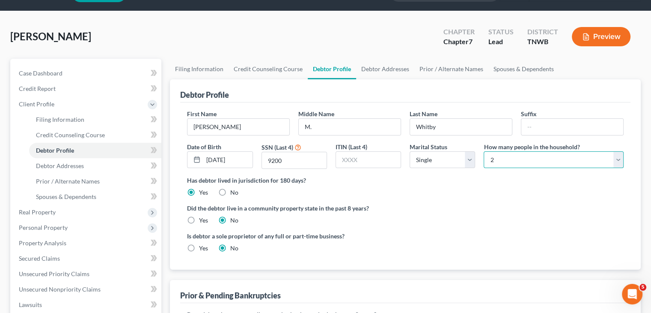
scroll to position [43, 0]
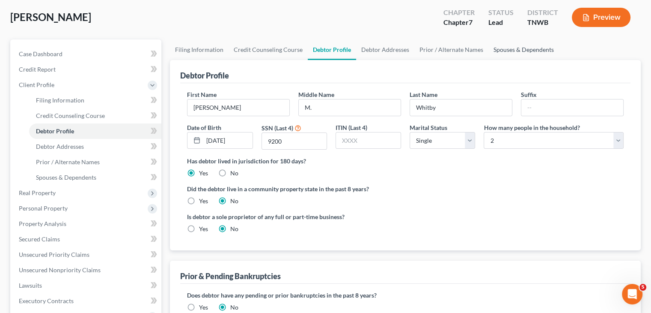
click at [511, 48] on link "Spouses & Dependents" at bounding box center [524, 49] width 71 height 21
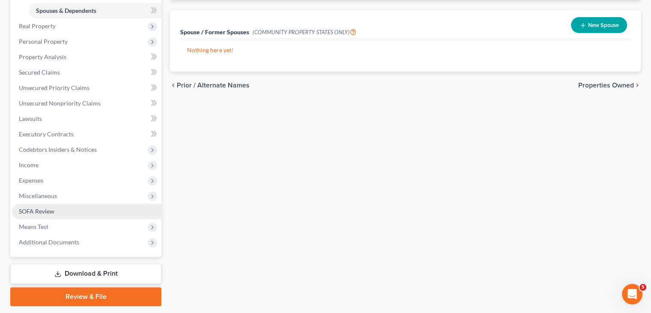
scroll to position [214, 0]
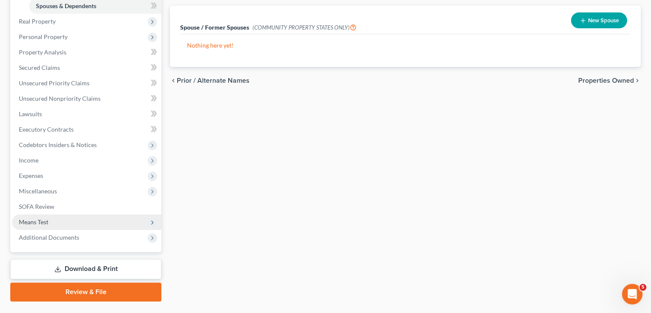
click at [45, 218] on span "Means Test" at bounding box center [34, 221] width 30 height 7
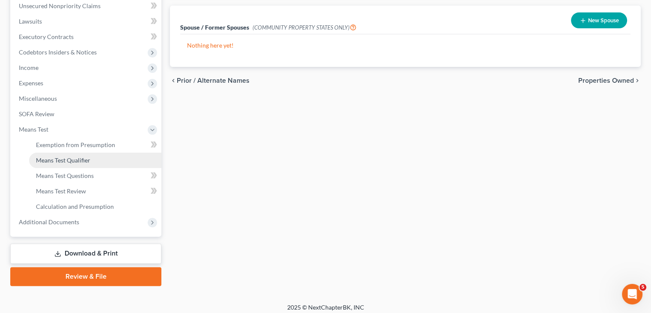
click at [84, 160] on span "Means Test Qualifier" at bounding box center [63, 159] width 54 height 7
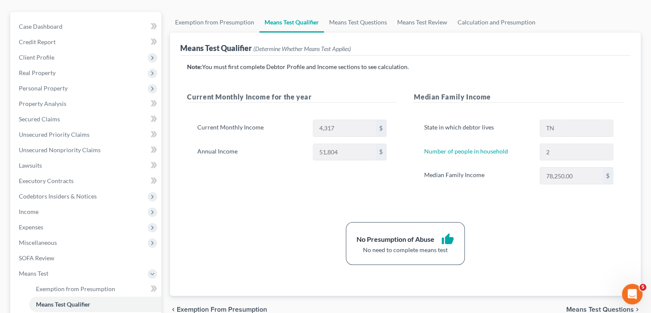
scroll to position [86, 0]
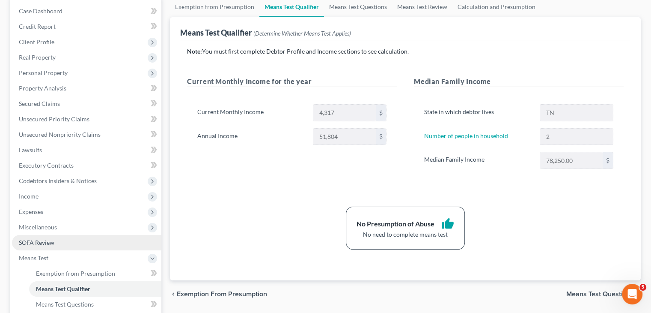
click at [55, 245] on link "SOFA Review" at bounding box center [86, 242] width 149 height 15
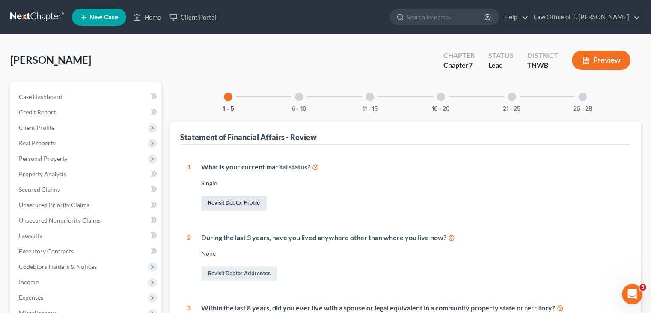
click at [230, 204] on link "Revisit Debtor Profile" at bounding box center [234, 203] width 66 height 15
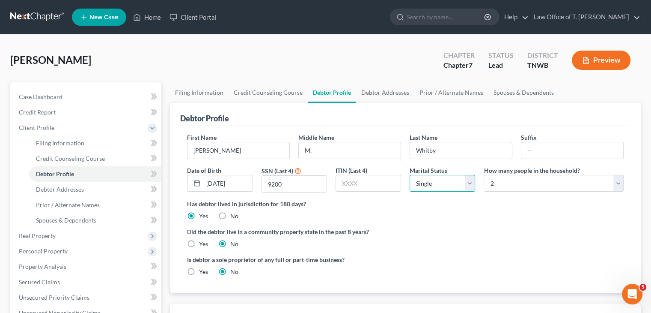
drag, startPoint x: 467, startPoint y: 183, endPoint x: 461, endPoint y: 189, distance: 9.1
click at [467, 183] on select "Select Single Married Separated Divorced Widowed" at bounding box center [443, 183] width 66 height 17
click at [410, 175] on select "Select Single Married Separated Divorced Widowed" at bounding box center [443, 183] width 66 height 17
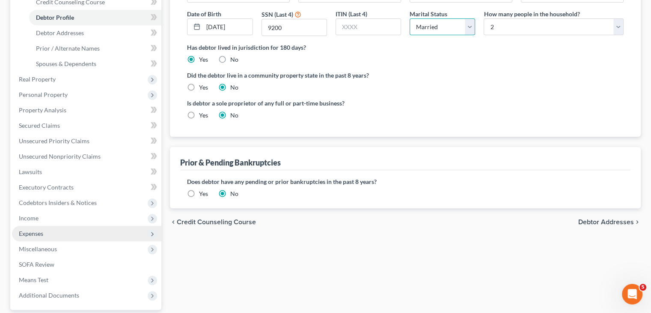
scroll to position [171, 0]
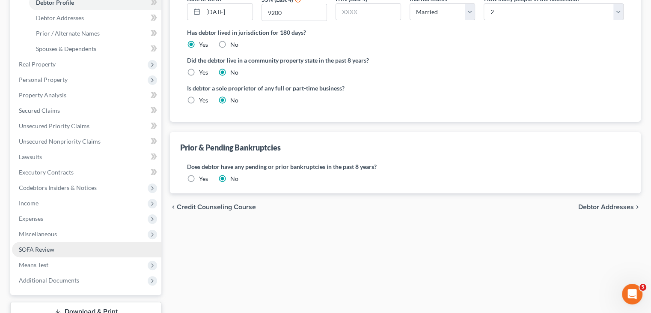
click at [38, 251] on span "SOFA Review" at bounding box center [37, 248] width 36 height 7
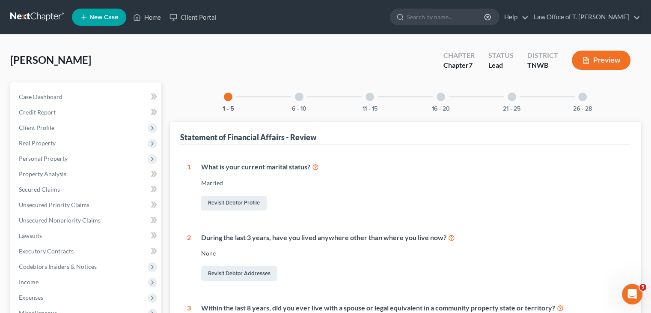
click at [304, 100] on div "6 - 10" at bounding box center [299, 96] width 29 height 29
click at [301, 99] on div at bounding box center [299, 97] width 9 height 9
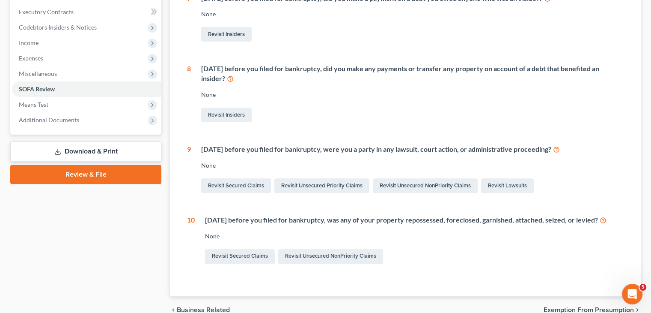
scroll to position [68, 0]
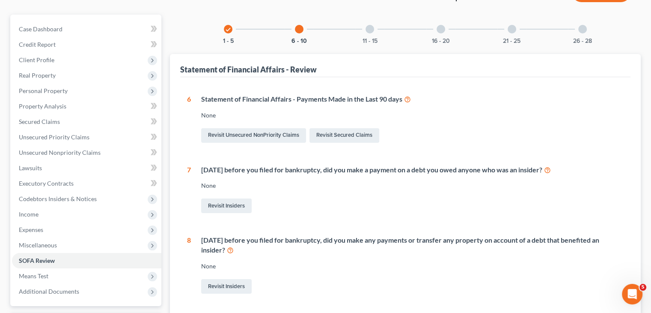
click at [370, 28] on div at bounding box center [370, 29] width 9 height 9
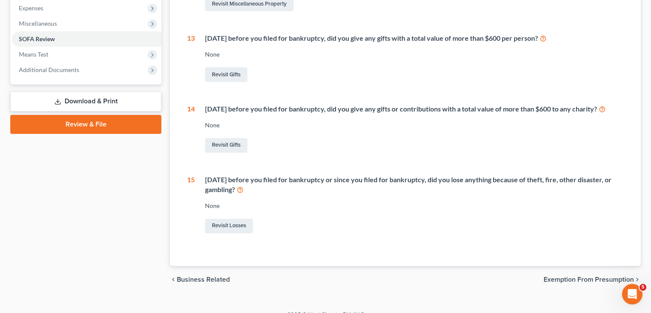
scroll to position [311, 0]
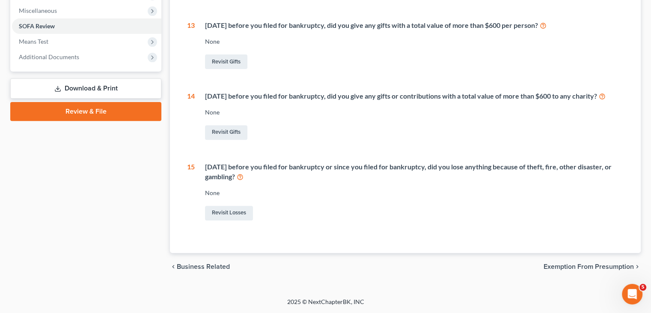
drag, startPoint x: 120, startPoint y: 80, endPoint x: 156, endPoint y: 84, distance: 36.2
click at [120, 80] on link "Download & Print" at bounding box center [85, 88] width 151 height 20
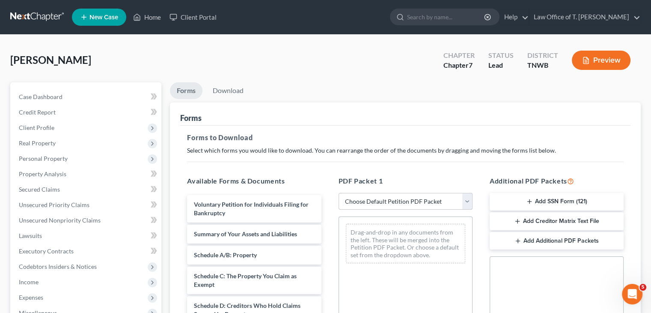
drag, startPoint x: 468, startPoint y: 200, endPoint x: 458, endPoint y: 208, distance: 12.3
click at [468, 200] on select "Choose Default Petition PDF Packet Complete Bankruptcy Petition (all forms and …" at bounding box center [406, 201] width 134 height 17
click at [339, 193] on select "Choose Default Petition PDF Packet Complete Bankruptcy Petition (all forms and …" at bounding box center [406, 201] width 134 height 17
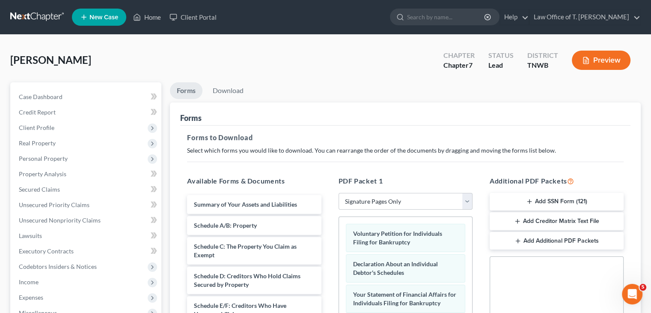
click at [545, 201] on button "Add SSN Form (121)" at bounding box center [557, 202] width 134 height 18
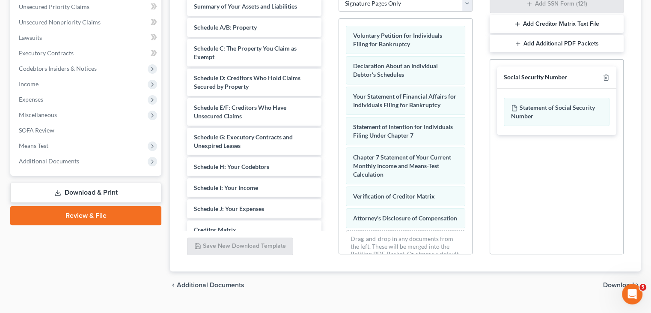
scroll to position [216, 0]
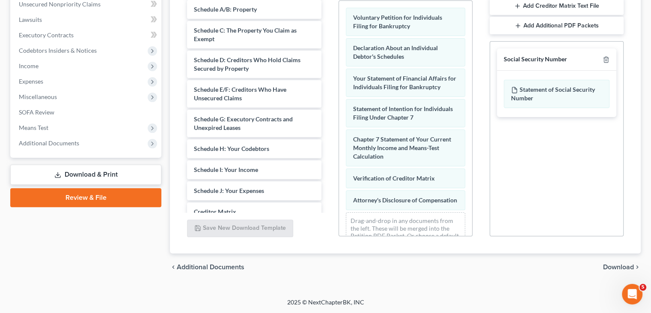
click at [630, 267] on span "Download" at bounding box center [619, 266] width 31 height 7
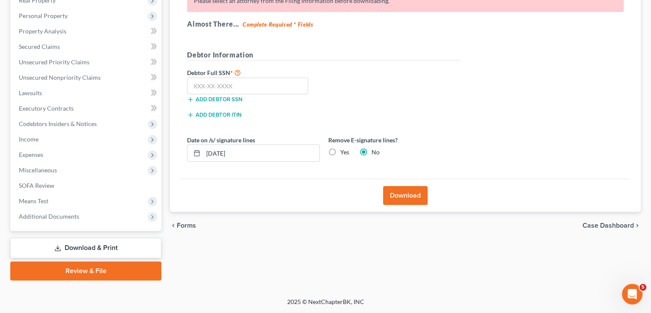
scroll to position [142, 0]
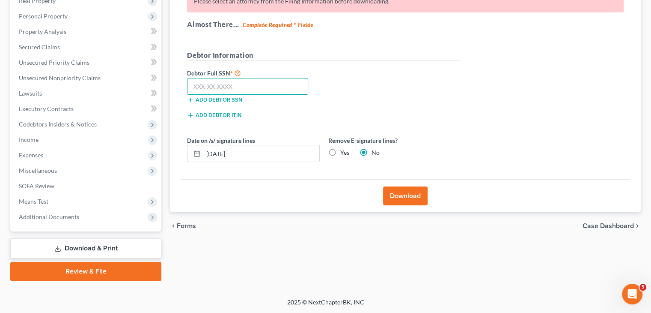
click at [219, 82] on input "text" at bounding box center [247, 86] width 121 height 17
click at [418, 194] on button "Download" at bounding box center [405, 195] width 45 height 19
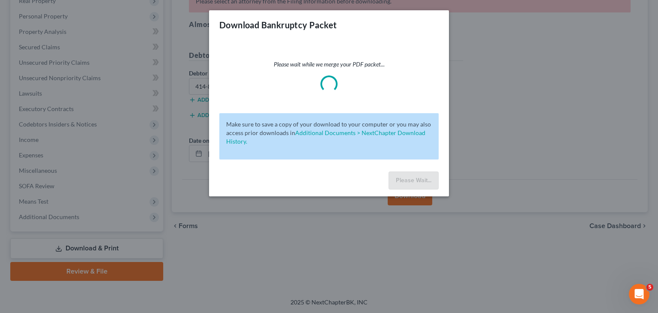
click at [415, 58] on div "Please wait while we merge your PDF packet... Make sure to save a copy of your …" at bounding box center [329, 103] width 240 height 128
click at [501, 55] on div "Download Bankruptcy Packet Please wait while we merge your PDF packet... Make s…" at bounding box center [329, 156] width 658 height 313
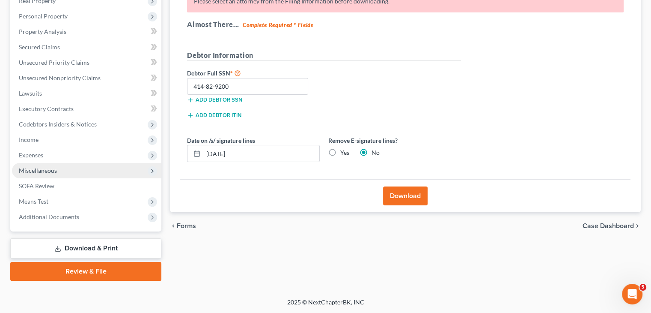
click at [47, 170] on span "Miscellaneous" at bounding box center [38, 170] width 38 height 7
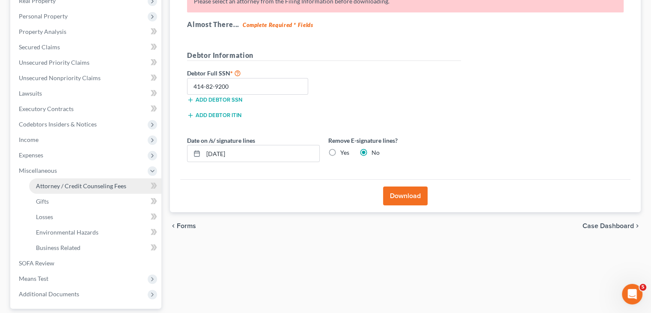
click at [79, 188] on span "Attorney / Credit Counseling Fees" at bounding box center [81, 185] width 90 height 7
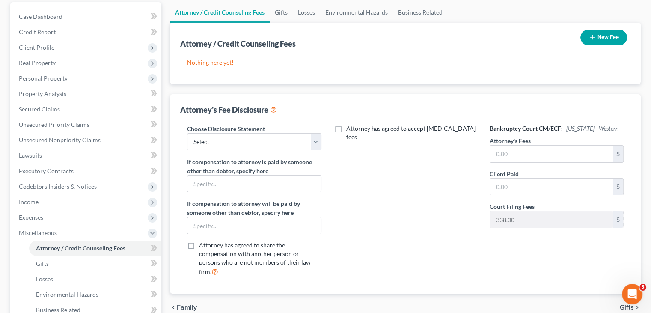
scroll to position [86, 0]
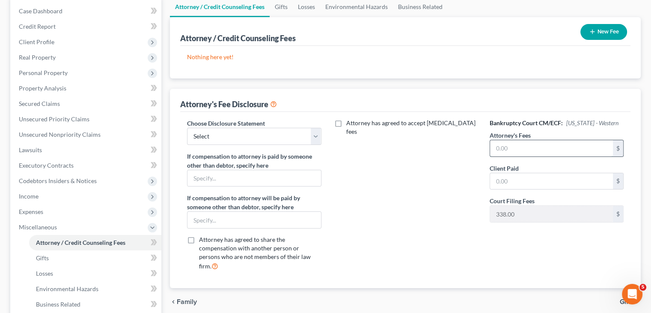
click at [529, 145] on input "text" at bounding box center [551, 148] width 123 height 16
click at [518, 179] on input "text" at bounding box center [551, 181] width 123 height 16
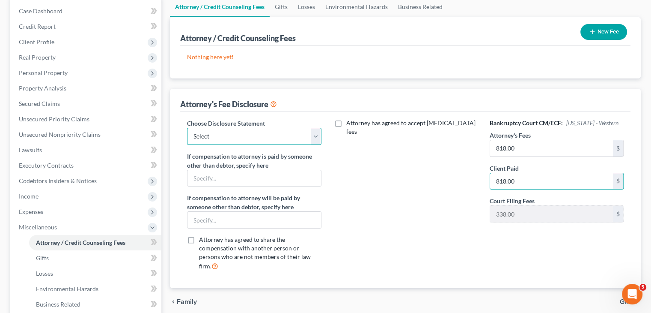
drag, startPoint x: 314, startPoint y: 131, endPoint x: 299, endPoint y: 143, distance: 18.9
click at [314, 131] on select "Select Chapter 11 Ch 13 Chapter 7" at bounding box center [254, 136] width 134 height 17
click at [187, 128] on select "Select Chapter 11 Ch 13 Chapter 7" at bounding box center [254, 136] width 134 height 17
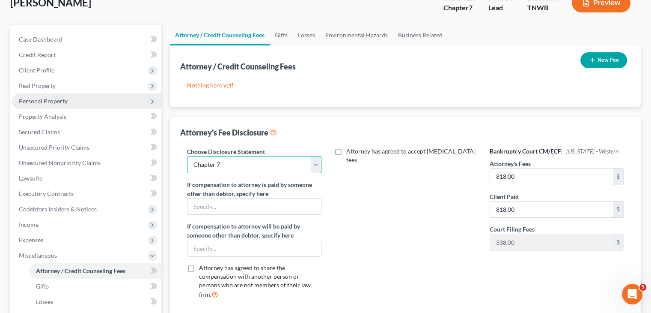
scroll to position [43, 0]
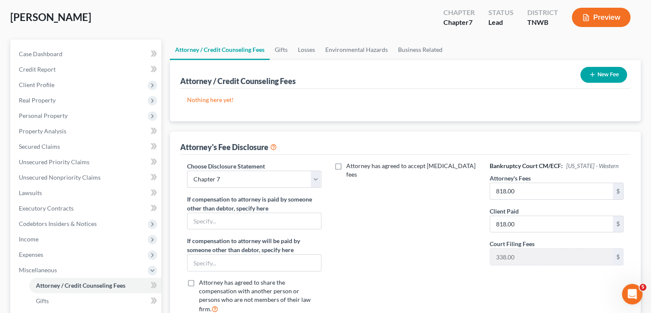
drag, startPoint x: 69, startPoint y: 86, endPoint x: 303, endPoint y: 98, distance: 235.1
click at [69, 86] on span "Client Profile" at bounding box center [86, 84] width 149 height 15
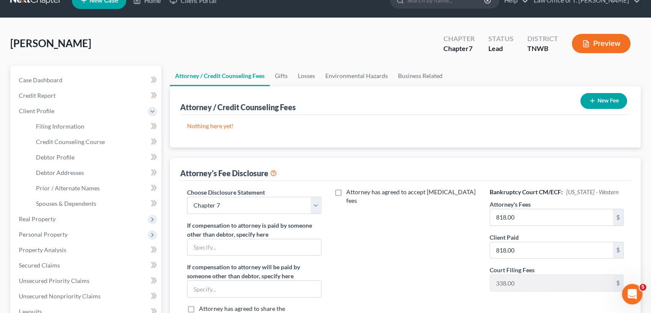
scroll to position [0, 0]
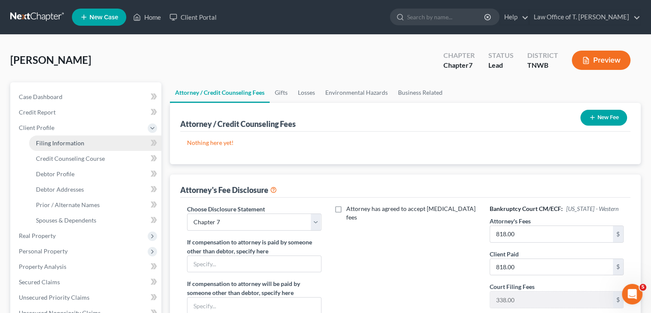
click at [72, 144] on span "Filing Information" at bounding box center [60, 142] width 48 height 7
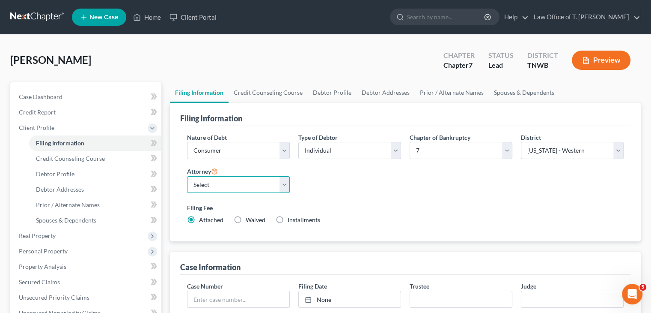
drag, startPoint x: 253, startPoint y: 182, endPoint x: 250, endPoint y: 191, distance: 9.5
click at [253, 182] on select "Select [PERSON_NAME] - TNWB [PERSON_NAME] - TNMB" at bounding box center [238, 184] width 103 height 17
click at [187, 176] on select "Select [PERSON_NAME] - TNWB [PERSON_NAME] - TNMB" at bounding box center [238, 184] width 103 height 17
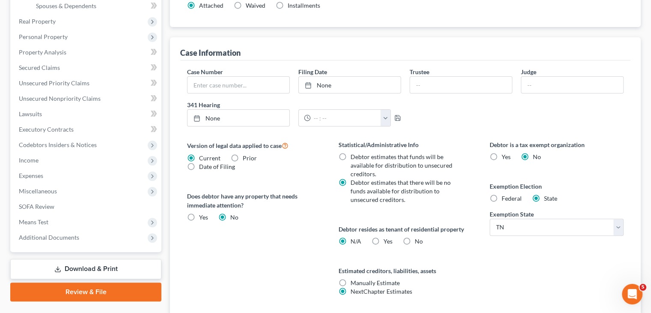
scroll to position [257, 0]
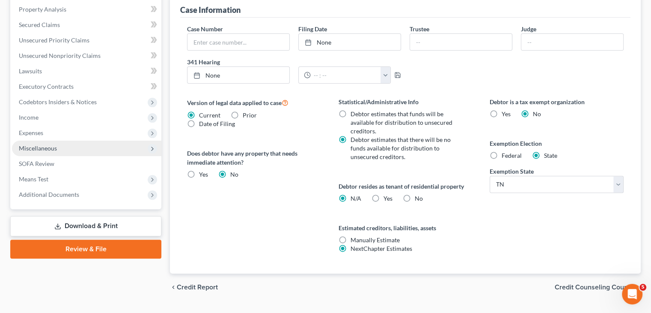
click at [38, 150] on span "Miscellaneous" at bounding box center [38, 147] width 38 height 7
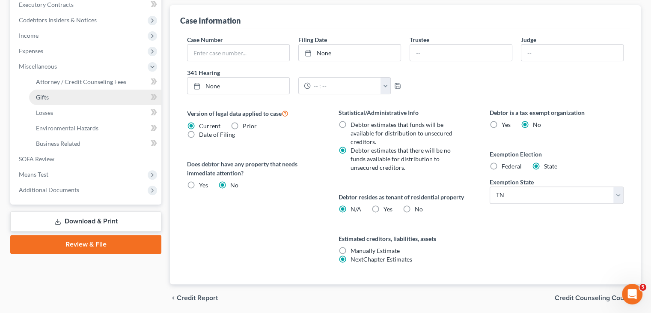
scroll to position [276, 0]
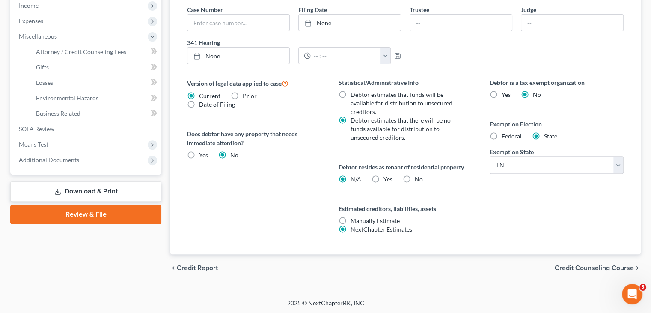
click at [75, 187] on link "Download & Print" at bounding box center [85, 191] width 151 height 20
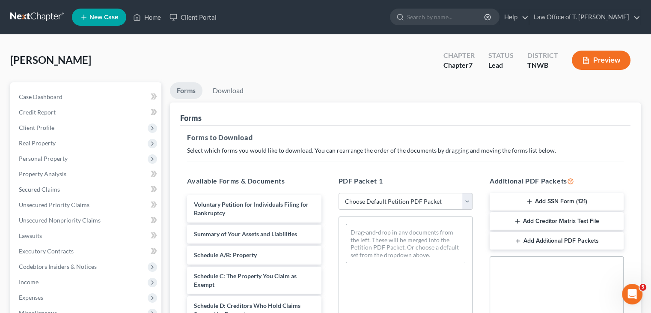
drag, startPoint x: 469, startPoint y: 202, endPoint x: 442, endPoint y: 208, distance: 27.7
click at [469, 202] on select "Choose Default Petition PDF Packet Complete Bankruptcy Petition (all forms and …" at bounding box center [406, 201] width 134 height 17
click at [339, 193] on select "Choose Default Petition PDF Packet Complete Bankruptcy Petition (all forms and …" at bounding box center [406, 201] width 134 height 17
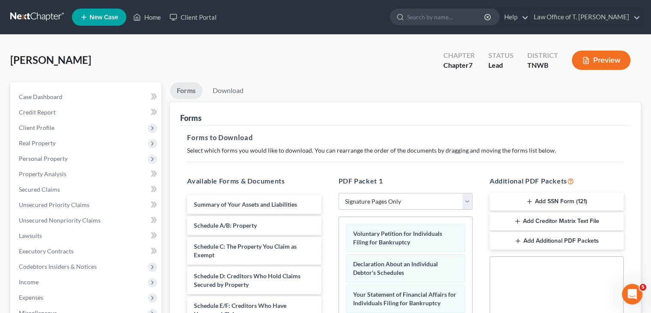
click at [532, 201] on icon "button" at bounding box center [529, 201] width 7 height 7
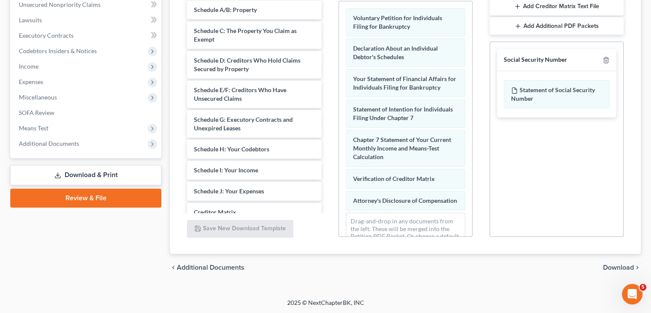
scroll to position [216, 0]
click at [620, 263] on span "Download" at bounding box center [619, 266] width 31 height 7
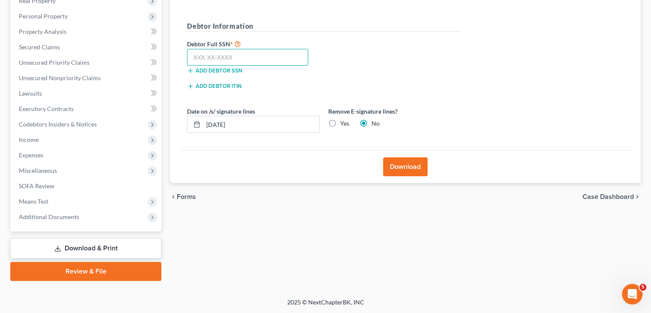
click at [218, 57] on input "text" at bounding box center [247, 57] width 121 height 17
click at [405, 164] on button "Download" at bounding box center [405, 166] width 45 height 19
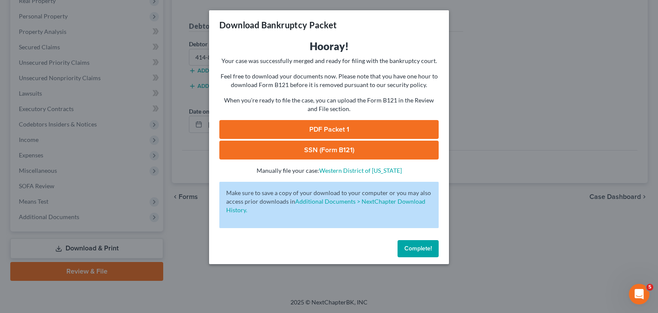
click at [402, 125] on link "PDF Packet 1" at bounding box center [328, 129] width 219 height 19
drag, startPoint x: 320, startPoint y: 145, endPoint x: 337, endPoint y: 153, distance: 18.2
click at [320, 145] on link "SSN (Form B121)" at bounding box center [328, 149] width 219 height 19
click at [420, 254] on button "Complete!" at bounding box center [417, 248] width 41 height 17
